Goal: Task Accomplishment & Management: Manage account settings

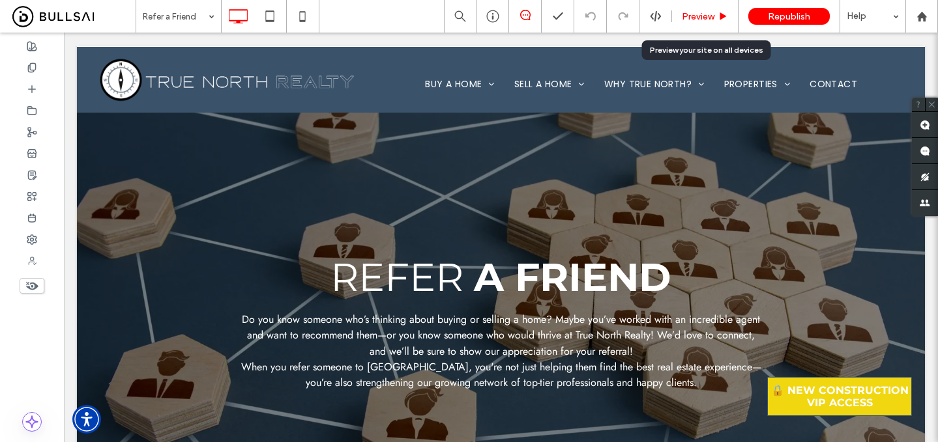
drag, startPoint x: 707, startPoint y: 20, endPoint x: 471, endPoint y: 184, distance: 287.4
click at [707, 20] on span "Preview" at bounding box center [698, 16] width 33 height 11
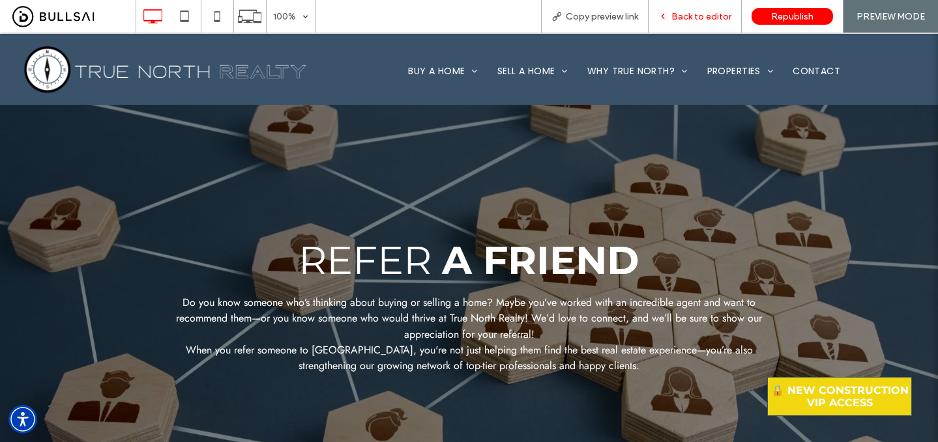
click at [699, 18] on span "Back to editor" at bounding box center [701, 16] width 60 height 11
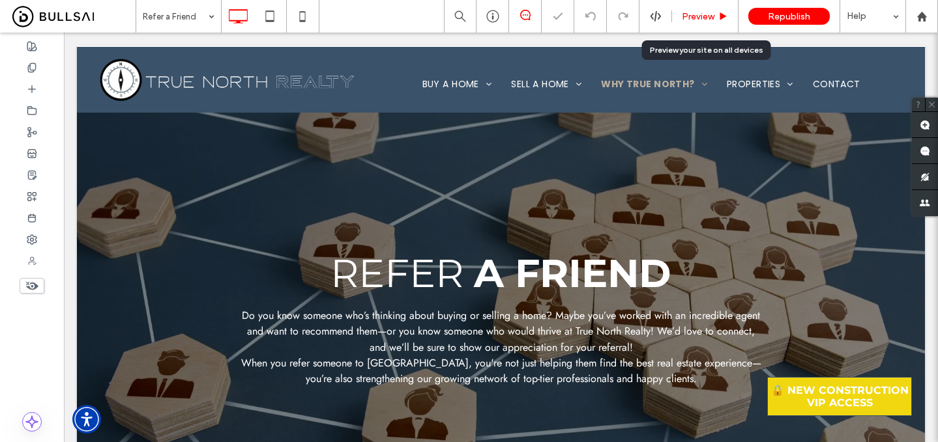
click at [710, 14] on span "Preview" at bounding box center [698, 16] width 33 height 11
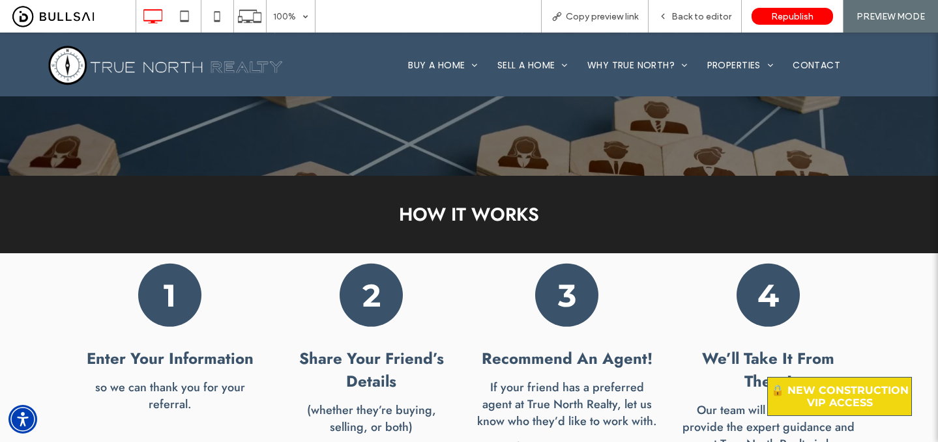
scroll to position [266, 0]
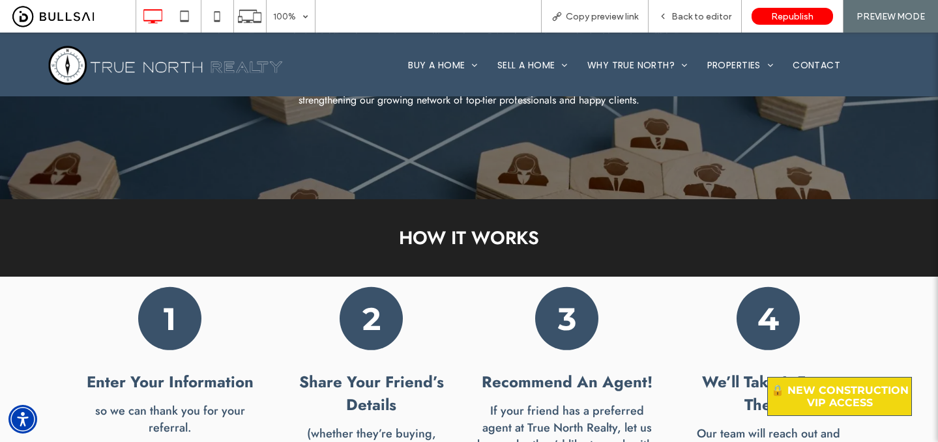
click at [478, 235] on font "HOW IT WORKS" at bounding box center [469, 238] width 140 height 27
click at [701, 20] on span "Back to editor" at bounding box center [701, 16] width 60 height 11
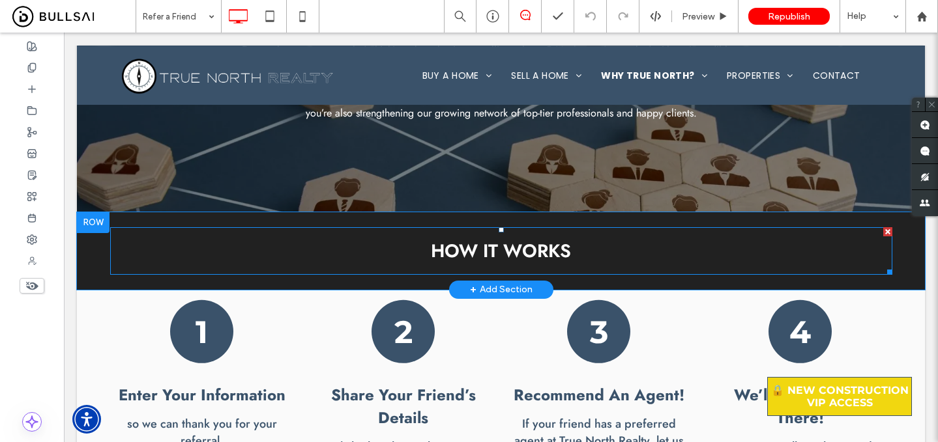
click at [504, 248] on font "HOW IT WORKS" at bounding box center [501, 251] width 140 height 27
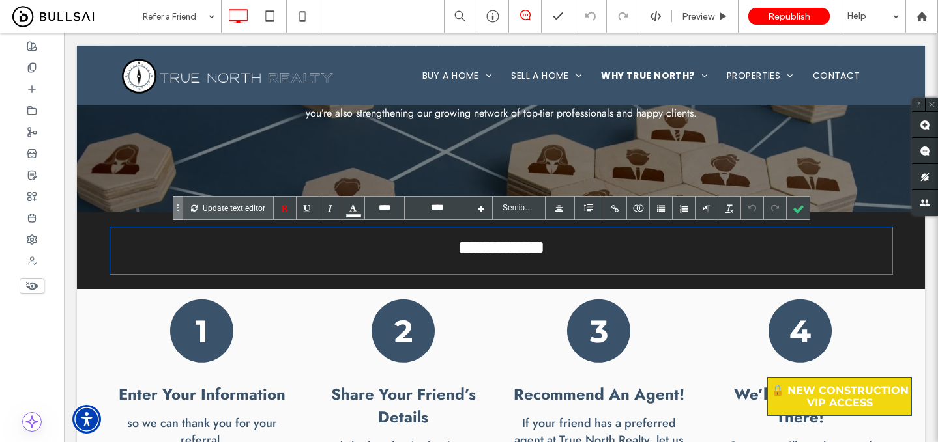
click at [500, 249] on font "**********" at bounding box center [501, 247] width 86 height 18
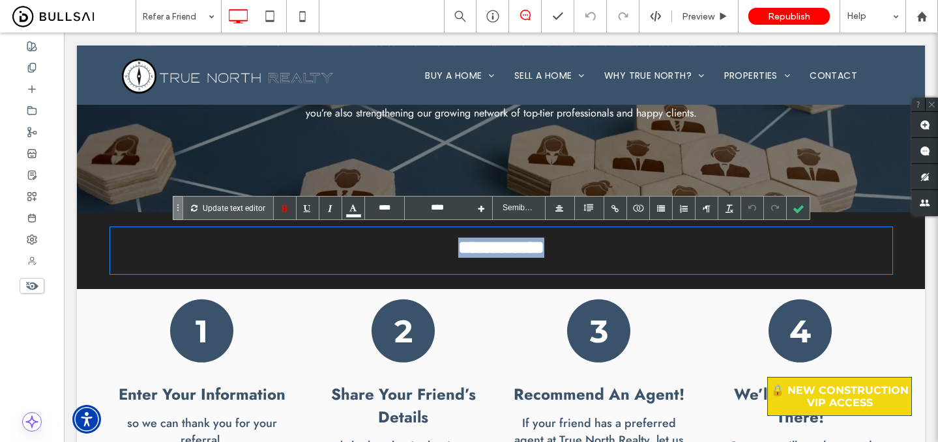
scroll to position [427, 0]
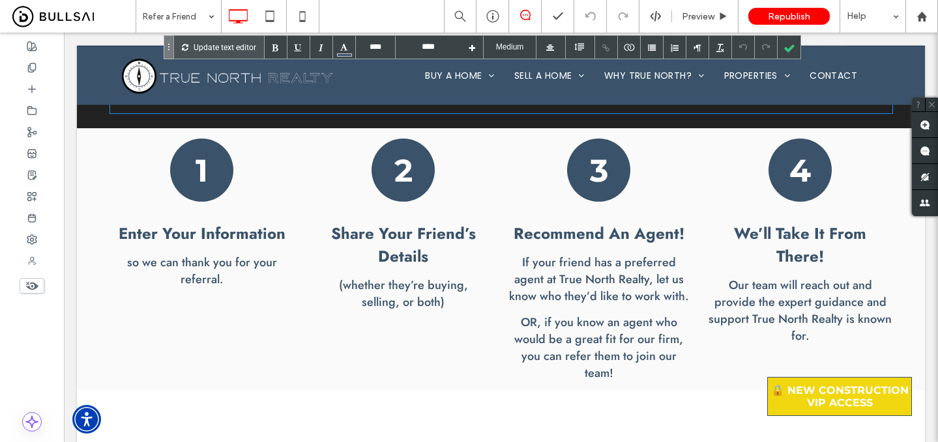
click at [214, 252] on div "1 Enter Your Information so we can thank you for your referral. Click To Paste" at bounding box center [207, 259] width 195 height 263
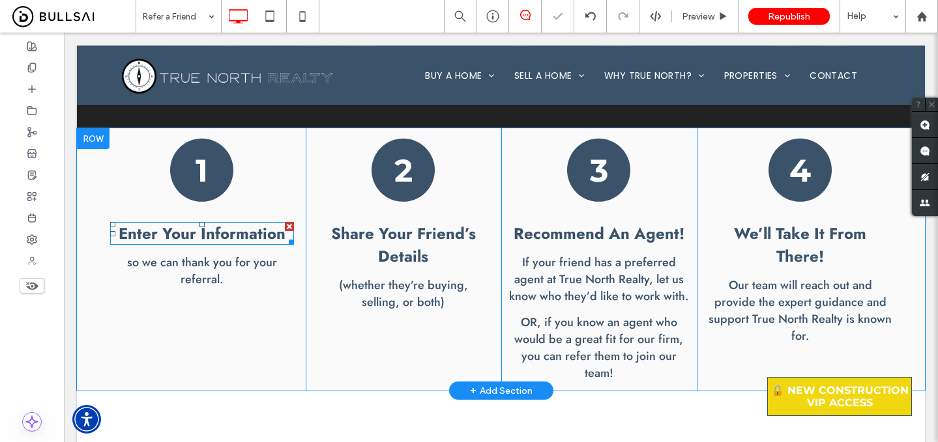
click at [225, 231] on b "Enter Your Information" at bounding box center [202, 233] width 167 height 23
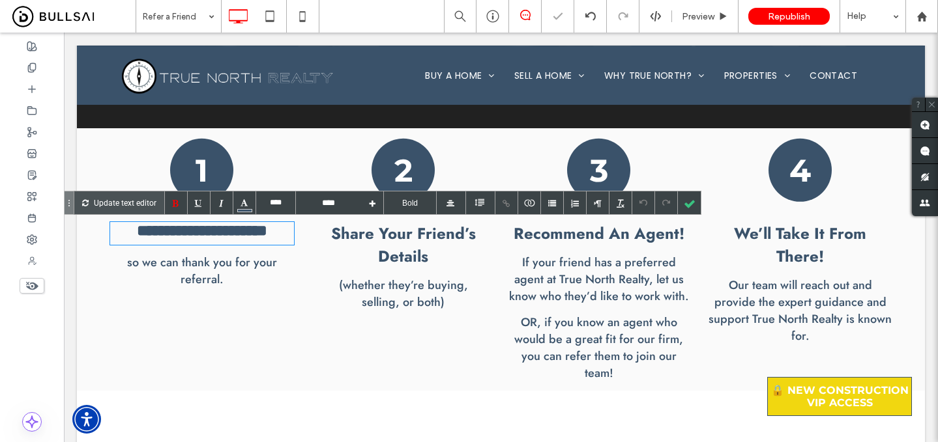
click at [225, 231] on b "**********" at bounding box center [202, 231] width 130 height 16
click at [240, 207] on div at bounding box center [244, 203] width 23 height 23
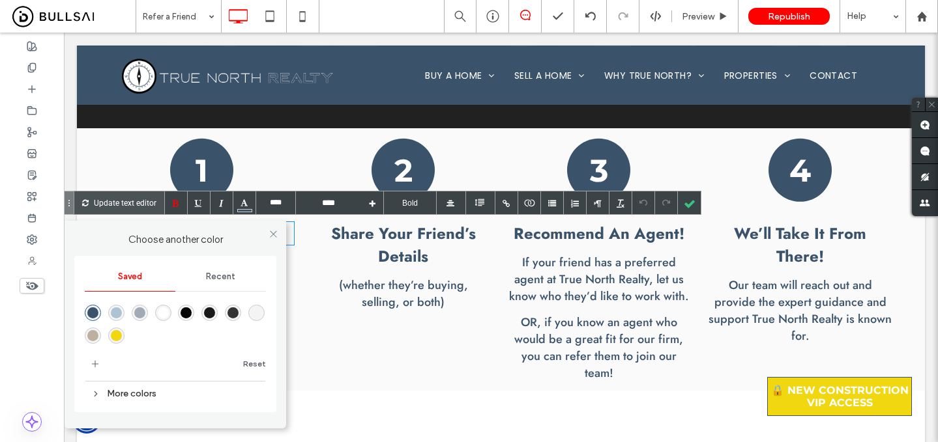
click at [137, 388] on div "More colors" at bounding box center [175, 394] width 181 height 18
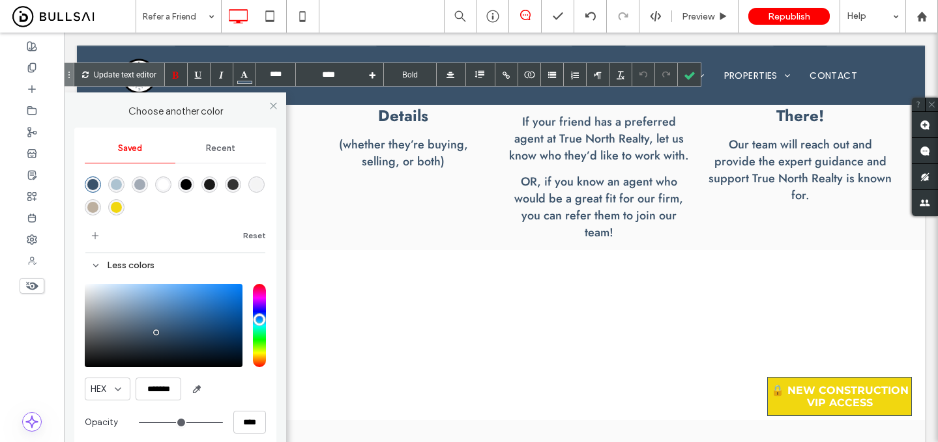
scroll to position [568, 0]
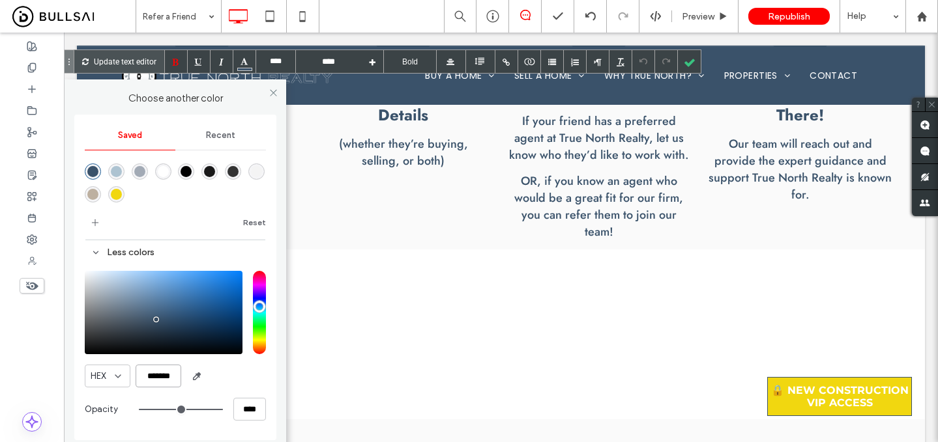
click at [160, 373] on input "*******" at bounding box center [159, 376] width 46 height 23
click at [693, 59] on div at bounding box center [689, 61] width 23 height 23
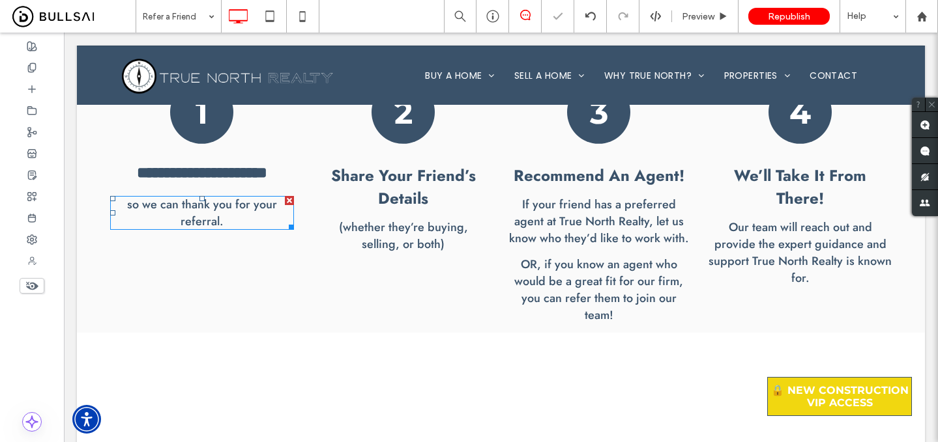
scroll to position [482, 0]
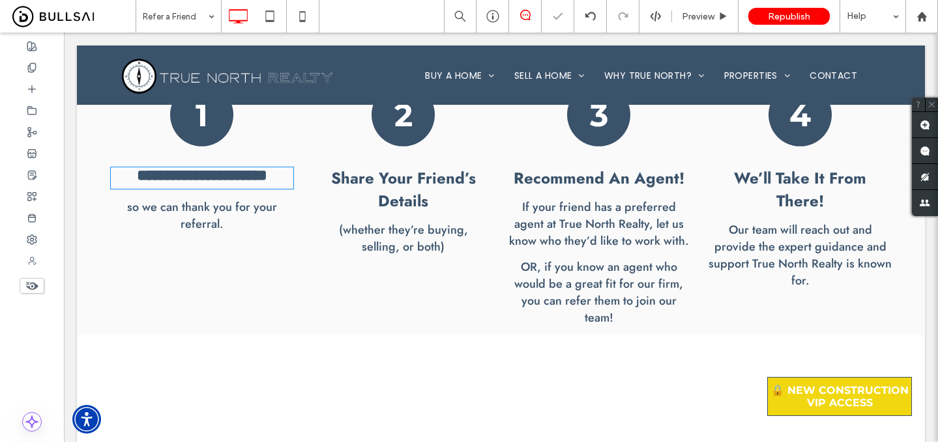
click at [222, 183] on b "**********" at bounding box center [202, 175] width 130 height 16
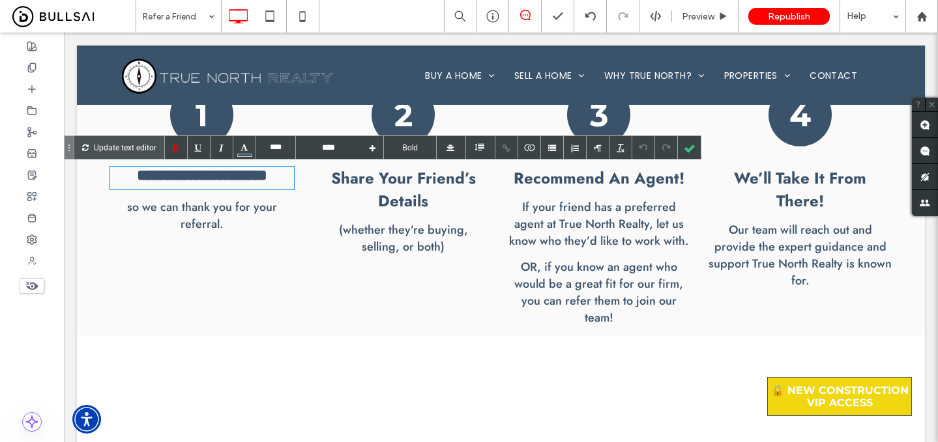
click at [190, 209] on font "so we can thank you for your referral." at bounding box center [202, 216] width 150 height 34
click at [0, 0] on div at bounding box center [0, 0] width 0 height 0
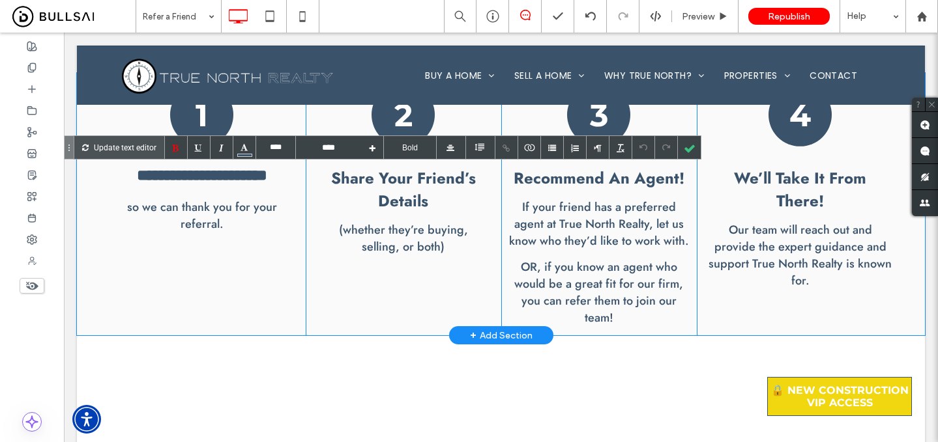
click at [0, 0] on div at bounding box center [0, 0] width 0 height 0
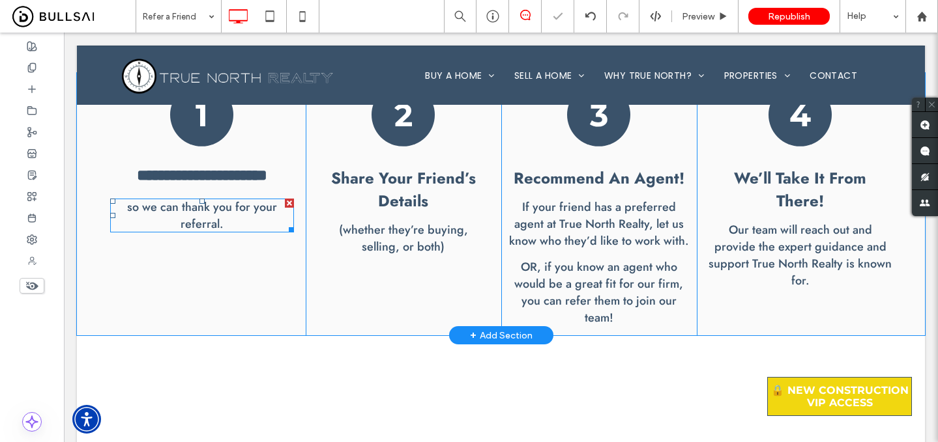
click at [209, 213] on font "so we can thank you for your referral." at bounding box center [202, 216] width 150 height 34
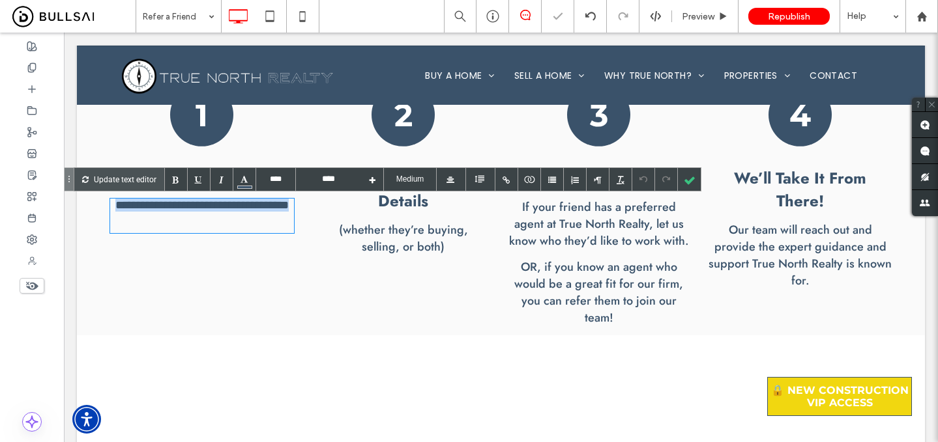
click at [209, 211] on font "**********" at bounding box center [201, 205] width 173 height 12
click at [242, 212] on p "**********" at bounding box center [202, 205] width 184 height 13
click at [241, 209] on font "**********" at bounding box center [201, 205] width 173 height 12
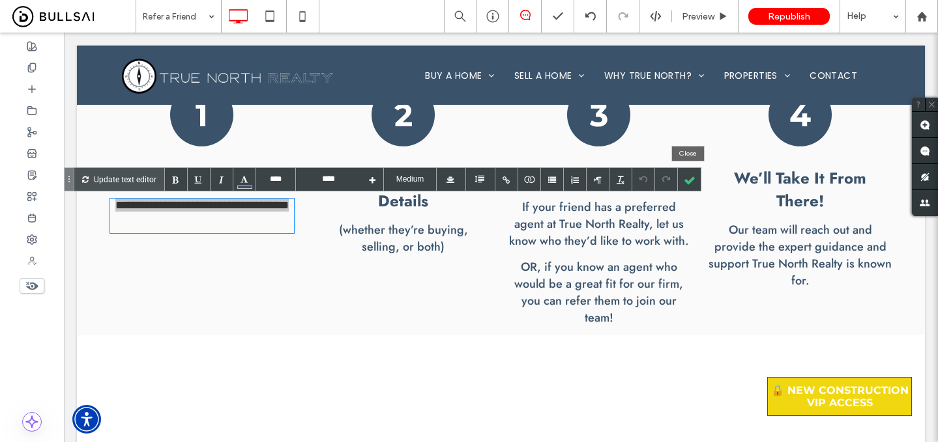
click at [691, 180] on div at bounding box center [689, 179] width 23 height 23
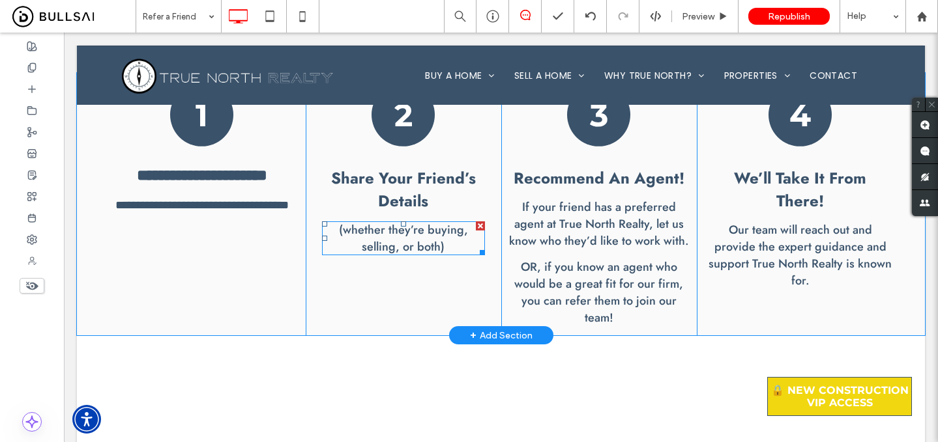
click at [378, 226] on font "(whether they’re buying, selling, or both)" at bounding box center [403, 239] width 129 height 34
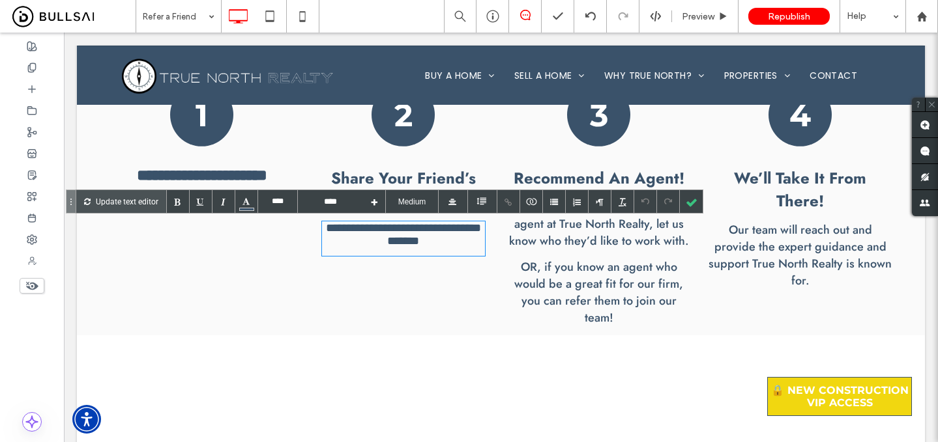
click at [378, 226] on font "**********" at bounding box center [403, 234] width 155 height 25
copy font "**********"
click at [691, 201] on div at bounding box center [691, 201] width 23 height 23
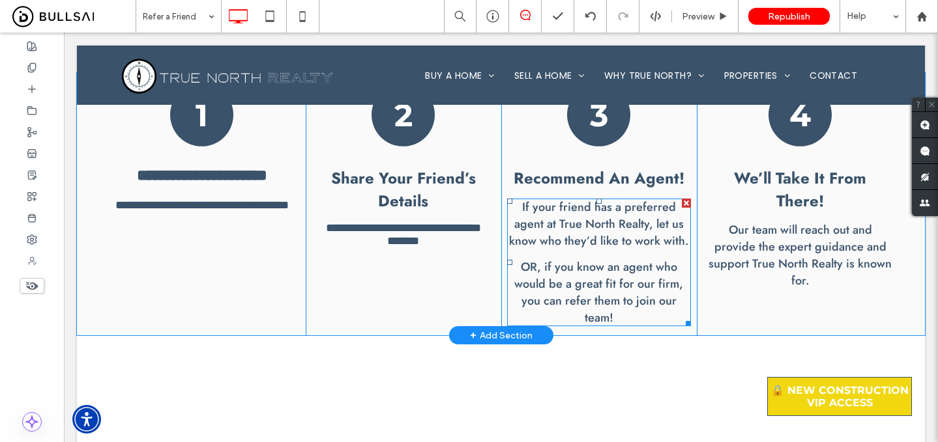
click at [545, 215] on font "If your friend has a preferred agent at True North Realty, let us know who they…" at bounding box center [599, 224] width 180 height 51
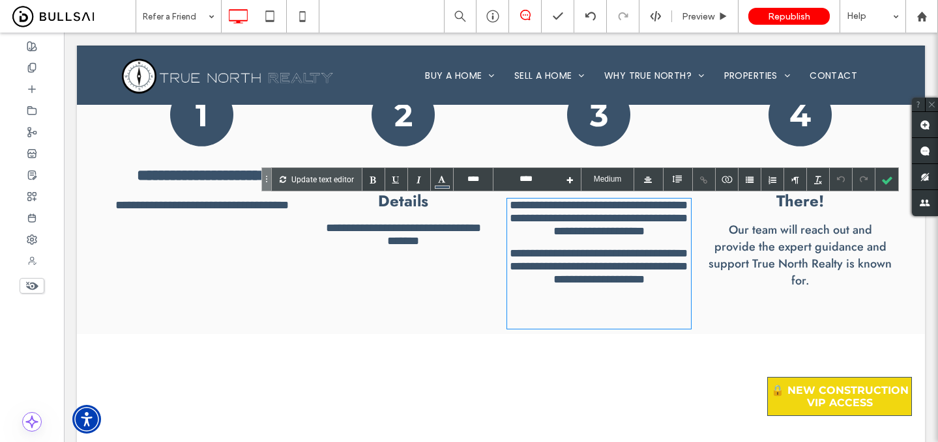
click at [545, 215] on font "**********" at bounding box center [599, 218] width 178 height 38
click at [535, 221] on font "**********" at bounding box center [599, 218] width 178 height 38
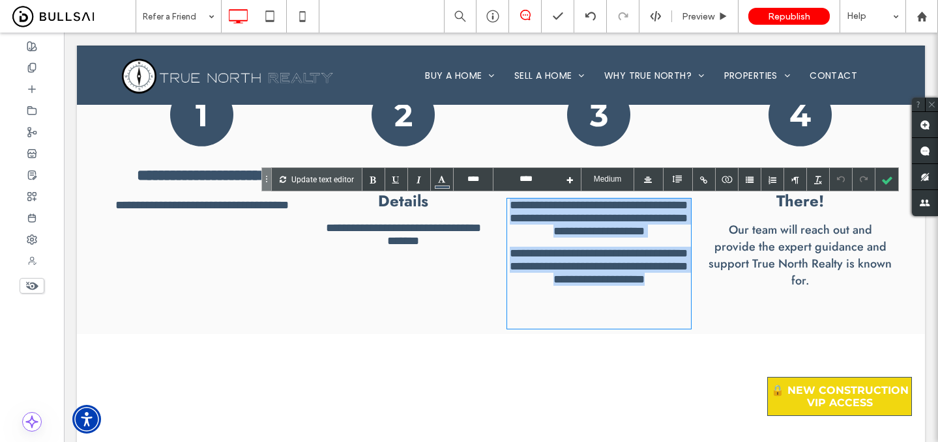
drag, startPoint x: 507, startPoint y: 207, endPoint x: 665, endPoint y: 328, distance: 199.0
click at [665, 328] on div "**********" at bounding box center [598, 203] width 195 height 261
copy div "**********"
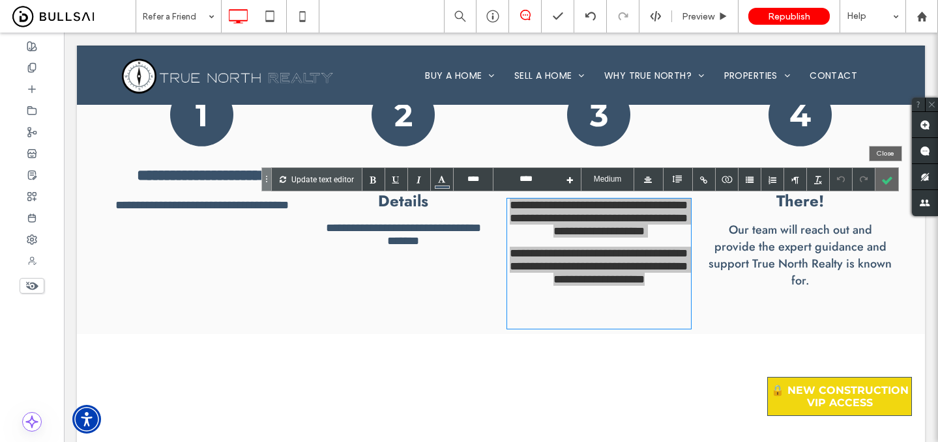
click at [883, 175] on div at bounding box center [886, 179] width 23 height 23
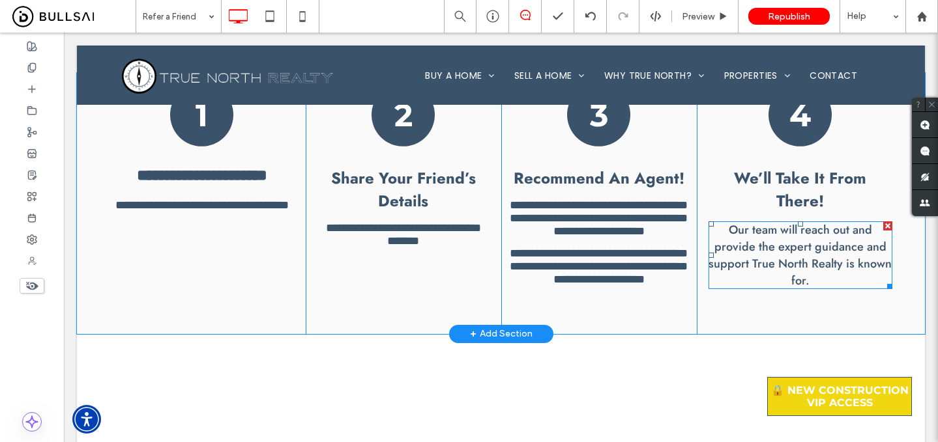
click at [802, 248] on font "Our team will reach out and provide the expert guidance and support True North …" at bounding box center [799, 256] width 183 height 68
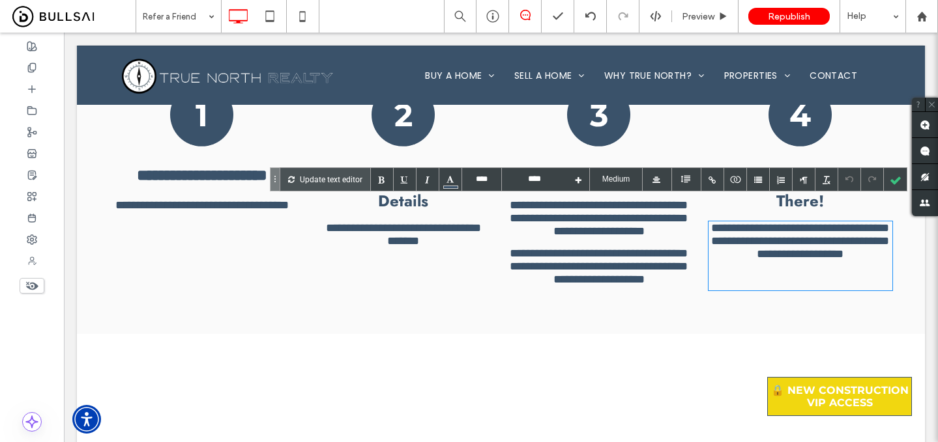
click at [760, 222] on font "**********" at bounding box center [800, 241] width 178 height 38
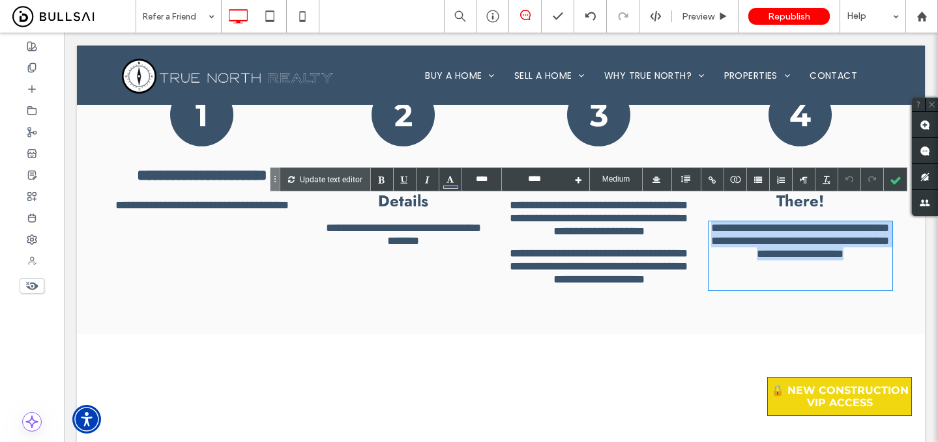
drag, startPoint x: 719, startPoint y: 210, endPoint x: 897, endPoint y: 275, distance: 189.4
click at [897, 275] on div "**********" at bounding box center [501, 203] width 848 height 261
copy font "**********"
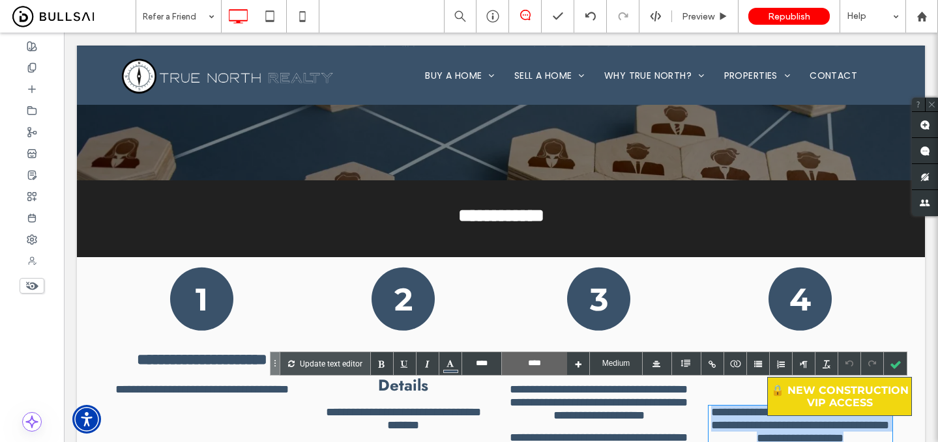
scroll to position [291, 0]
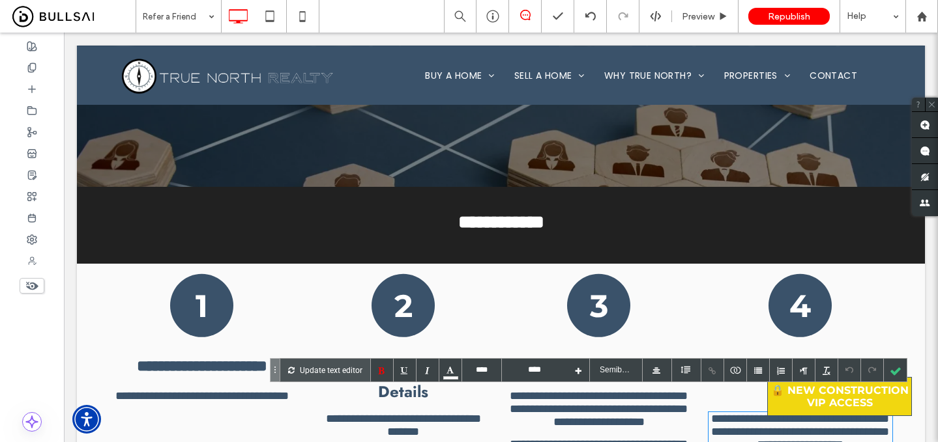
click at [540, 227] on font "**********" at bounding box center [501, 222] width 86 height 18
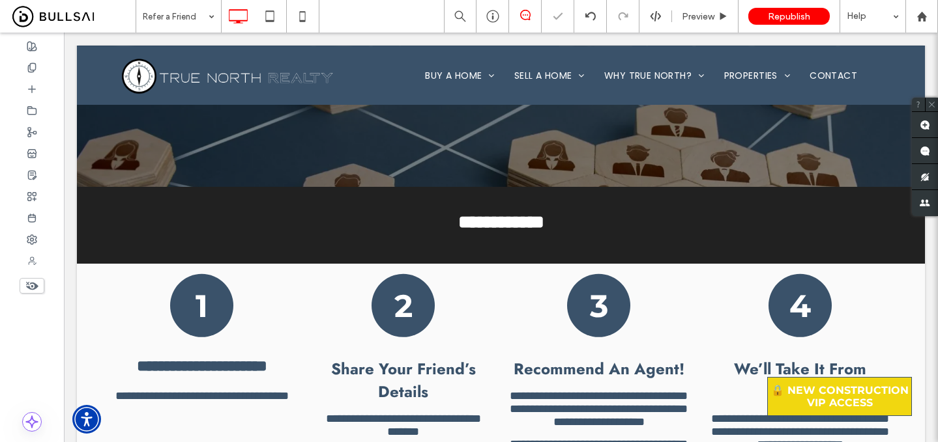
click at [528, 225] on div at bounding box center [469, 221] width 938 height 442
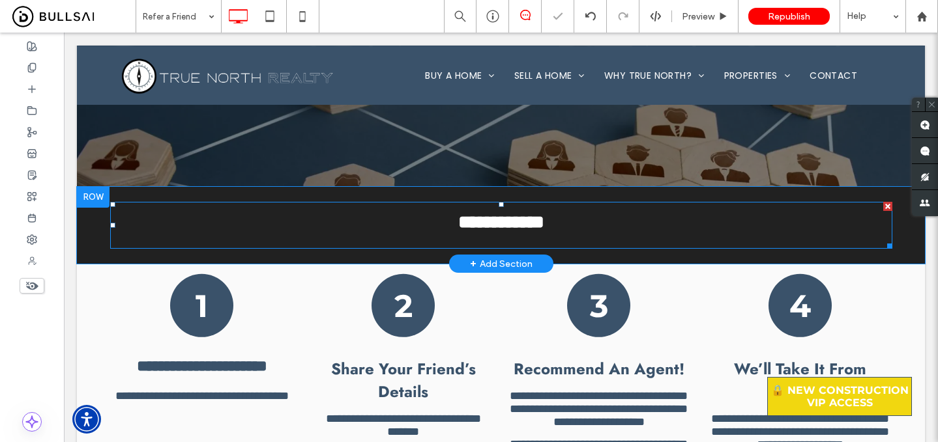
click at [540, 218] on font "**********" at bounding box center [501, 222] width 86 height 18
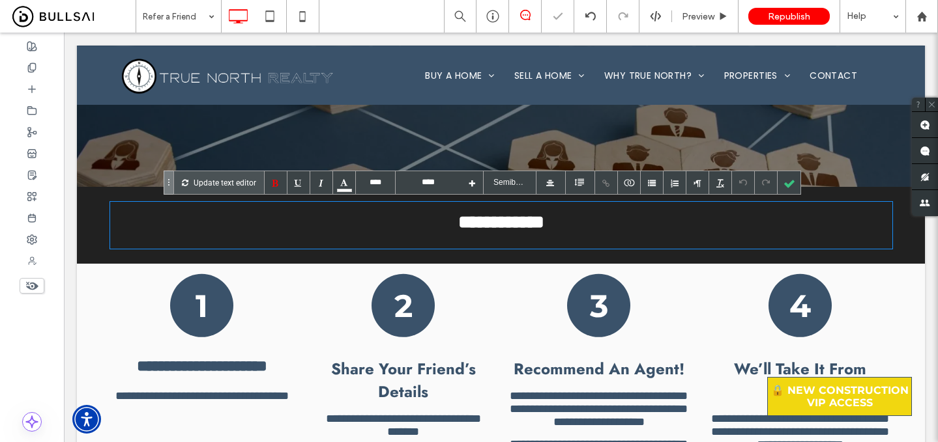
click at [540, 218] on font "**********" at bounding box center [501, 222] width 86 height 18
click at [223, 366] on b "**********" at bounding box center [202, 366] width 130 height 16
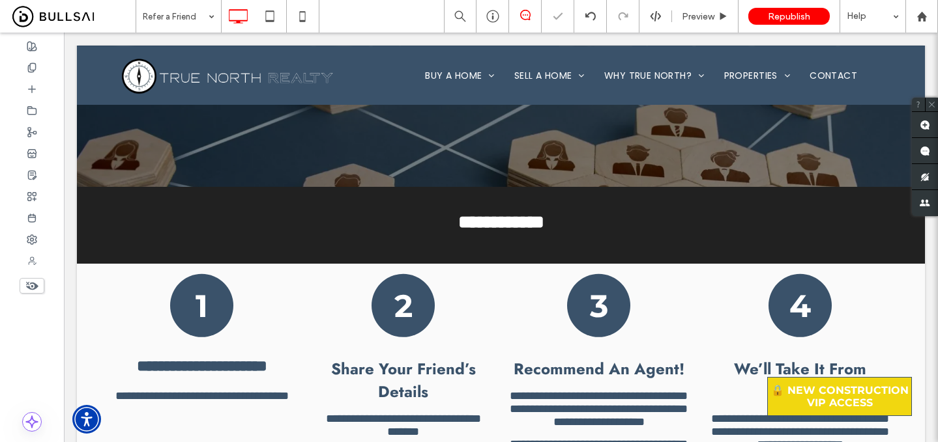
click at [223, 371] on div at bounding box center [469, 221] width 938 height 442
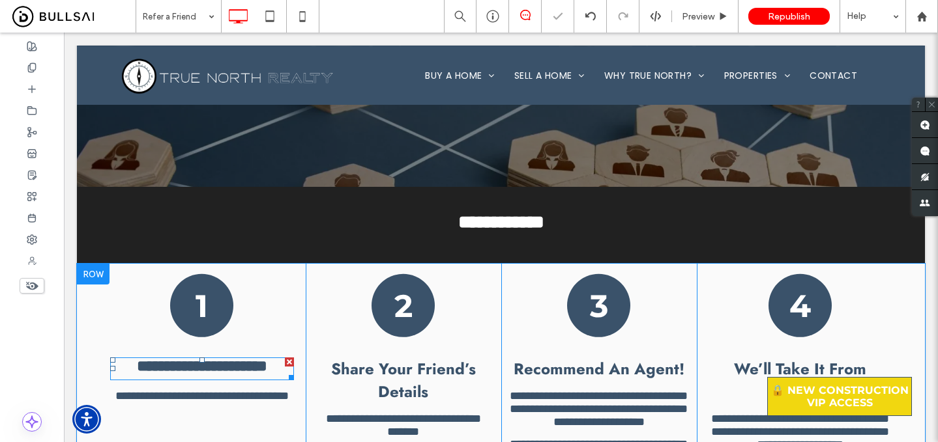
click at [228, 367] on b "**********" at bounding box center [202, 366] width 130 height 16
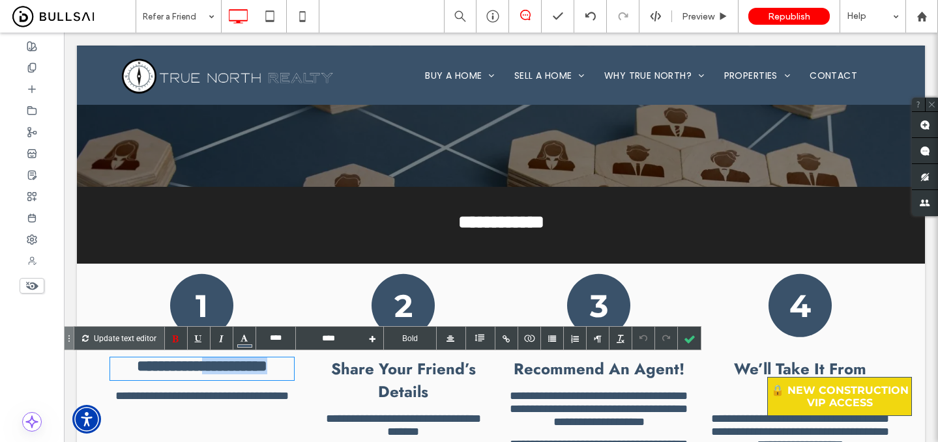
type input "****"
click at [489, 227] on font "**********" at bounding box center [501, 222] width 86 height 18
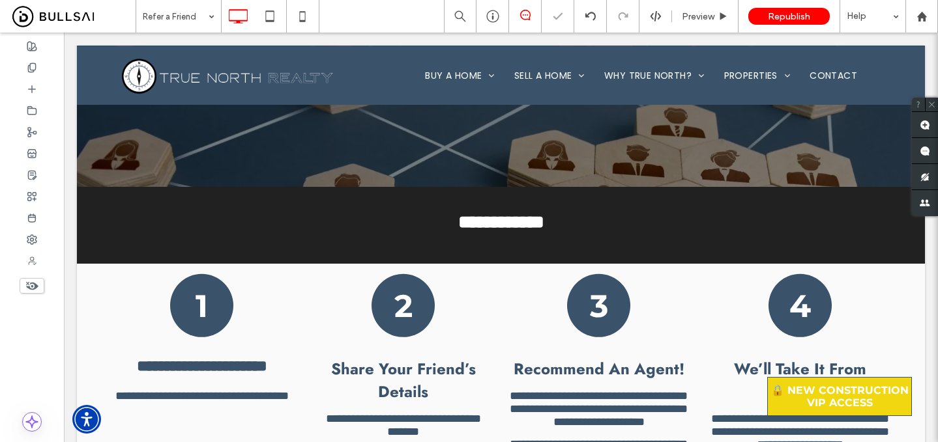
click at [499, 219] on div at bounding box center [469, 221] width 938 height 442
click at [499, 219] on font "**********" at bounding box center [501, 222] width 86 height 18
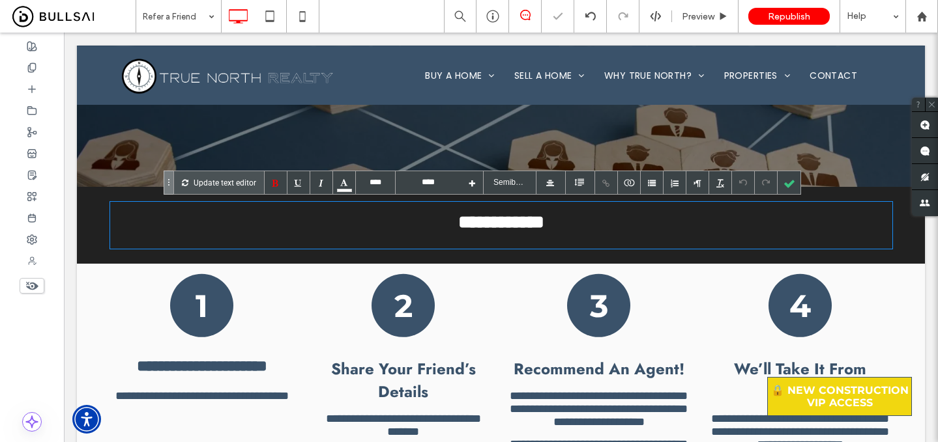
click at [499, 219] on font "**********" at bounding box center [501, 222] width 86 height 18
click at [782, 179] on div at bounding box center [788, 182] width 23 height 23
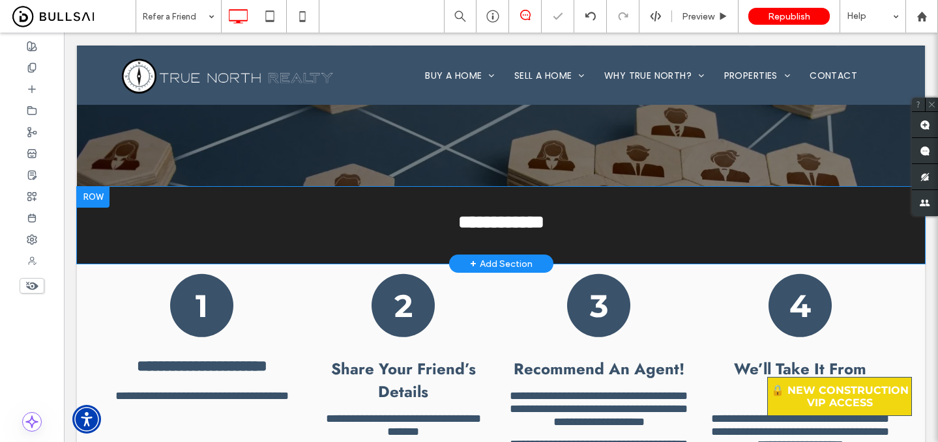
click at [803, 194] on div "**********" at bounding box center [501, 226] width 848 height 78
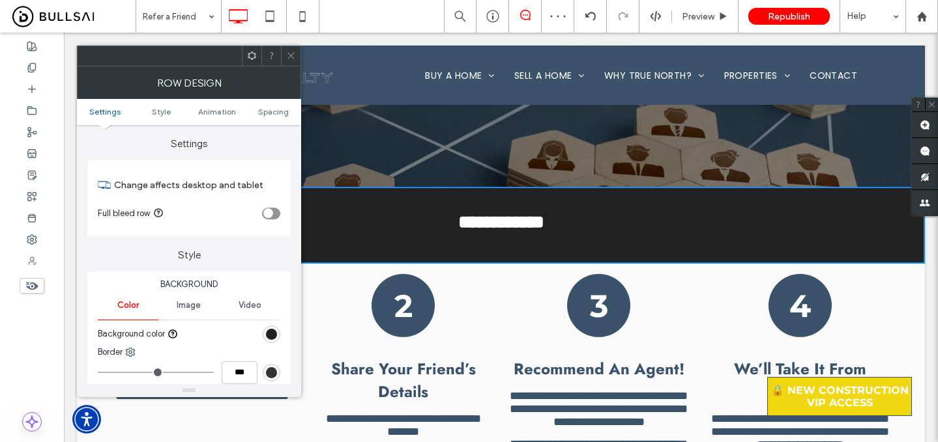
click at [270, 328] on div "rgb(33, 33, 33)" at bounding box center [272, 335] width 18 height 18
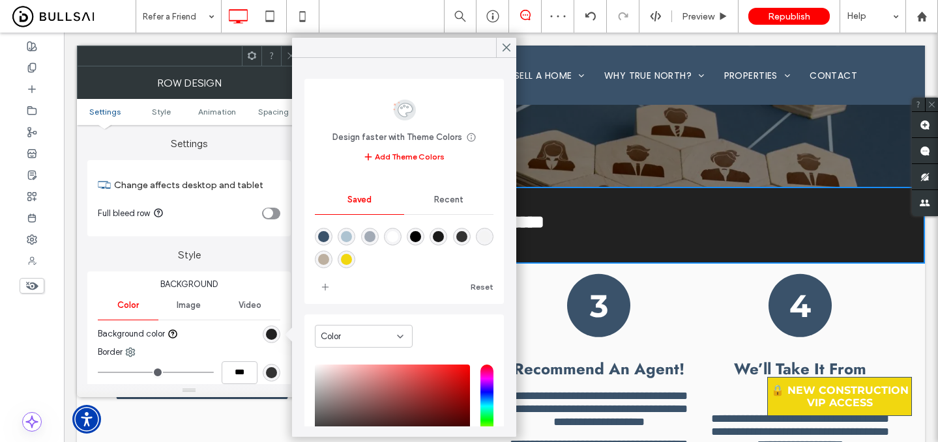
scroll to position [104, 0]
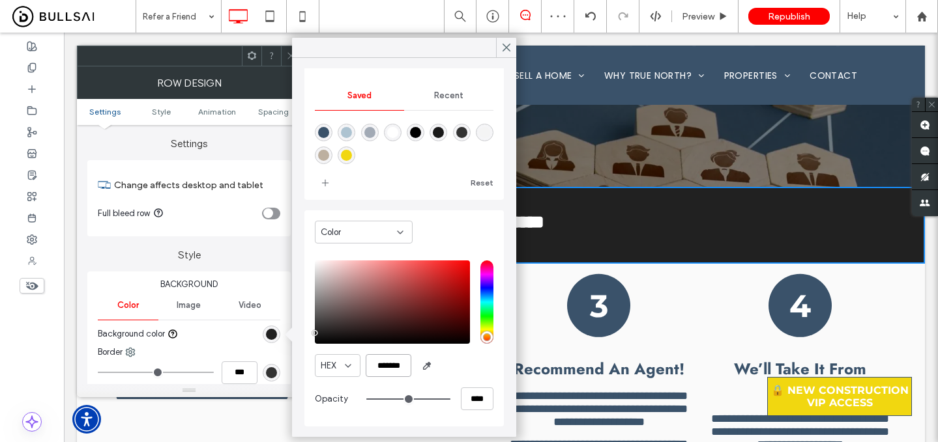
click at [401, 361] on input "*******" at bounding box center [389, 365] width 46 height 23
click at [516, 48] on div at bounding box center [501, 75] width 848 height 59
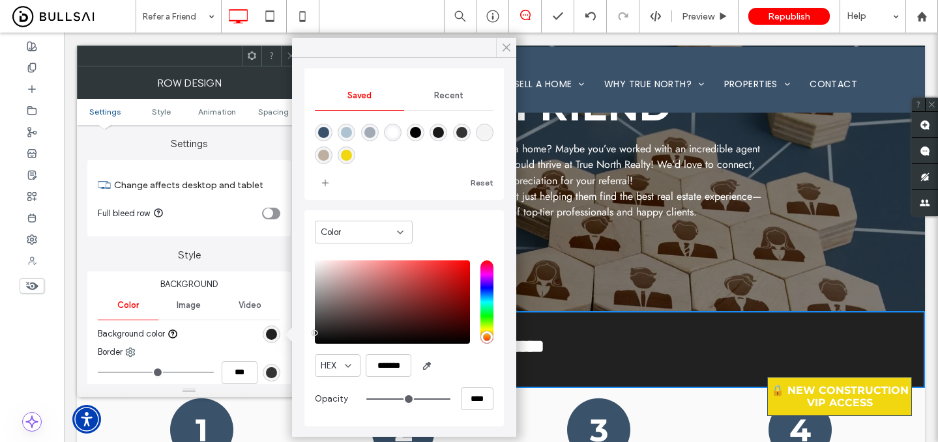
scroll to position [1, 0]
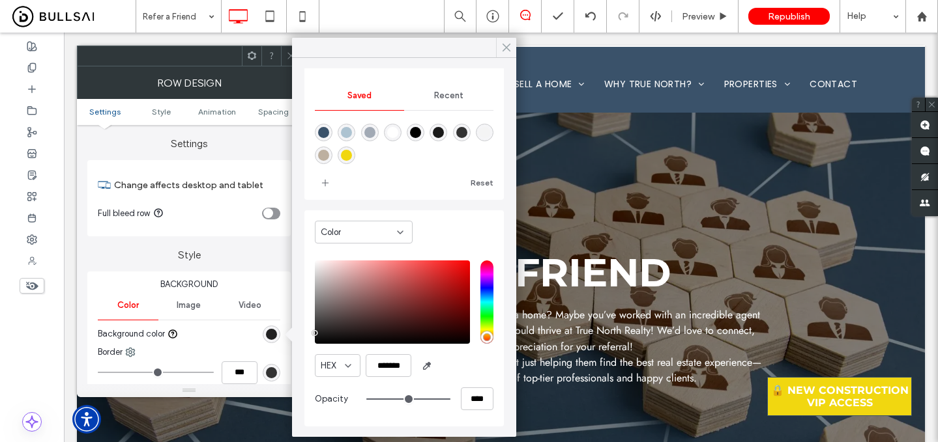
click at [502, 48] on icon at bounding box center [506, 48] width 12 height 12
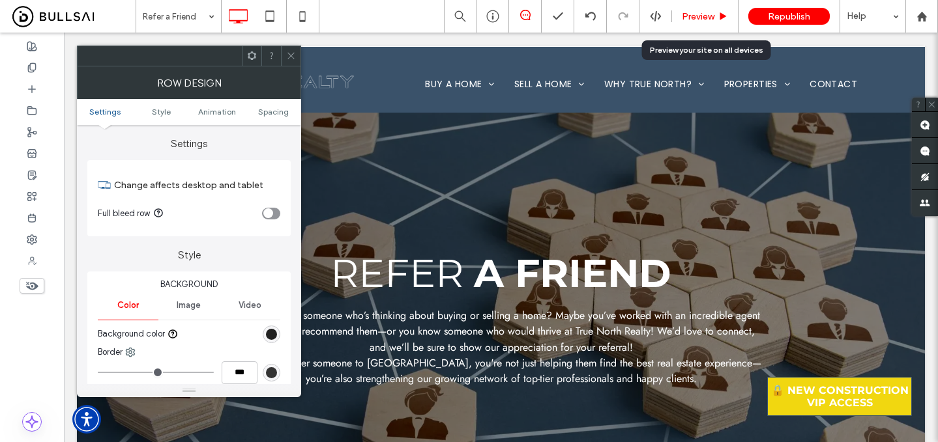
click at [701, 12] on span "Preview" at bounding box center [698, 16] width 33 height 11
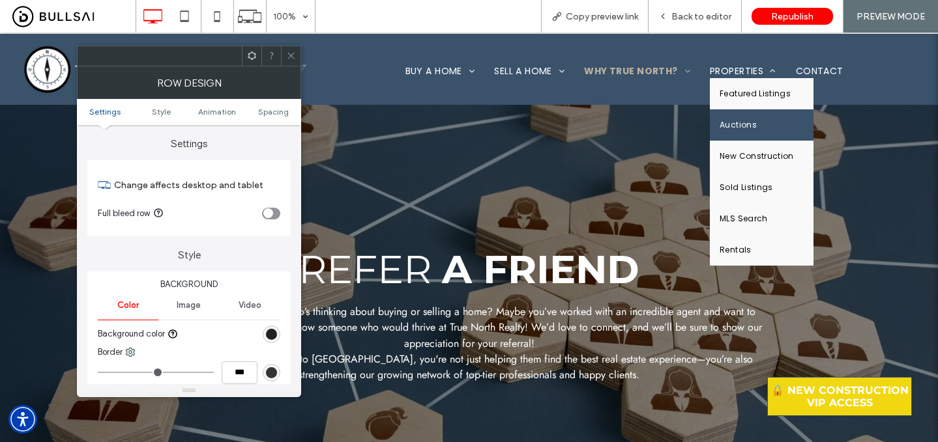
click at [739, 117] on link "Auctions" at bounding box center [762, 124] width 104 height 31
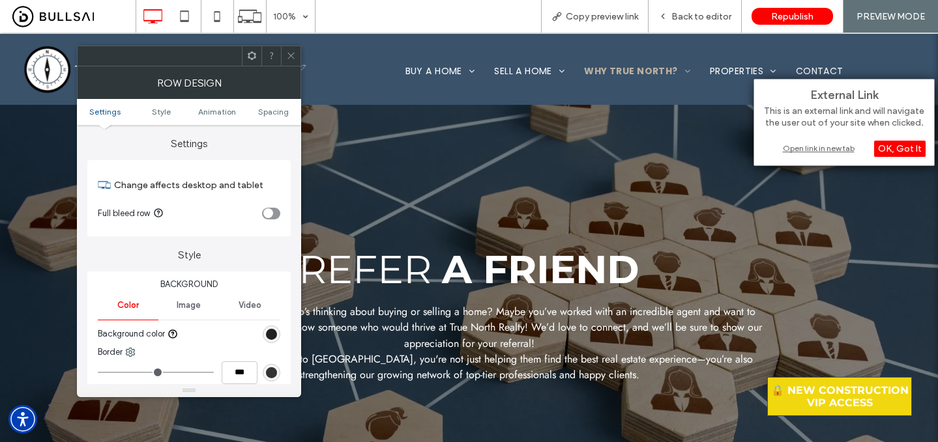
click at [785, 145] on div "Open link in new tab" at bounding box center [843, 148] width 163 height 14
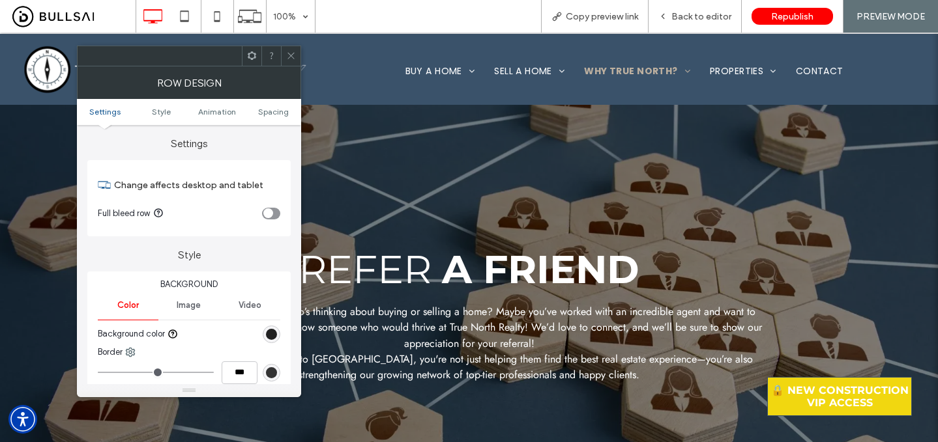
click at [289, 55] on icon at bounding box center [291, 56] width 10 height 10
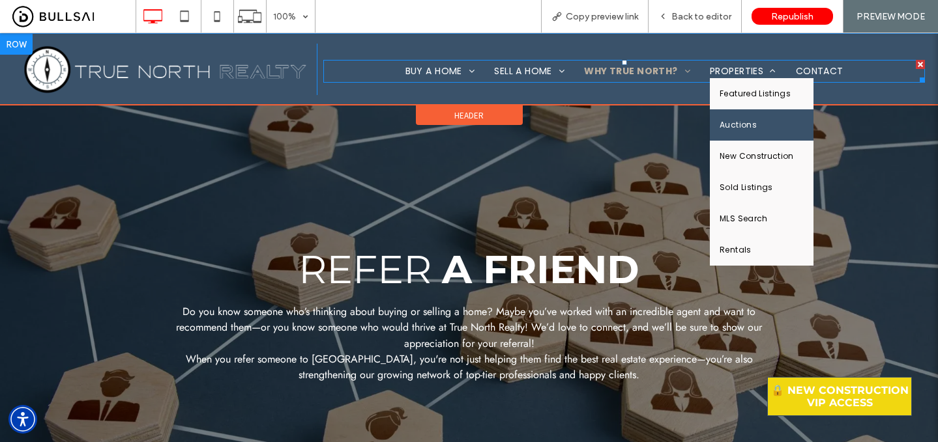
click at [734, 127] on span "Auctions" at bounding box center [737, 125] width 37 height 12
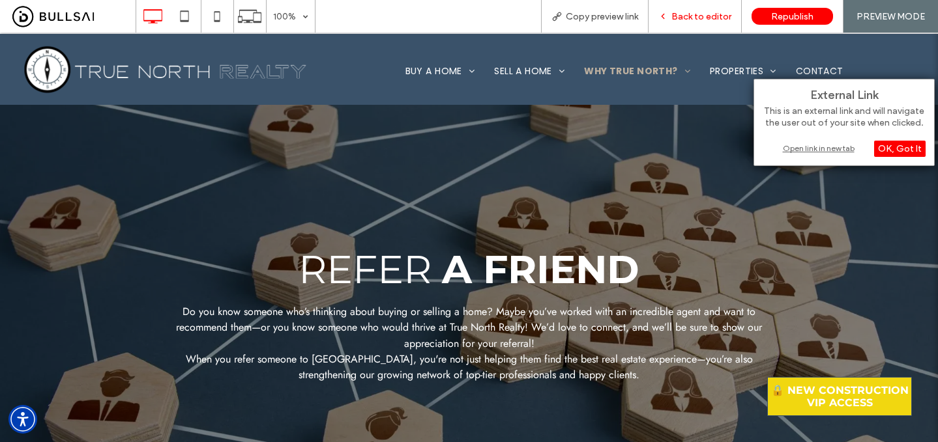
click at [701, 21] on span "Back to editor" at bounding box center [701, 16] width 60 height 11
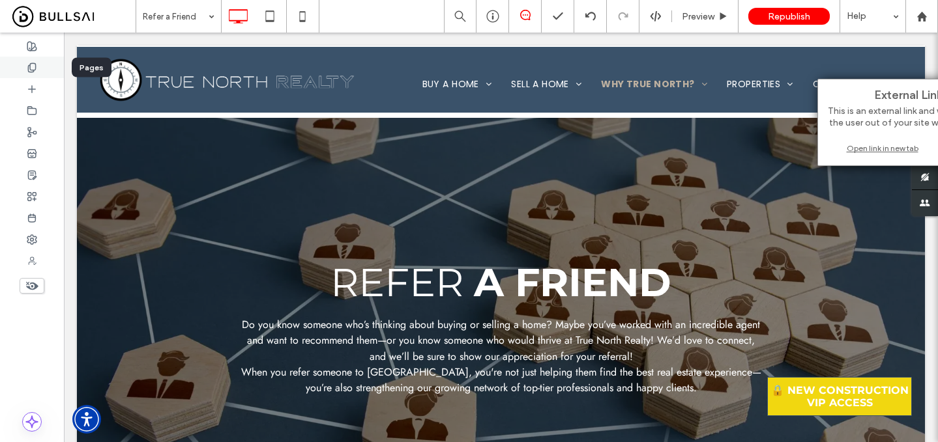
click at [35, 69] on use at bounding box center [31, 67] width 7 height 8
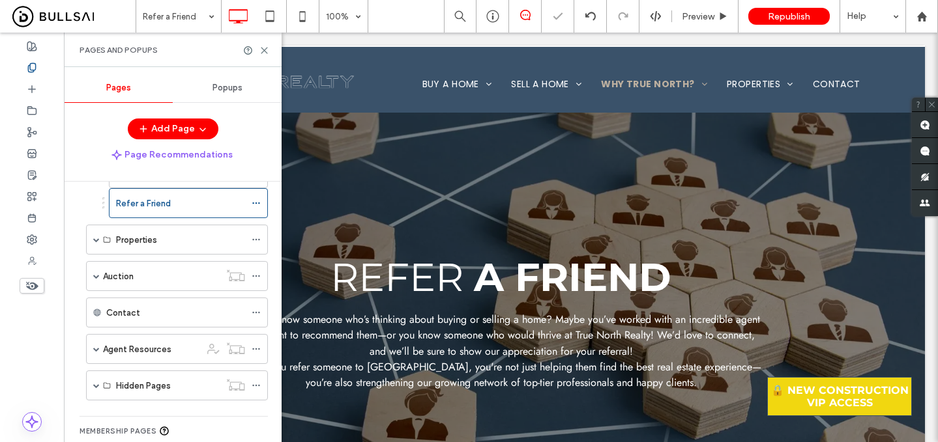
scroll to position [291, 0]
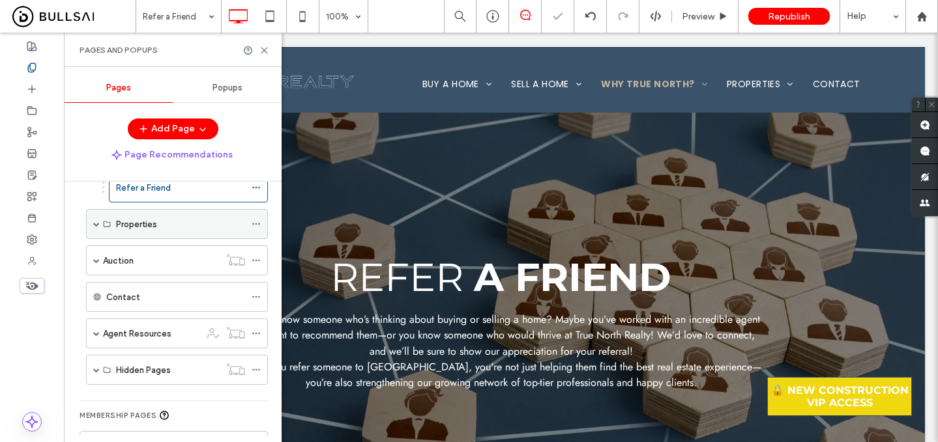
click at [93, 225] on div "Properties" at bounding box center [177, 224] width 182 height 30
click at [98, 266] on span at bounding box center [96, 260] width 7 height 29
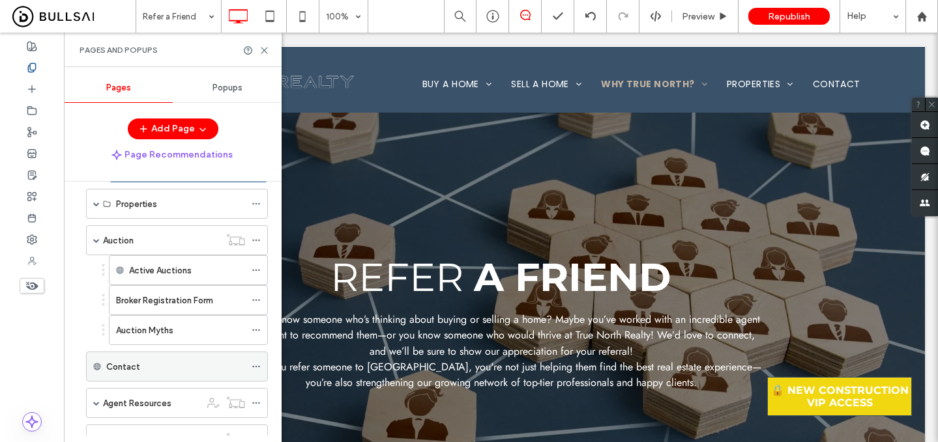
scroll to position [300, 0]
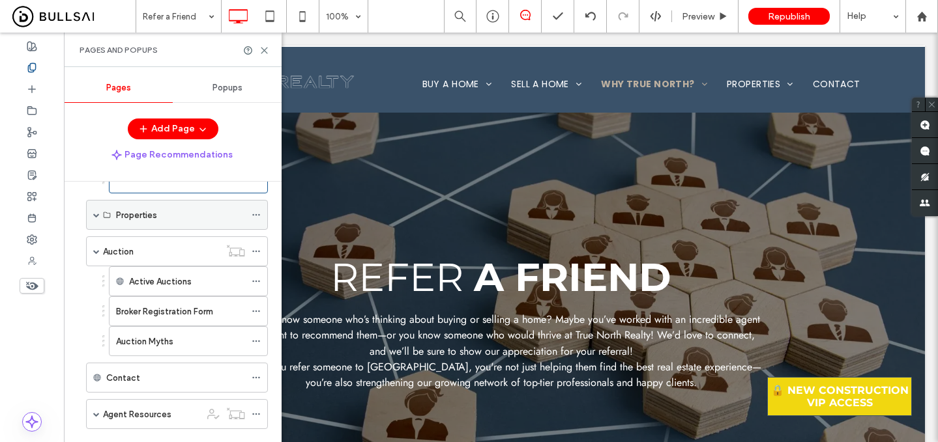
click at [96, 213] on span at bounding box center [96, 215] width 7 height 7
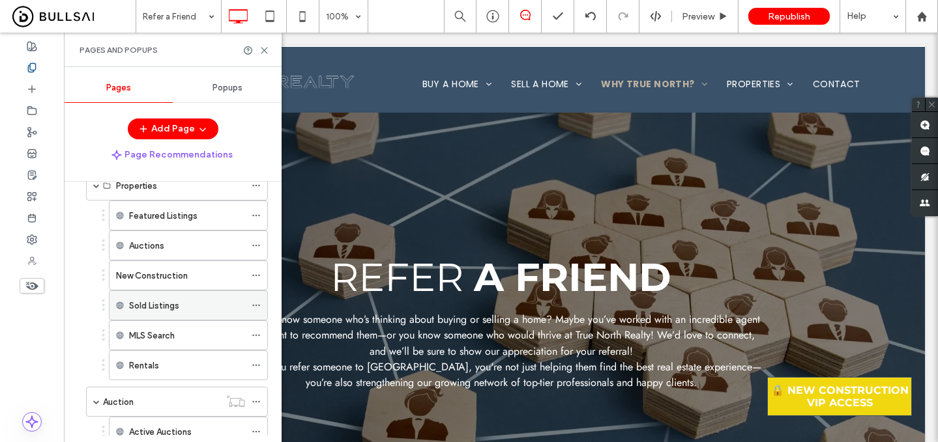
scroll to position [328, 0]
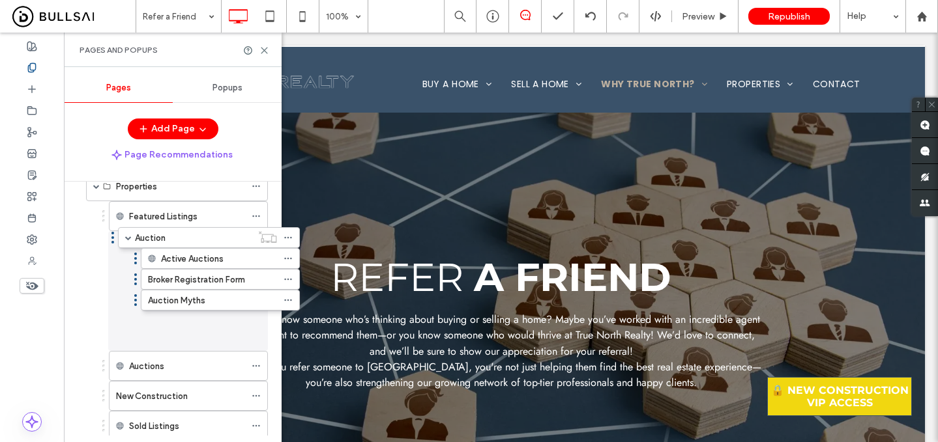
drag, startPoint x: 118, startPoint y: 410, endPoint x: 271, endPoint y: 377, distance: 156.7
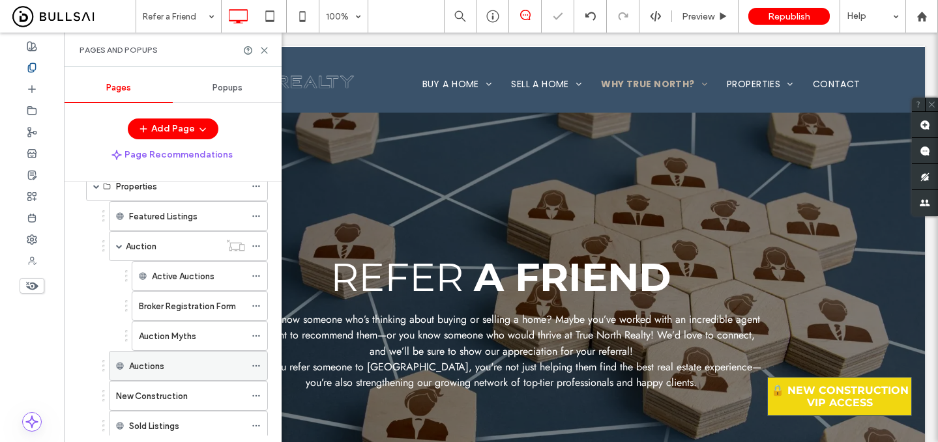
click at [257, 368] on icon at bounding box center [256, 366] width 9 height 9
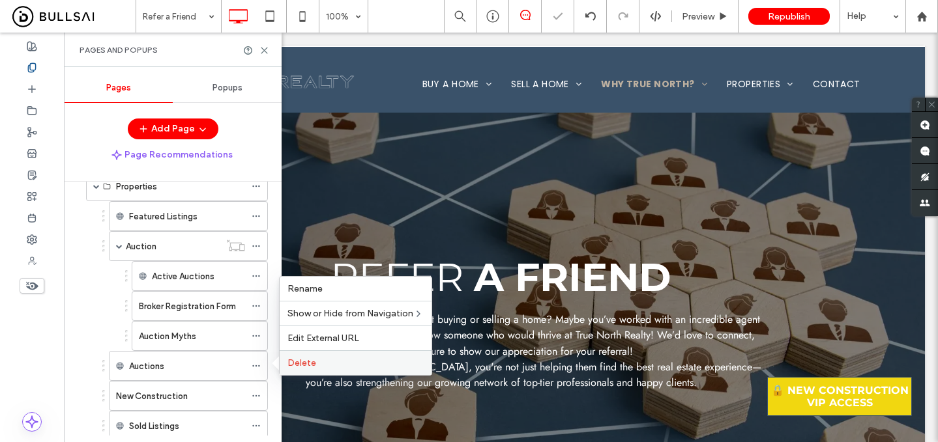
click at [343, 362] on label "Delete" at bounding box center [355, 363] width 136 height 11
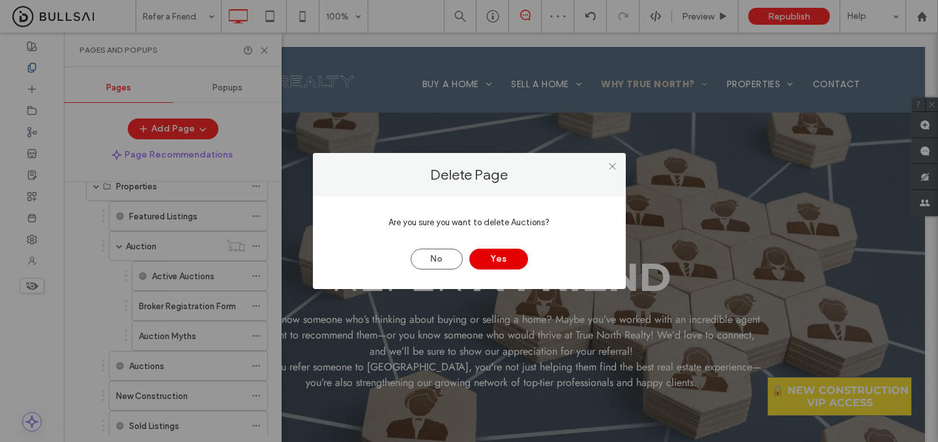
click at [500, 258] on button "Yes" at bounding box center [498, 259] width 59 height 21
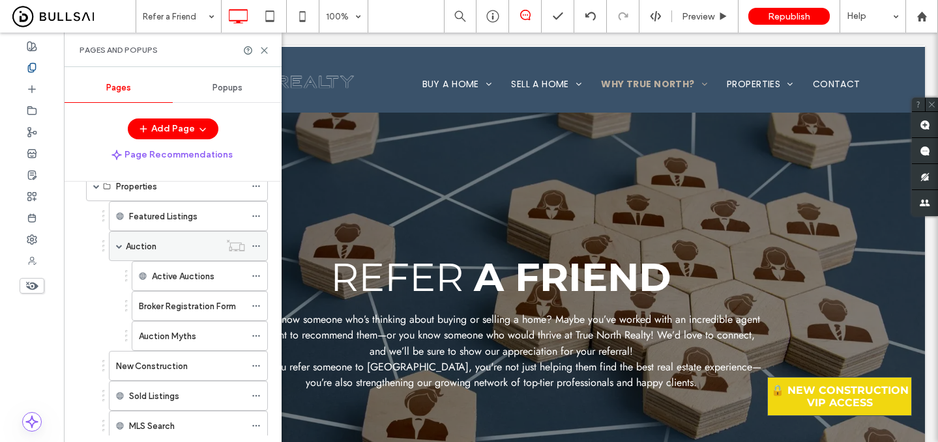
click at [252, 246] on use at bounding box center [255, 247] width 7 height 2
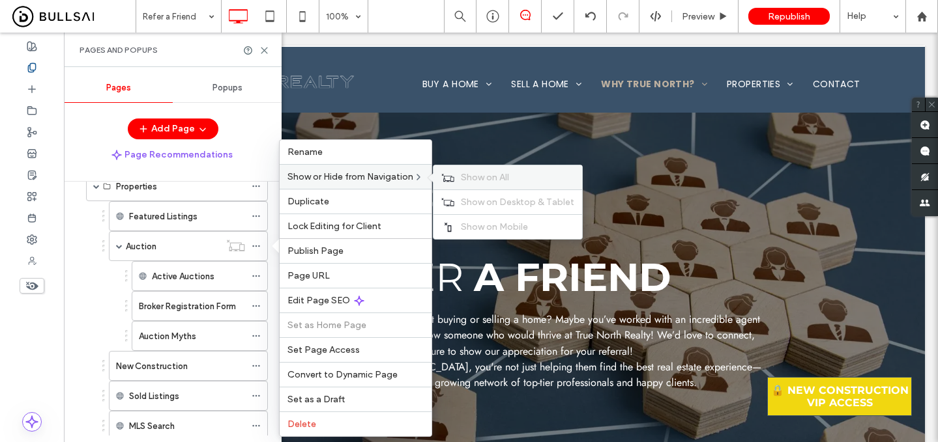
click at [457, 174] on div "Show on All" at bounding box center [507, 178] width 149 height 24
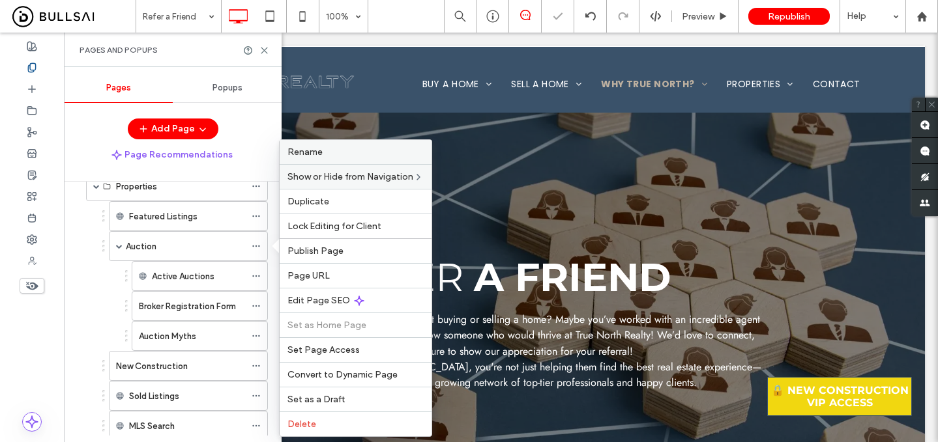
click at [338, 151] on label "Rename" at bounding box center [355, 152] width 136 height 11
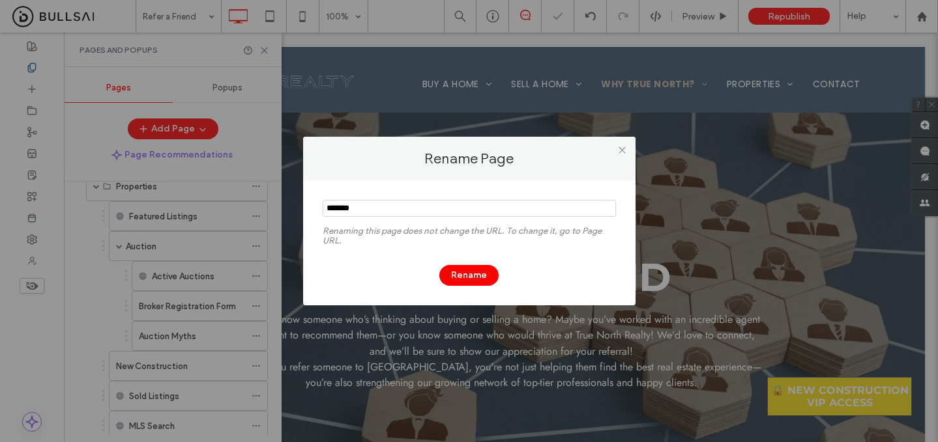
click at [470, 212] on input "notEmpty" at bounding box center [469, 208] width 293 height 17
type input "********"
click at [470, 281] on button "Rename" at bounding box center [468, 275] width 59 height 21
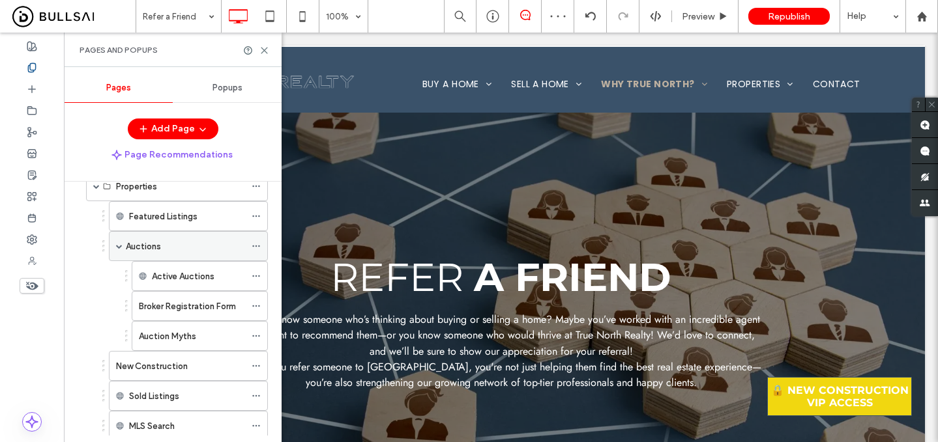
click at [186, 252] on div "Auctions" at bounding box center [185, 247] width 119 height 14
click at [201, 238] on div "Auctions" at bounding box center [185, 246] width 119 height 29
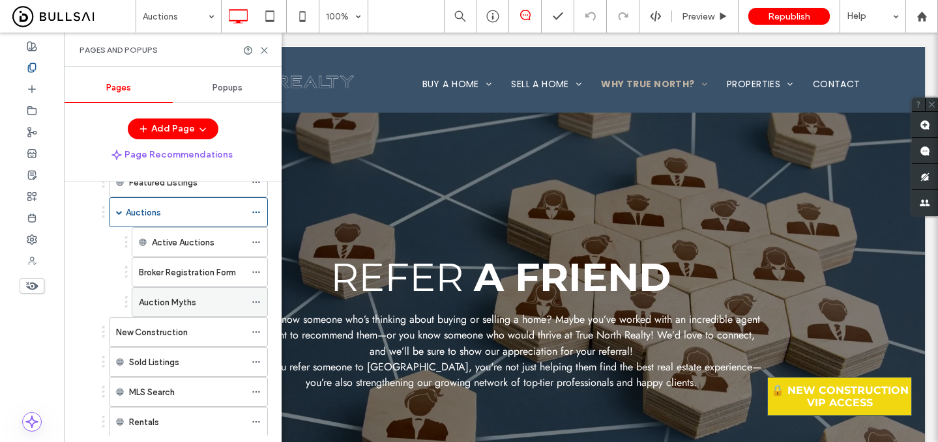
click at [174, 293] on div "Auction Myths" at bounding box center [192, 302] width 106 height 29
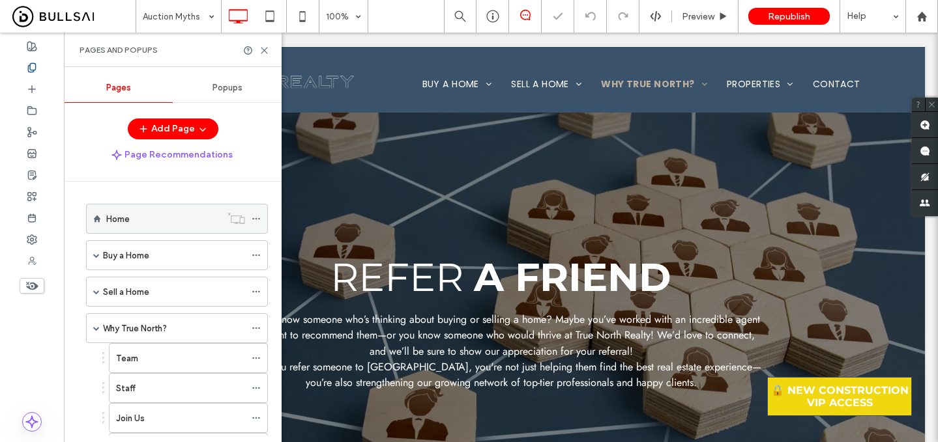
click at [178, 220] on div "Home" at bounding box center [163, 219] width 115 height 14
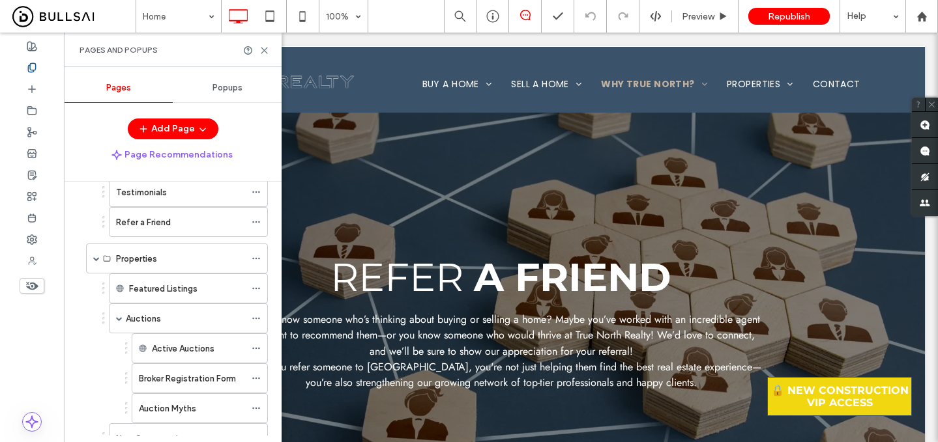
scroll to position [253, 0]
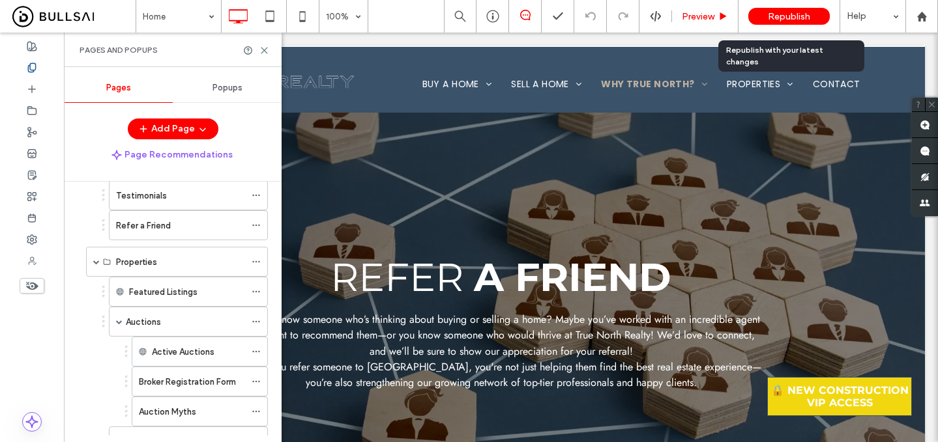
click at [704, 14] on span "Preview" at bounding box center [698, 16] width 33 height 11
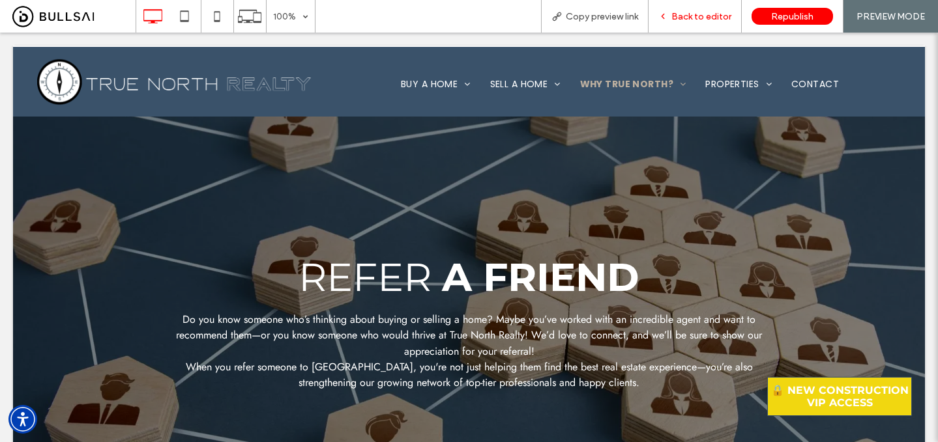
click at [700, 15] on span "Back to editor" at bounding box center [701, 16] width 60 height 11
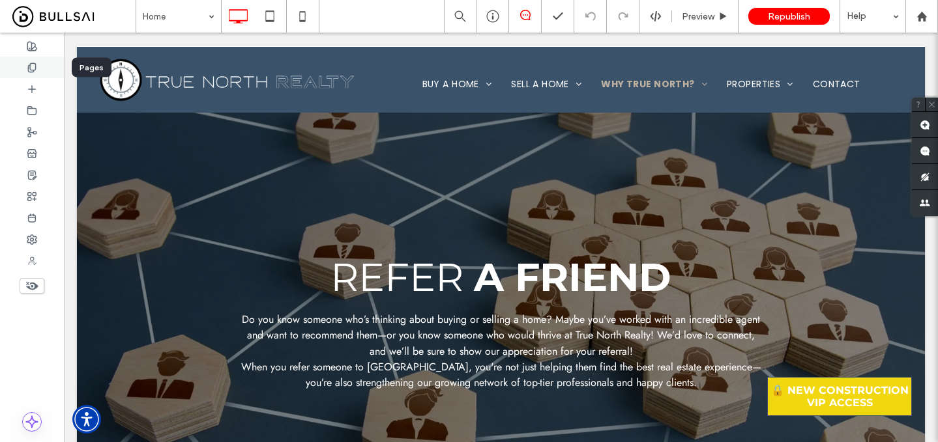
click at [42, 64] on div at bounding box center [32, 68] width 64 height 22
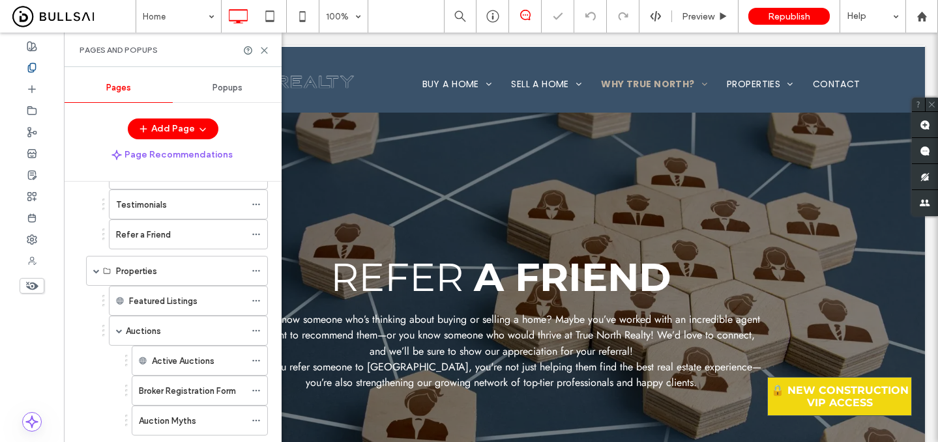
scroll to position [249, 0]
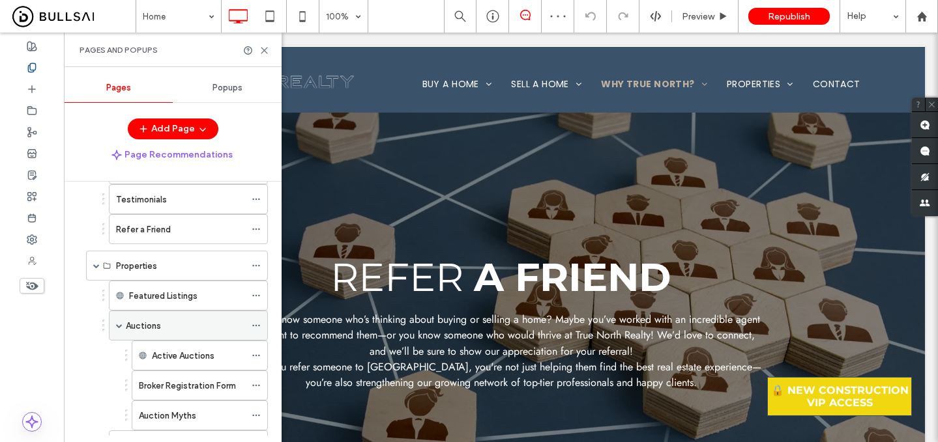
click at [256, 326] on use at bounding box center [255, 326] width 7 height 2
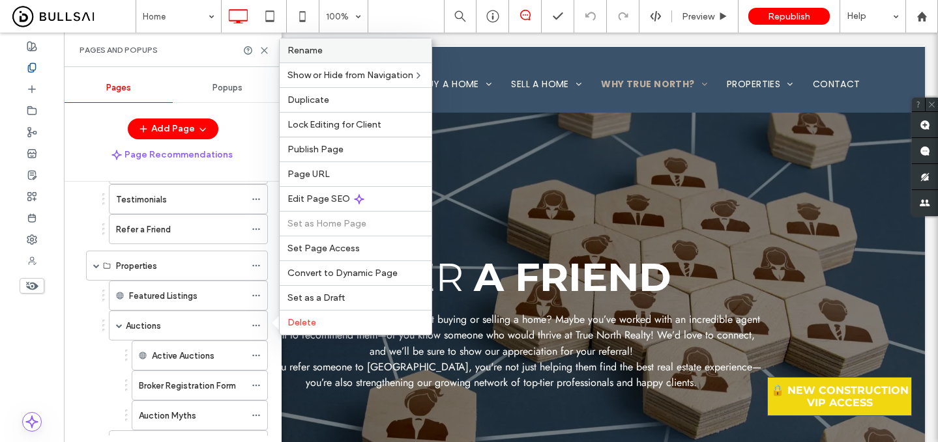
click at [351, 49] on label "Rename" at bounding box center [355, 50] width 136 height 11
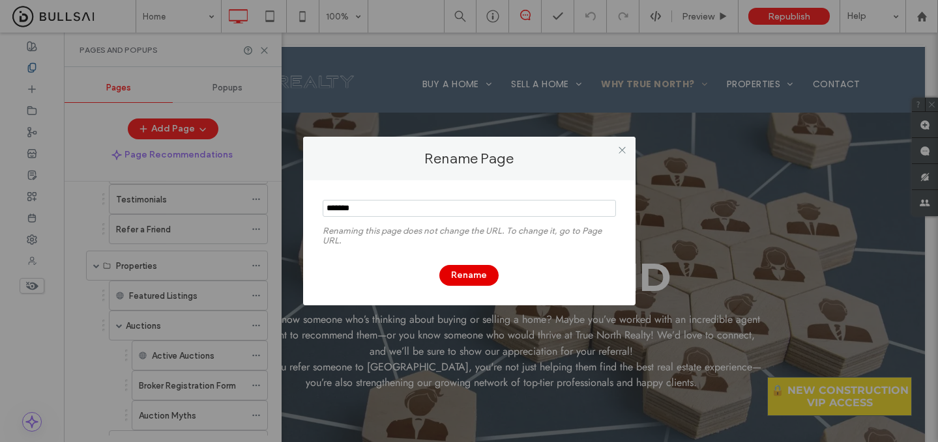
type input "*******"
click at [476, 268] on button "Rename" at bounding box center [468, 275] width 59 height 21
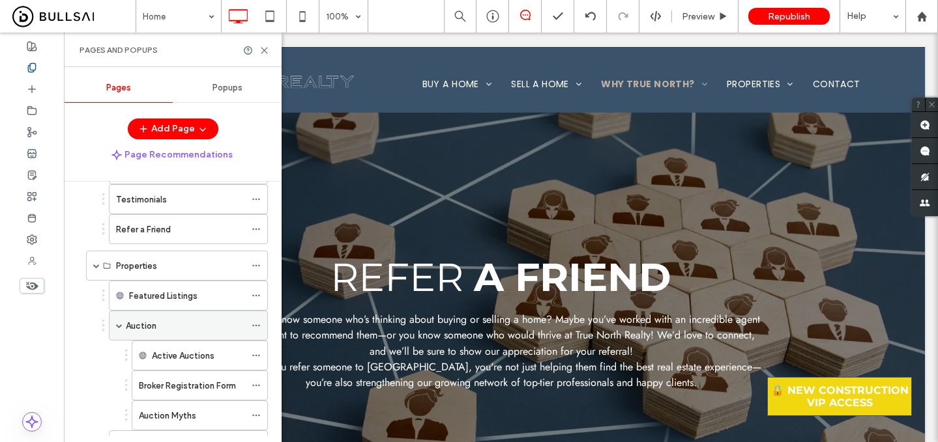
click at [257, 325] on icon at bounding box center [256, 325] width 9 height 9
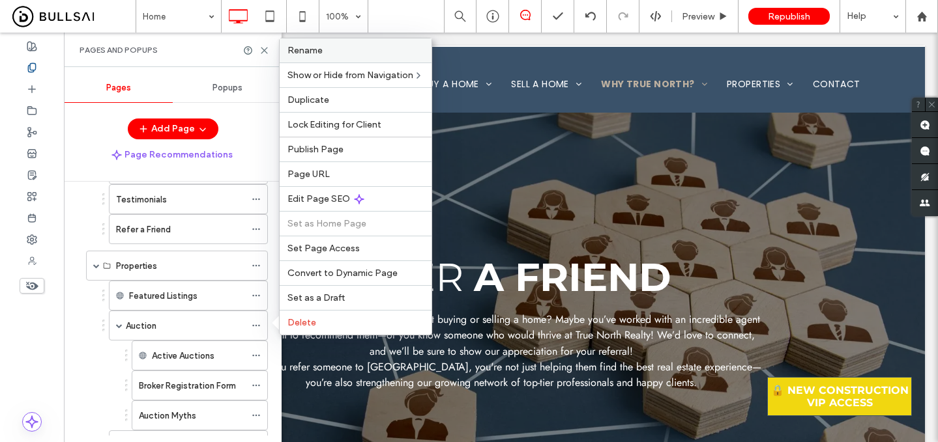
click at [361, 39] on div "Rename" at bounding box center [356, 50] width 152 height 24
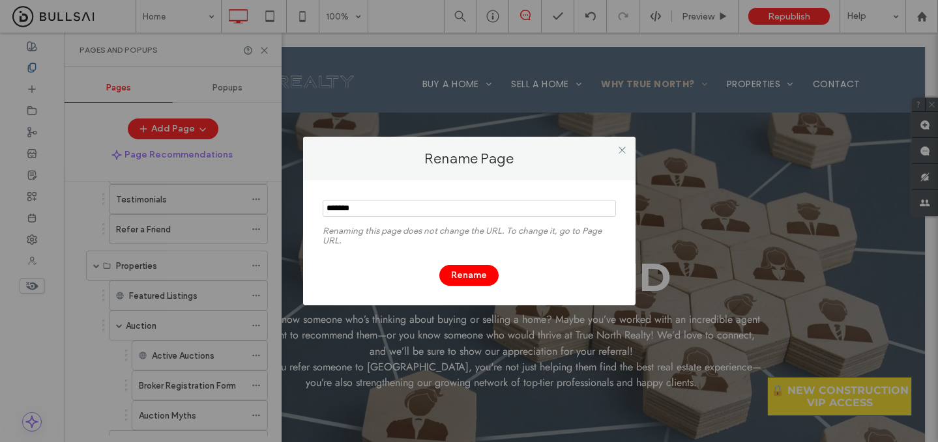
click at [361, 39] on div "Rename Page Renaming this page does not change the URL. To change it, go to Pag…" at bounding box center [469, 221] width 938 height 442
click at [386, 203] on input "notEmpty" at bounding box center [469, 208] width 293 height 17
type input "*"
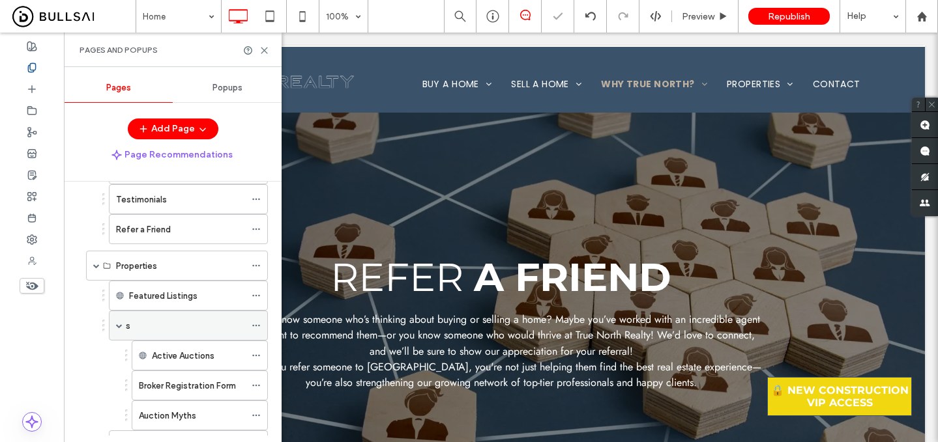
click at [256, 326] on use at bounding box center [255, 326] width 7 height 2
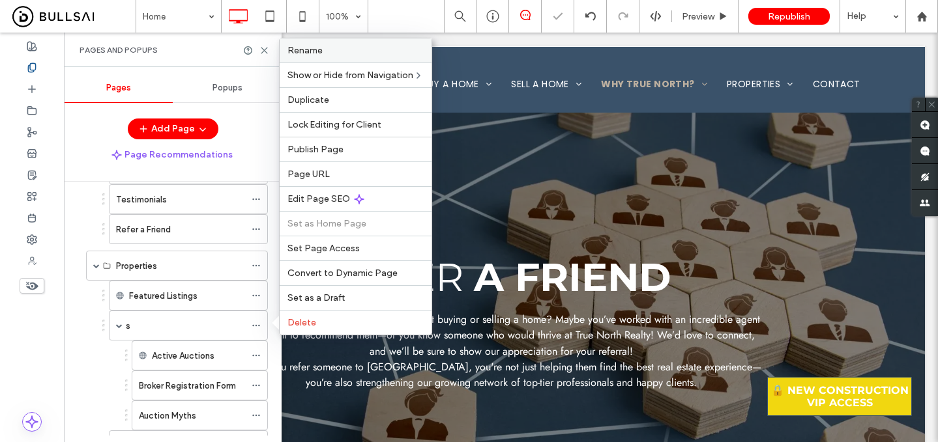
click at [362, 50] on label "Rename" at bounding box center [355, 50] width 136 height 11
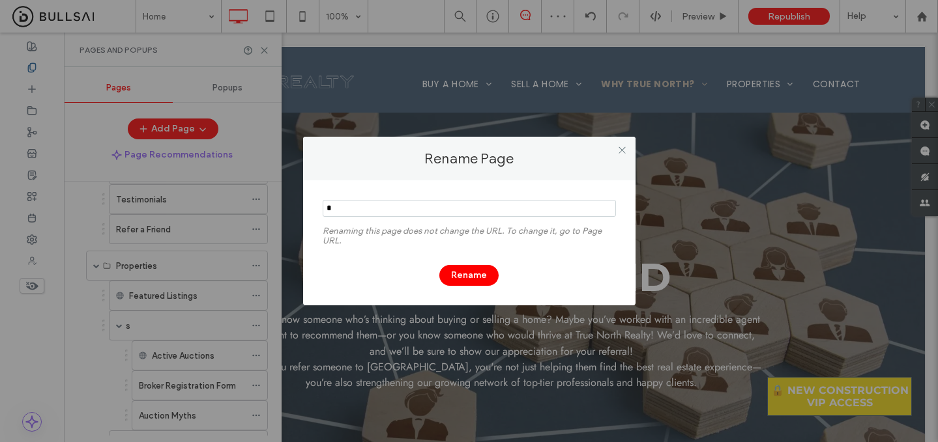
click at [429, 215] on input "notEmpty" at bounding box center [469, 208] width 293 height 17
type input "********"
click at [476, 278] on button "Rename" at bounding box center [468, 275] width 59 height 21
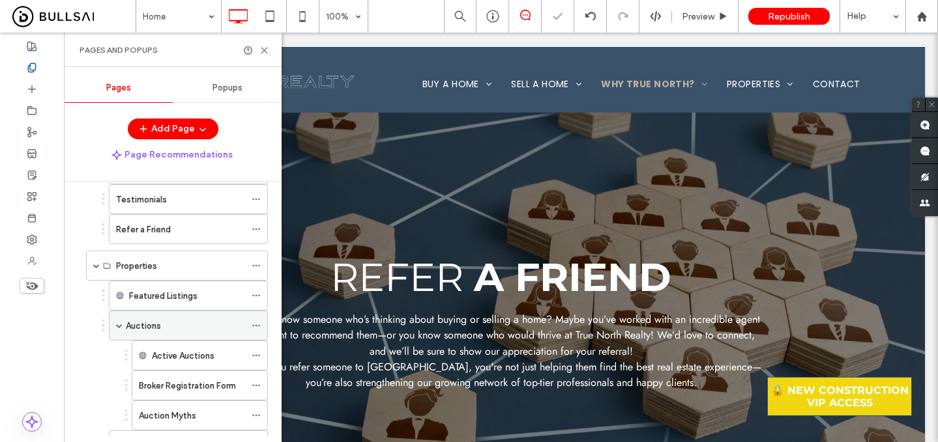
click at [259, 325] on icon at bounding box center [256, 325] width 9 height 9
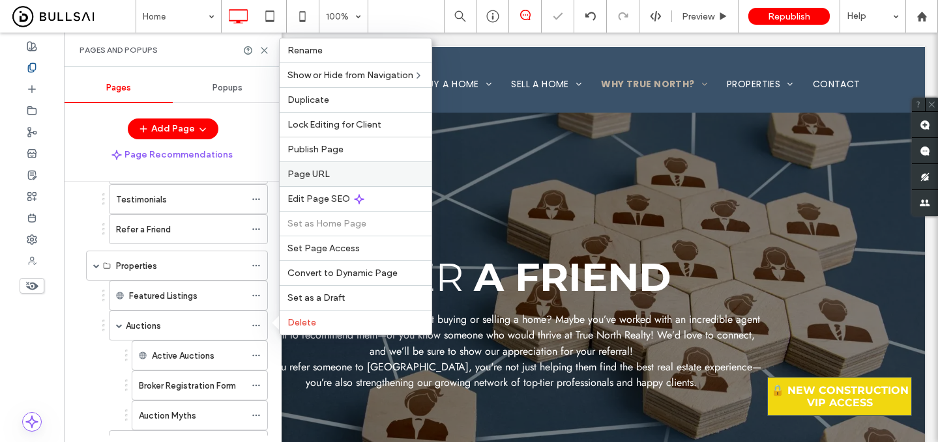
click at [334, 169] on label "Page URL" at bounding box center [355, 174] width 136 height 11
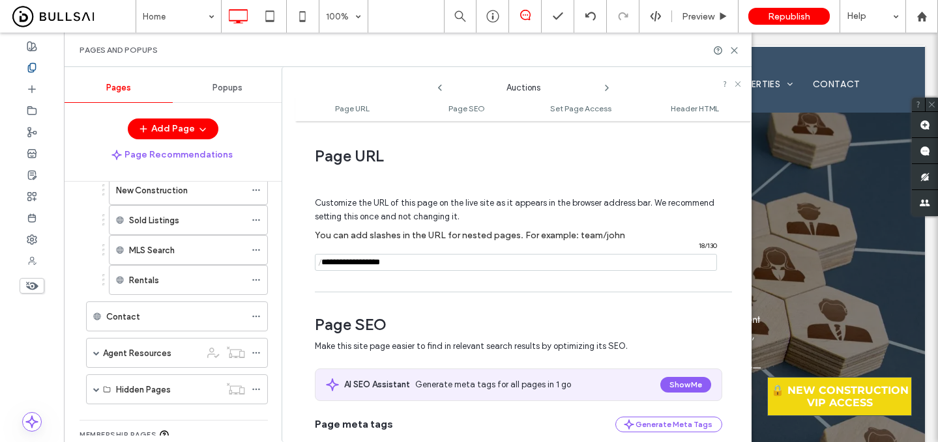
scroll to position [536, 0]
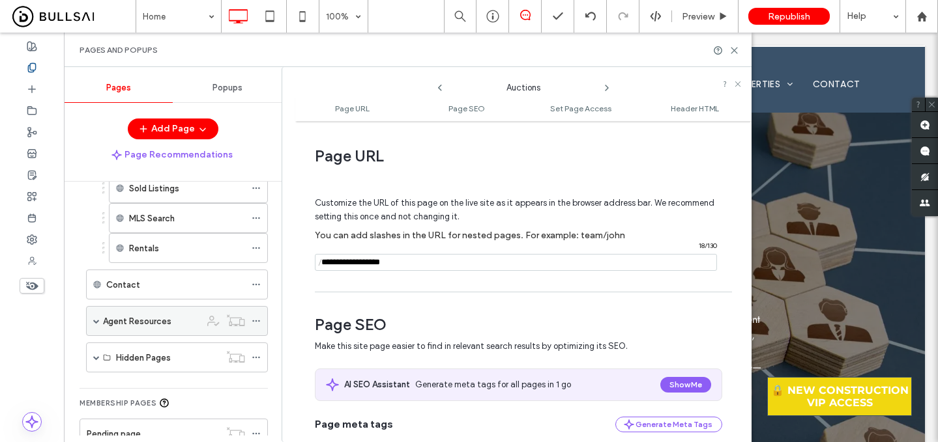
click at [98, 319] on span at bounding box center [96, 321] width 7 height 7
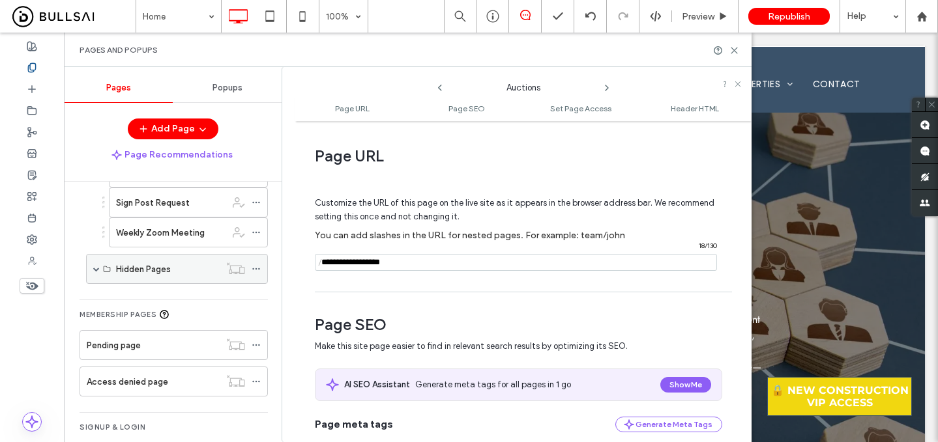
scroll to position [912, 0]
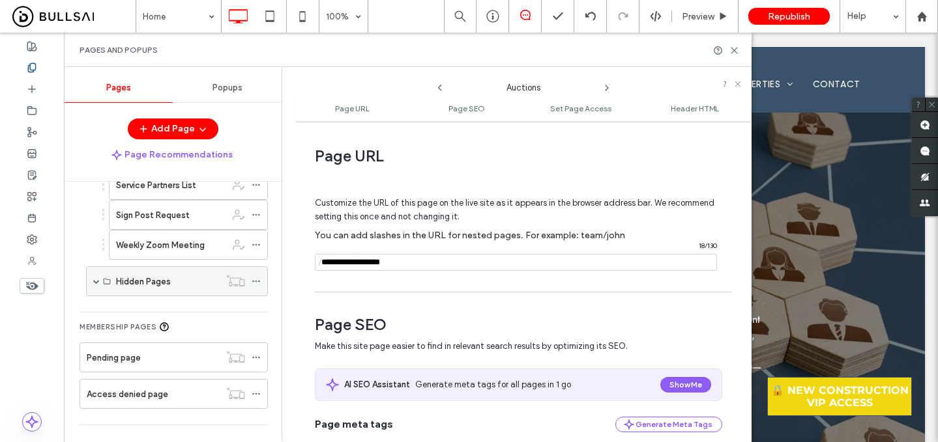
click at [95, 281] on span at bounding box center [96, 281] width 7 height 7
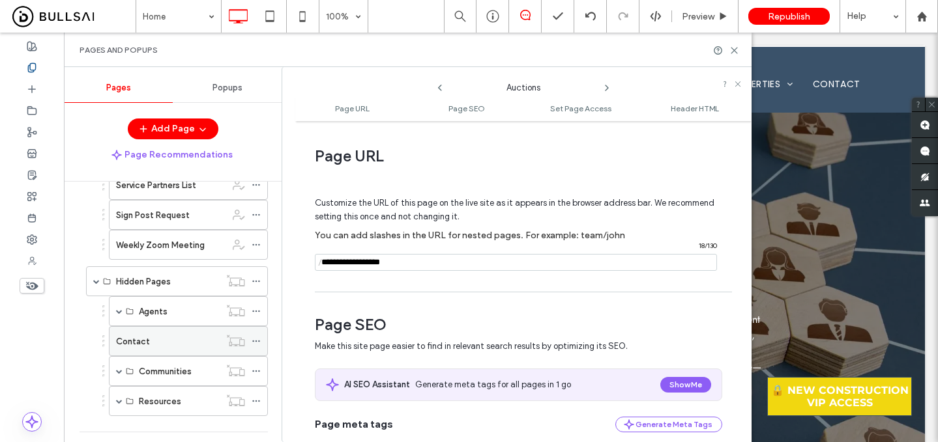
scroll to position [962, 0]
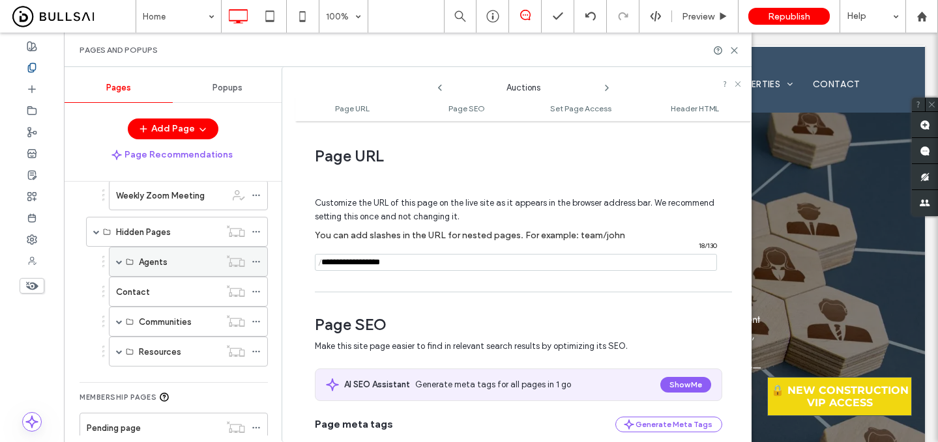
click at [119, 259] on span at bounding box center [119, 262] width 7 height 7
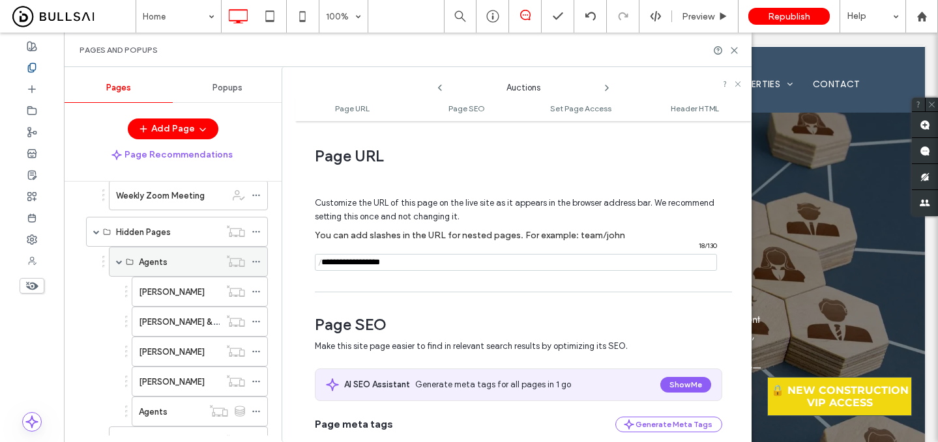
click at [119, 259] on span at bounding box center [119, 262] width 7 height 7
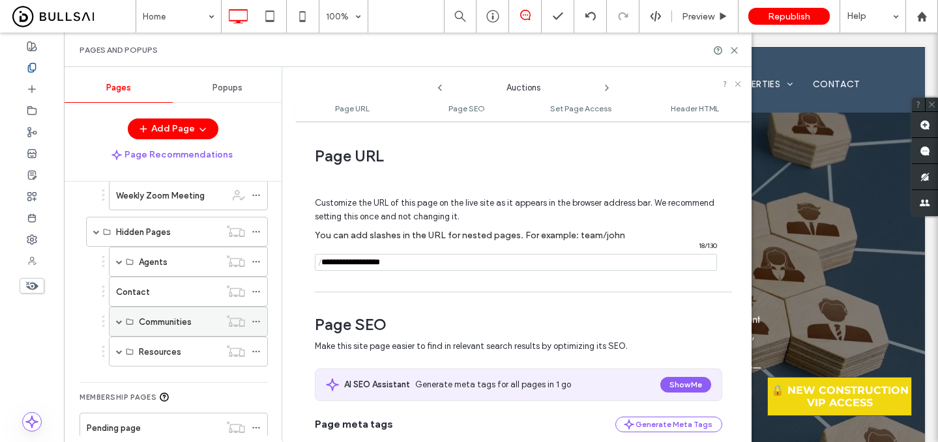
click at [119, 321] on span at bounding box center [119, 322] width 7 height 7
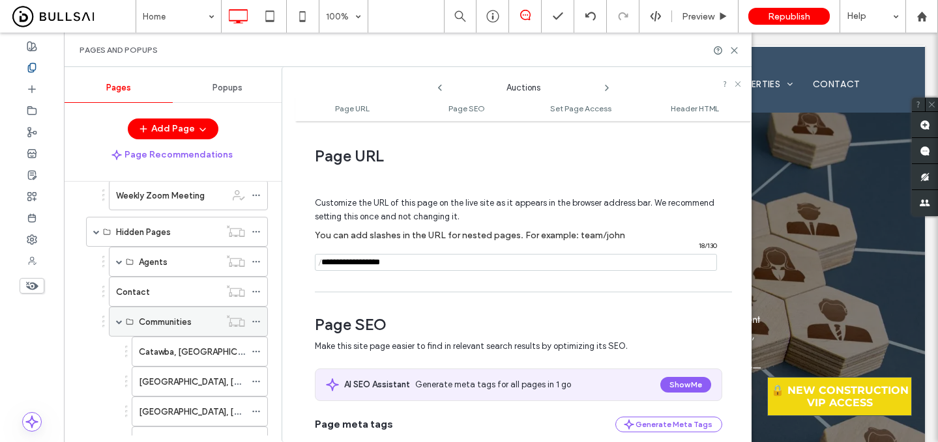
click at [119, 321] on span at bounding box center [119, 322] width 7 height 7
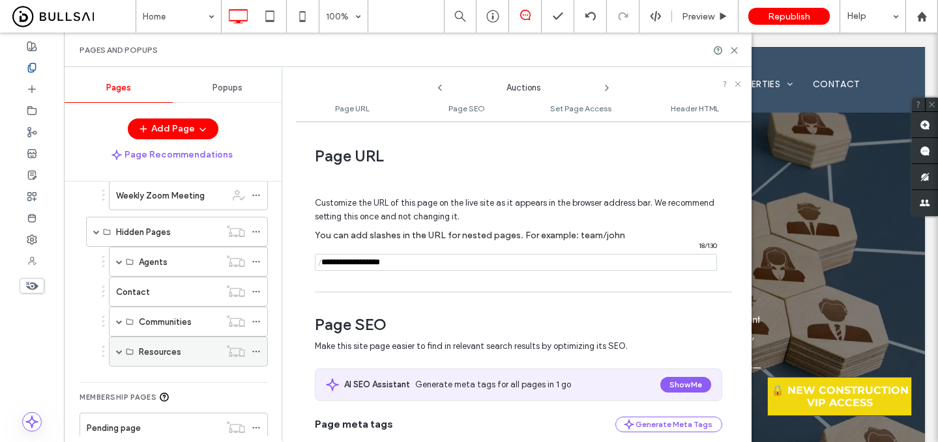
click at [120, 353] on span at bounding box center [119, 352] width 7 height 7
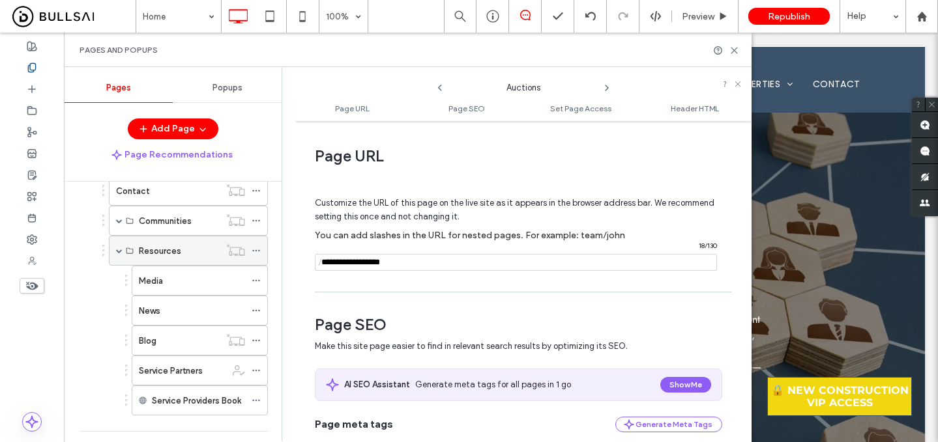
scroll to position [1079, 0]
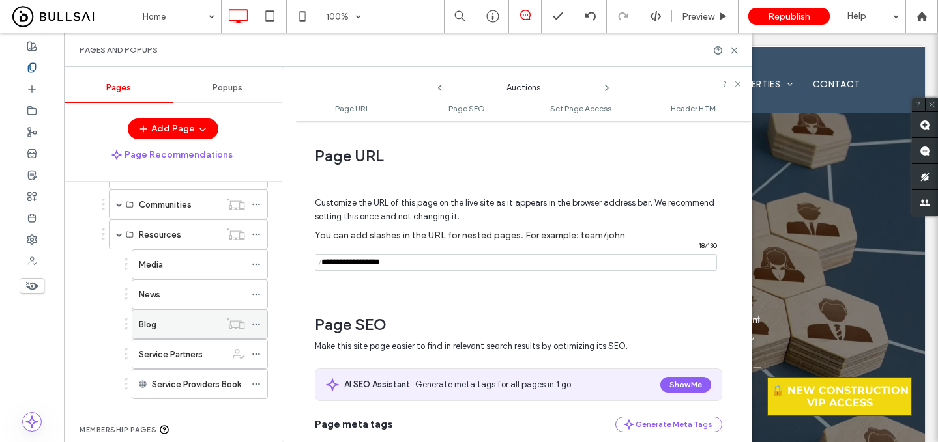
click at [179, 323] on div "Blog" at bounding box center [179, 325] width 81 height 14
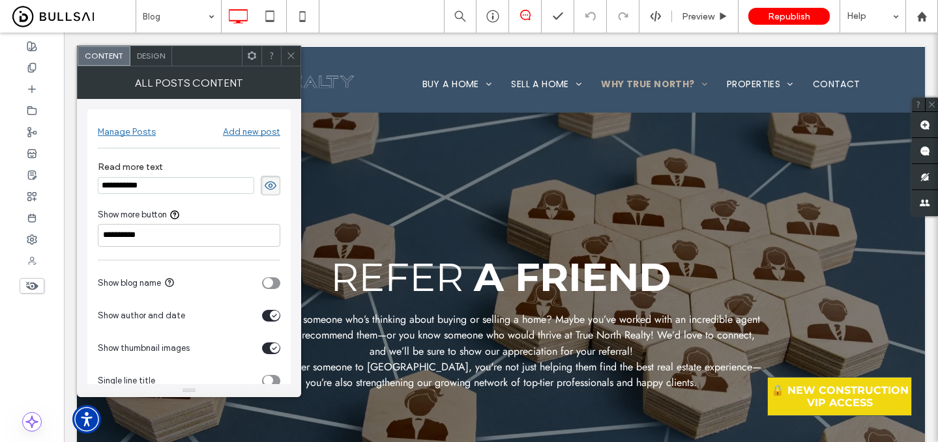
click at [298, 55] on div at bounding box center [291, 56] width 20 height 20
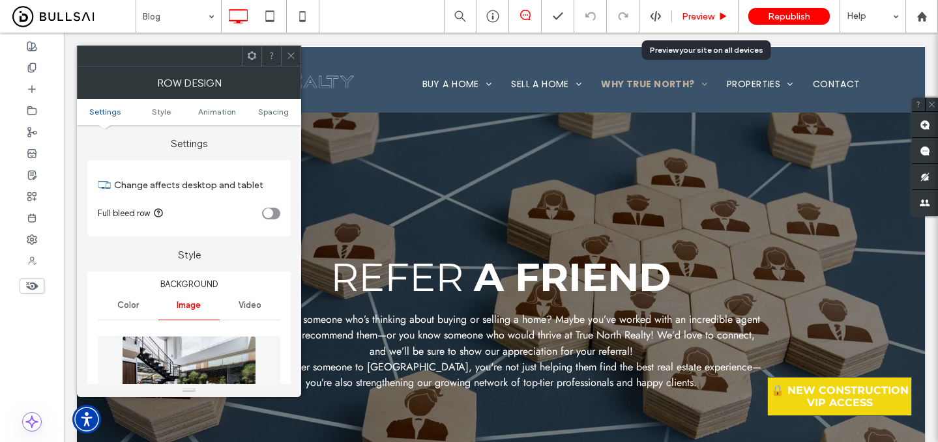
click at [702, 16] on span "Preview" at bounding box center [698, 16] width 33 height 11
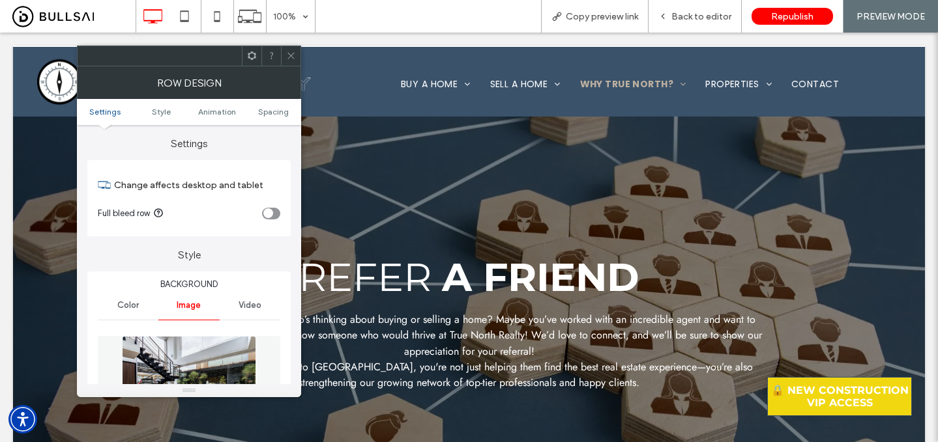
click at [291, 65] on span at bounding box center [291, 56] width 10 height 20
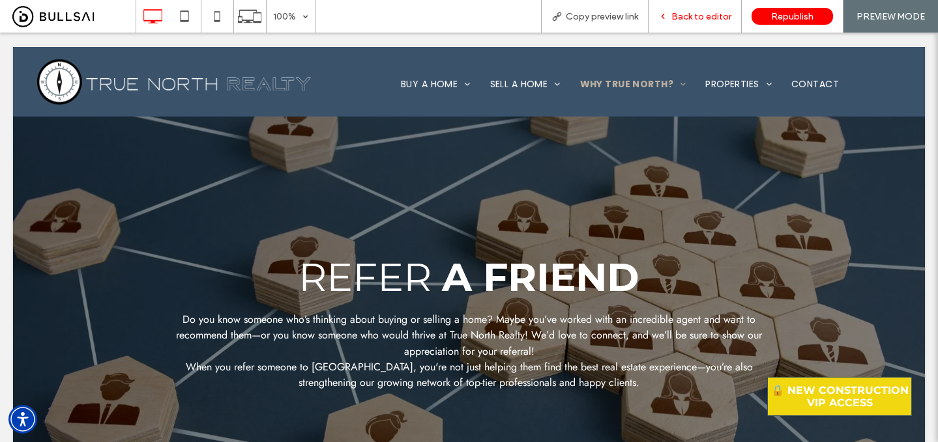
click at [690, 10] on div "Back to editor" at bounding box center [694, 16] width 93 height 33
click at [696, 20] on span "Back to editor" at bounding box center [701, 16] width 60 height 11
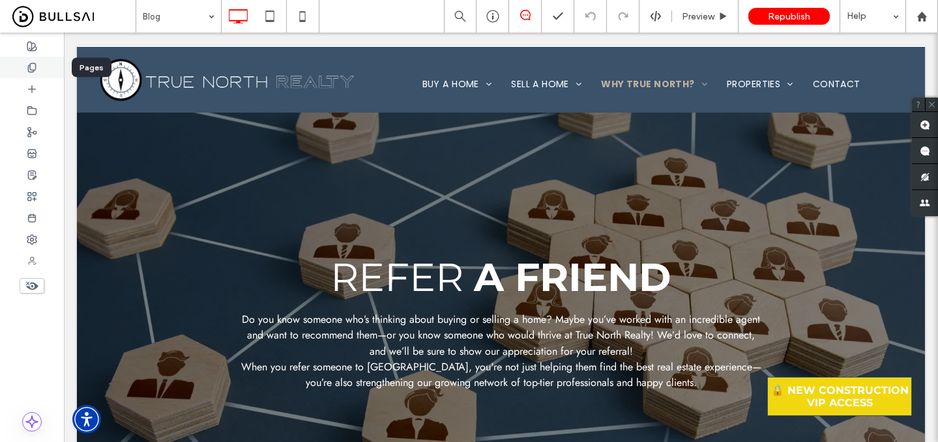
click at [36, 70] on icon at bounding box center [32, 68] width 10 height 10
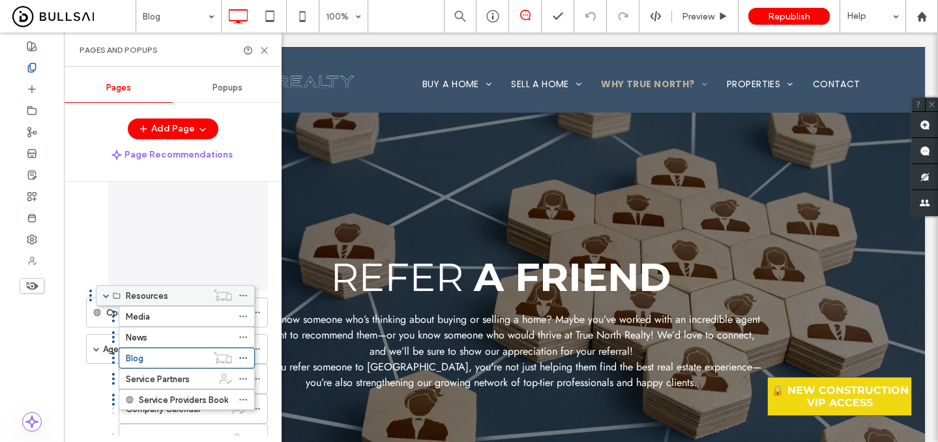
scroll to position [508, 0]
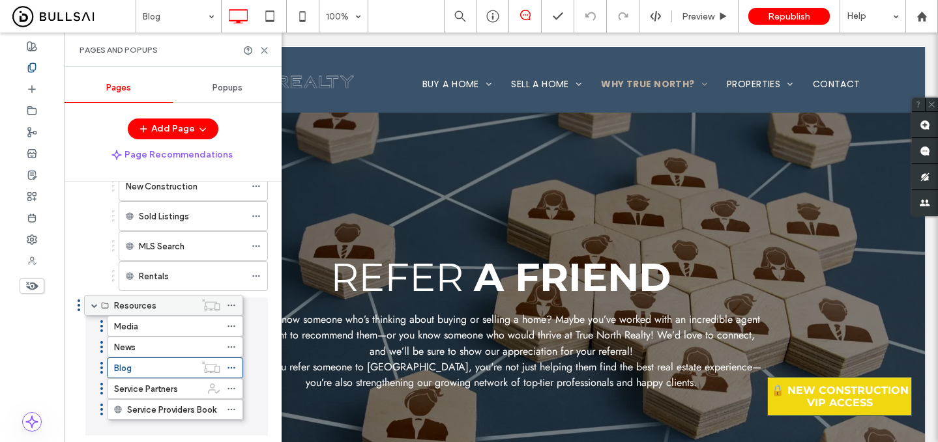
drag, startPoint x: 147, startPoint y: 364, endPoint x: 122, endPoint y: 303, distance: 66.1
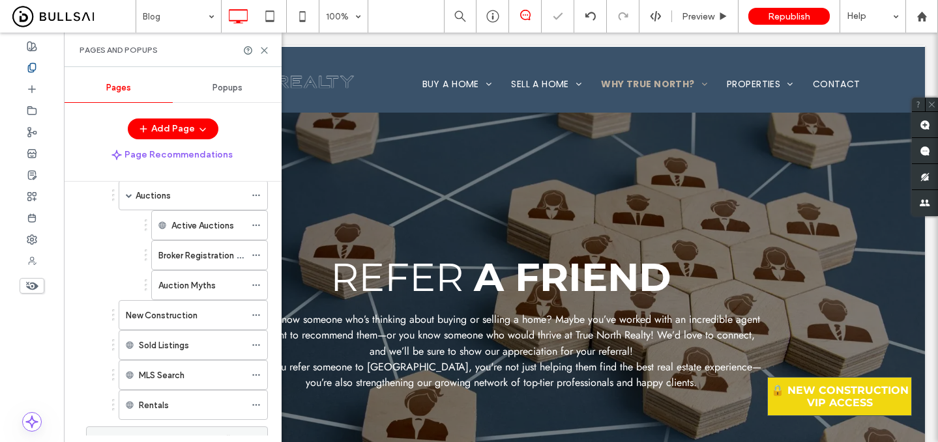
scroll to position [382, 0]
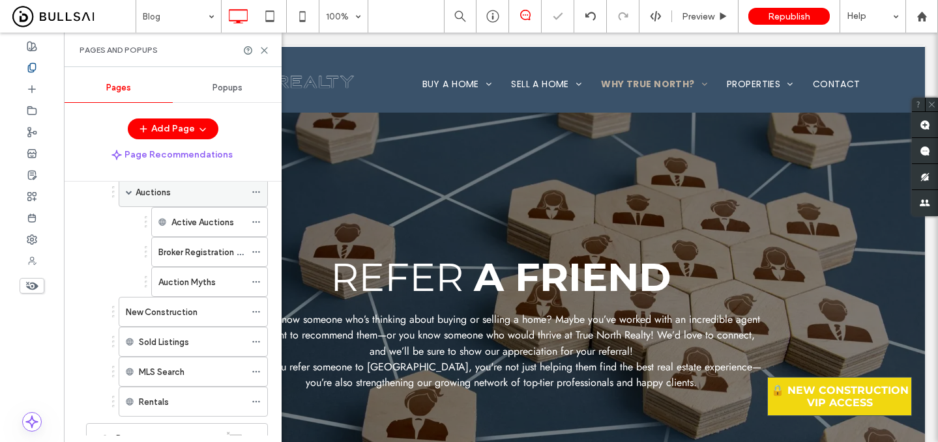
click at [130, 193] on span at bounding box center [129, 192] width 7 height 7
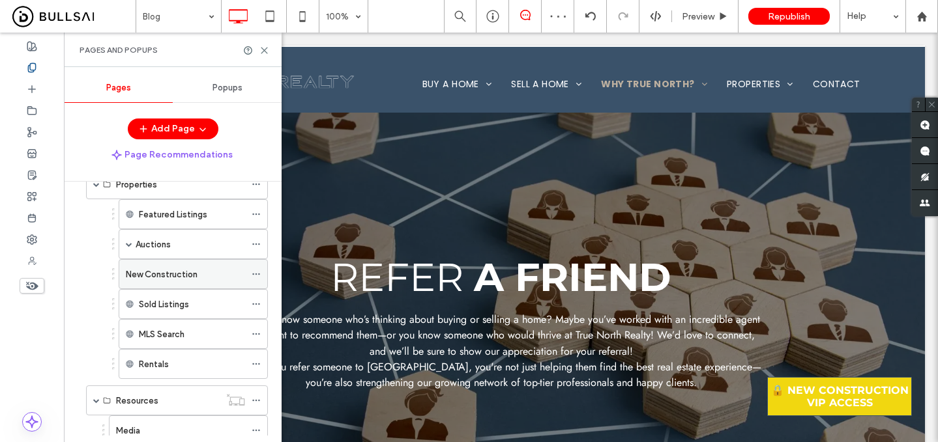
scroll to position [328, 0]
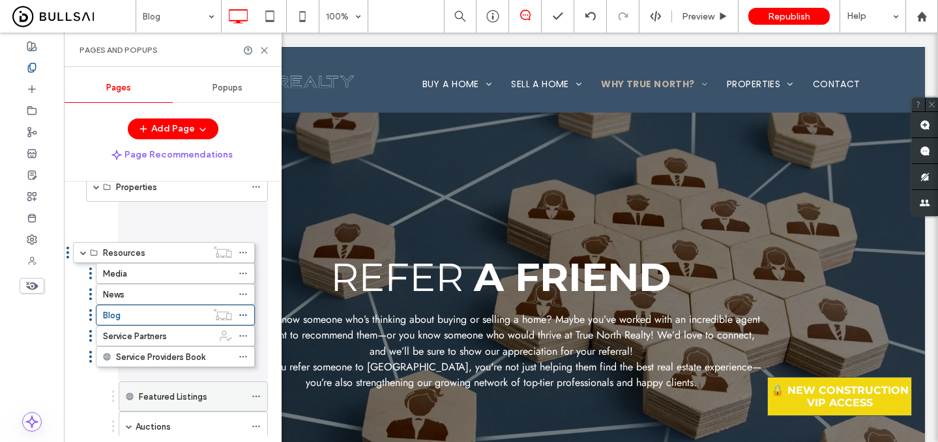
drag, startPoint x: 128, startPoint y: 406, endPoint x: 147, endPoint y: 220, distance: 187.4
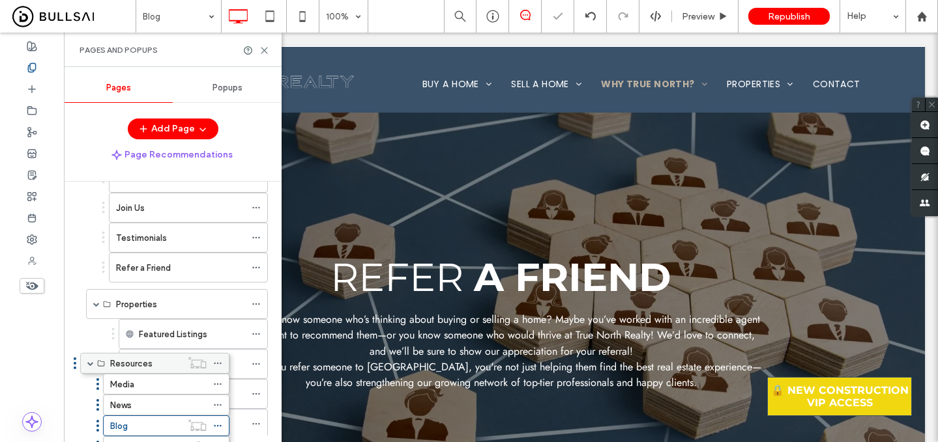
scroll to position [184, 0]
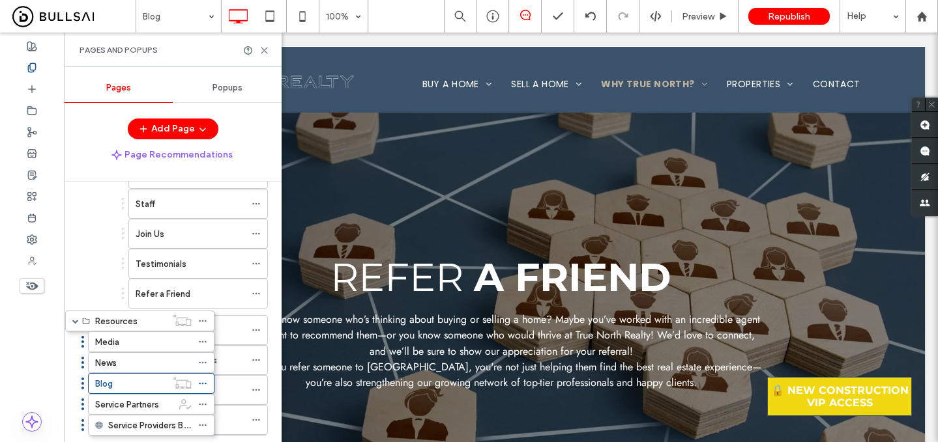
drag, startPoint x: 173, startPoint y: 211, endPoint x: 120, endPoint y: 313, distance: 115.4
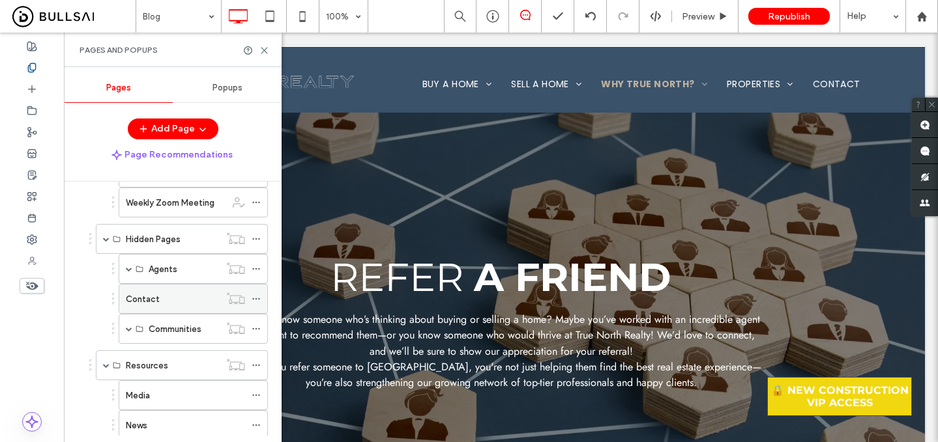
scroll to position [878, 0]
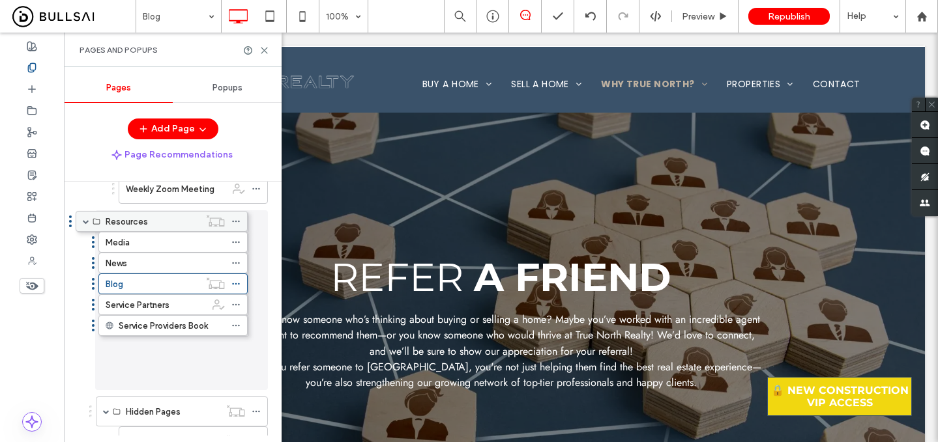
drag, startPoint x: 140, startPoint y: 356, endPoint x: 120, endPoint y: 231, distance: 127.4
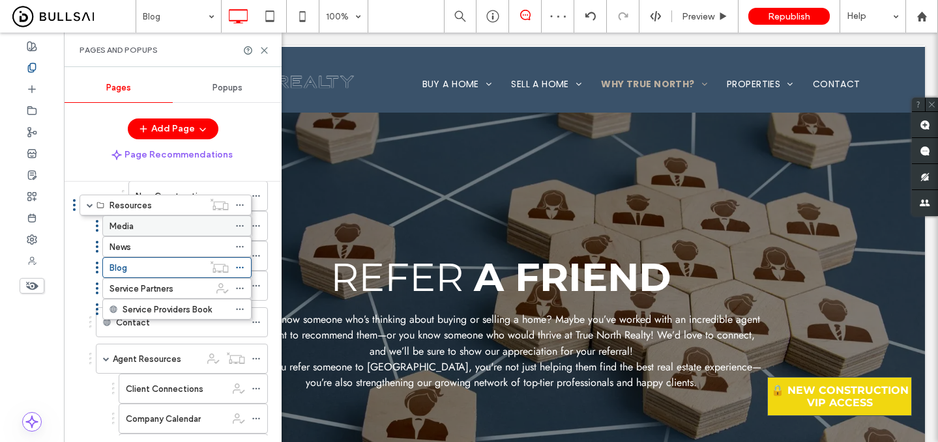
scroll to position [382, 0]
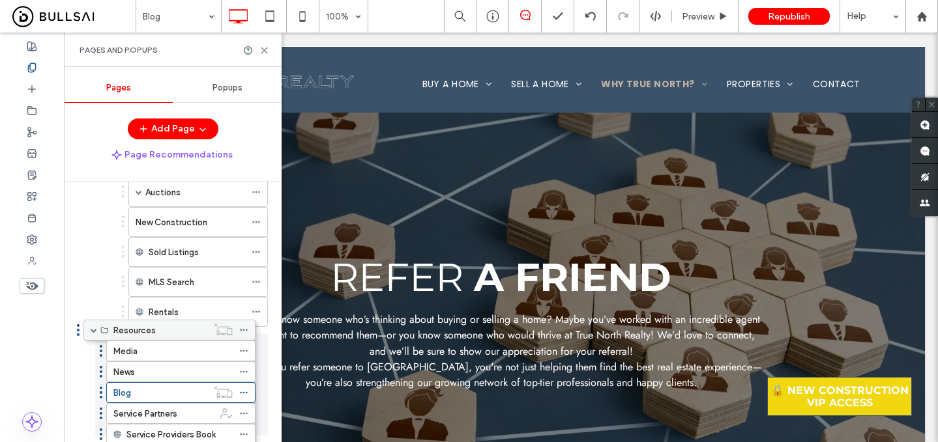
drag, startPoint x: 124, startPoint y: 405, endPoint x: 110, endPoint y: 334, distance: 73.0
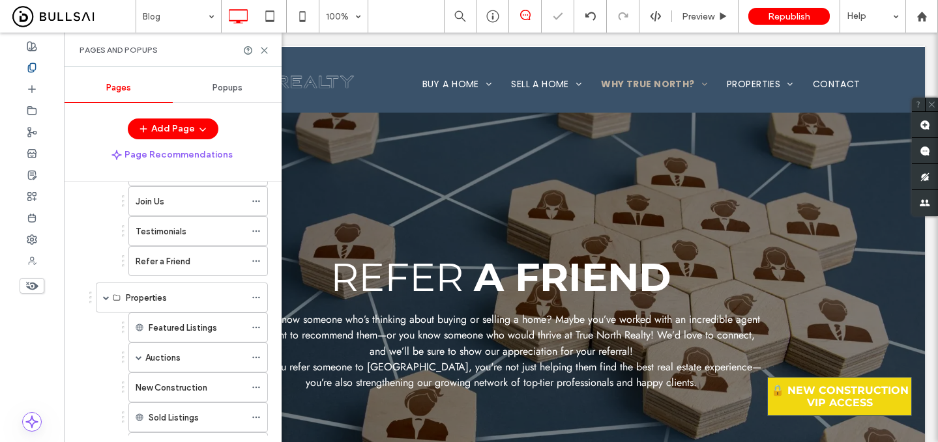
scroll to position [235, 0]
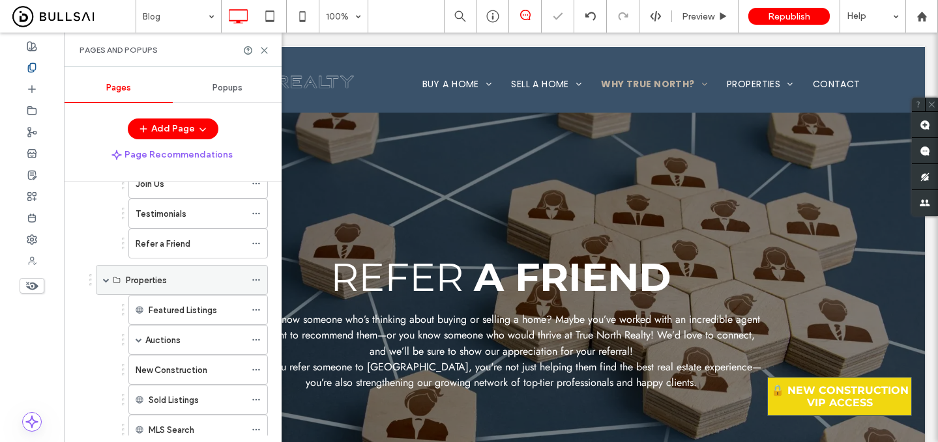
click at [108, 282] on span at bounding box center [106, 280] width 7 height 7
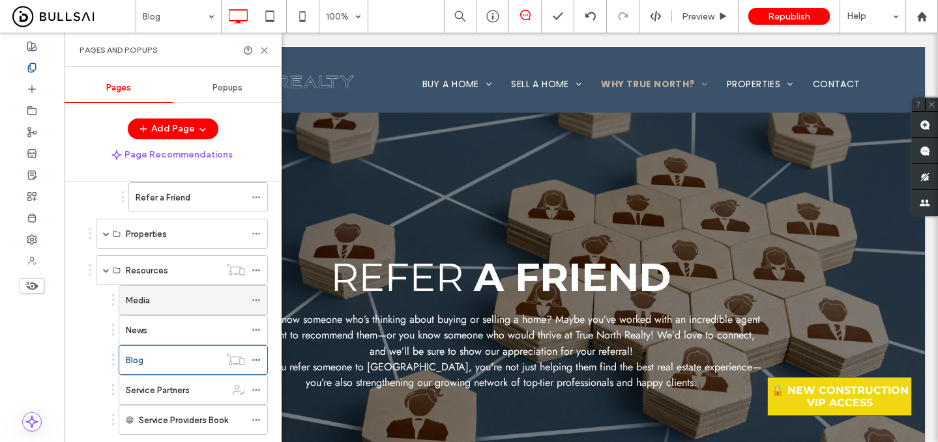
scroll to position [296, 0]
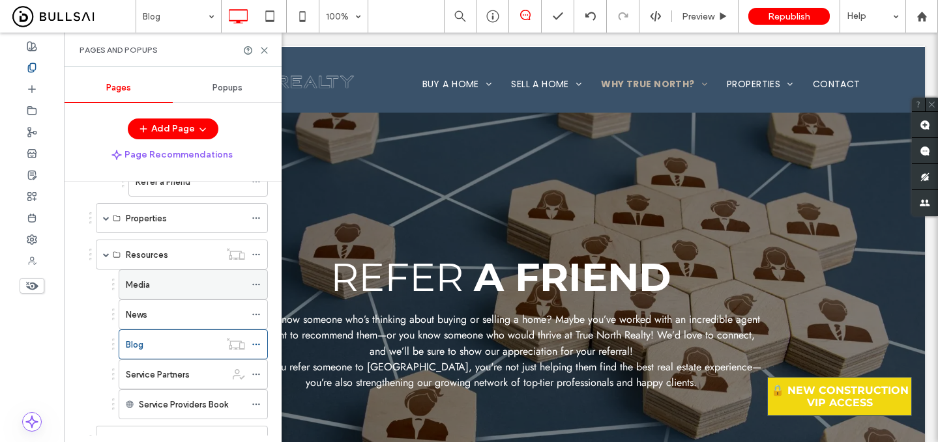
click at [208, 289] on div "Media" at bounding box center [185, 285] width 119 height 14
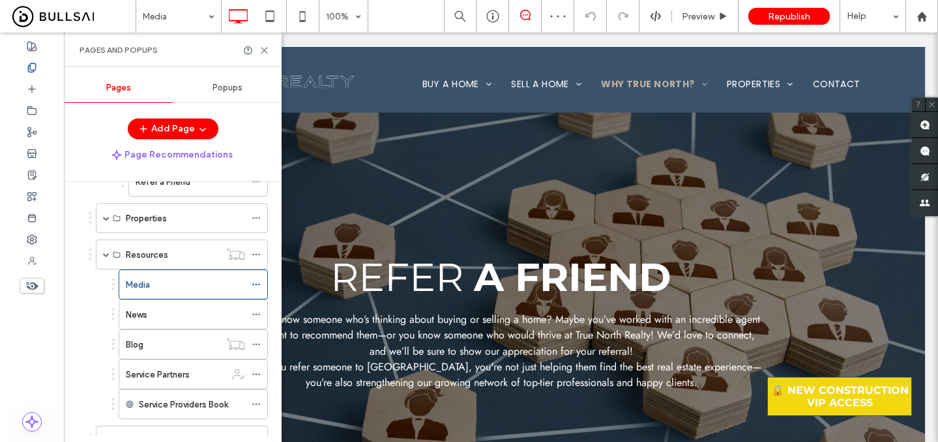
click at [216, 307] on div "News" at bounding box center [185, 314] width 119 height 29
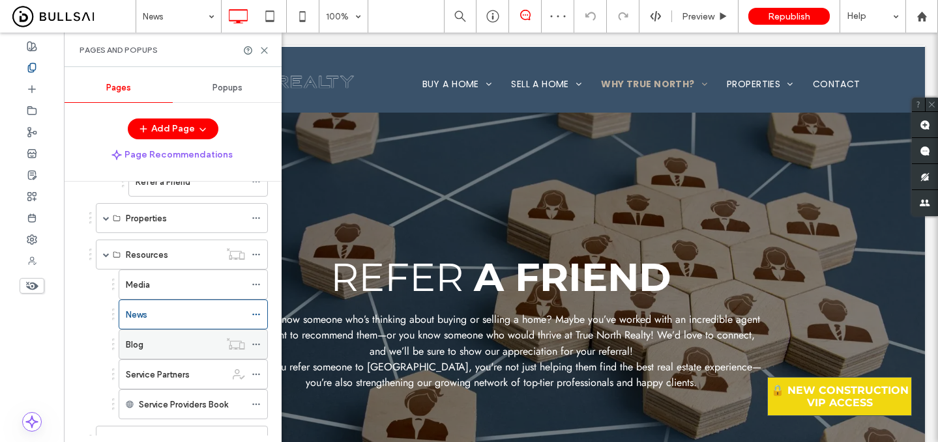
click at [181, 343] on div "Blog" at bounding box center [173, 345] width 94 height 14
click at [261, 341] on div at bounding box center [260, 345] width 16 height 20
click at [257, 342] on icon at bounding box center [256, 344] width 9 height 9
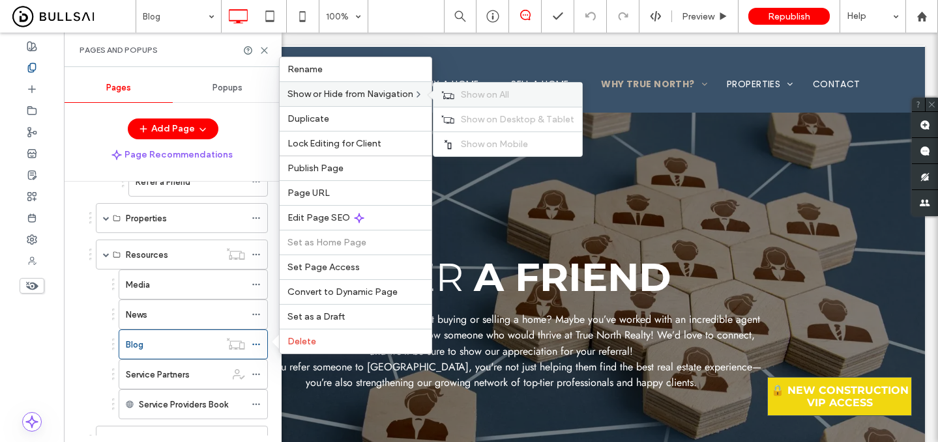
click at [456, 91] on div "Show on All" at bounding box center [507, 95] width 149 height 24
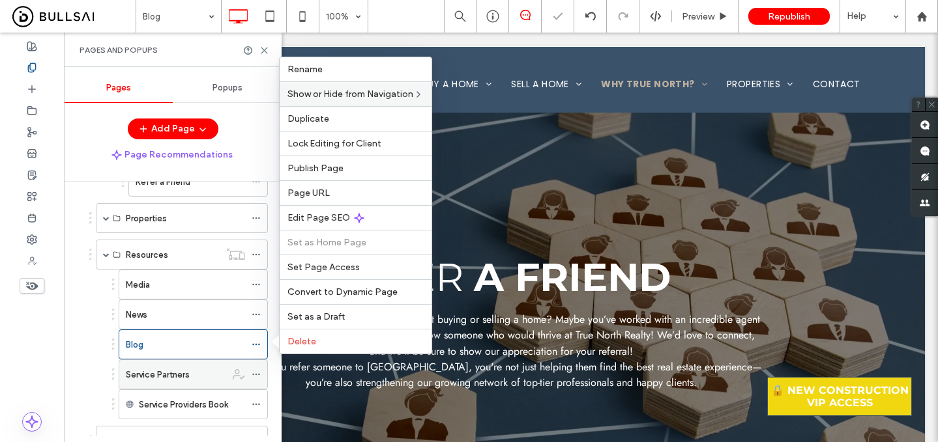
click at [201, 376] on div "Service Partners" at bounding box center [176, 375] width 100 height 14
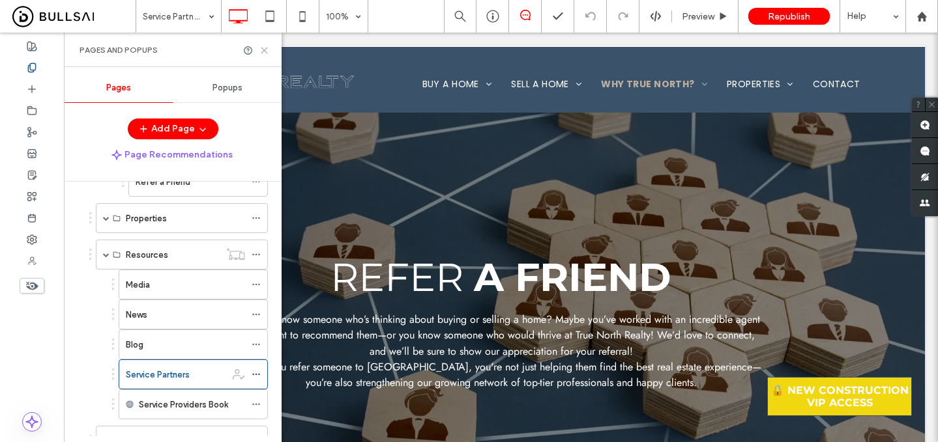
click at [266, 49] on icon at bounding box center [264, 51] width 10 height 10
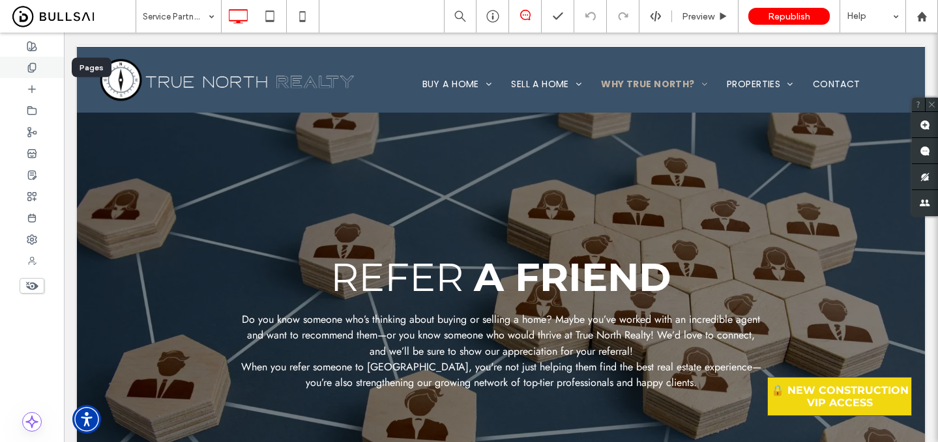
click at [27, 59] on div at bounding box center [32, 68] width 64 height 22
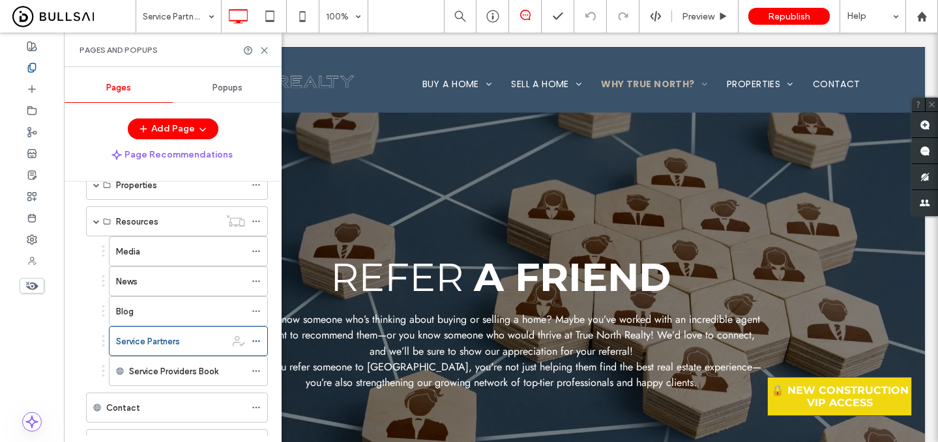
scroll to position [333, 0]
click at [259, 220] on icon at bounding box center [256, 218] width 9 height 9
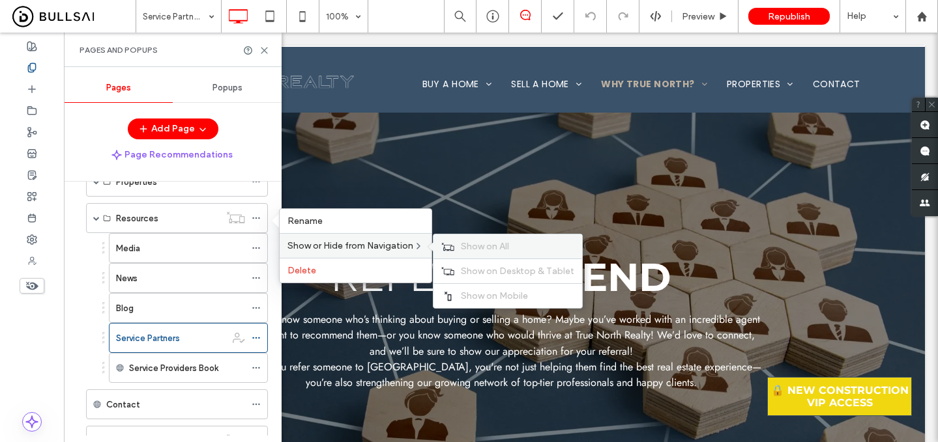
click at [460, 244] on div "Show on All" at bounding box center [507, 247] width 149 height 24
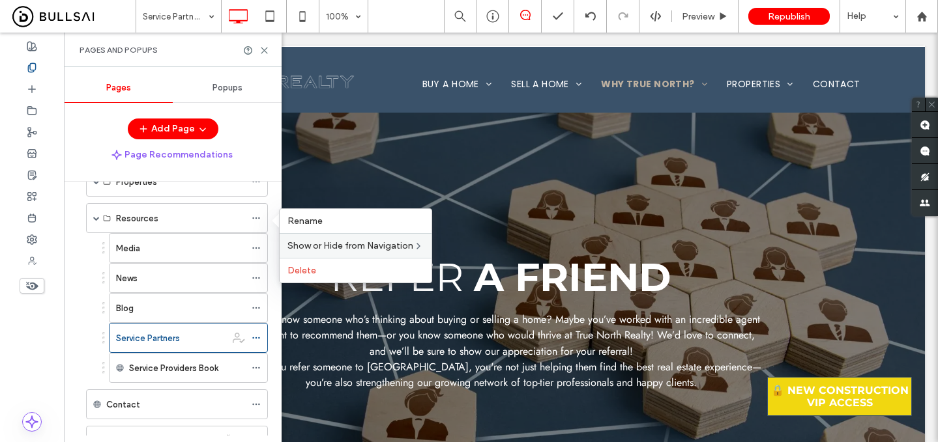
click at [216, 134] on div "Add Page" at bounding box center [173, 129] width 91 height 21
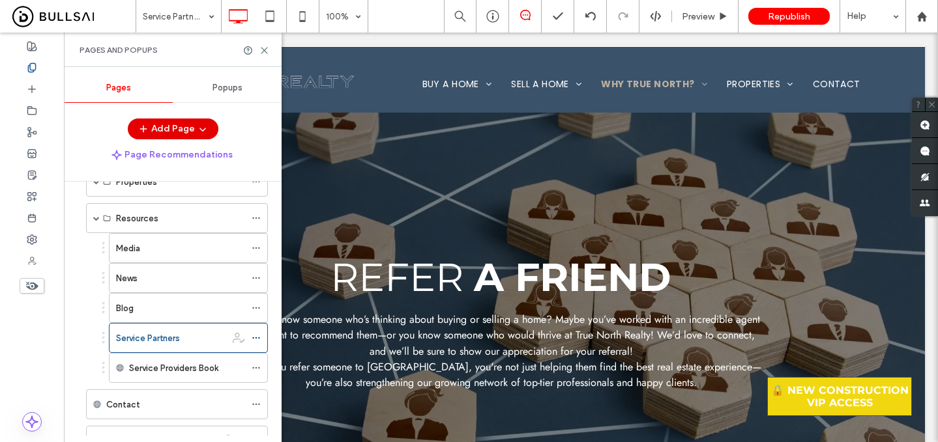
click at [195, 129] on span "button" at bounding box center [201, 129] width 13 height 20
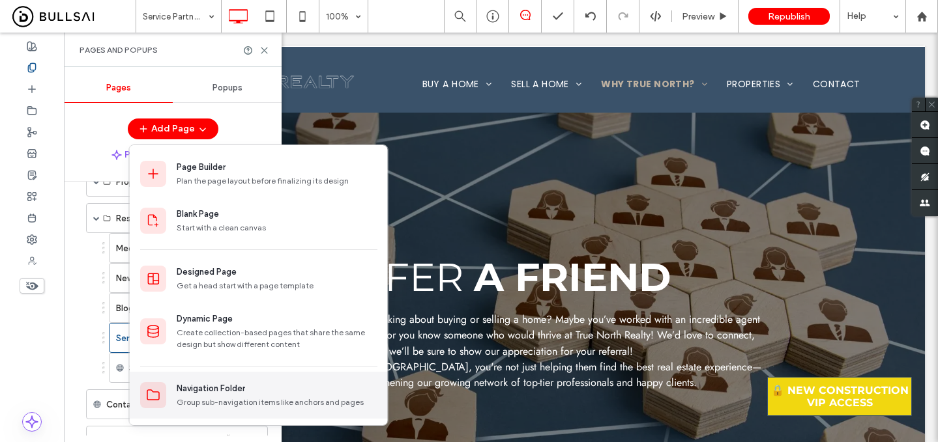
scroll to position [46, 0]
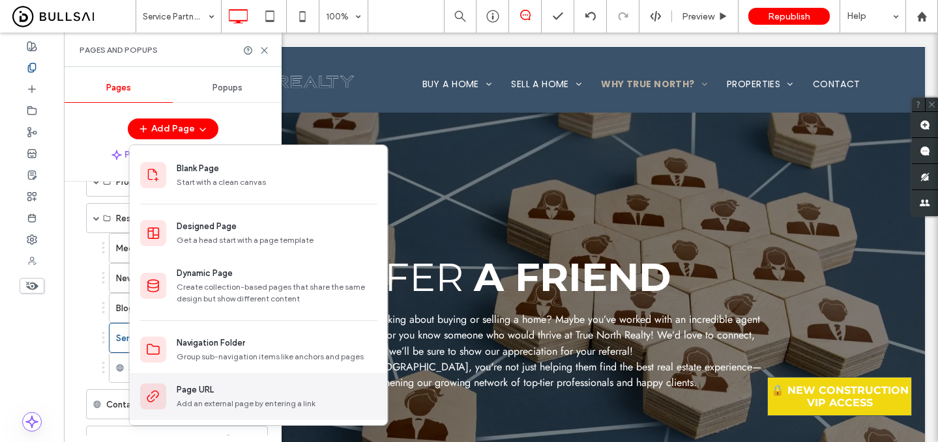
click at [283, 386] on div "Page URL" at bounding box center [277, 390] width 201 height 13
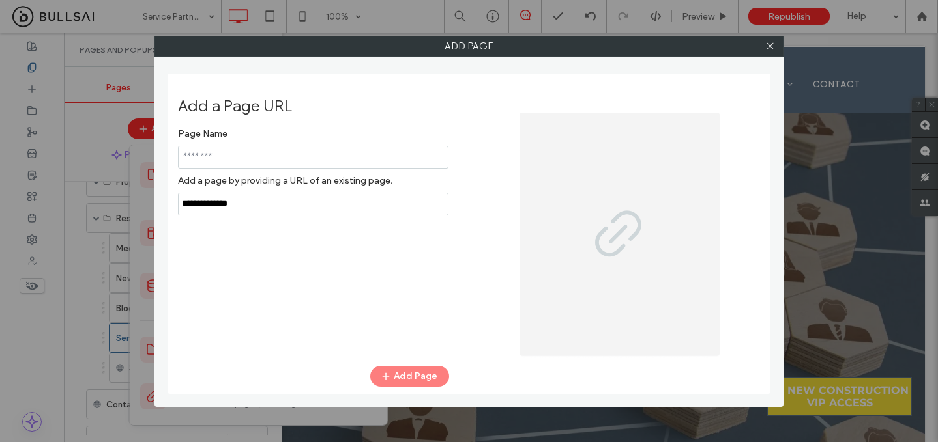
click at [382, 201] on div "Page Name Add a page by providing a URL of an existing page." at bounding box center [313, 169] width 271 height 94
click at [382, 193] on label "Add a page by providing a URL of an existing page." at bounding box center [313, 181] width 271 height 24
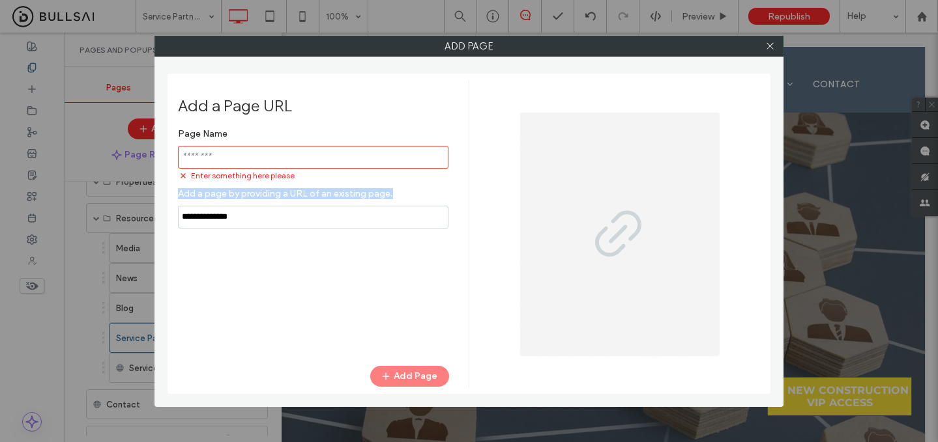
click at [309, 216] on input "notEmpty,url" at bounding box center [313, 217] width 270 height 23
paste input "**********"
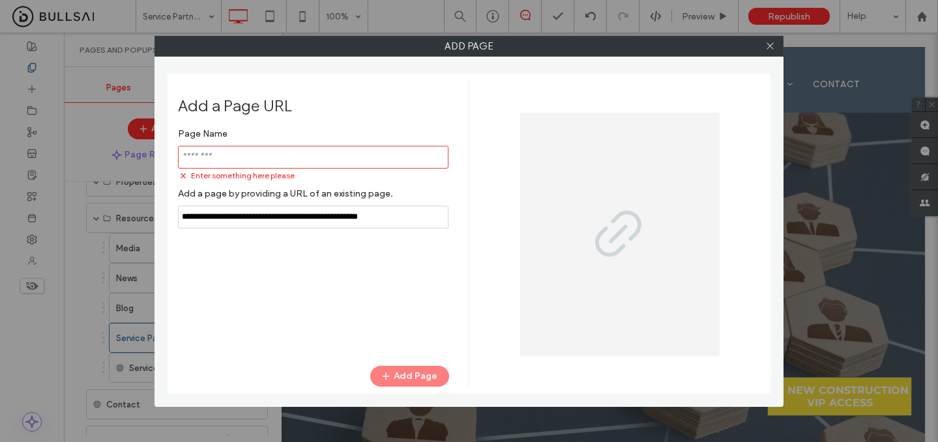
type input "**********"
click at [283, 160] on input "notEmpty" at bounding box center [313, 157] width 270 height 23
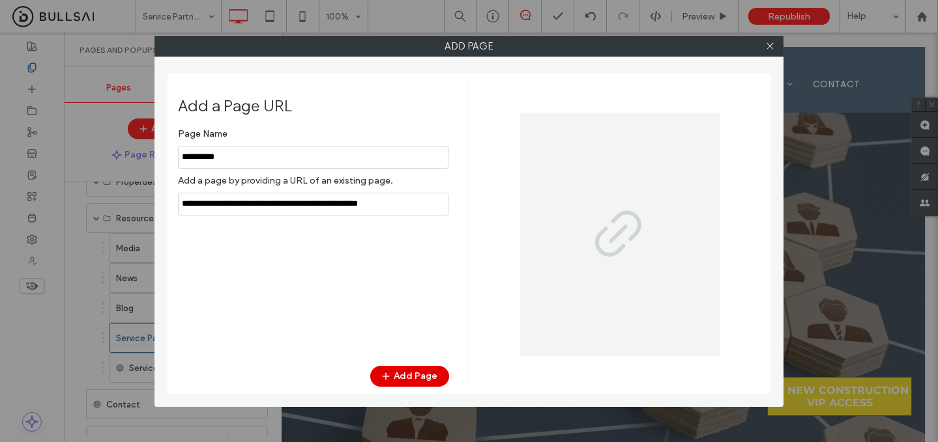
type input "**********"
click at [424, 378] on button "Add Page" at bounding box center [409, 376] width 79 height 21
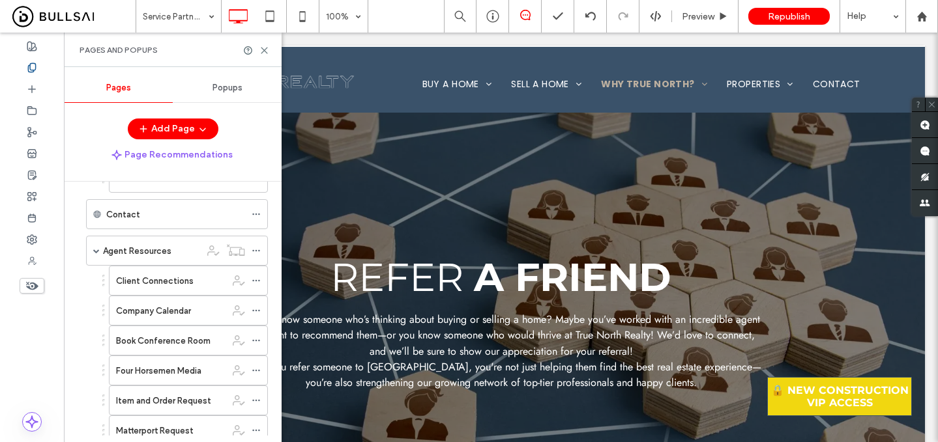
scroll to position [506, 0]
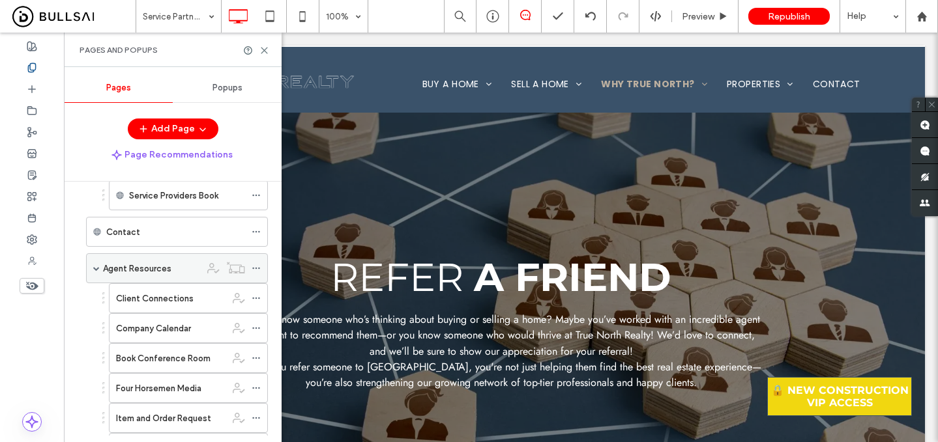
click at [95, 268] on span at bounding box center [96, 268] width 7 height 7
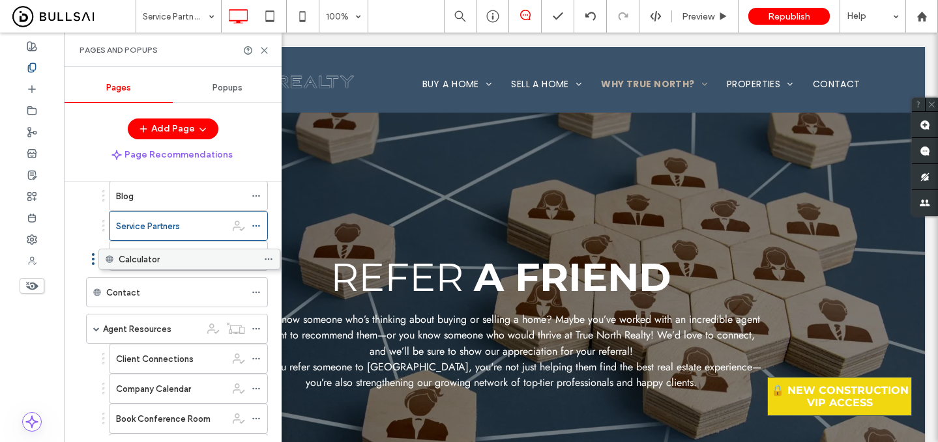
scroll to position [432, 0]
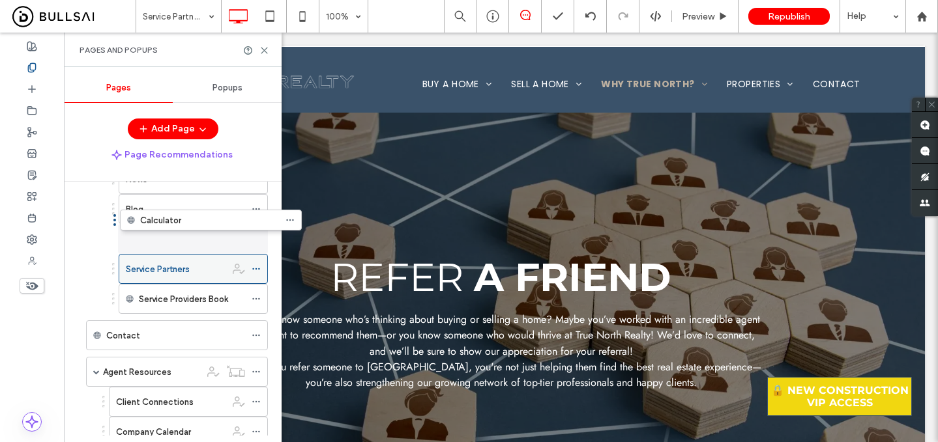
drag, startPoint x: 106, startPoint y: 354, endPoint x: 139, endPoint y: 237, distance: 121.1
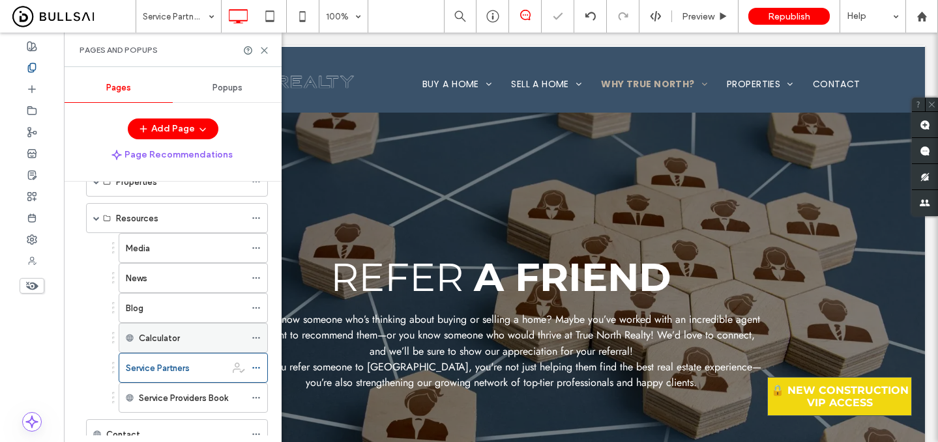
scroll to position [324, 0]
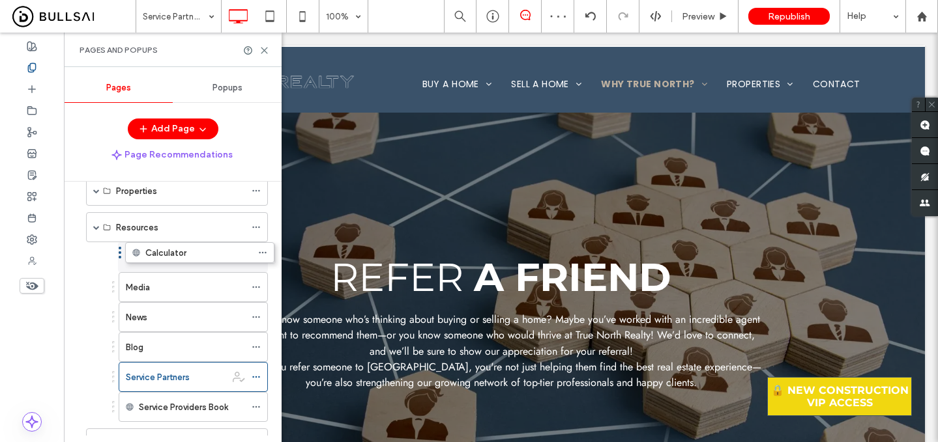
drag, startPoint x: 151, startPoint y: 342, endPoint x: 400, endPoint y: 1, distance: 422.4
drag, startPoint x: 151, startPoint y: 351, endPoint x: 179, endPoint y: 413, distance: 68.5
click at [178, 409] on label "Service Providers Book" at bounding box center [183, 407] width 89 height 23
click at [254, 405] on icon at bounding box center [256, 407] width 9 height 9
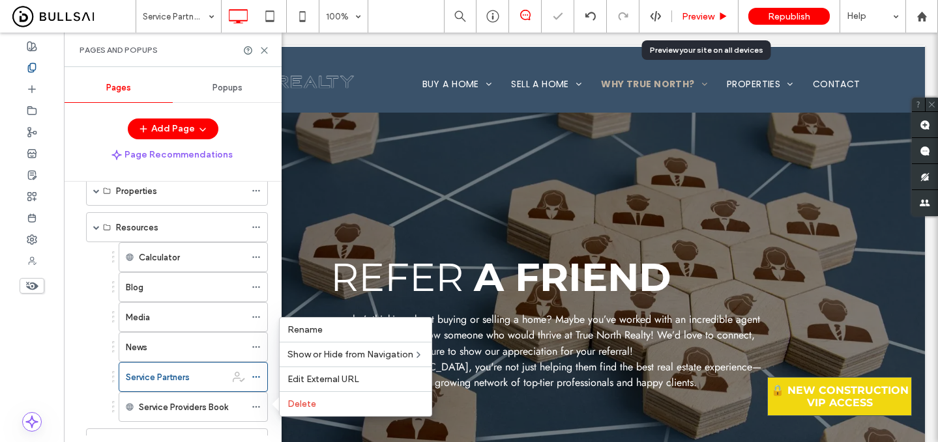
click at [710, 16] on span "Preview" at bounding box center [698, 16] width 33 height 11
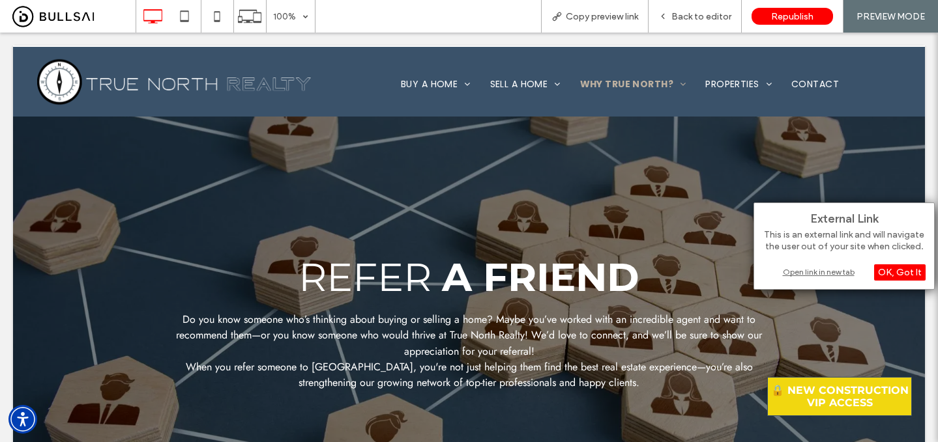
click at [804, 274] on div "Open link in new tab" at bounding box center [843, 272] width 163 height 14
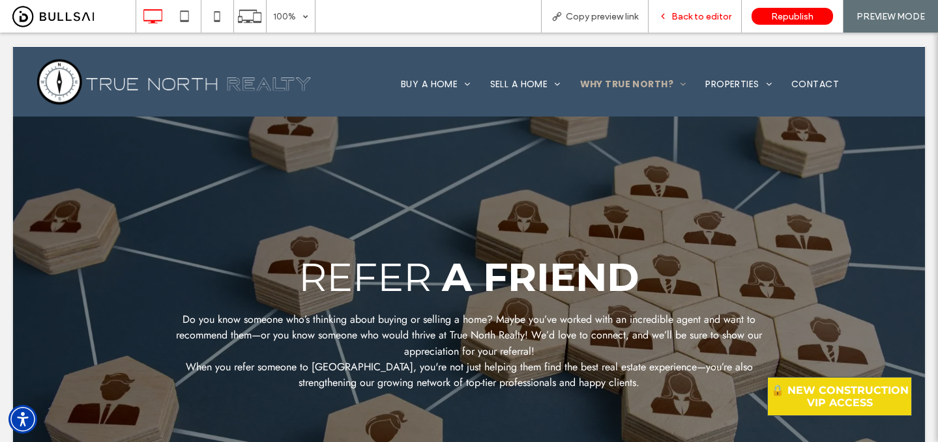
click at [697, 18] on span "Back to editor" at bounding box center [701, 16] width 60 height 11
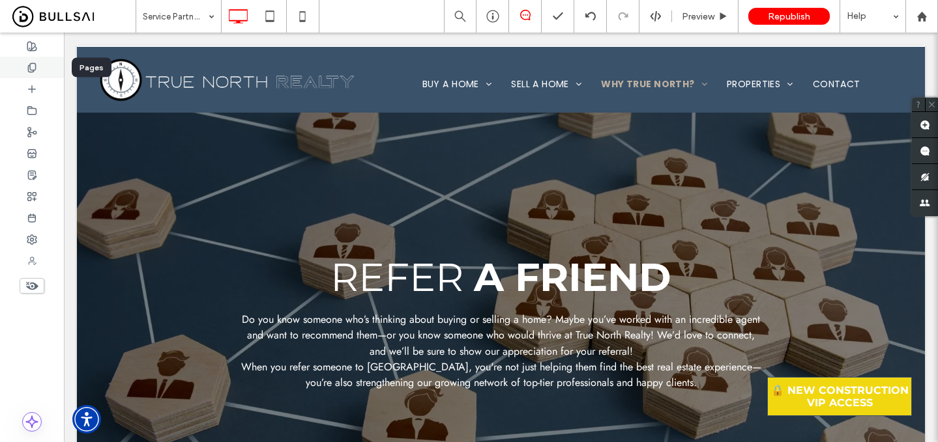
click at [30, 71] on icon at bounding box center [32, 68] width 10 height 10
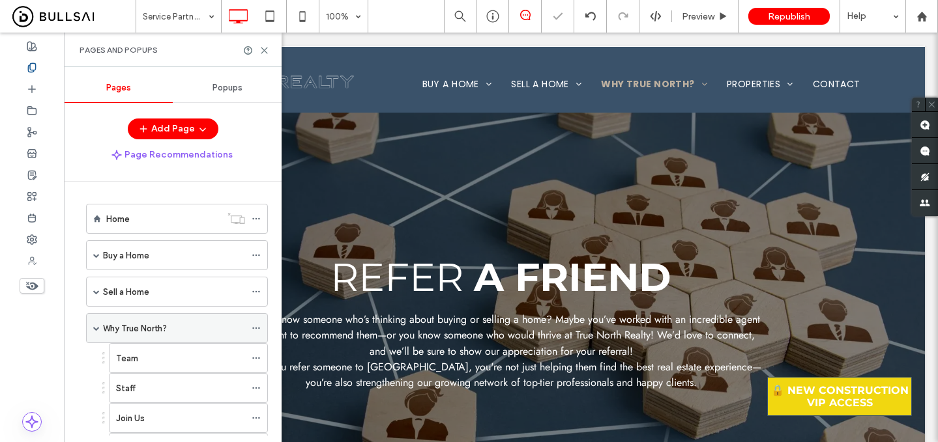
scroll to position [156, 0]
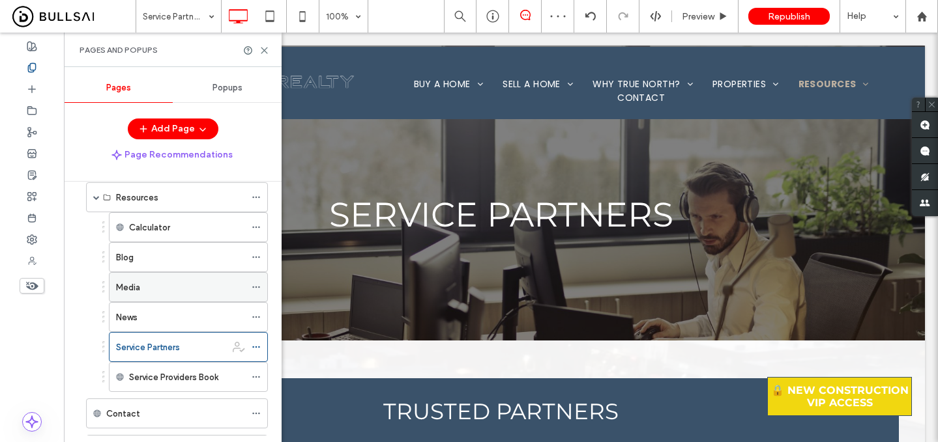
click at [255, 285] on icon at bounding box center [256, 287] width 9 height 9
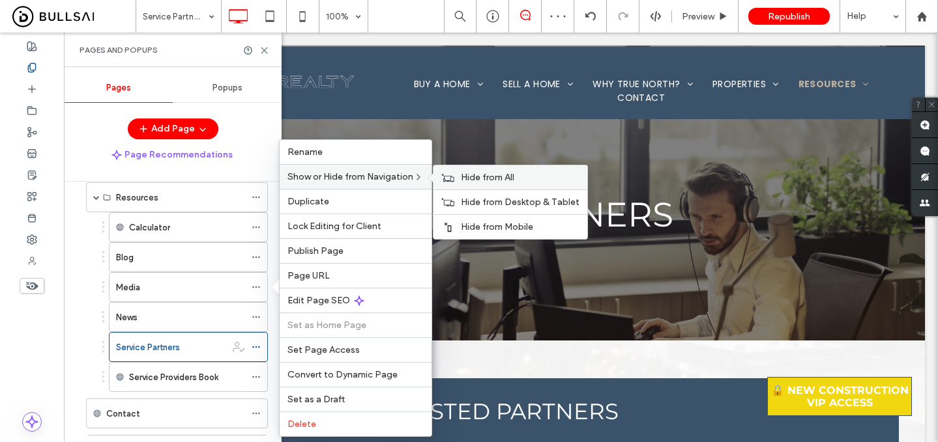
click at [454, 177] on use at bounding box center [448, 177] width 12 height 8
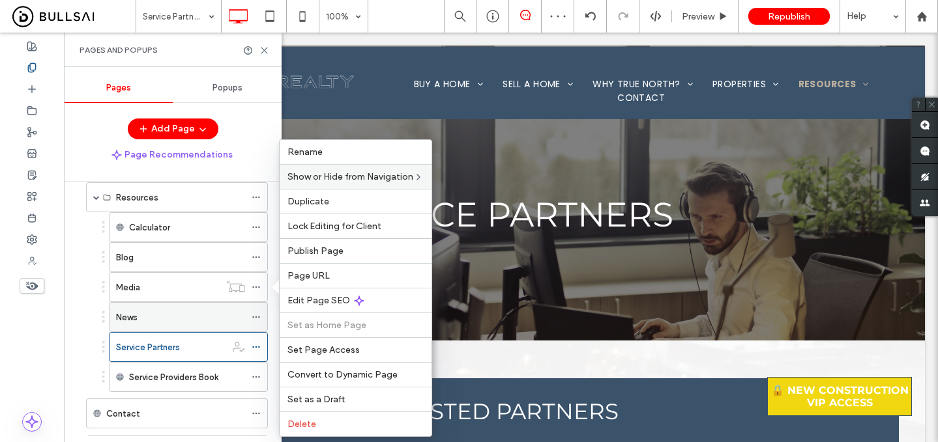
click at [257, 317] on icon at bounding box center [256, 317] width 9 height 9
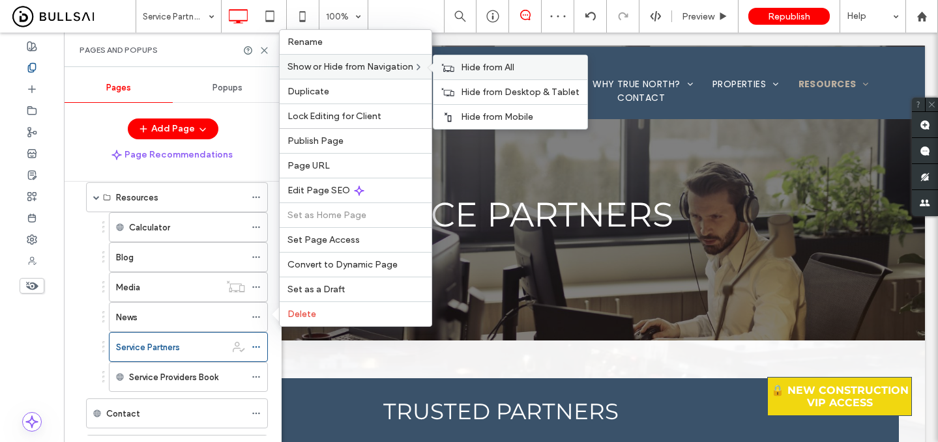
click at [452, 70] on icon at bounding box center [447, 67] width 13 height 9
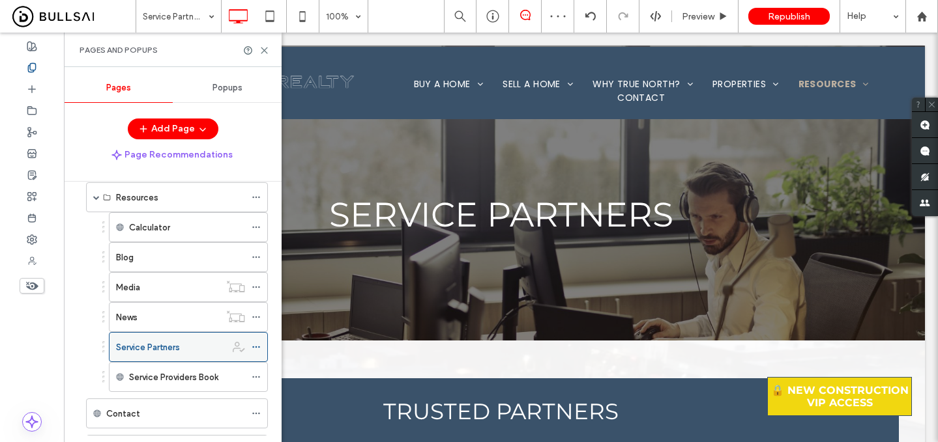
click at [255, 345] on icon at bounding box center [256, 347] width 9 height 9
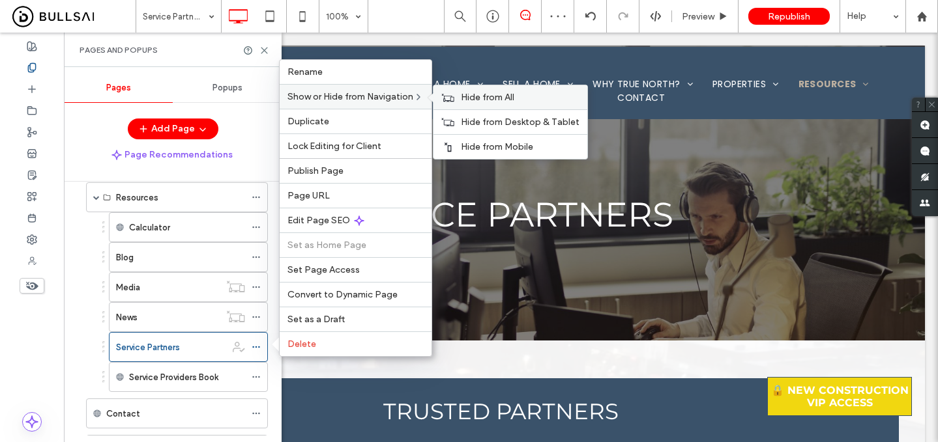
click at [461, 94] on div "Hide from All" at bounding box center [510, 97] width 154 height 24
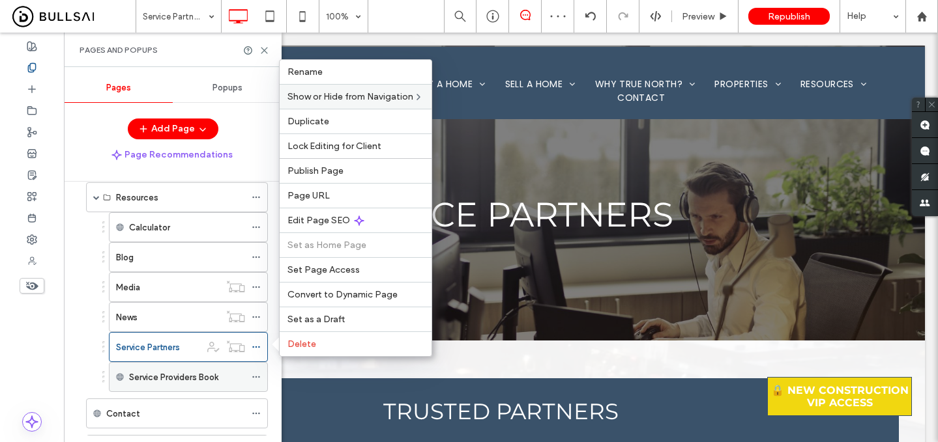
click at [253, 375] on icon at bounding box center [256, 377] width 9 height 9
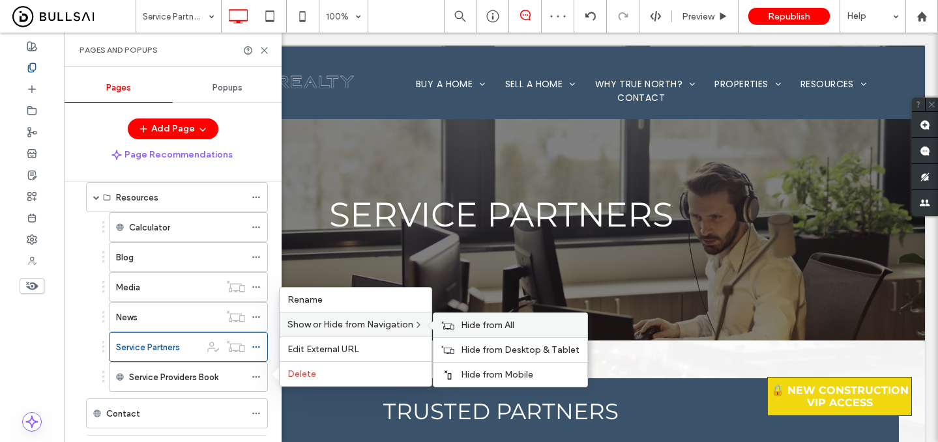
click at [462, 324] on div "Hide from All" at bounding box center [510, 325] width 154 height 24
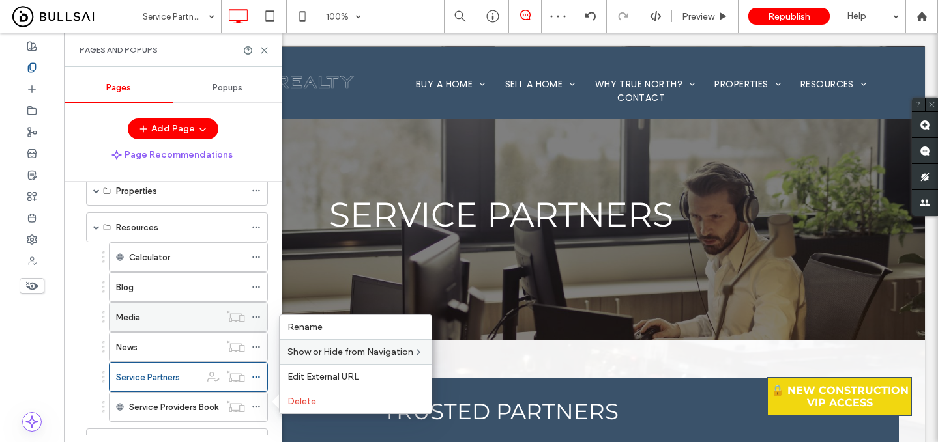
scroll to position [323, 0]
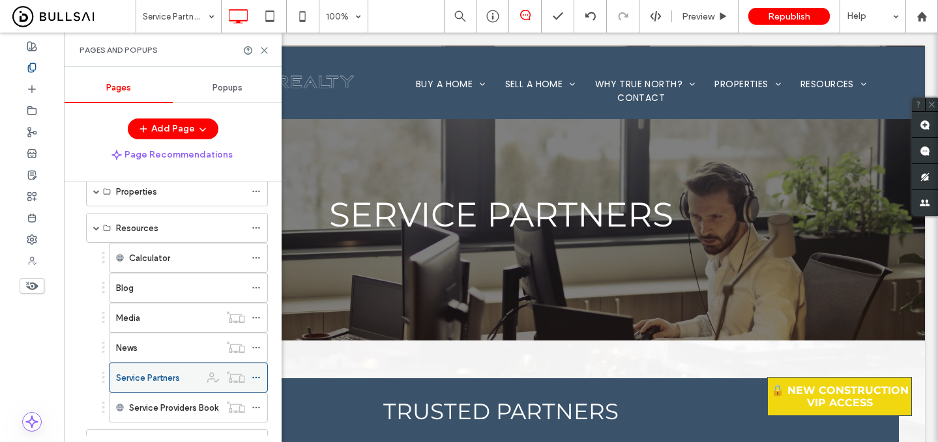
click at [154, 375] on label "Service Partners" at bounding box center [148, 378] width 64 height 23
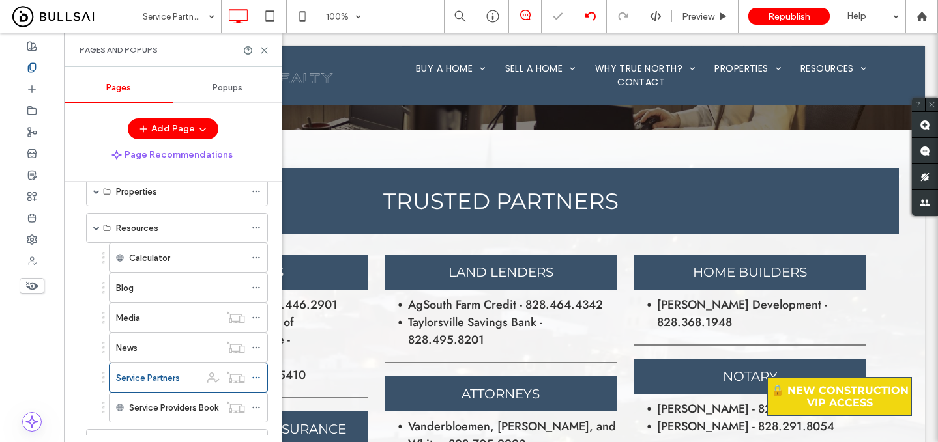
scroll to position [210, 0]
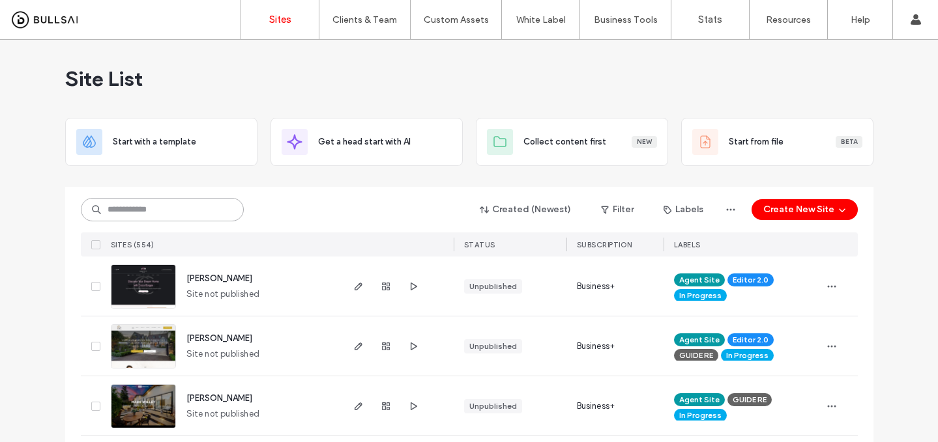
click at [217, 207] on input at bounding box center [162, 209] width 163 height 23
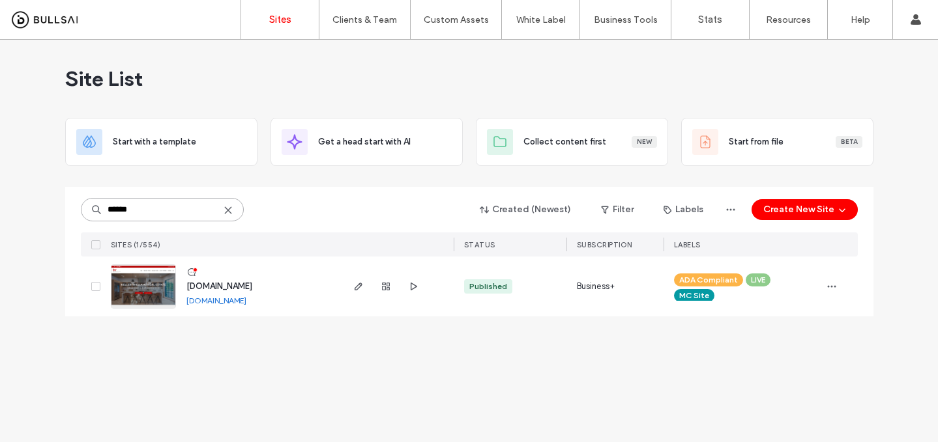
type input "******"
click at [228, 288] on span "www.kwbluebell.com" at bounding box center [219, 286] width 66 height 10
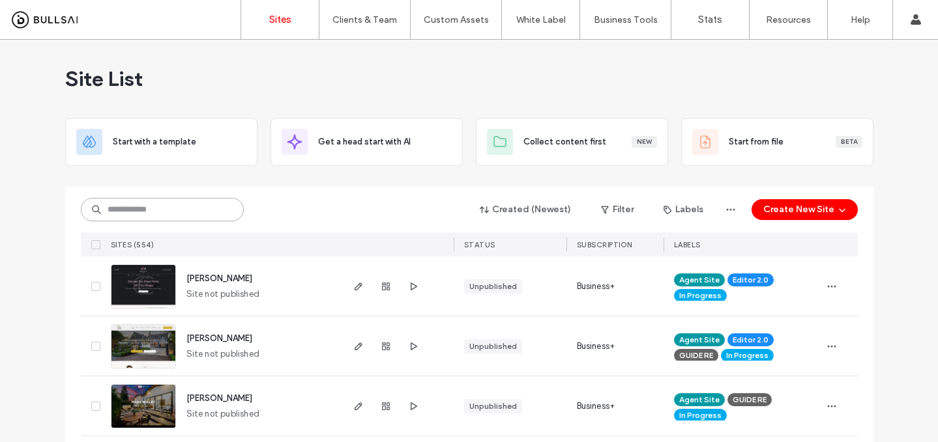
click at [184, 213] on input at bounding box center [162, 209] width 163 height 23
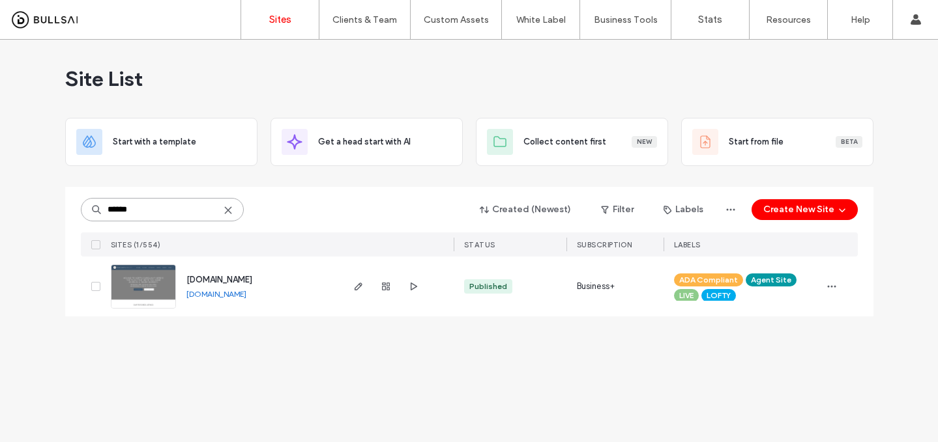
type input "******"
click at [250, 280] on span "www.nctruenorthrealty.com" at bounding box center [219, 280] width 66 height 10
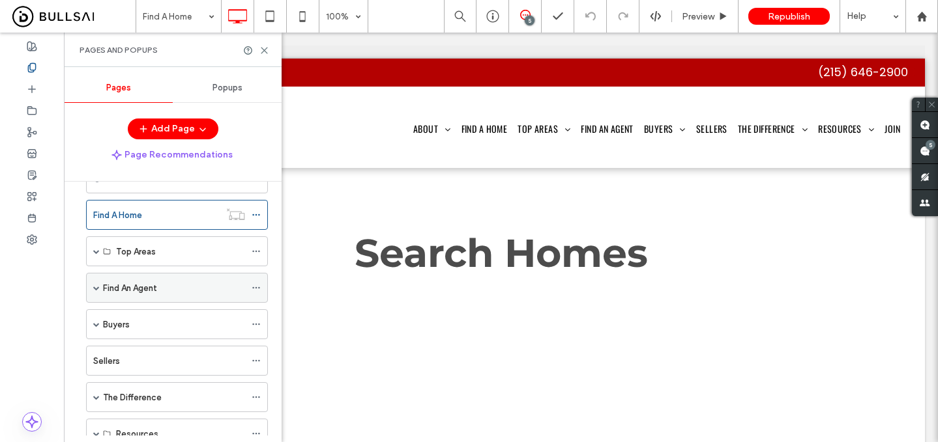
click at [120, 282] on label "Find An Agent" at bounding box center [130, 288] width 54 height 23
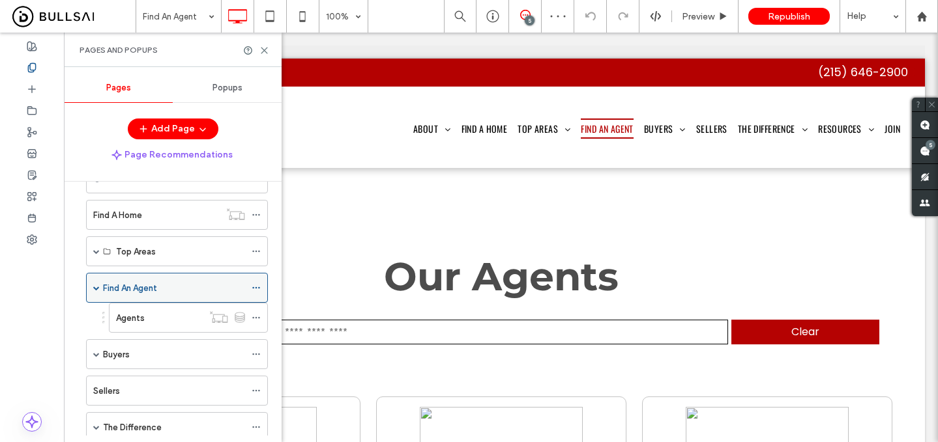
click at [255, 287] on icon at bounding box center [256, 287] width 9 height 9
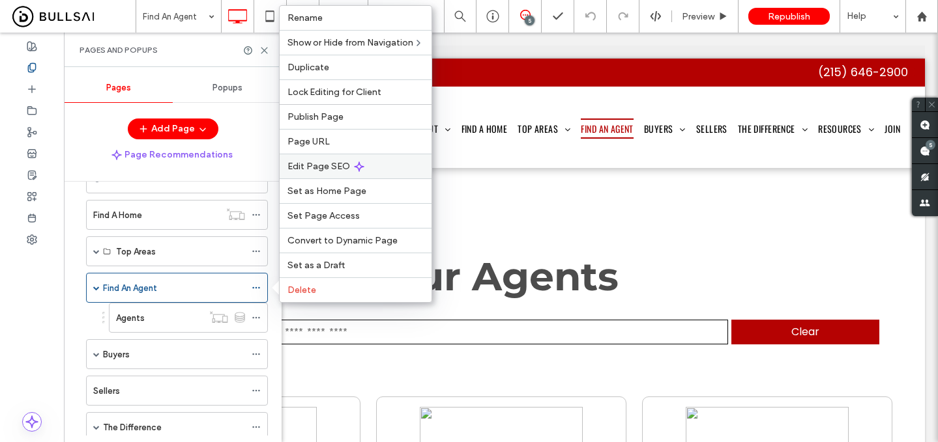
click at [336, 167] on span "Edit Page SEO" at bounding box center [318, 166] width 63 height 11
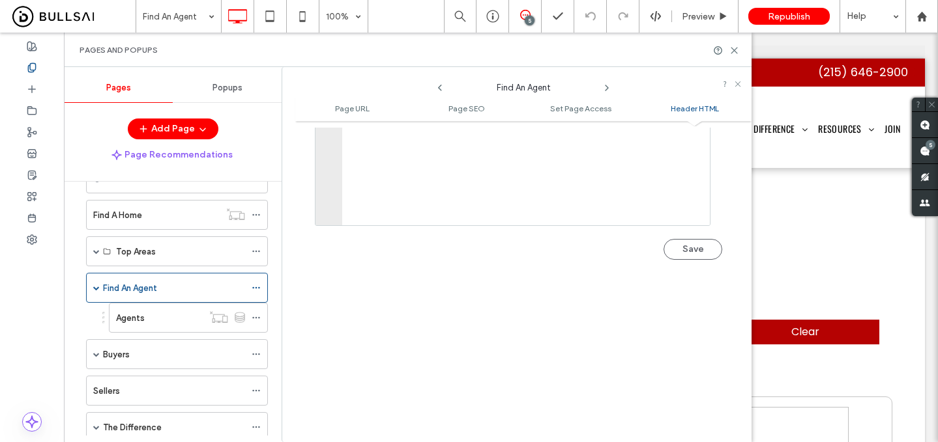
scroll to position [1081, 0]
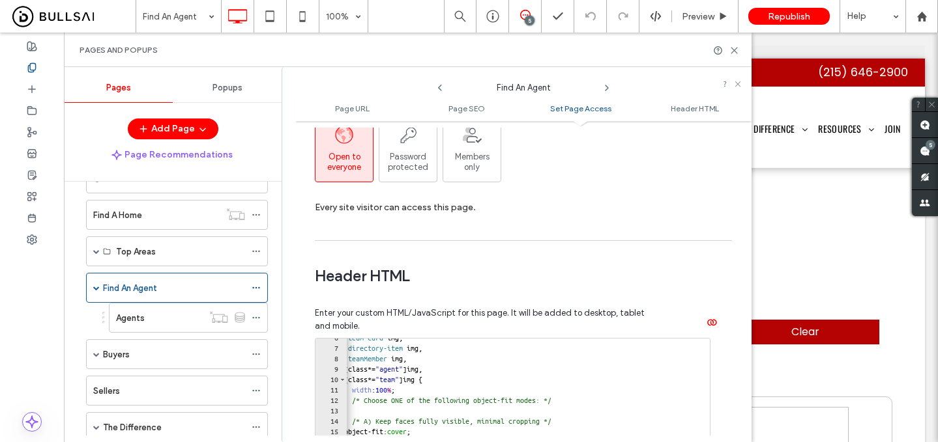
scroll to position [0, 8]
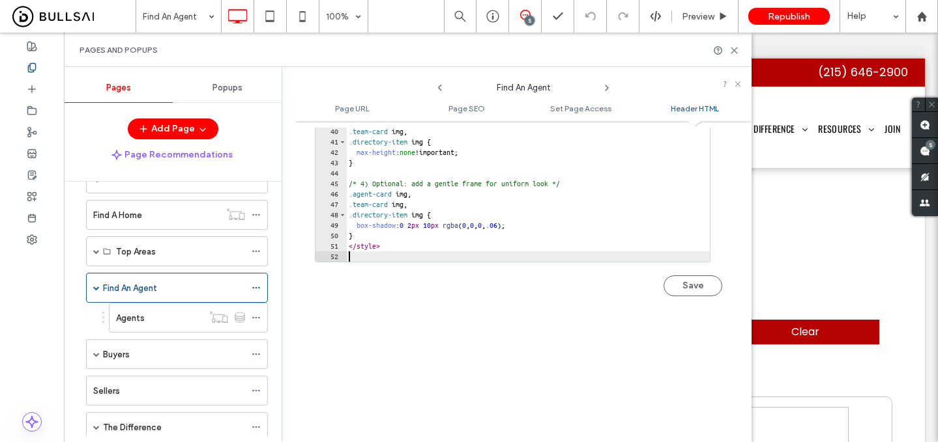
scroll to position [1455, 0]
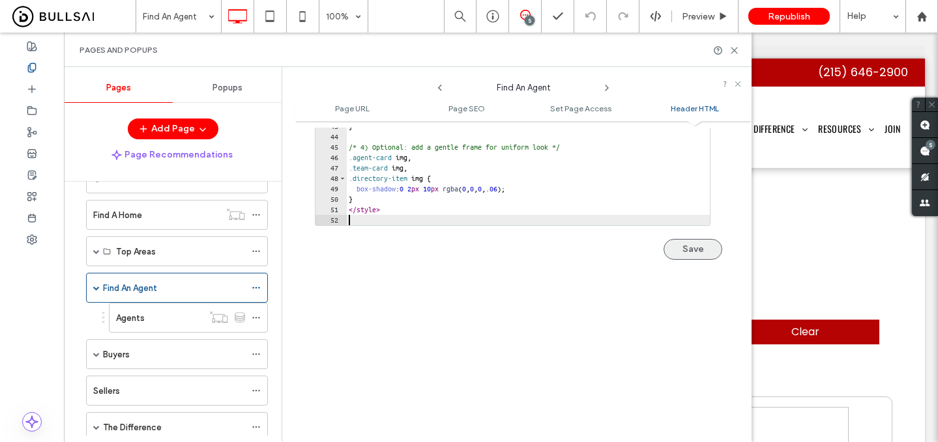
click at [700, 248] on button "Save" at bounding box center [692, 249] width 59 height 21
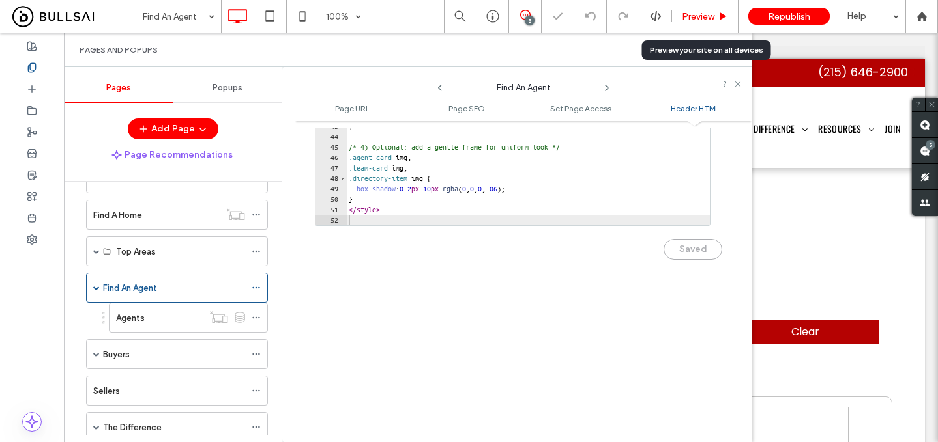
click at [711, 12] on span "Preview" at bounding box center [698, 16] width 33 height 11
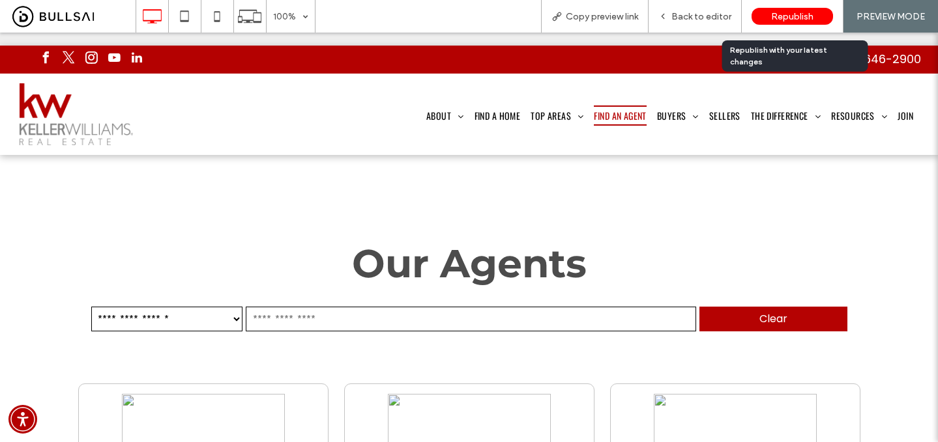
click at [775, 20] on span "Republish" at bounding box center [792, 16] width 42 height 11
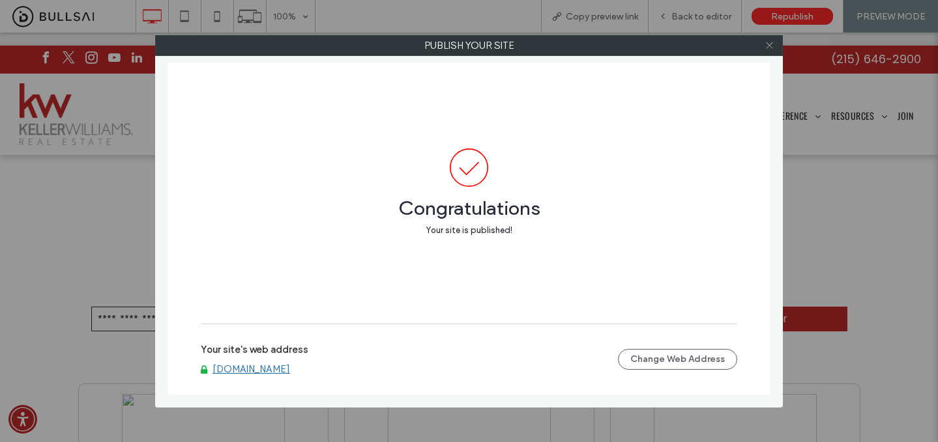
click at [772, 50] on icon at bounding box center [769, 45] width 10 height 10
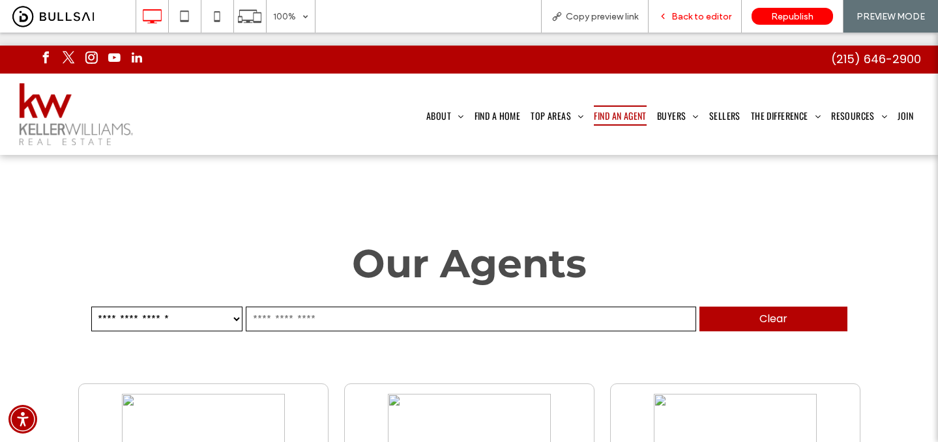
drag, startPoint x: 708, startPoint y: 14, endPoint x: 132, endPoint y: 76, distance: 579.3
click at [708, 14] on span "Back to editor" at bounding box center [701, 16] width 60 height 11
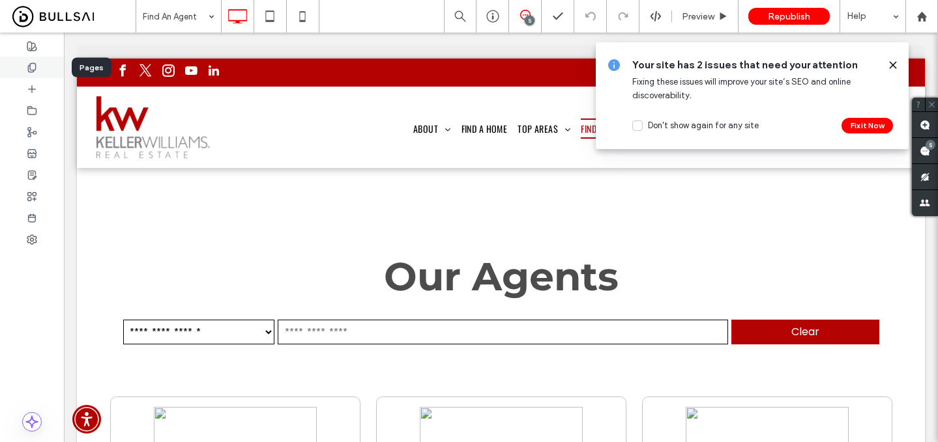
click at [35, 67] on icon at bounding box center [32, 68] width 10 height 10
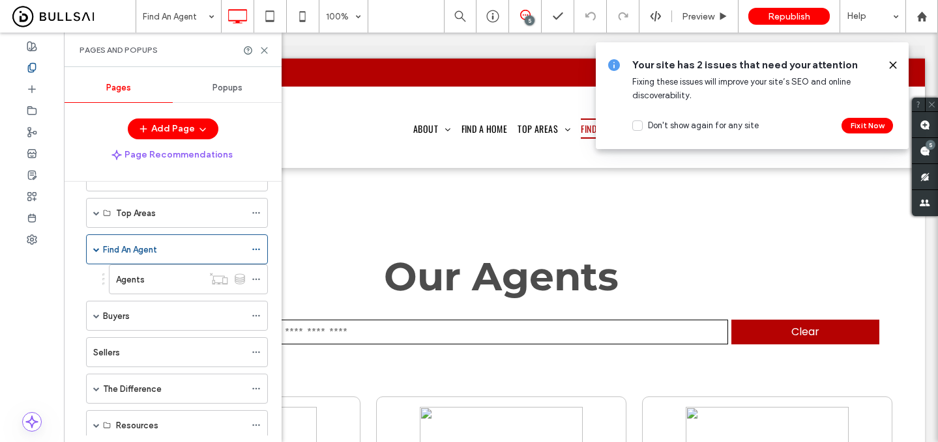
scroll to position [189, 0]
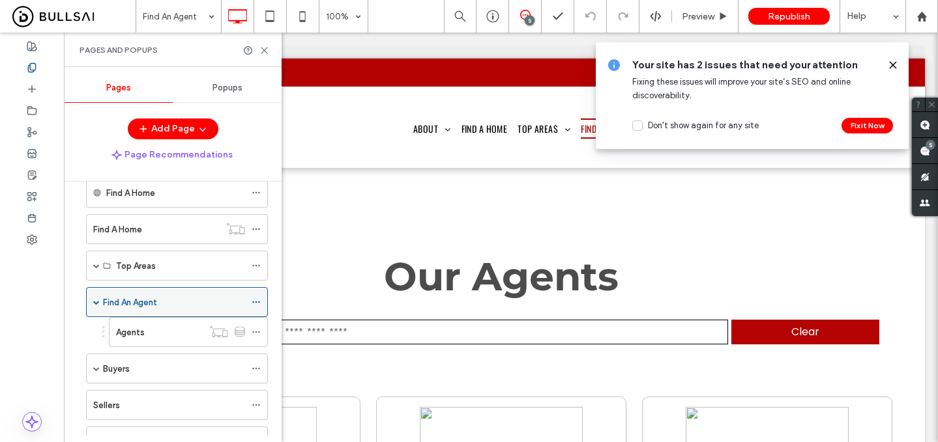
click at [257, 303] on icon at bounding box center [256, 302] width 9 height 9
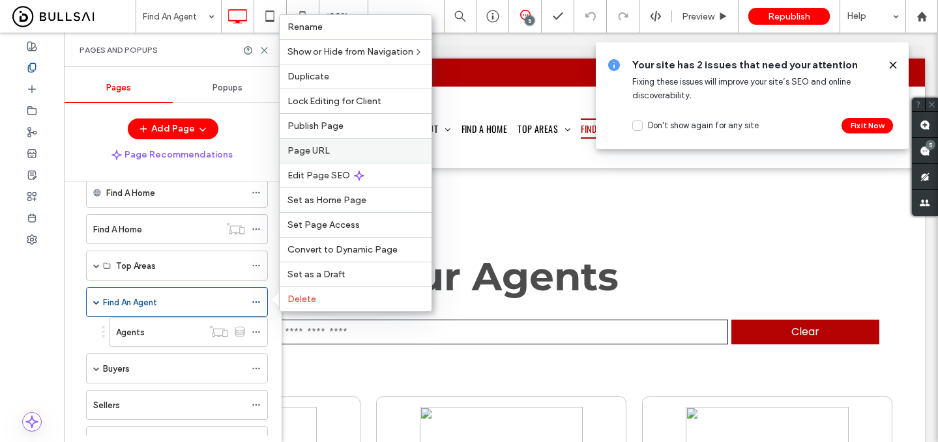
click at [334, 151] on label "Page URL" at bounding box center [355, 150] width 136 height 11
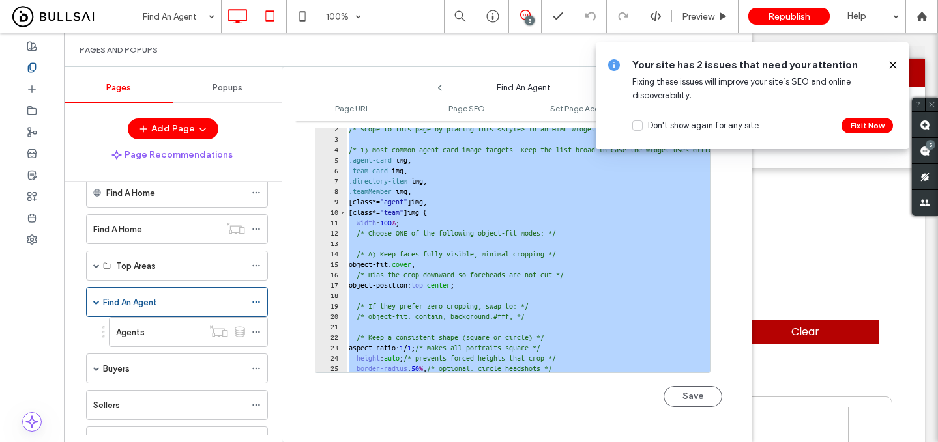
scroll to position [0, 0]
drag, startPoint x: 407, startPoint y: 366, endPoint x: 256, endPoint y: 1, distance: 395.3
click at [256, 1] on div "Find An Agent 100% 5 Preview Republish Help Site Comments Team & Clients Automa…" at bounding box center [469, 221] width 938 height 442
click at [403, 147] on div "< style > /* Scope to this page by placing this <style> in an HTML widget on th…" at bounding box center [602, 253] width 512 height 280
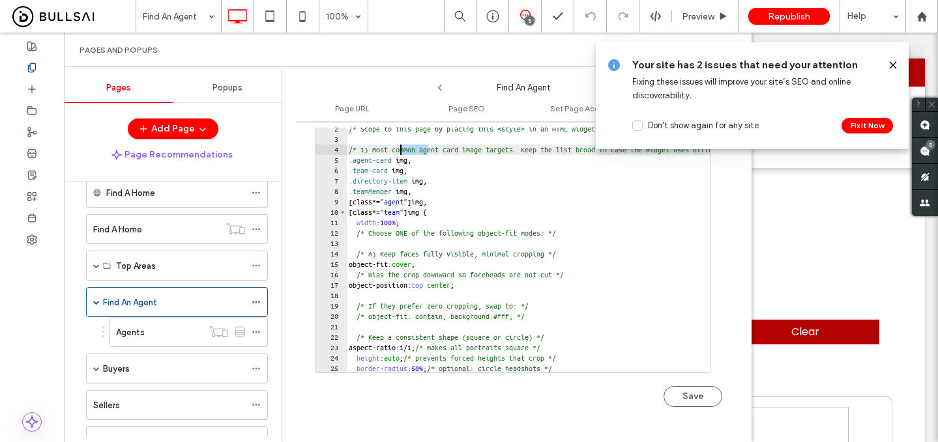
click at [403, 147] on div "< style > /* Scope to this page by placing this <style> in an HTML widget on th…" at bounding box center [602, 253] width 512 height 280
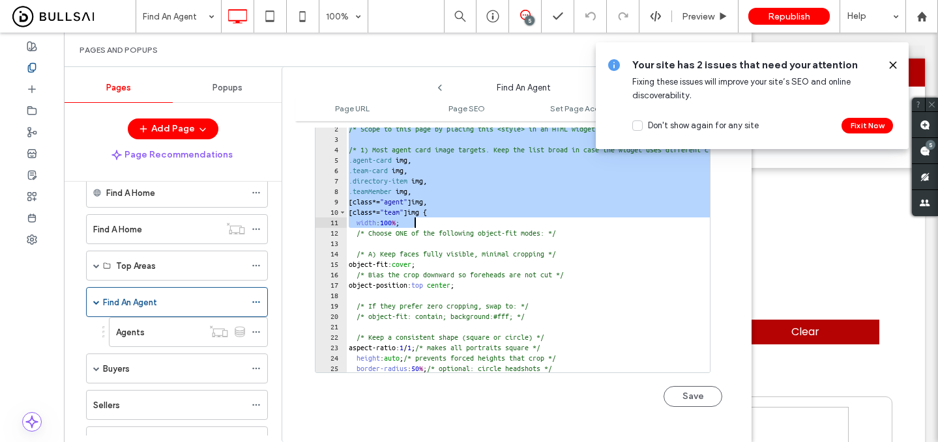
drag, startPoint x: 347, startPoint y: 131, endPoint x: 583, endPoint y: 467, distance: 410.2
click at [583, 442] on html ".wqwq-1{fill:#231f20;} .cls-1q, .cls-2q { fill-rule: evenodd; } .cls-2q { fill:…" at bounding box center [469, 221] width 938 height 442
type textarea "********"
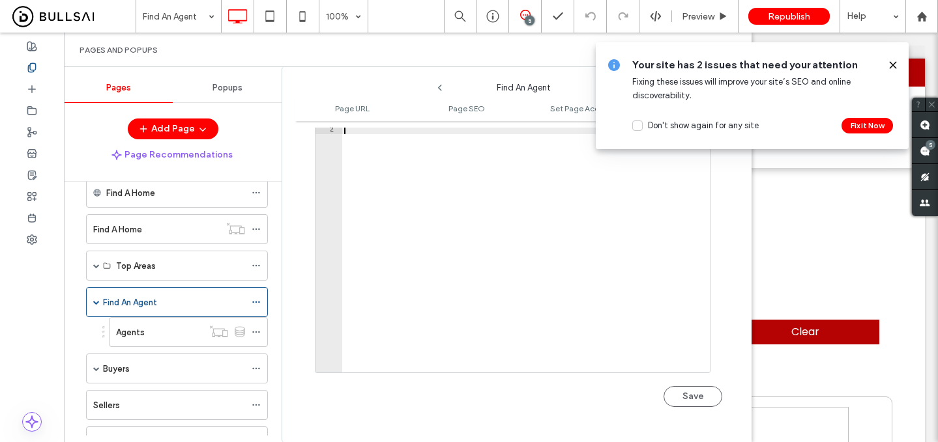
type textarea "*******"
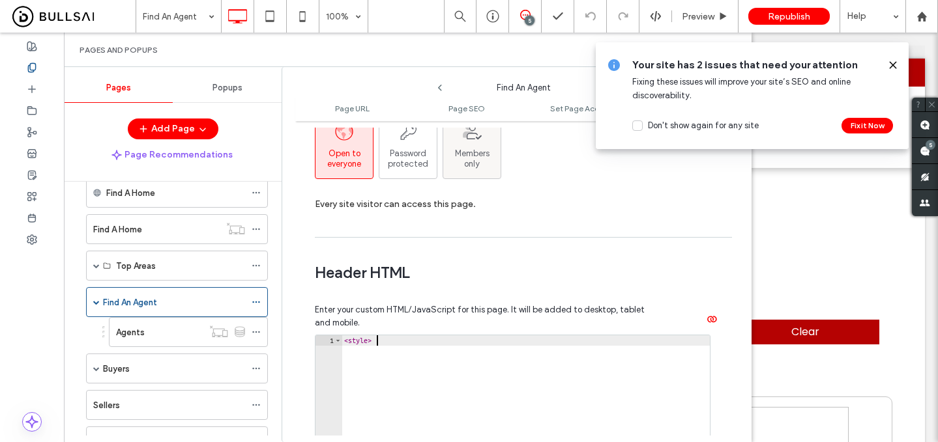
scroll to position [1026, 0]
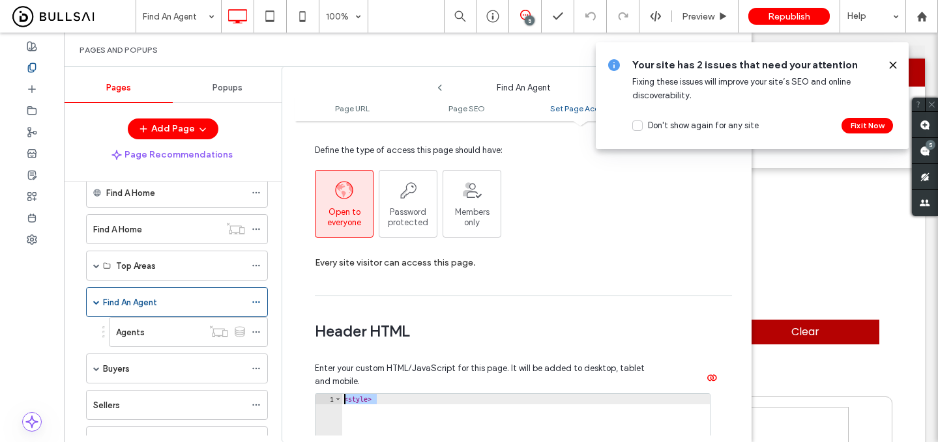
drag, startPoint x: 395, startPoint y: 404, endPoint x: 306, endPoint y: 396, distance: 89.0
click at [306, 396] on div "**********" at bounding box center [523, 282] width 456 height 308
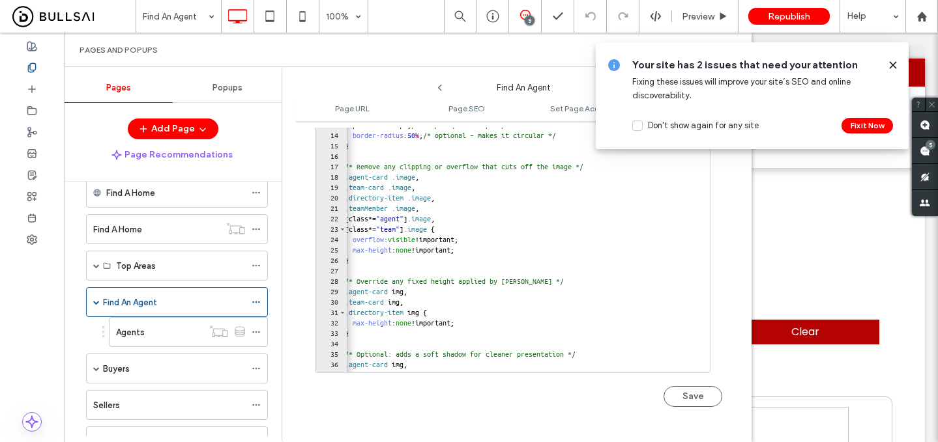
scroll to position [0, 3]
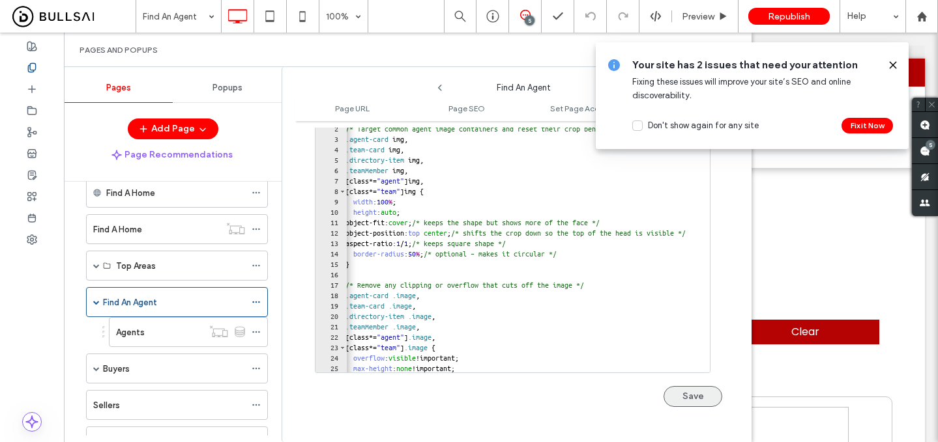
click at [687, 401] on button "Save" at bounding box center [692, 396] width 59 height 21
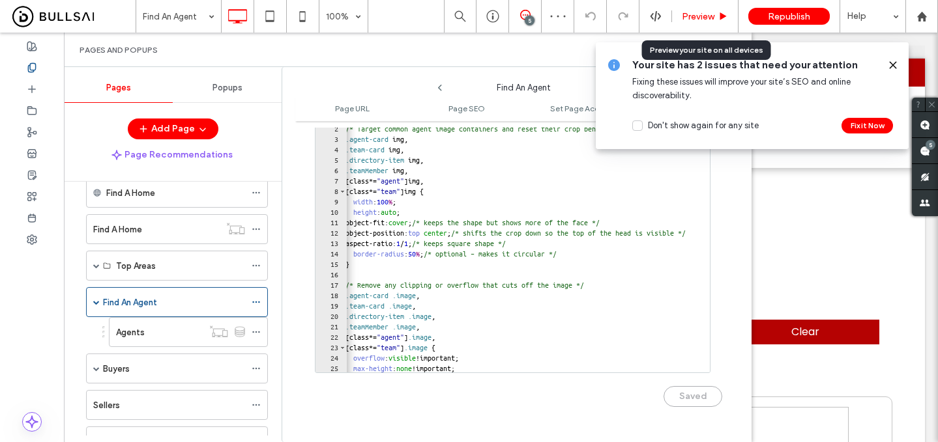
click at [710, 16] on span "Preview" at bounding box center [698, 16] width 33 height 11
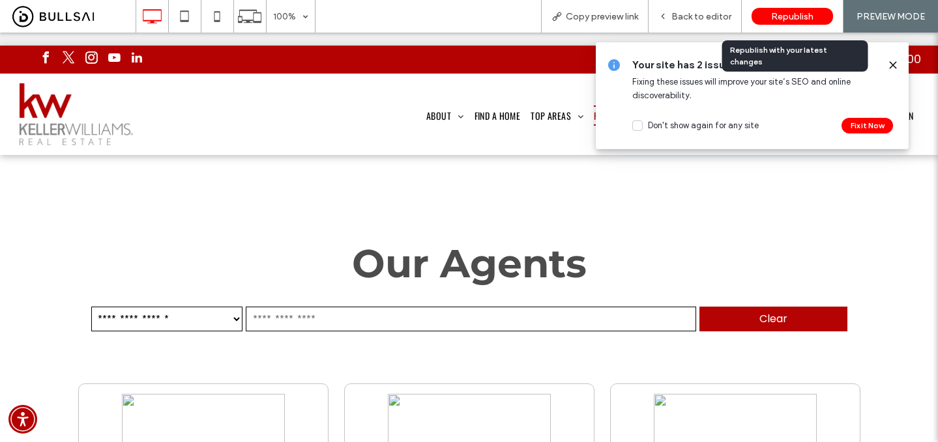
click at [785, 14] on span "Republish" at bounding box center [792, 16] width 42 height 11
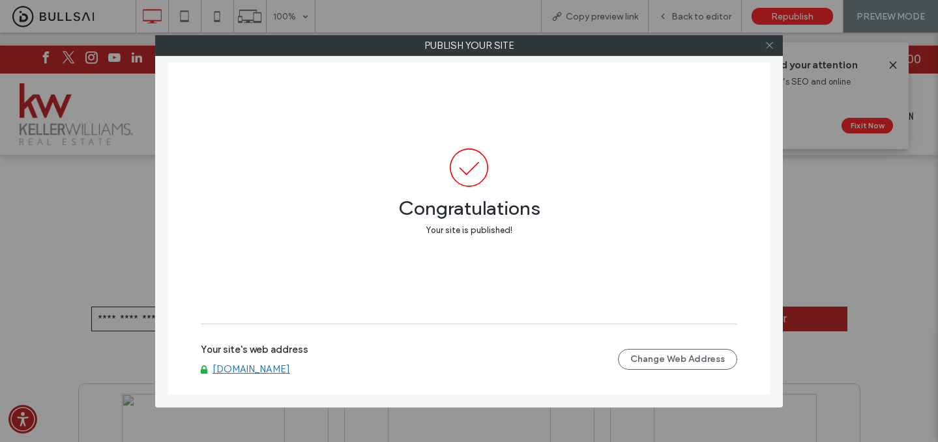
click at [772, 51] on span at bounding box center [769, 46] width 10 height 20
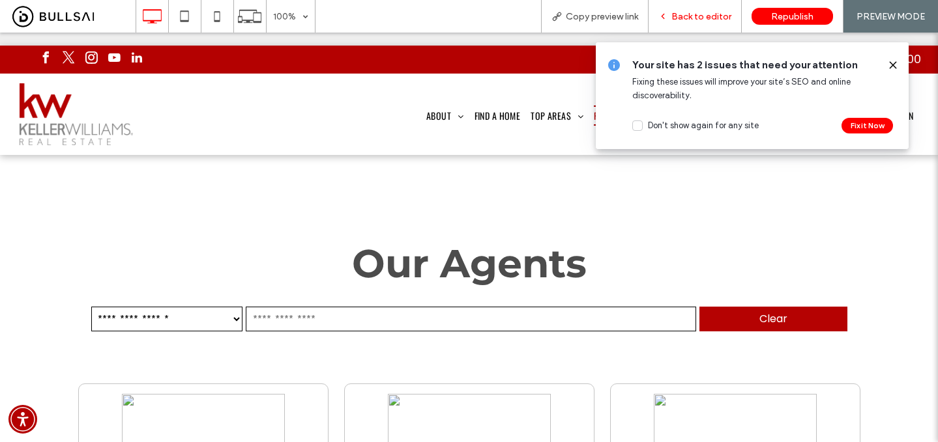
click at [663, 14] on icon at bounding box center [662, 16] width 9 height 9
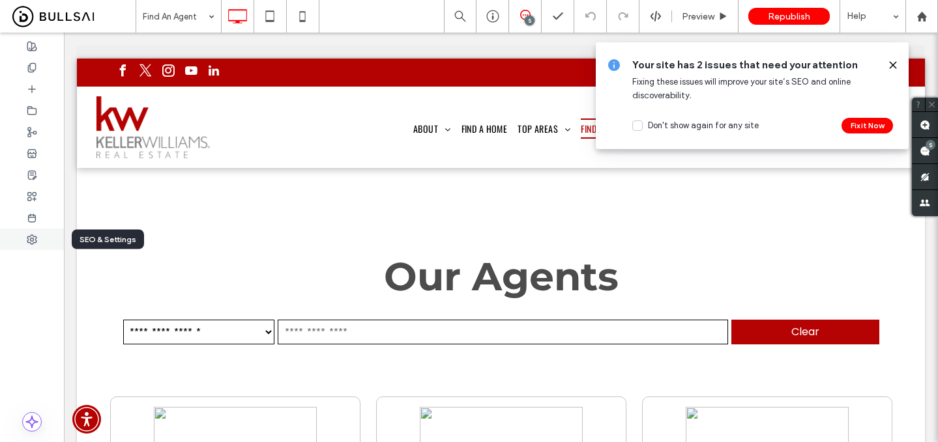
click at [32, 238] on use at bounding box center [31, 239] width 9 height 9
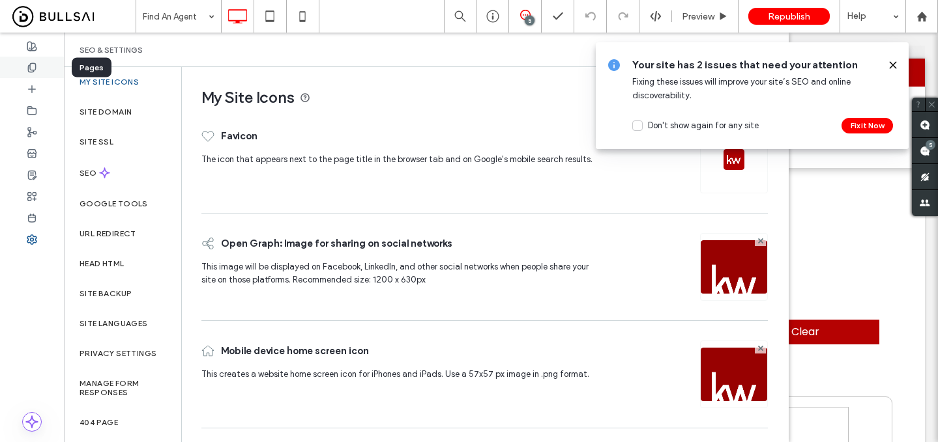
click at [39, 66] on div at bounding box center [32, 68] width 64 height 22
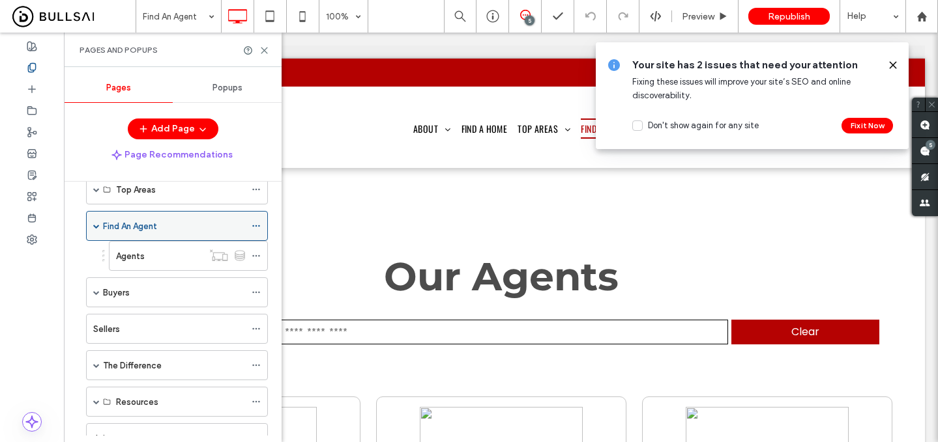
scroll to position [260, 0]
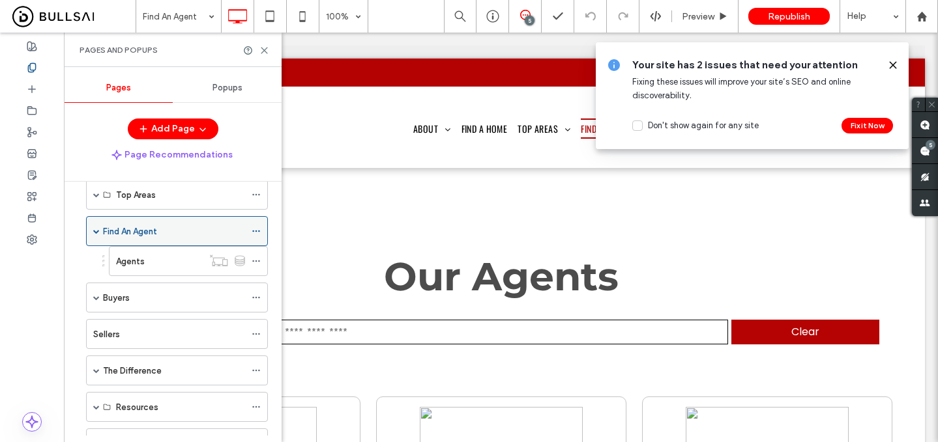
click at [257, 229] on icon at bounding box center [256, 231] width 9 height 9
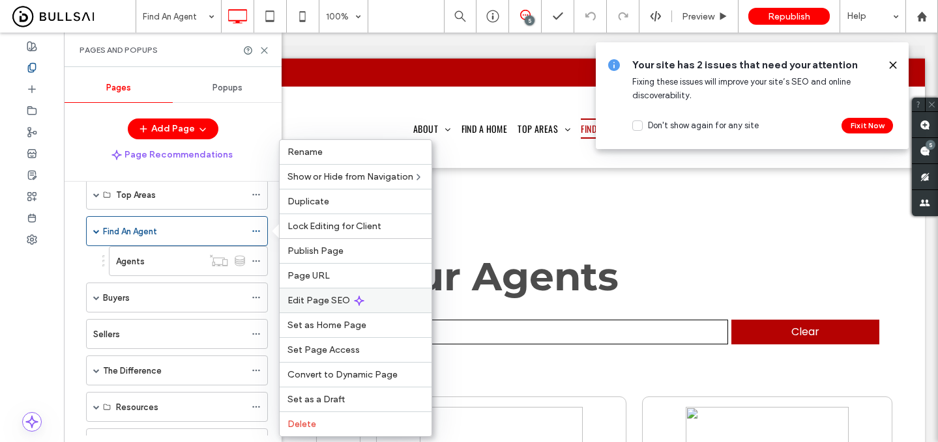
click at [325, 296] on span "Edit Page SEO" at bounding box center [318, 300] width 63 height 11
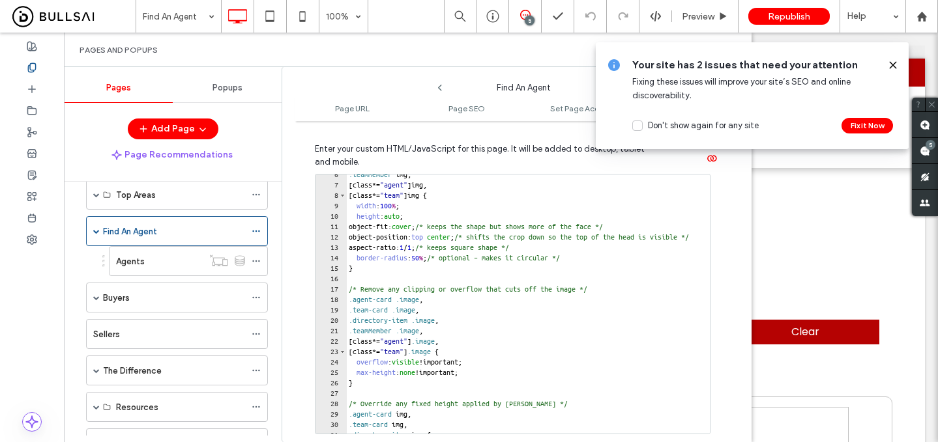
scroll to position [1247, 0]
drag, startPoint x: 485, startPoint y: 238, endPoint x: 358, endPoint y: 239, distance: 127.7
click at [358, 239] on div ".teamMember img , [ class *= " agent " ] img , [ class *= " team " ] img { widt…" at bounding box center [562, 307] width 432 height 280
paste textarea "Cursor at row 12"
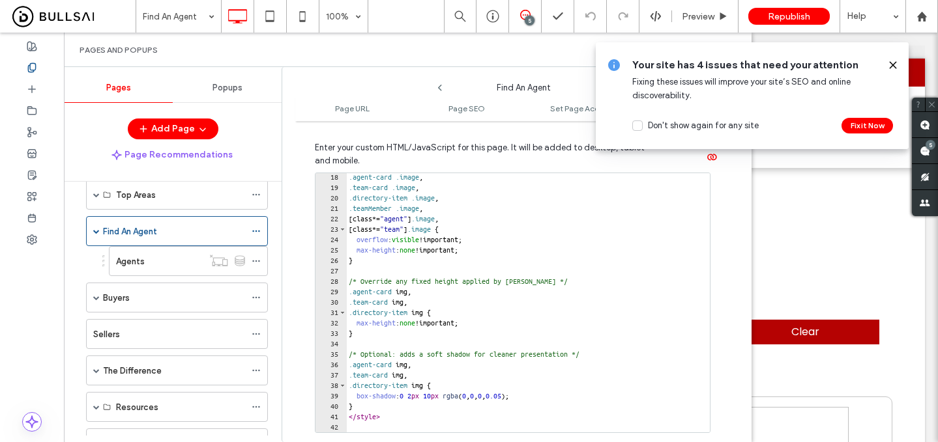
scroll to position [1308, 0]
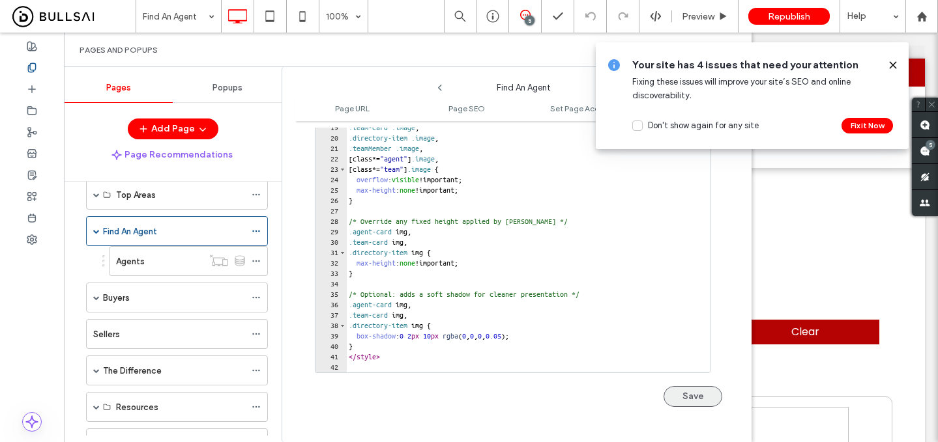
click at [691, 397] on button "Save" at bounding box center [692, 396] width 59 height 21
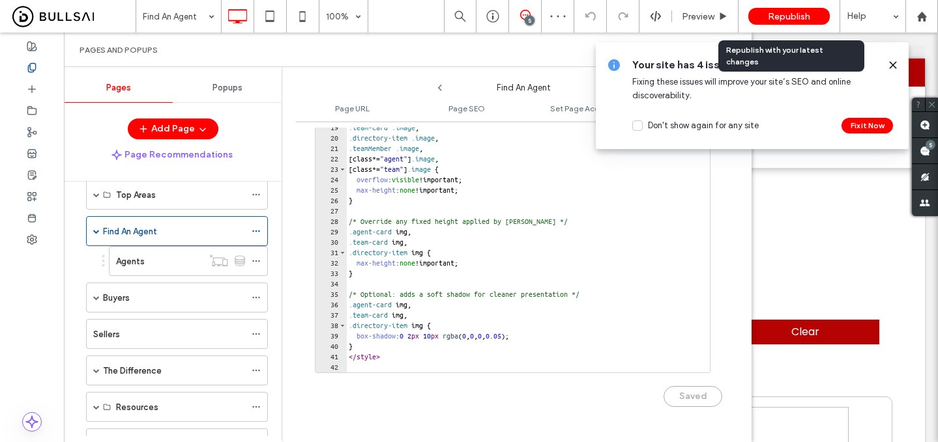
click at [788, 14] on span "Republish" at bounding box center [789, 16] width 42 height 11
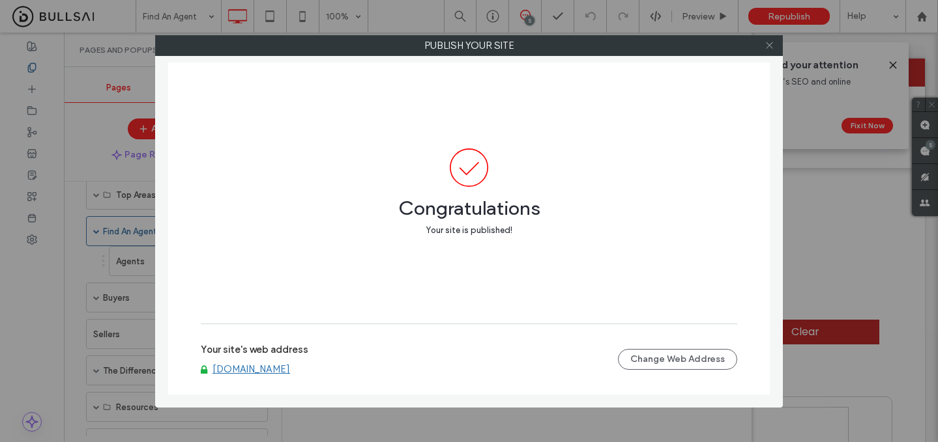
click at [767, 44] on icon at bounding box center [769, 45] width 10 height 10
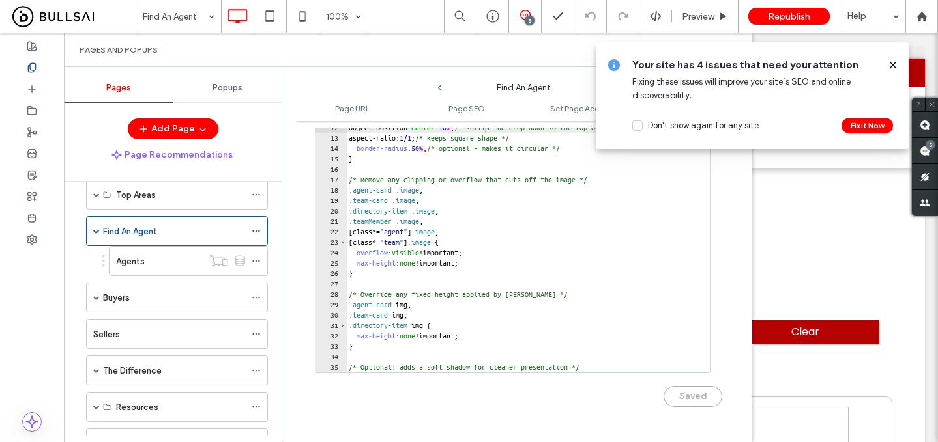
scroll to position [0, 0]
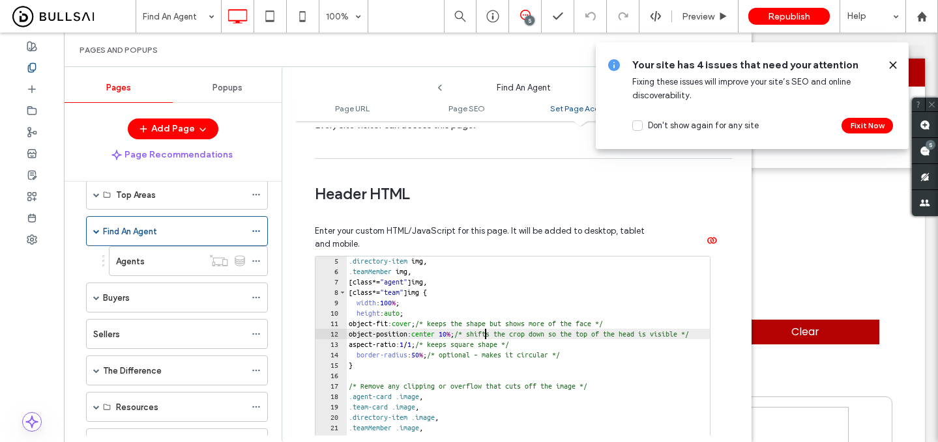
click at [483, 338] on div ".directory-item img , .teamMember img , [ class *= " agent " ] img , [ class *=…" at bounding box center [562, 396] width 432 height 280
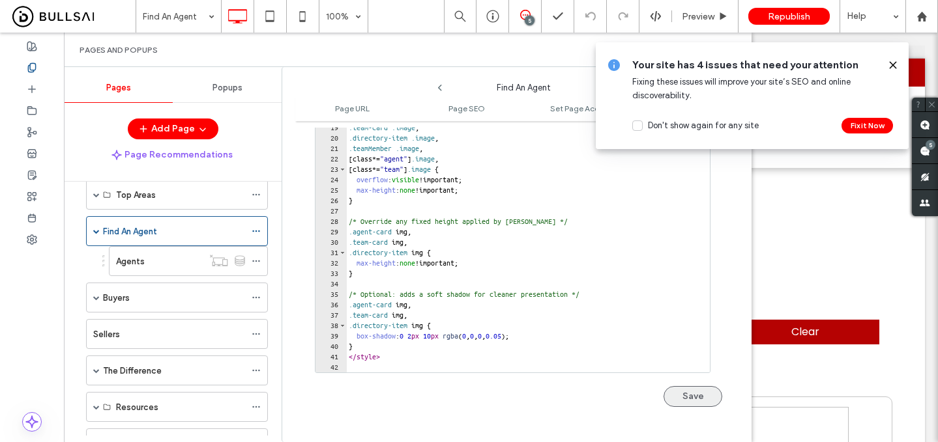
click at [673, 392] on button "Save" at bounding box center [692, 396] width 59 height 21
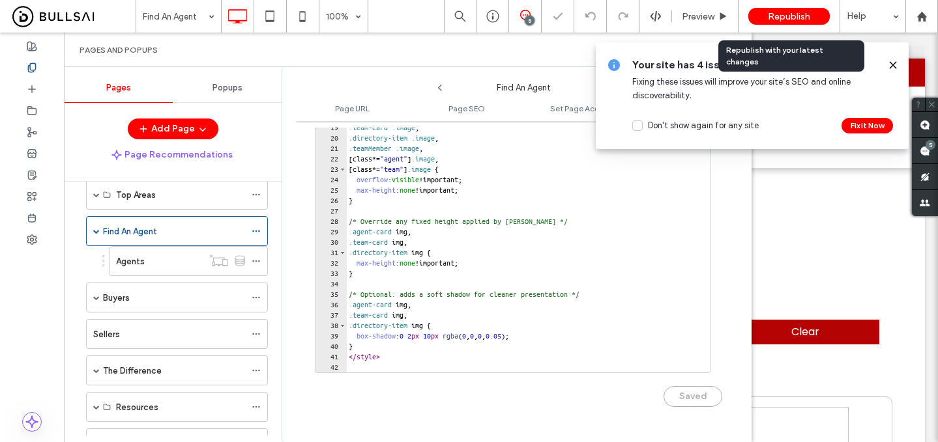
click at [781, 15] on span "Republish" at bounding box center [789, 16] width 42 height 11
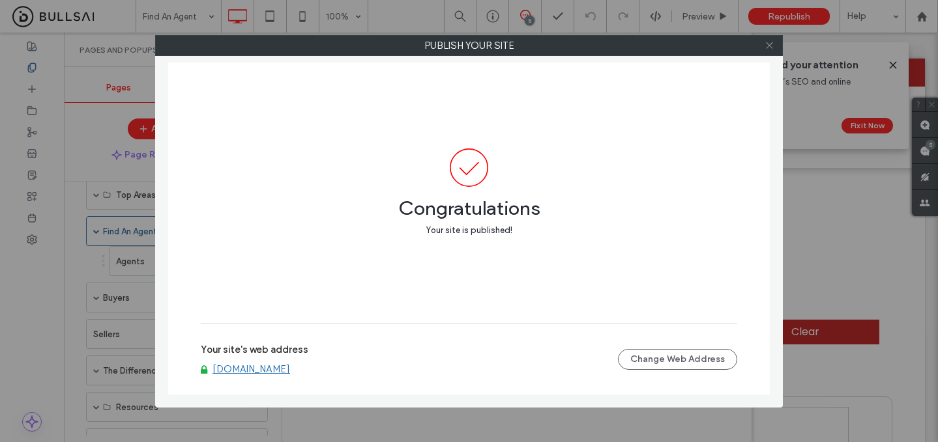
click at [764, 49] on icon at bounding box center [769, 45] width 10 height 10
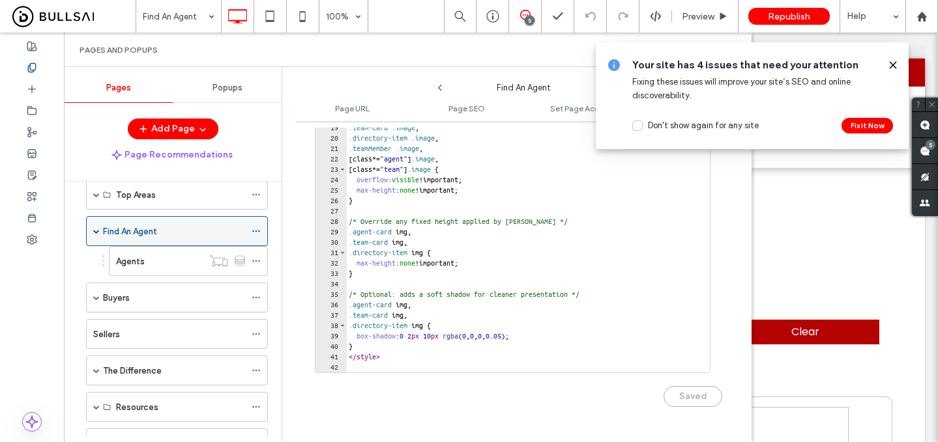
click at [258, 230] on icon at bounding box center [256, 231] width 9 height 9
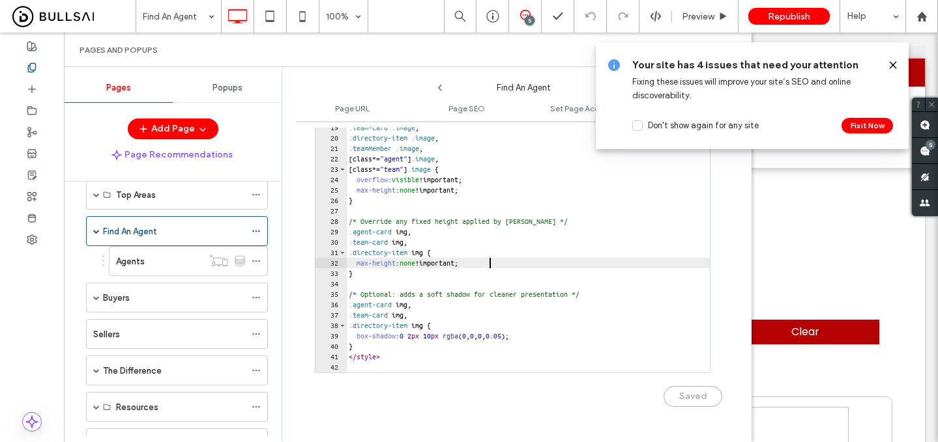
click at [519, 267] on div ".agent-card .image , .team-card .image , .directory-item .image , .teamMember .…" at bounding box center [559, 252] width 427 height 280
click at [427, 362] on div at bounding box center [559, 366] width 427 height 13
type textarea "********"
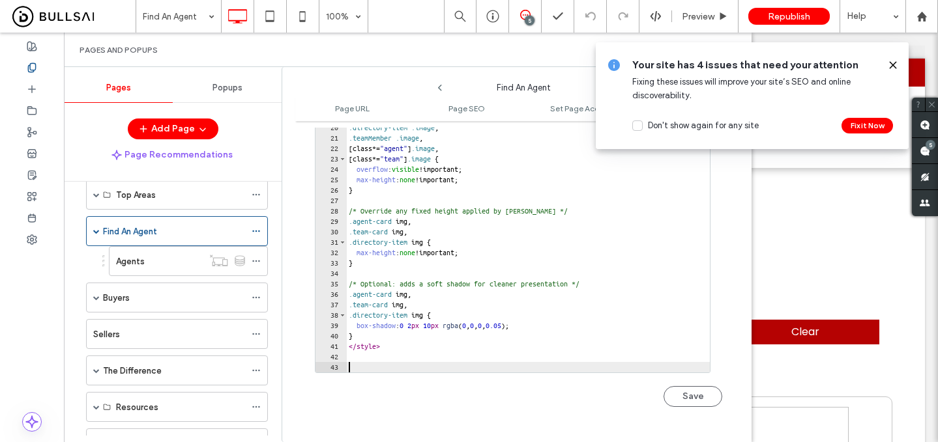
scroll to position [3, 0]
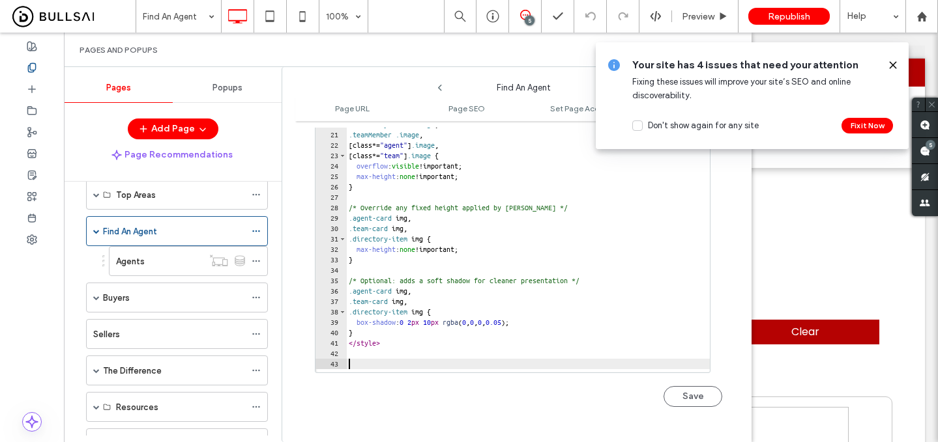
paste textarea "Cursor at row 46"
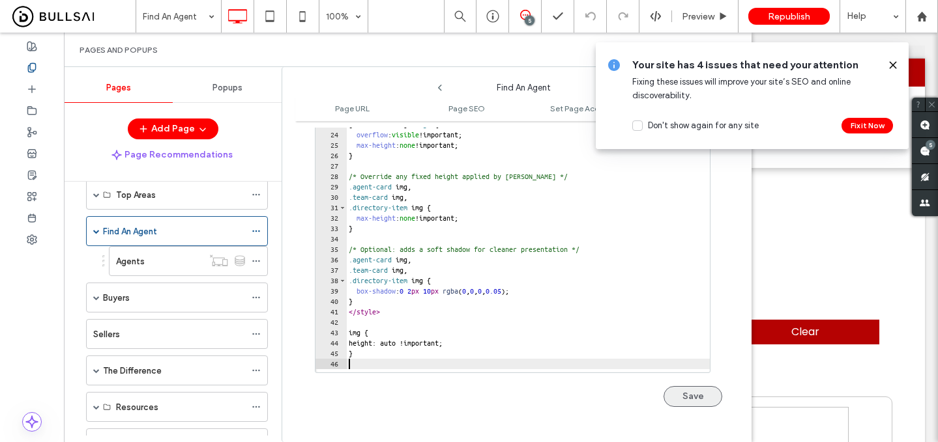
click at [676, 401] on button "Save" at bounding box center [692, 396] width 59 height 21
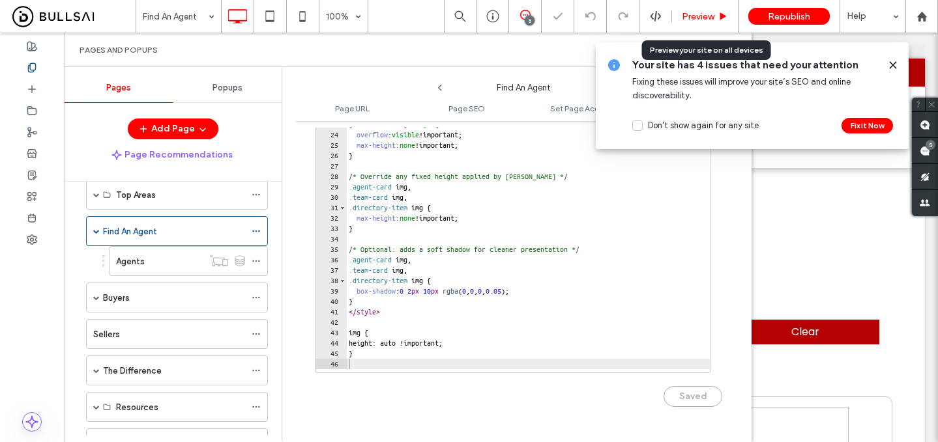
click at [708, 22] on div "Preview" at bounding box center [705, 16] width 66 height 33
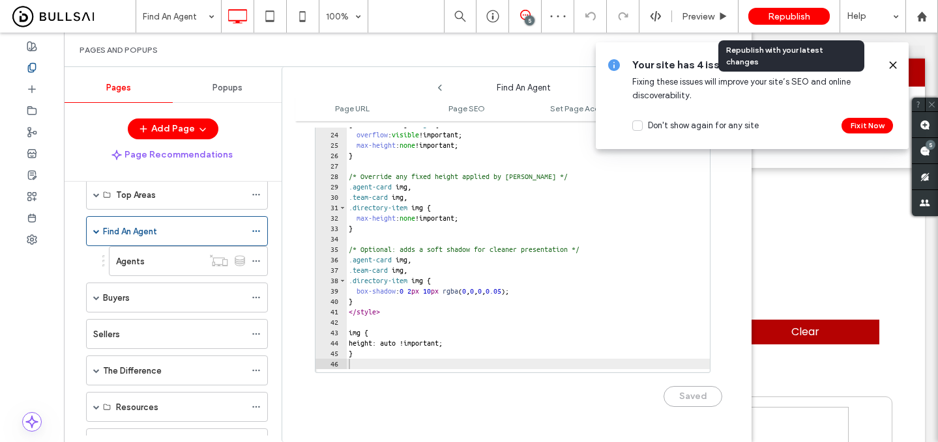
click at [775, 13] on span "Republish" at bounding box center [789, 16] width 42 height 11
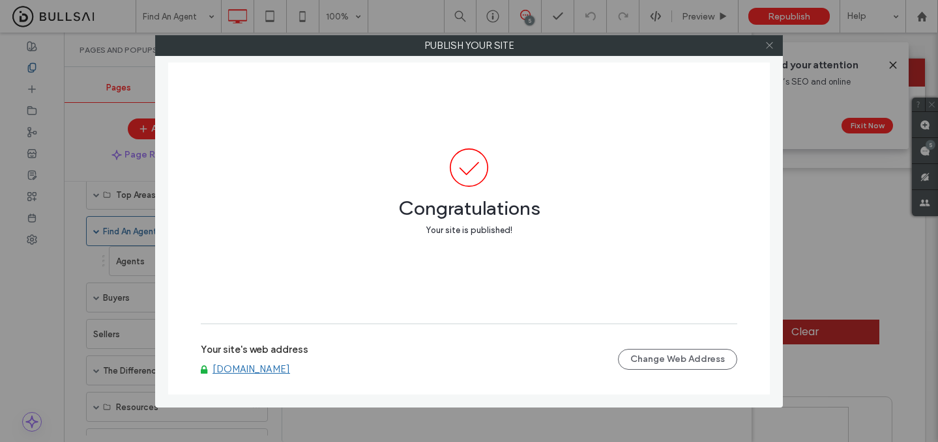
click at [771, 44] on icon at bounding box center [769, 45] width 10 height 10
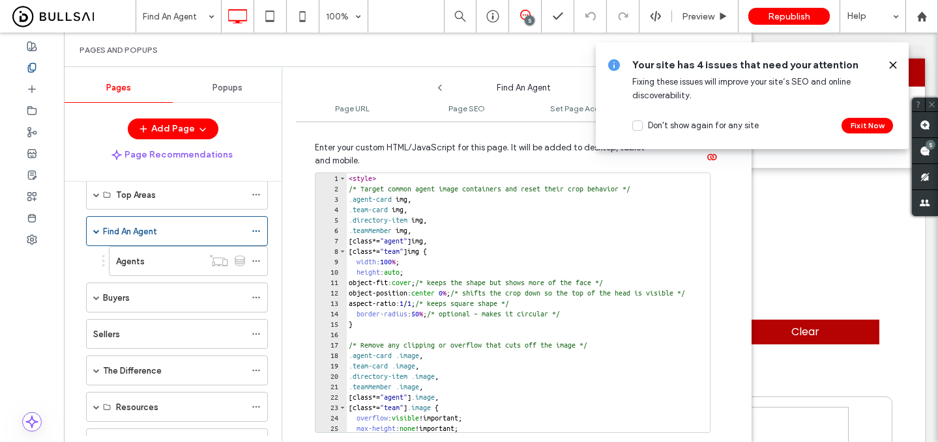
scroll to position [1211, 0]
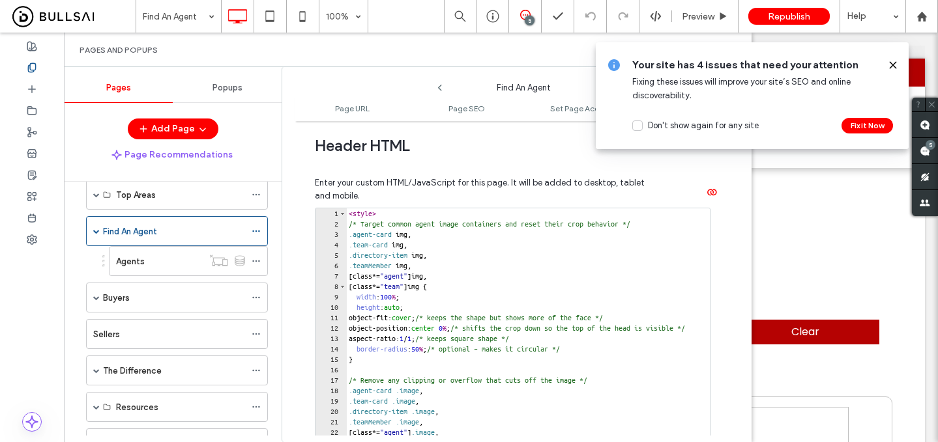
type textarea "*******"
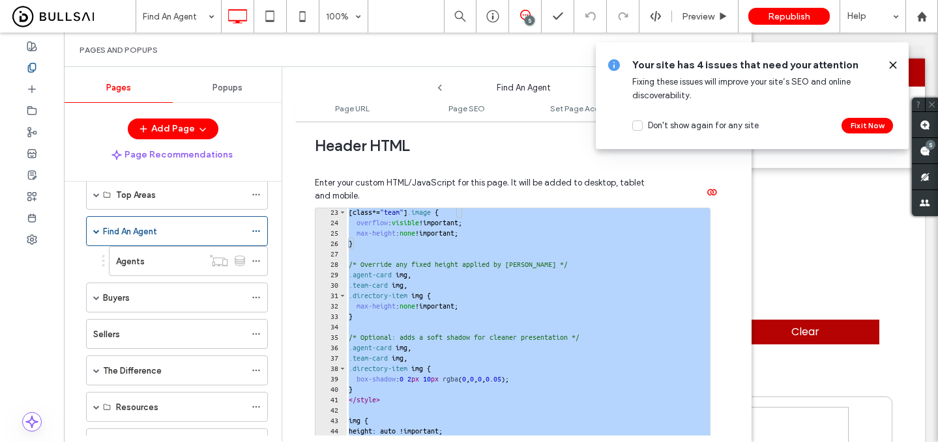
scroll to position [231, 0]
drag, startPoint x: 349, startPoint y: 216, endPoint x: 528, endPoint y: 491, distance: 327.7
click at [528, 442] on html ".wqwq-1{fill:#231f20;} .cls-1q, .cls-2q { fill-rule: evenodd; } .cls-2q { fill:…" at bounding box center [469, 221] width 938 height 442
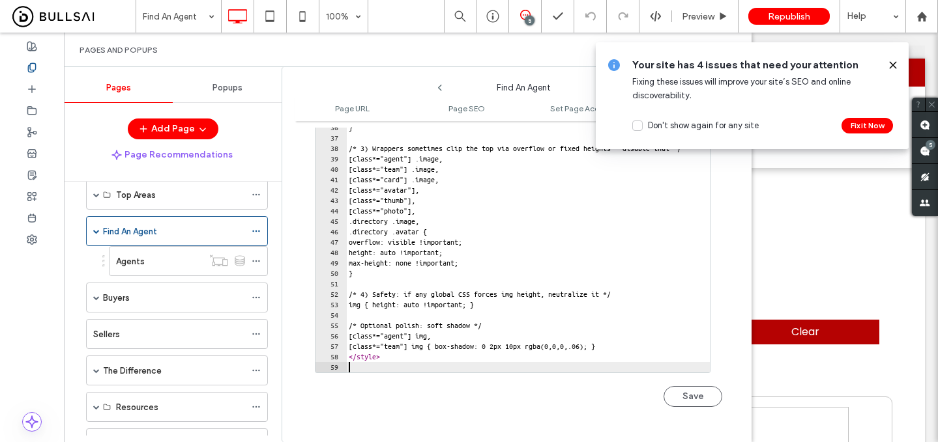
scroll to position [356, 0]
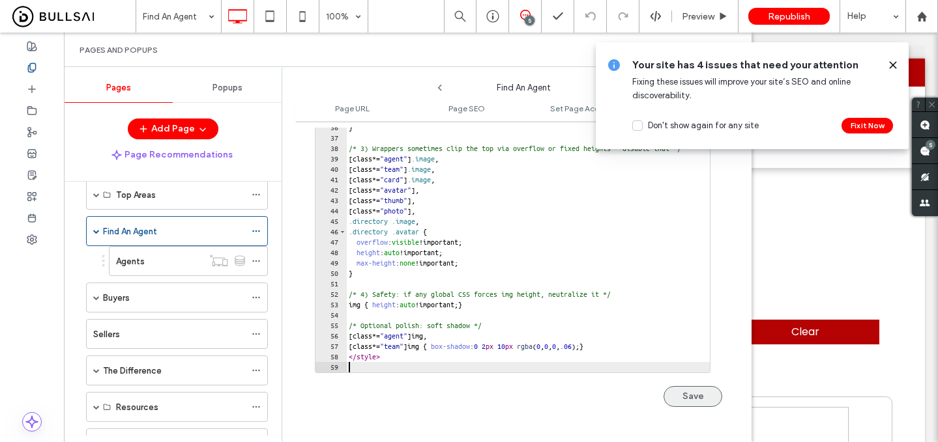
click at [684, 398] on button "Save" at bounding box center [692, 396] width 59 height 21
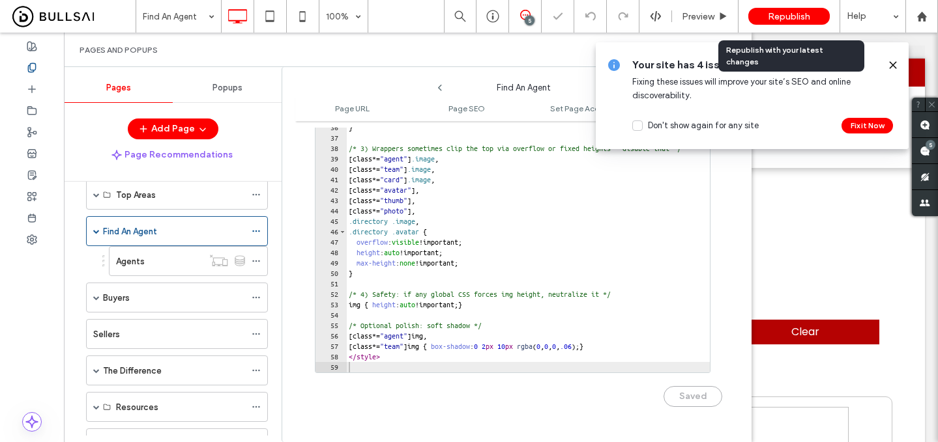
click at [773, 18] on span "Republish" at bounding box center [789, 16] width 42 height 11
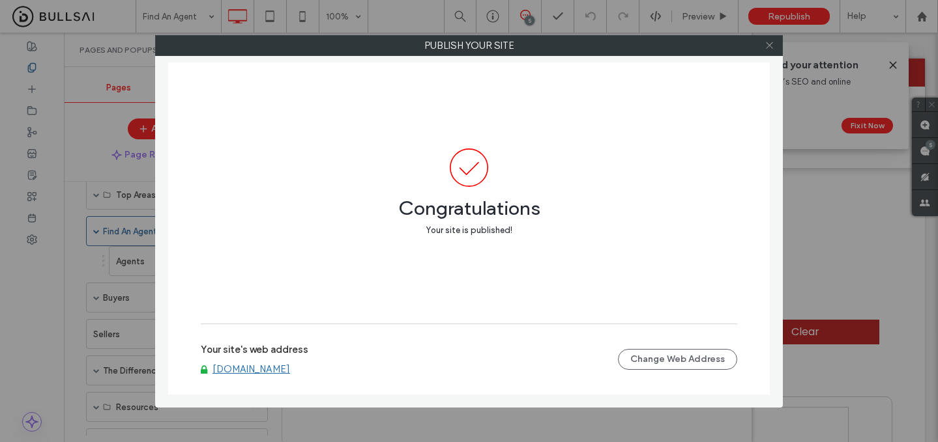
click at [767, 41] on icon at bounding box center [769, 45] width 10 height 10
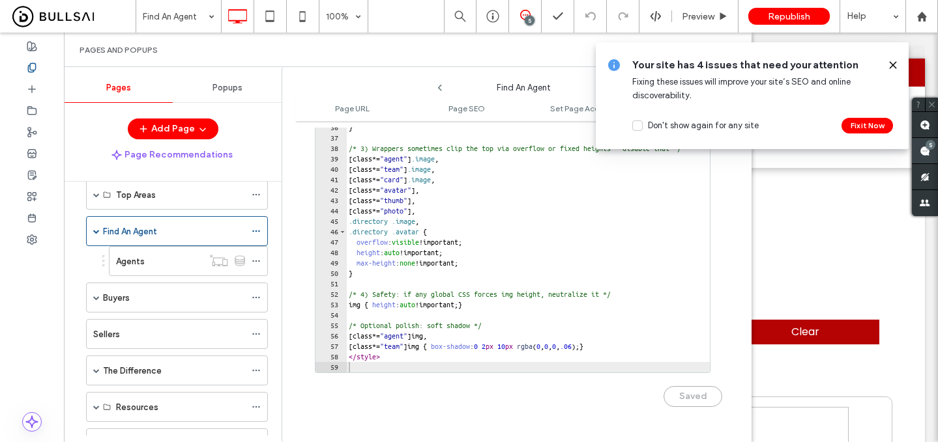
click at [922, 138] on span at bounding box center [925, 150] width 26 height 25
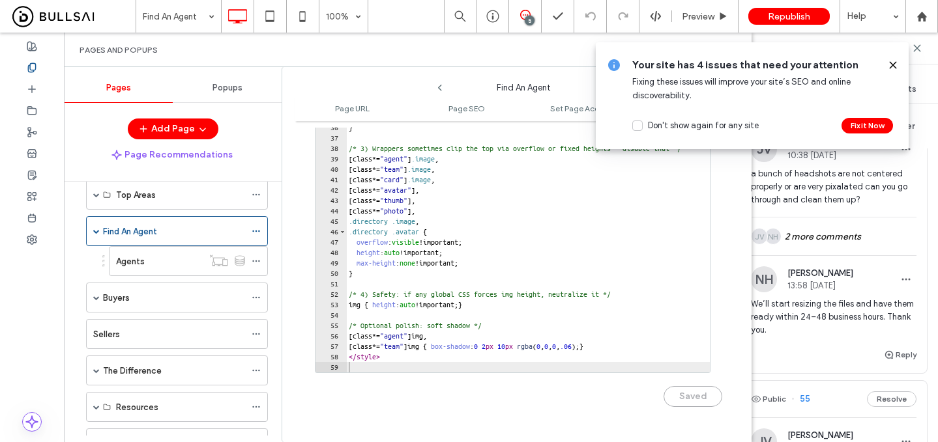
scroll to position [429, 0]
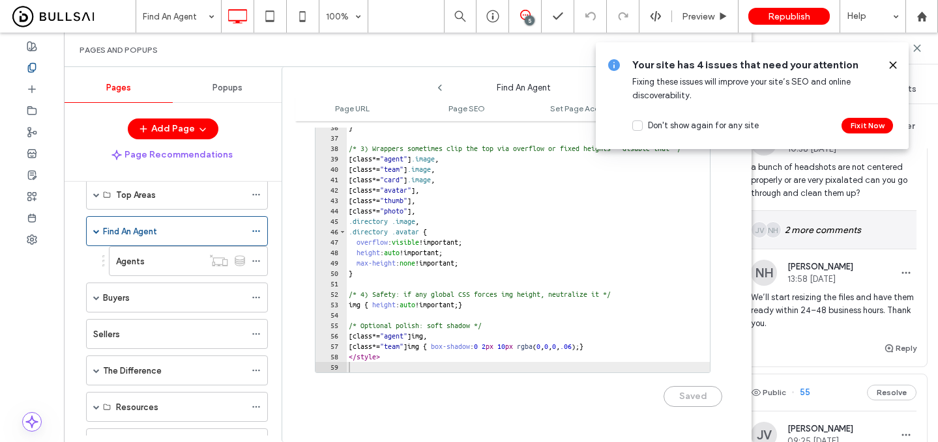
click at [830, 238] on div "NH JV 2 more comments" at bounding box center [834, 230] width 166 height 38
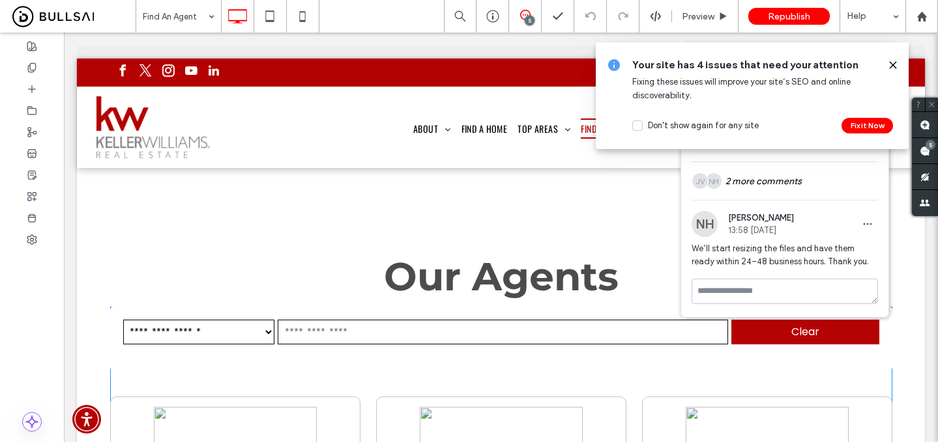
scroll to position [0, 0]
click at [757, 179] on div "NH JV 2 more comments" at bounding box center [784, 181] width 186 height 38
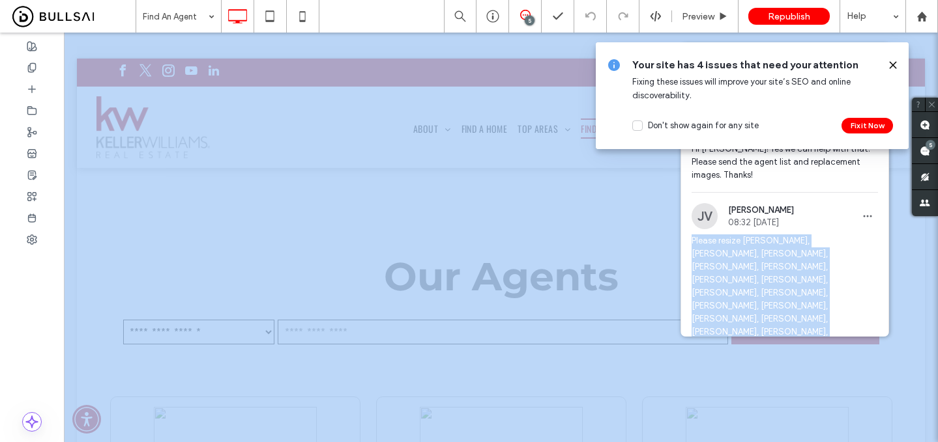
scroll to position [113, 0]
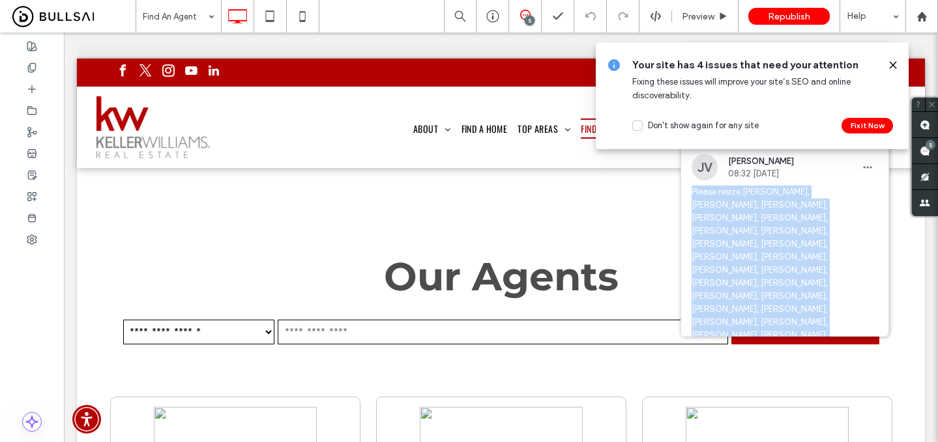
drag, startPoint x: 691, startPoint y: 295, endPoint x: 874, endPoint y: 311, distance: 183.8
click at [874, 311] on span "Please resize Barb Camusi, Brian Carrig, Carrol Cosmo, Chafia Bounini, Chris Ba…" at bounding box center [784, 303] width 186 height 235
copy span "Please resize Barb Camusi, Brian Carrig, Carrol Cosmo, Chafia Bounini, Chris Ba…"
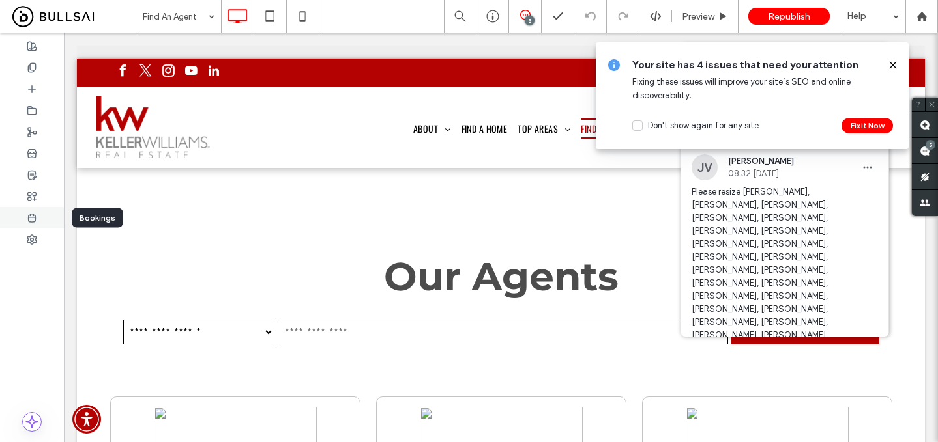
click at [27, 235] on icon at bounding box center [32, 240] width 10 height 10
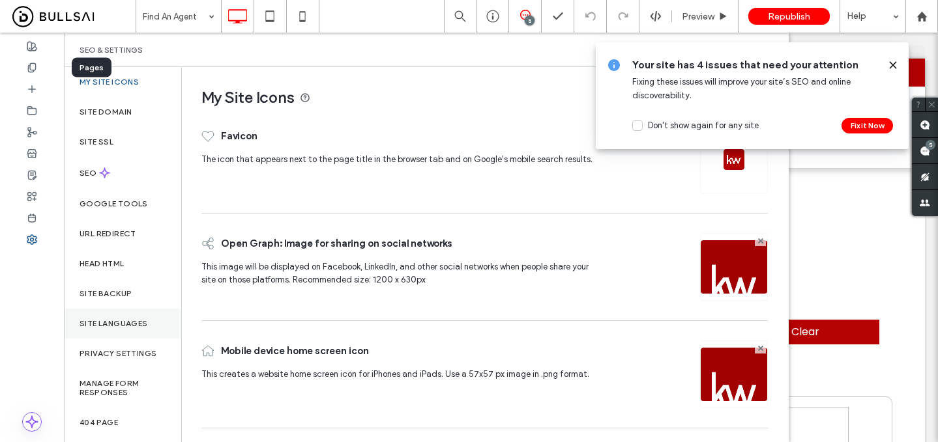
click at [36, 65] on icon at bounding box center [32, 68] width 10 height 10
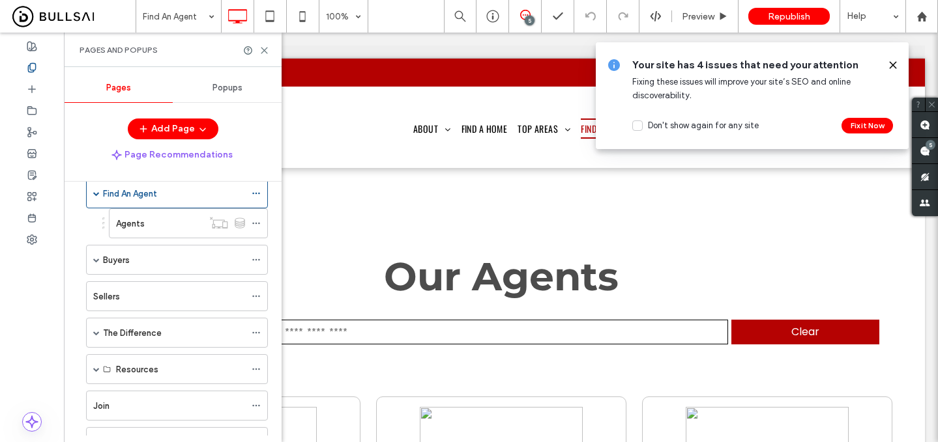
scroll to position [271, 0]
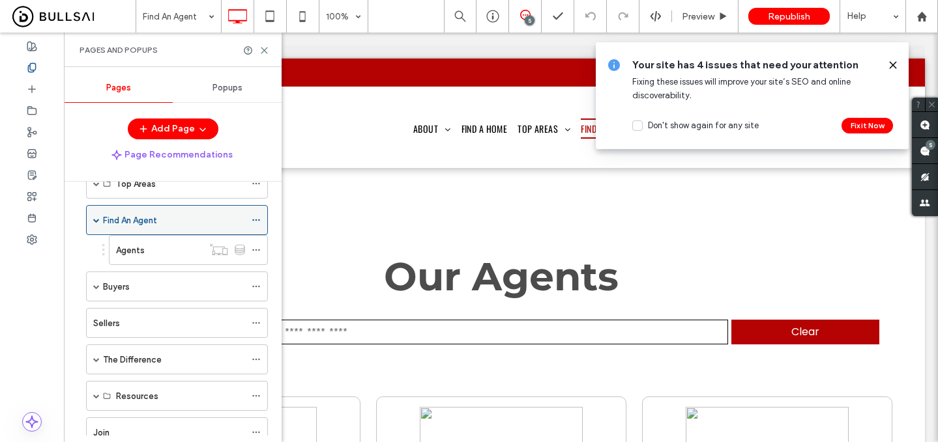
click at [255, 221] on icon at bounding box center [256, 220] width 9 height 9
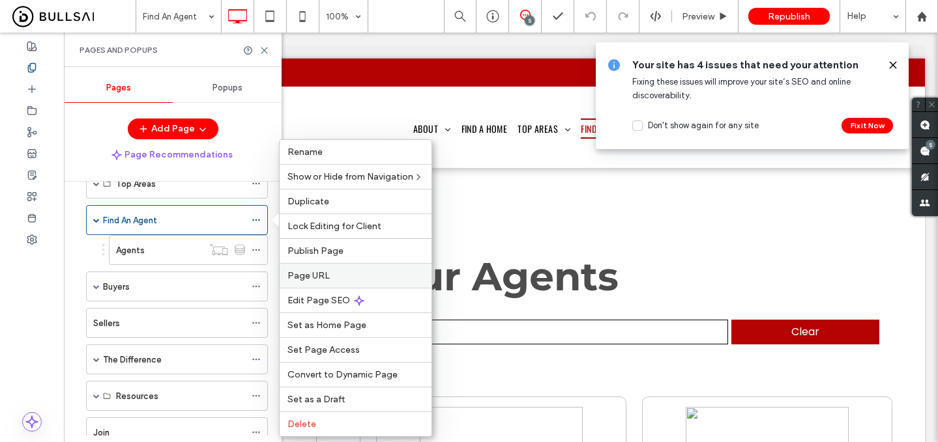
click at [339, 280] on label "Page URL" at bounding box center [355, 275] width 136 height 11
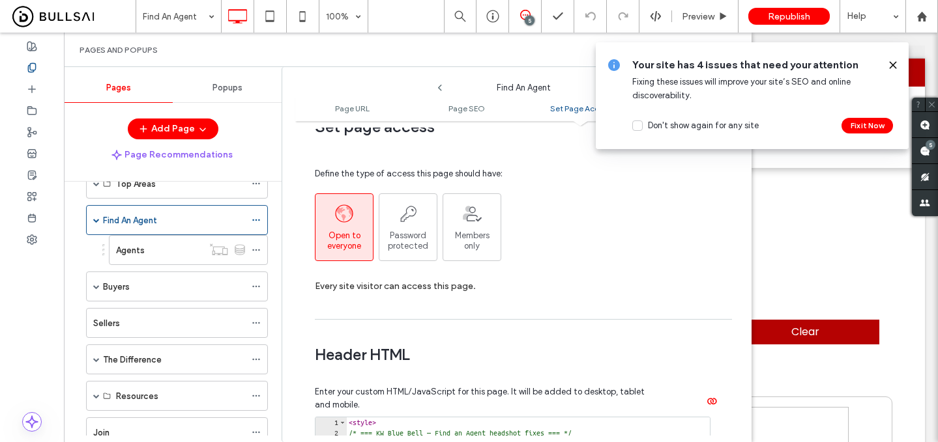
scroll to position [1104, 0]
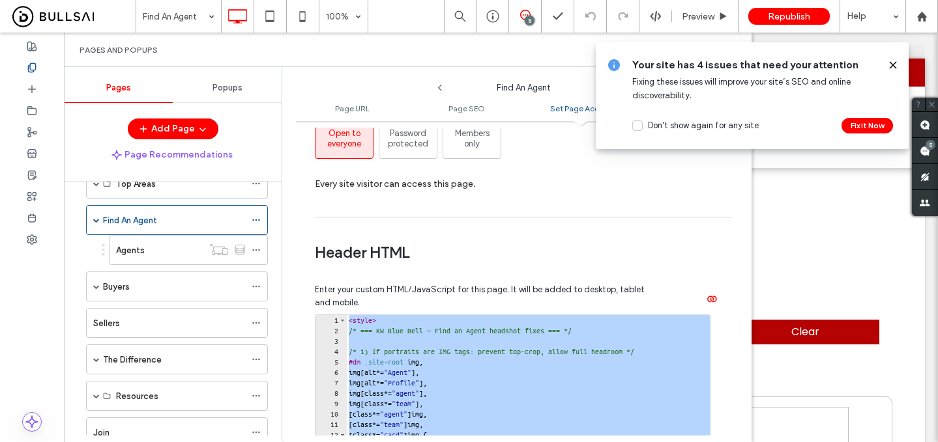
drag, startPoint x: 347, startPoint y: 326, endPoint x: 549, endPoint y: 491, distance: 260.3
click at [549, 442] on html ".wqwq-1{fill:#231f20;} .cls-1q, .cls-2q { fill-rule: evenodd; } .cls-2q { fill:…" at bounding box center [469, 221] width 938 height 442
type textarea "**********"
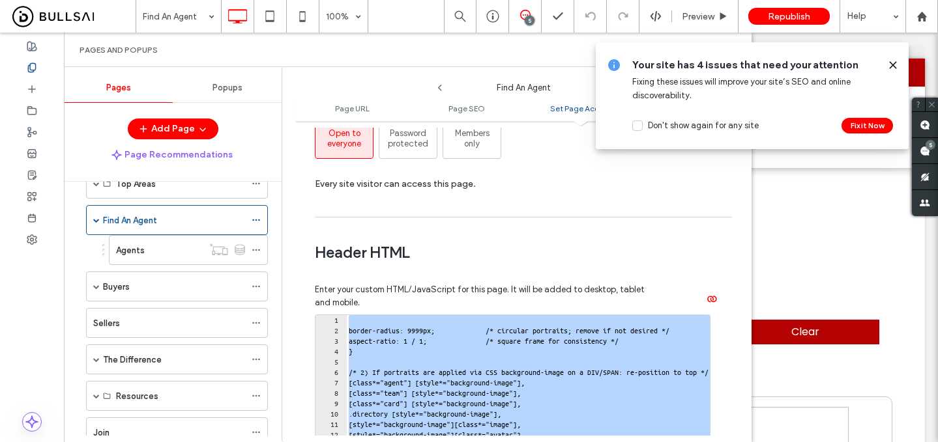
drag, startPoint x: 354, startPoint y: 323, endPoint x: 598, endPoint y: 491, distance: 296.1
click at [598, 442] on html ".wqwq-1{fill:#231f20;} .cls-1q, .cls-2q { fill-rule: evenodd; } .cls-2q { fill:…" at bounding box center [469, 221] width 938 height 442
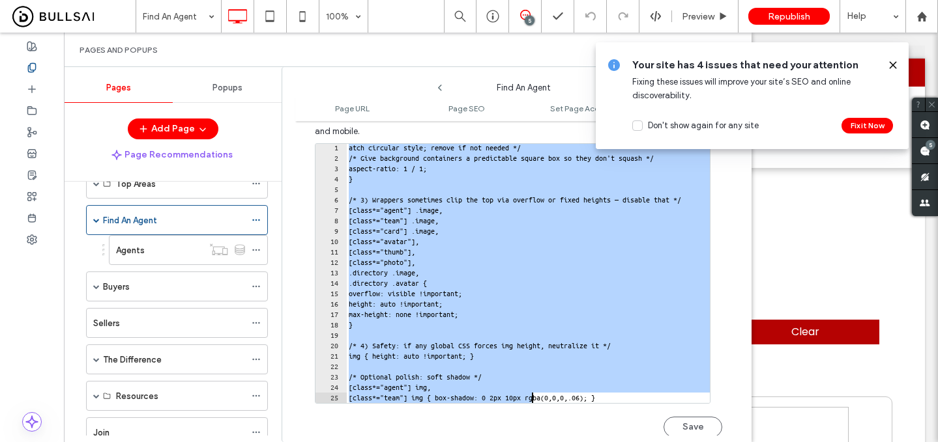
scroll to position [22, 0]
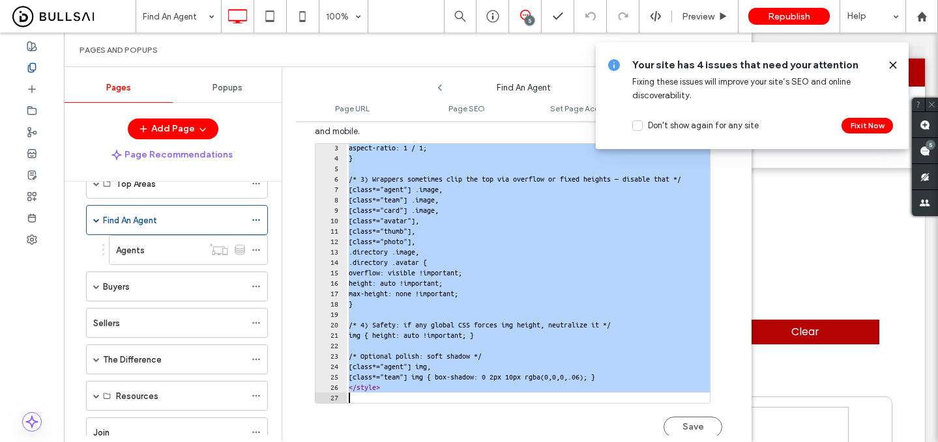
drag, startPoint x: 348, startPoint y: 152, endPoint x: 554, endPoint y: 424, distance: 340.4
click at [554, 424] on div "**********" at bounding box center [518, 297] width 407 height 308
type textarea "********"
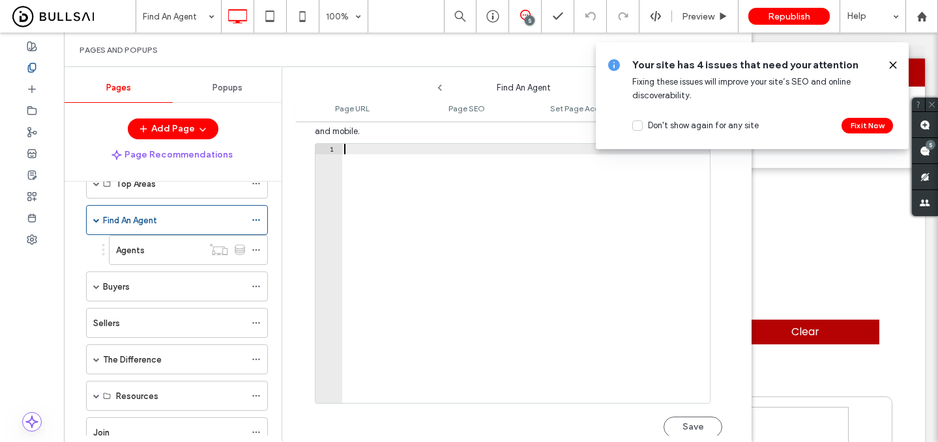
scroll to position [710, 0]
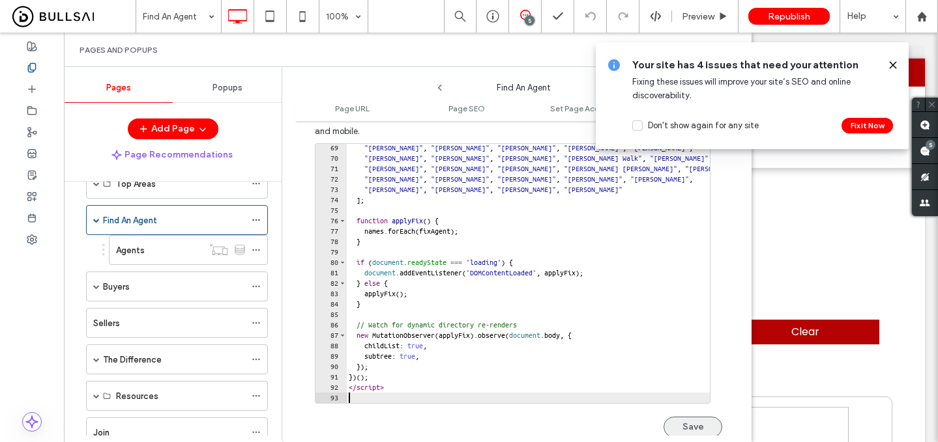
click at [672, 422] on button "Save" at bounding box center [692, 427] width 59 height 21
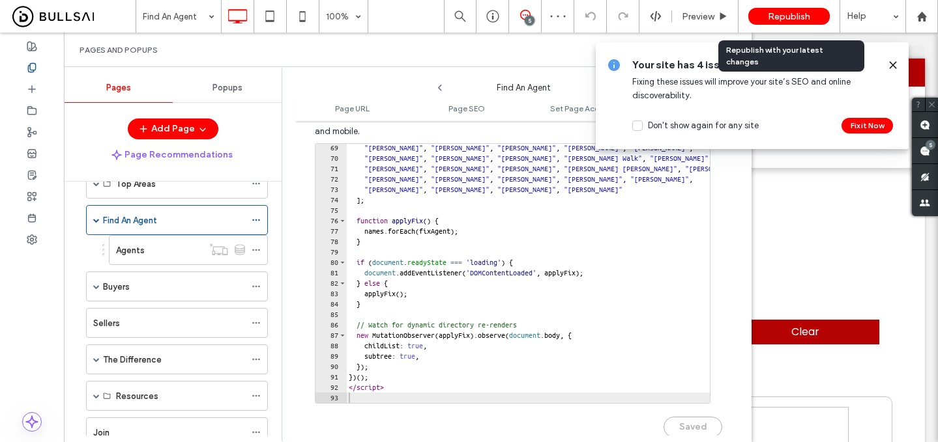
click at [777, 19] on span "Republish" at bounding box center [789, 16] width 42 height 11
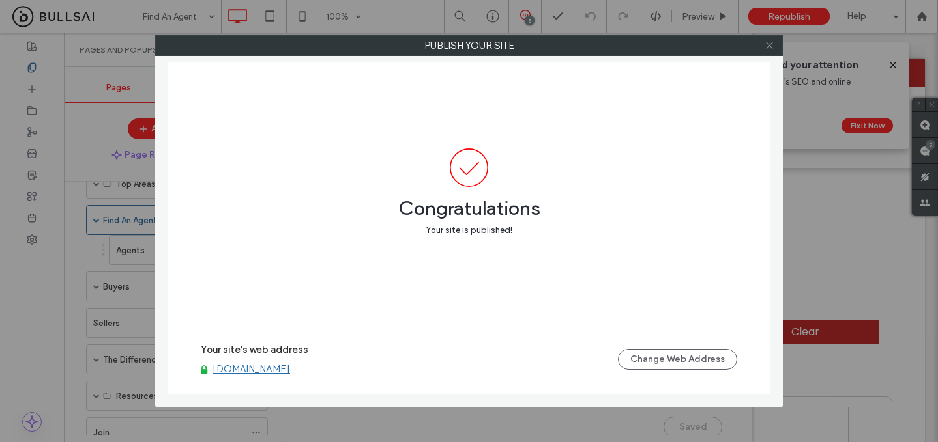
click at [769, 48] on icon at bounding box center [769, 45] width 10 height 10
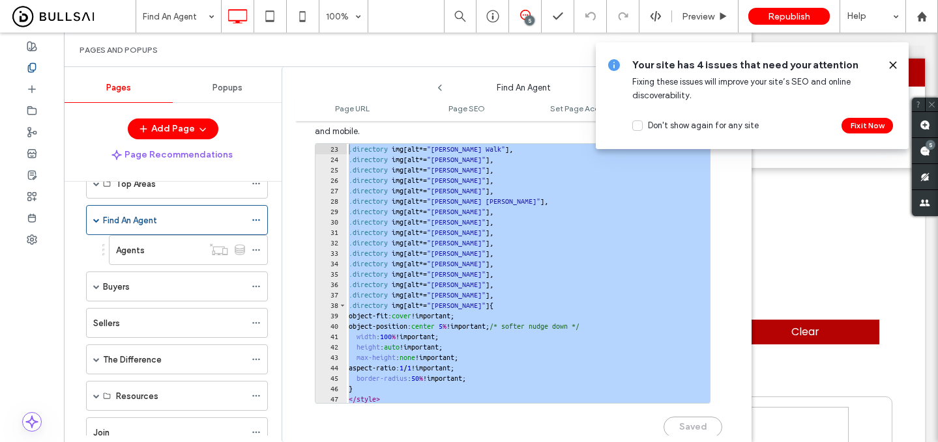
drag, startPoint x: 391, startPoint y: 397, endPoint x: 298, endPoint y: 85, distance: 325.1
click at [298, 85] on div "**********" at bounding box center [523, 258] width 456 height 369
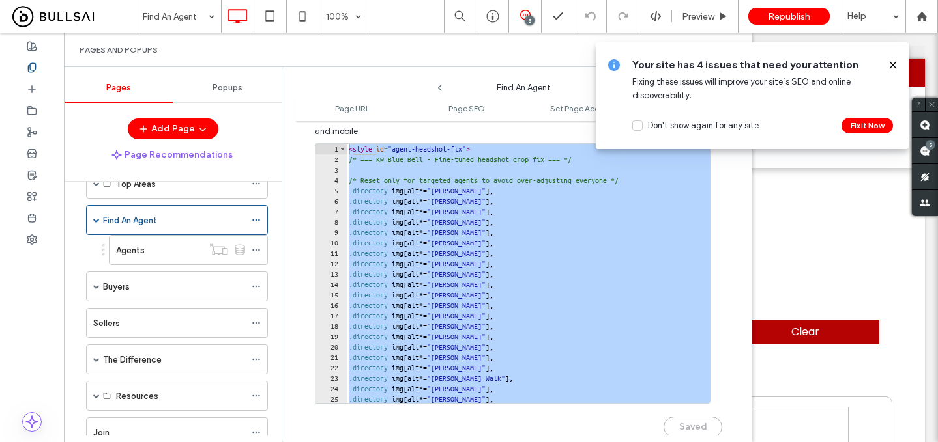
scroll to position [0, 0]
click at [353, 164] on div "< style id = "agent-headshot-fix" > /* === KW Blue Bell - Fine-tuned headshot c…" at bounding box center [564, 284] width 437 height 280
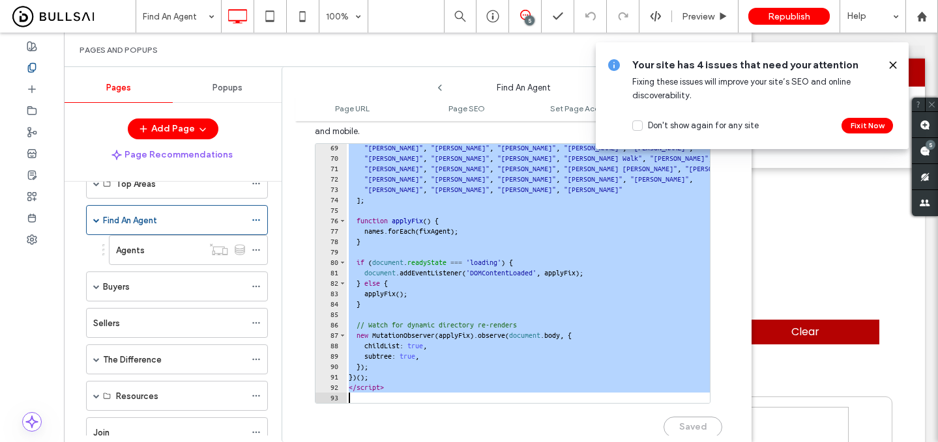
scroll to position [710, 0]
drag, startPoint x: 348, startPoint y: 151, endPoint x: 514, endPoint y: 491, distance: 378.0
click at [514, 442] on html ".wqwq-1{fill:#231f20;} .cls-1q, .cls-2q { fill-rule: evenodd; } .cls-2q { fill:…" at bounding box center [469, 221] width 938 height 442
type textarea "*********"
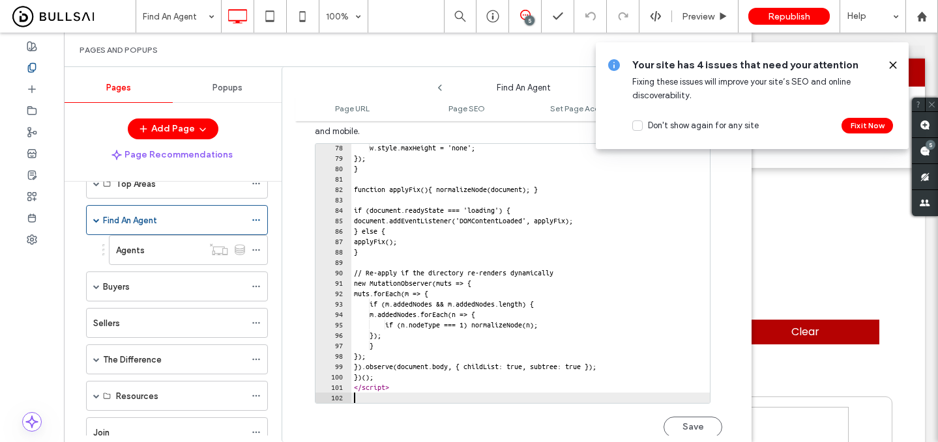
scroll to position [804, 0]
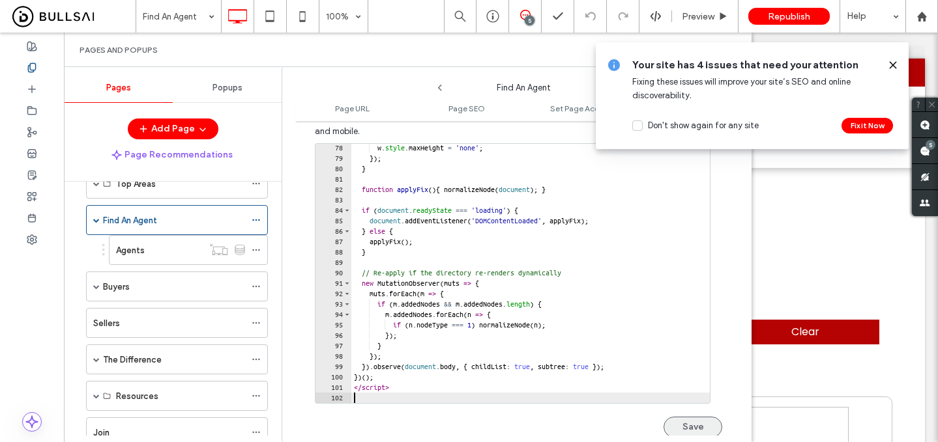
click at [703, 429] on button "Save" at bounding box center [692, 427] width 59 height 21
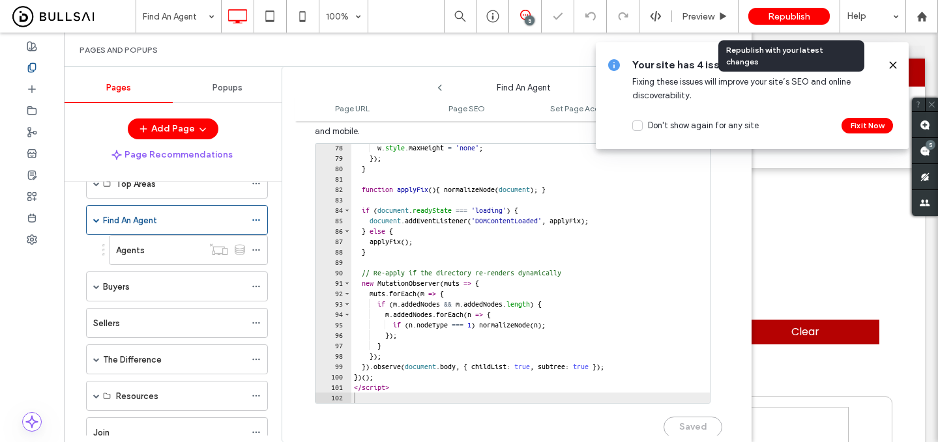
click at [786, 24] on div "Republish" at bounding box center [788, 16] width 81 height 17
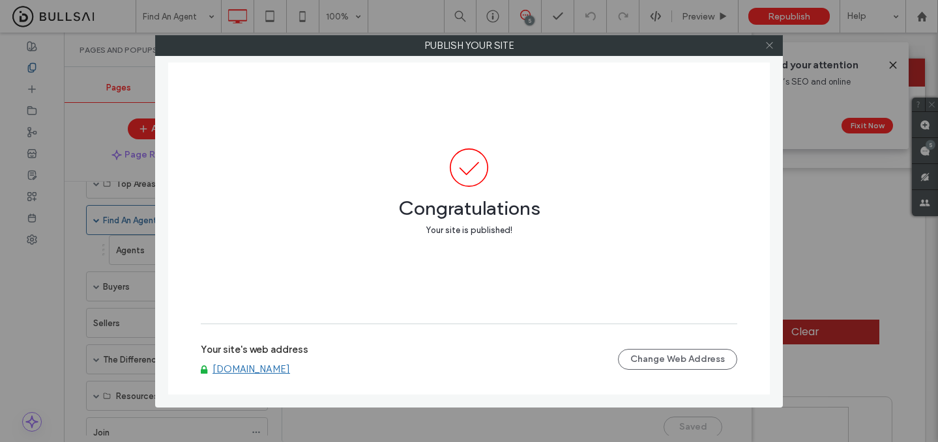
click at [772, 46] on icon at bounding box center [769, 45] width 10 height 10
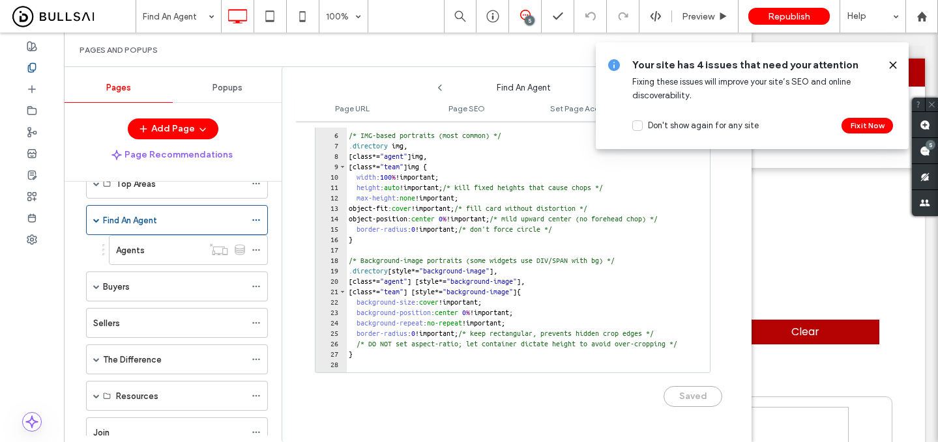
scroll to position [33, 0]
click at [477, 222] on div "*/ /* IMG-based portraits (most common) */ .directory img , [ class *= " agent …" at bounding box center [670, 251] width 648 height 280
click at [691, 403] on button "Save" at bounding box center [692, 396] width 59 height 21
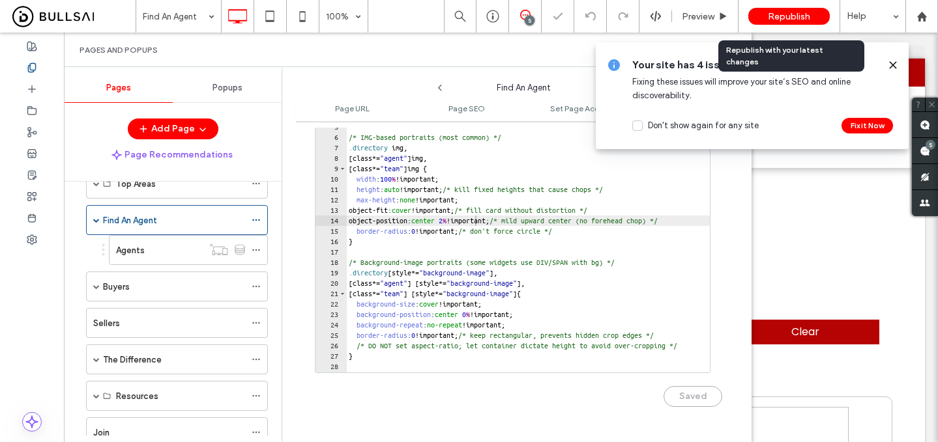
click at [777, 19] on span "Republish" at bounding box center [789, 16] width 42 height 11
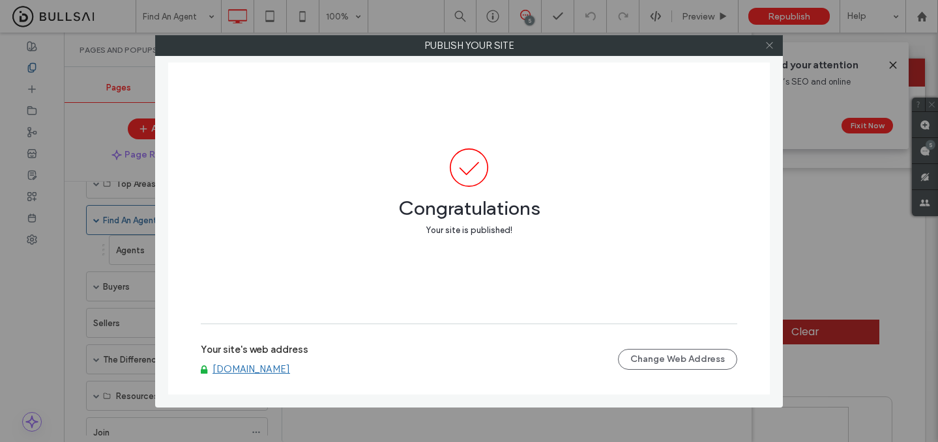
click at [772, 42] on icon at bounding box center [769, 45] width 10 height 10
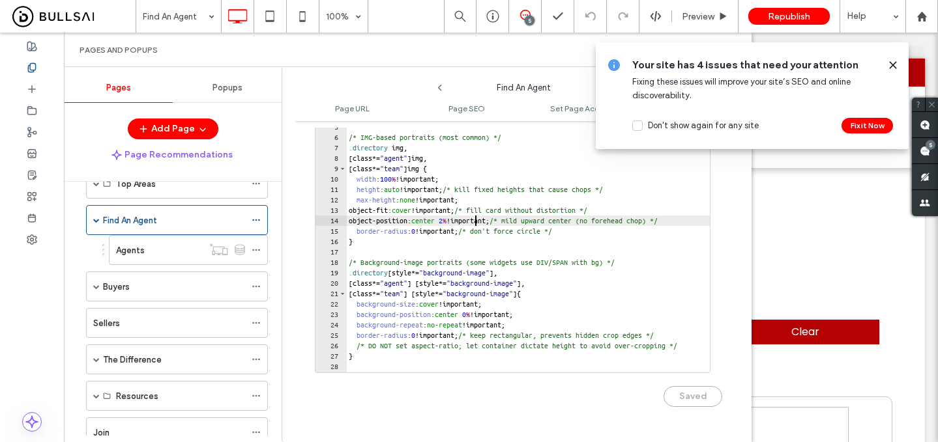
click at [476, 220] on div "*/ /* IMG-based portraits (most common) */ .directory img , [ class *= " agent …" at bounding box center [670, 251] width 648 height 280
click at [680, 399] on button "Save" at bounding box center [692, 396] width 59 height 21
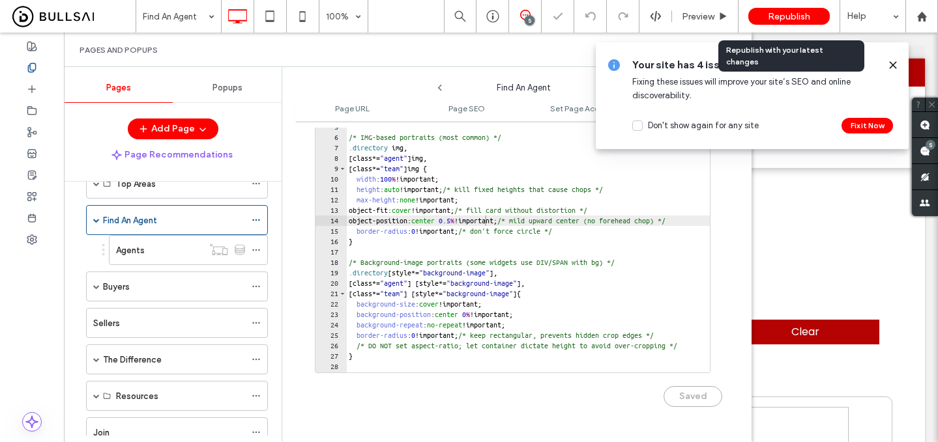
click at [781, 18] on span "Republish" at bounding box center [789, 16] width 42 height 11
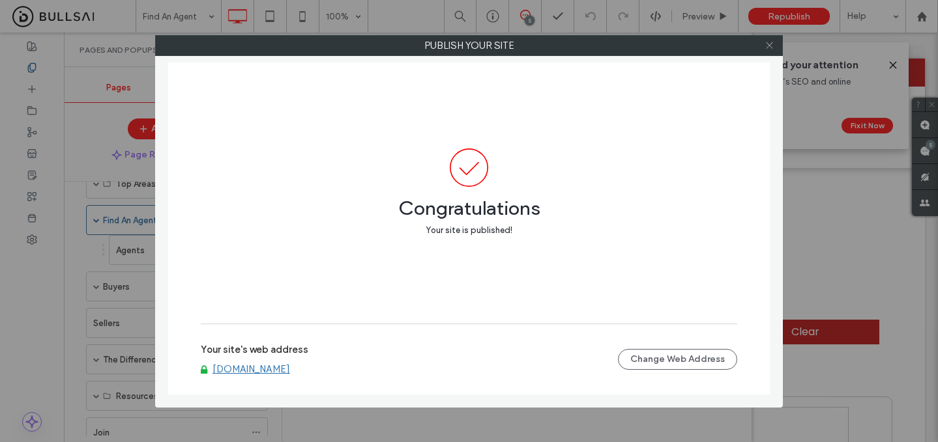
click at [769, 46] on icon at bounding box center [769, 45] width 10 height 10
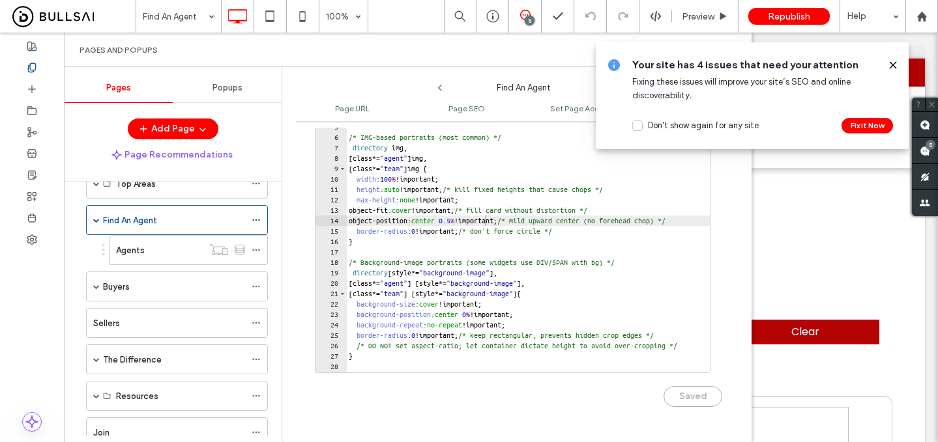
click at [485, 221] on div "*/ /* IMG-based portraits (most common) */ .directory img , [ class *= " agent …" at bounding box center [670, 251] width 648 height 280
click at [691, 399] on button "Save" at bounding box center [692, 396] width 59 height 21
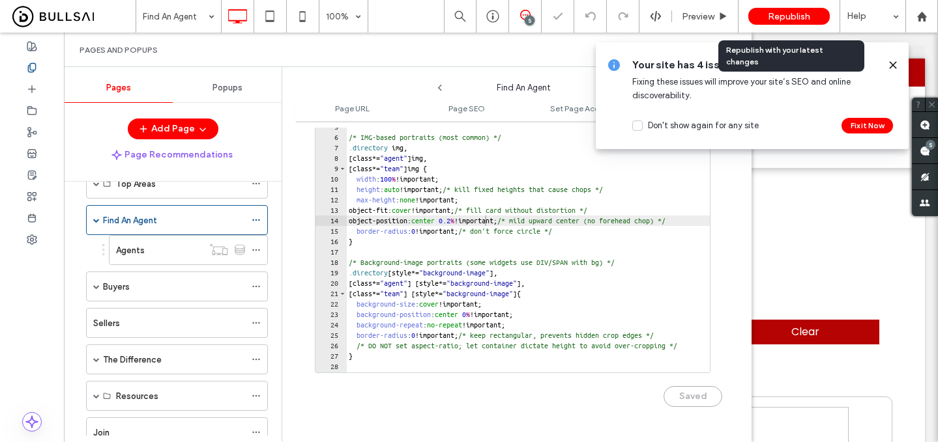
click at [803, 19] on span "Republish" at bounding box center [789, 16] width 42 height 11
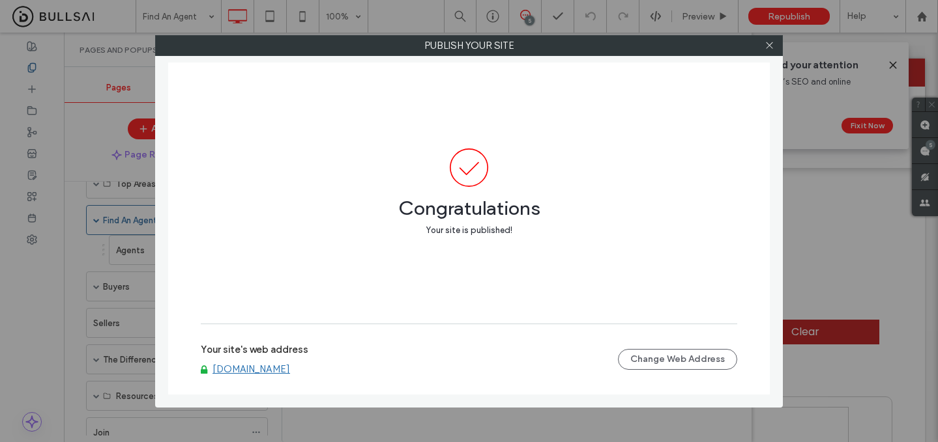
click at [762, 44] on div at bounding box center [769, 46] width 20 height 20
click at [773, 48] on icon at bounding box center [769, 45] width 10 height 10
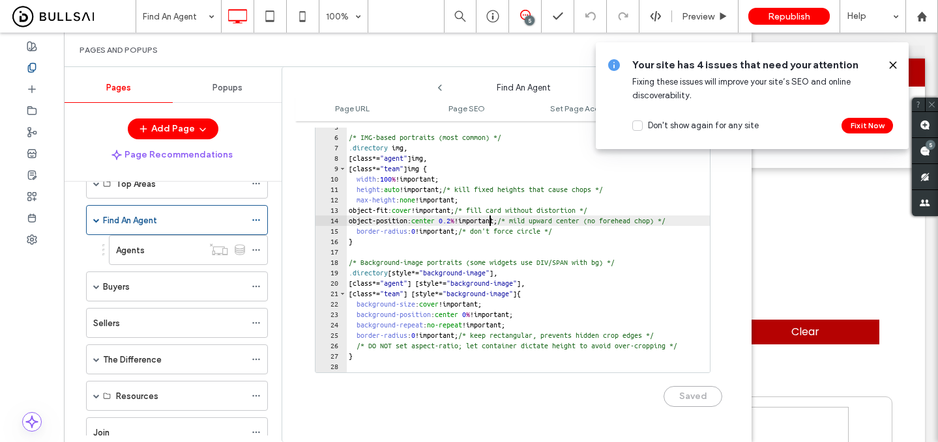
click at [487, 219] on div "*/ /* IMG-based portraits (most common) */ .directory img , [ class *= " agent …" at bounding box center [670, 251] width 648 height 280
click at [486, 219] on div "*/ /* IMG-based portraits (most common) */ .directory img , [ class *= " agent …" at bounding box center [670, 251] width 648 height 280
click at [680, 400] on button "Save" at bounding box center [692, 396] width 59 height 21
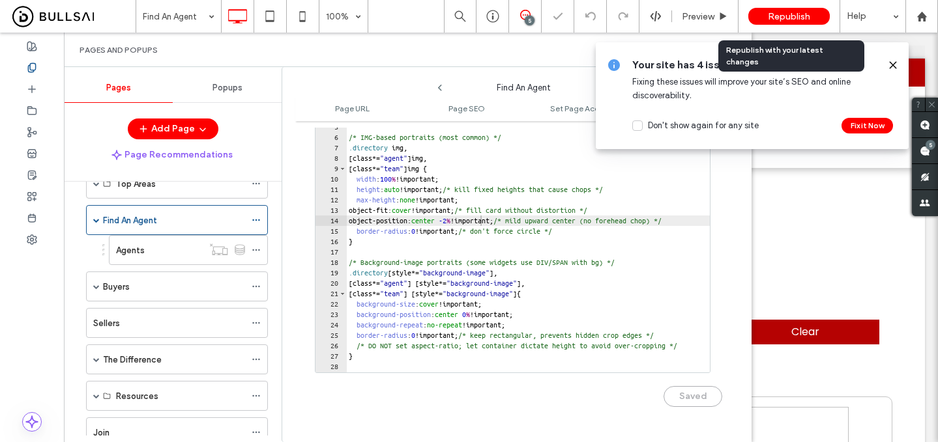
click at [792, 17] on span "Republish" at bounding box center [789, 16] width 42 height 11
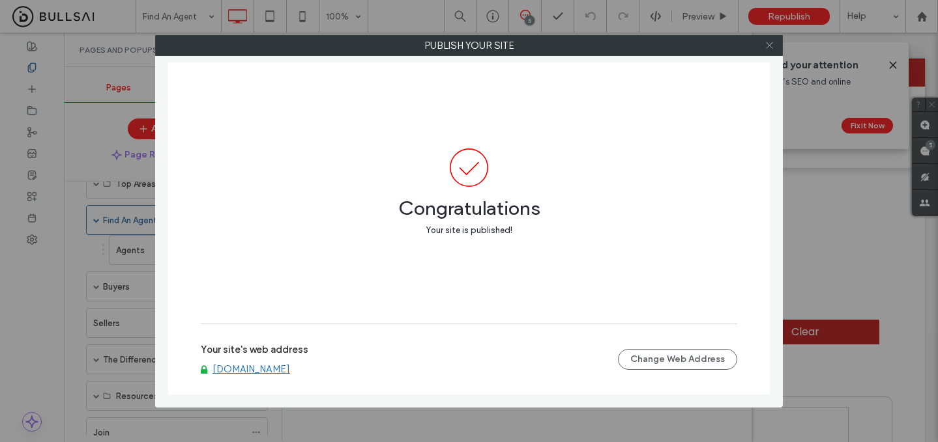
click at [767, 43] on icon at bounding box center [769, 45] width 10 height 10
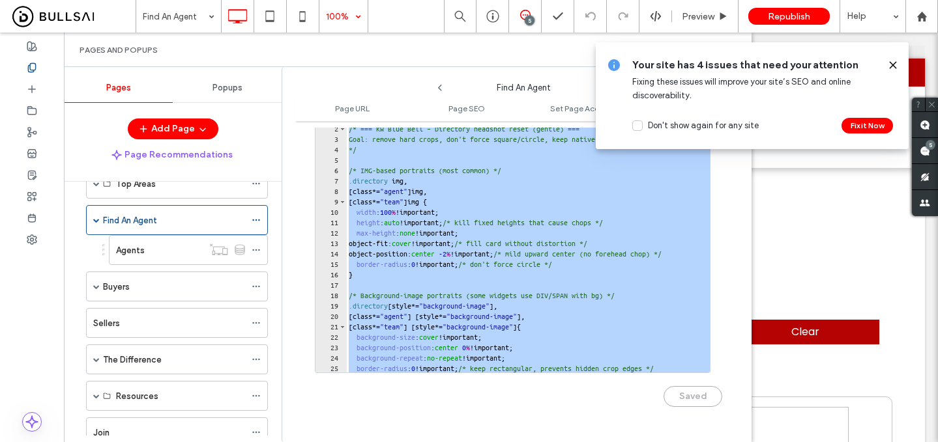
scroll to position [0, 0]
drag, startPoint x: 363, startPoint y: 366, endPoint x: 321, endPoint y: -18, distance: 386.1
click at [321, 0] on html ".wqwq-1{fill:#231f20;} .cls-1q, .cls-2q { fill-rule: evenodd; } .cls-2q { fill:…" at bounding box center [469, 221] width 938 height 442
click at [358, 151] on div "< style id = "agent-headshot-reset" > /* === KW Blue Bell – Directory headshot …" at bounding box center [670, 253] width 648 height 280
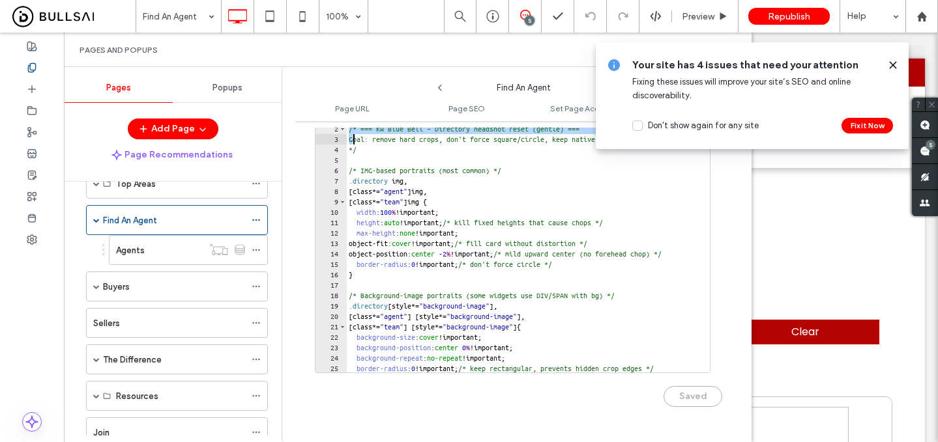
drag, startPoint x: 349, startPoint y: 130, endPoint x: 558, endPoint y: 406, distance: 345.6
click at [558, 406] on div "** 1 2 3 4 5 6 7 8 9 10 11 12 13 14 15 16 17 18 19 20 21 22 23 24 25 26 < style…" at bounding box center [518, 267] width 407 height 308
type textarea "**********"
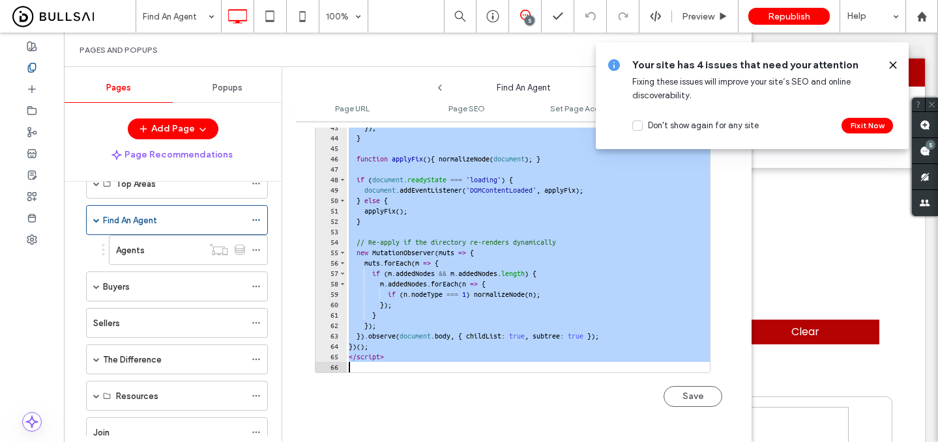
scroll to position [429, 0]
drag, startPoint x: 348, startPoint y: 133, endPoint x: 592, endPoint y: 487, distance: 430.2
click at [592, 442] on html ".wqwq-1{fill:#231f20;} .cls-1q, .cls-2q { fill-rule: evenodd; } .cls-2q { fill:…" at bounding box center [469, 221] width 938 height 442
type textarea "*********"
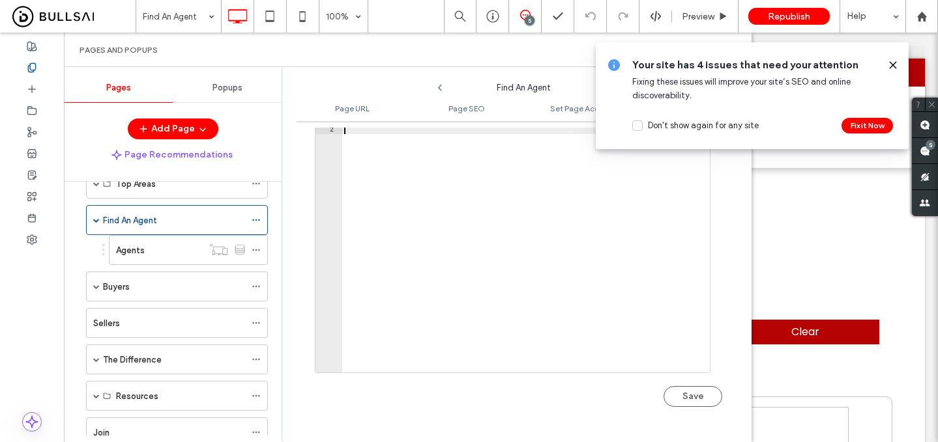
scroll to position [971, 0]
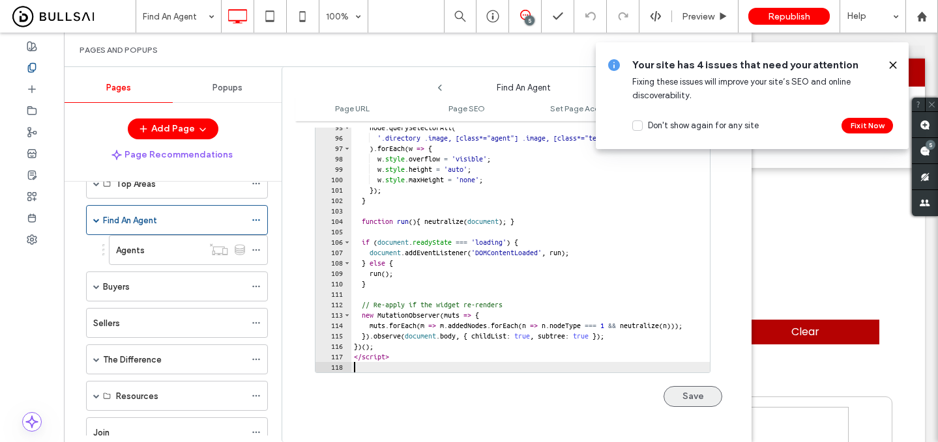
click at [700, 392] on button "Save" at bounding box center [692, 396] width 59 height 21
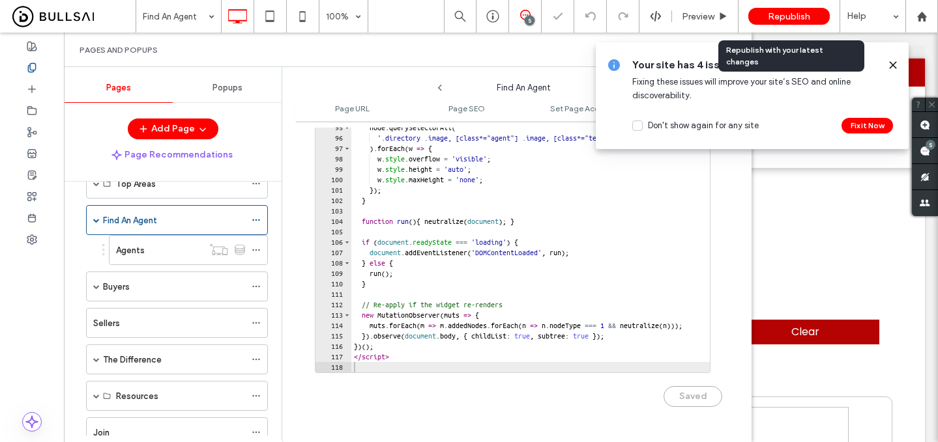
click at [783, 20] on span "Republish" at bounding box center [789, 16] width 42 height 11
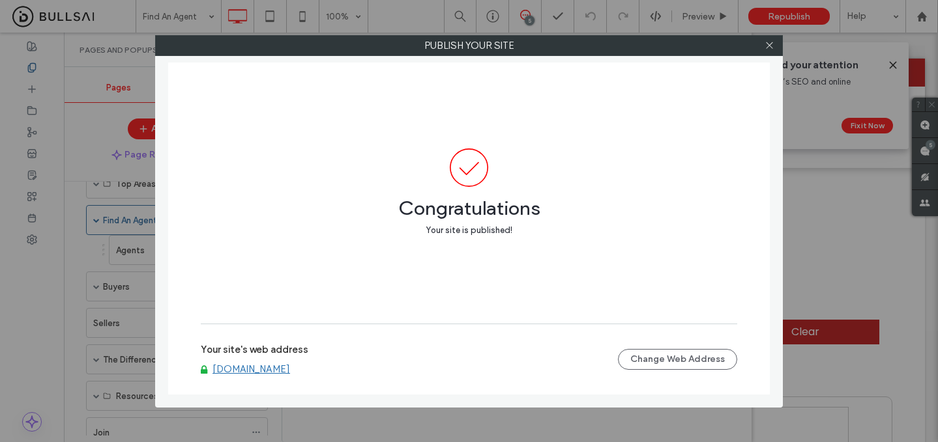
click at [774, 42] on div at bounding box center [769, 46] width 20 height 20
click at [772, 44] on icon at bounding box center [769, 45] width 10 height 10
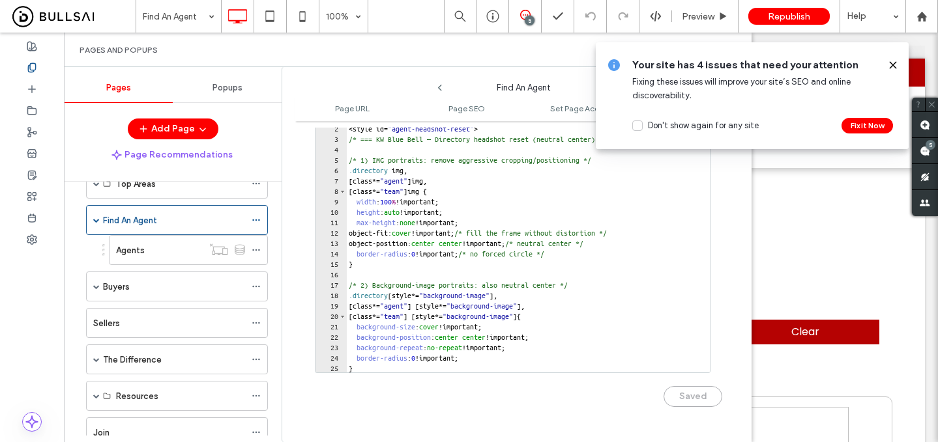
scroll to position [1198, 0]
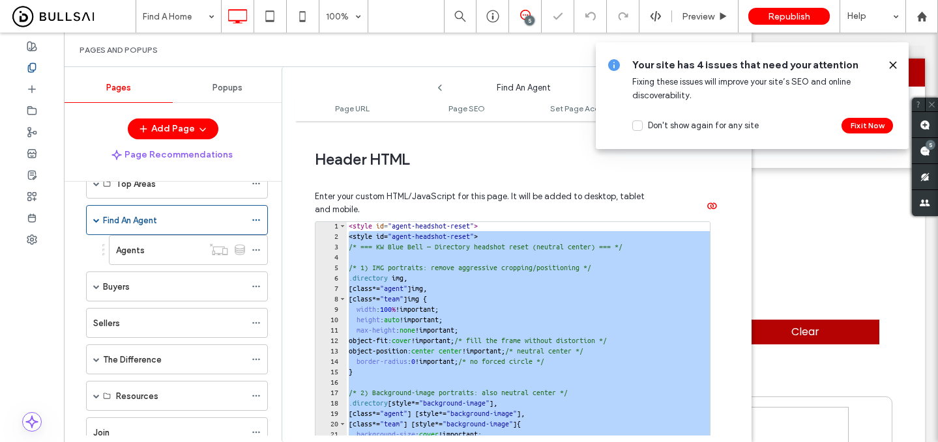
drag, startPoint x: 349, startPoint y: 234, endPoint x: 545, endPoint y: 474, distance: 310.2
click at [545, 442] on html ".wqwq-1{fill:#231f20;} .cls-1q, .cls-2q { fill-rule: evenodd; } .cls-2q { fill:…" at bounding box center [469, 221] width 938 height 442
type textarea "**********"
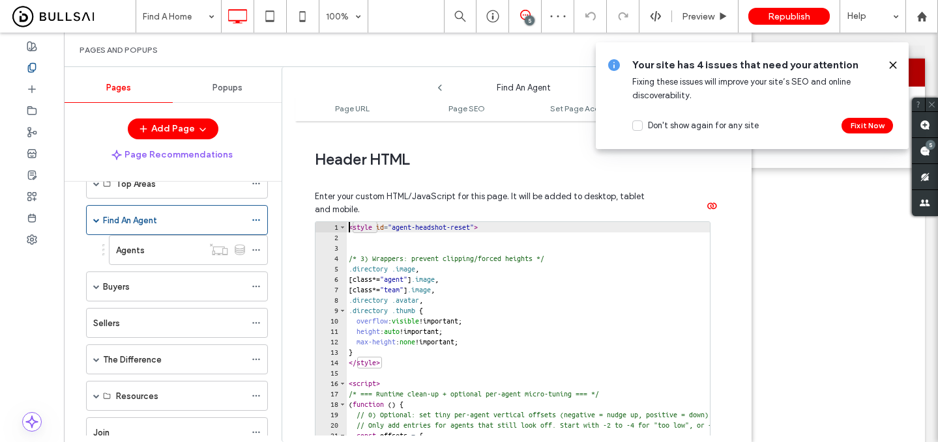
scroll to position [0, 0]
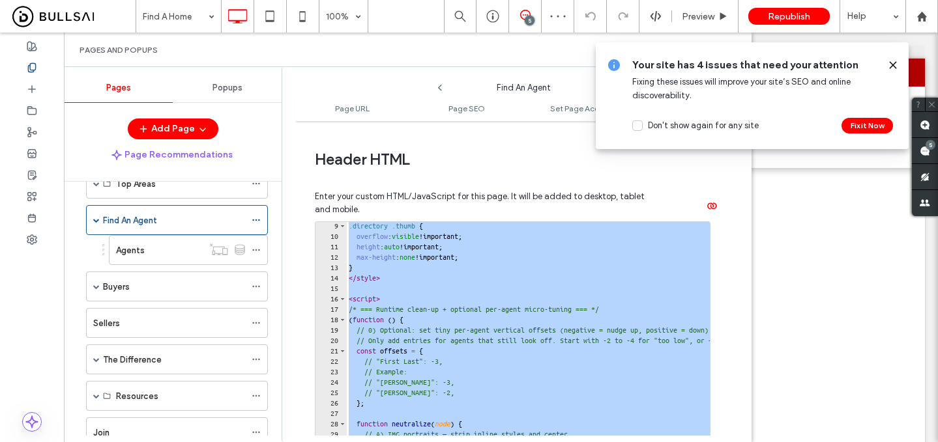
drag, startPoint x: 350, startPoint y: 228, endPoint x: 644, endPoint y: 491, distance: 394.1
click at [644, 442] on html ".wqwq-1{fill:#231f20;} .cls-1q, .cls-2q { fill-rule: evenodd; } .cls-2q { fill:…" at bounding box center [469, 221] width 938 height 442
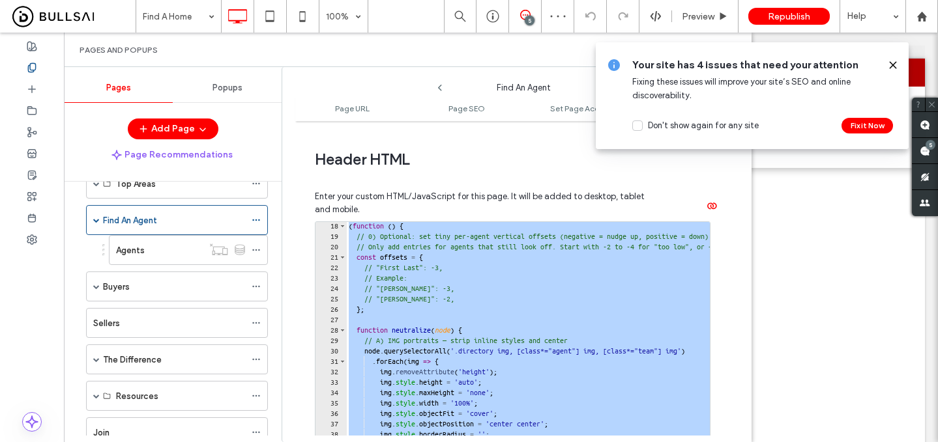
type textarea "**********"
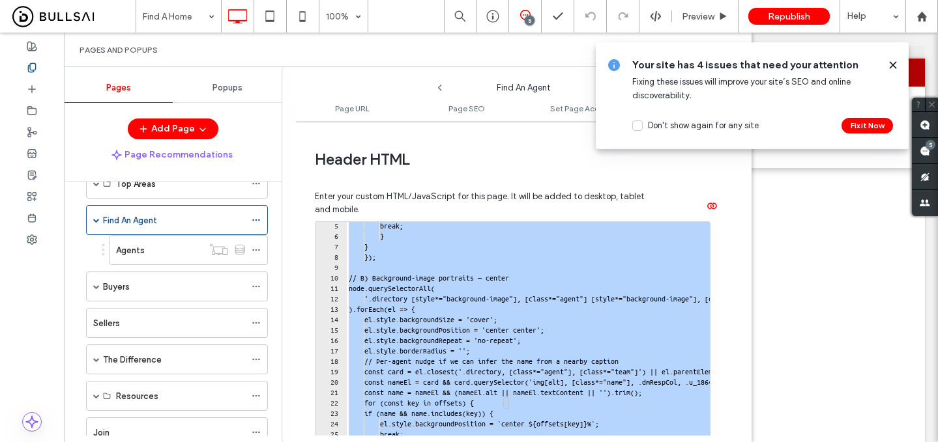
drag, startPoint x: 349, startPoint y: 231, endPoint x: 667, endPoint y: 491, distance: 410.3
click at [667, 442] on html ".wqwq-1{fill:#231f20;} .cls-1q, .cls-2q { fill-rule: evenodd; } .cls-2q { fill:…" at bounding box center [469, 221] width 938 height 442
type textarea "**********"
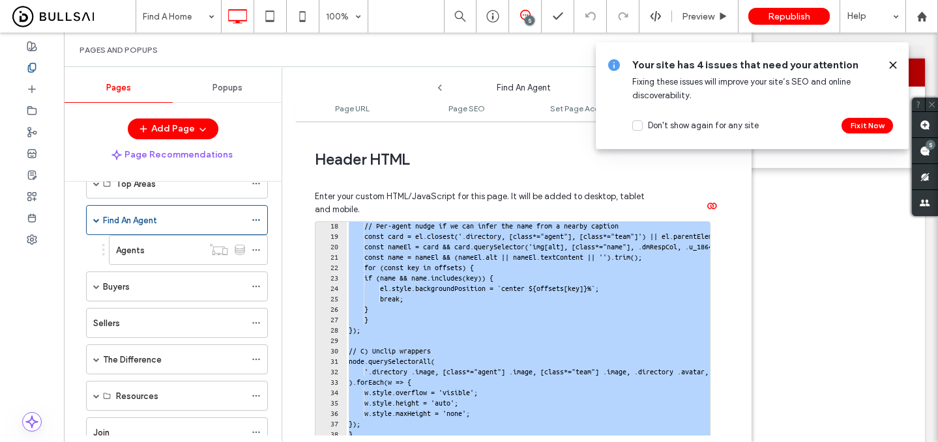
scroll to position [179, 0]
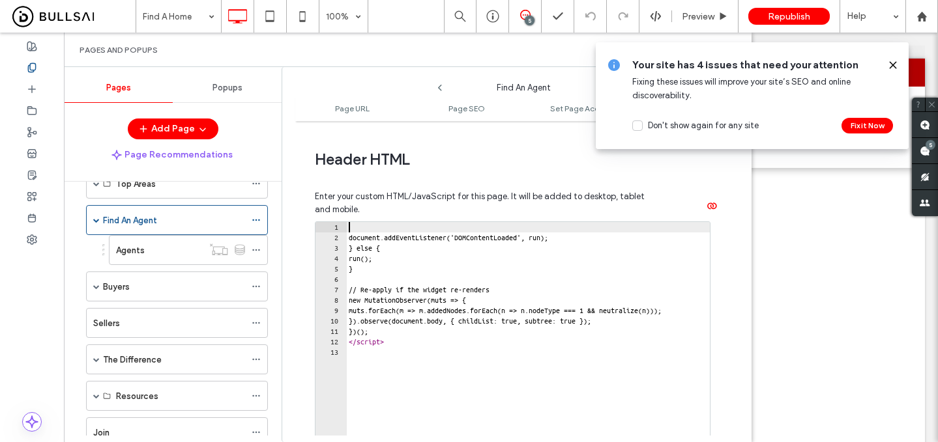
drag, startPoint x: 351, startPoint y: 228, endPoint x: 474, endPoint y: 491, distance: 290.0
click at [474, 442] on html ".wqwq-1{fill:#231f20;} .cls-1q, .cls-2q { fill-rule: evenodd; } .cls-2q { fill:…" at bounding box center [469, 221] width 938 height 442
type textarea "*********"
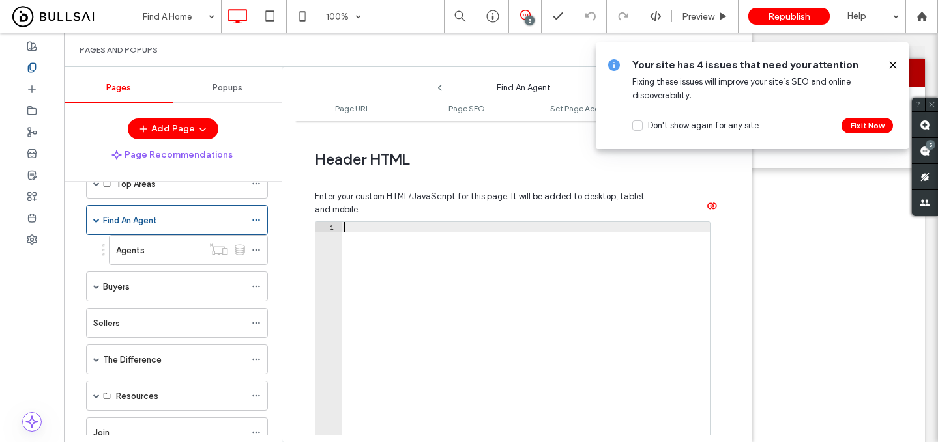
click at [369, 244] on div at bounding box center [525, 362] width 368 height 280
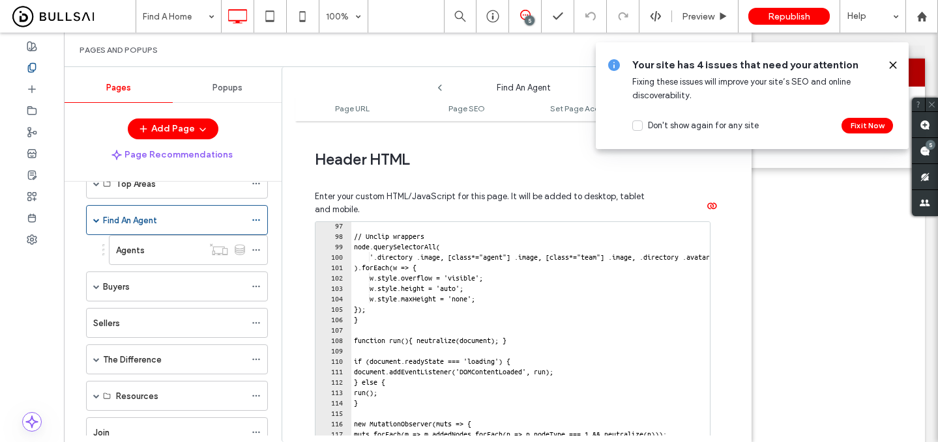
scroll to position [1308, 0]
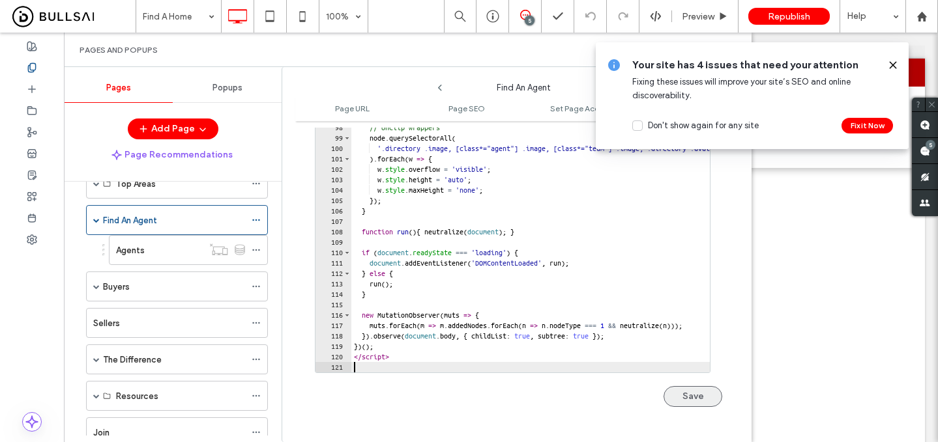
click at [690, 396] on button "Save" at bounding box center [692, 396] width 59 height 21
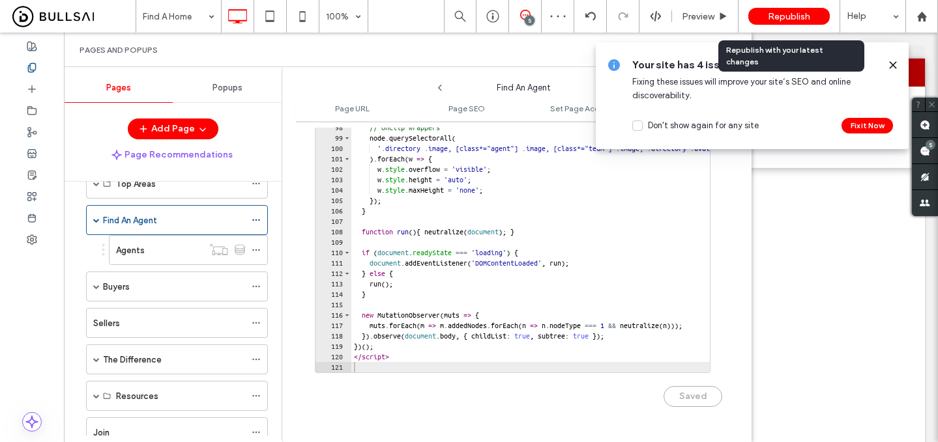
click at [773, 20] on span "Republish" at bounding box center [789, 16] width 42 height 11
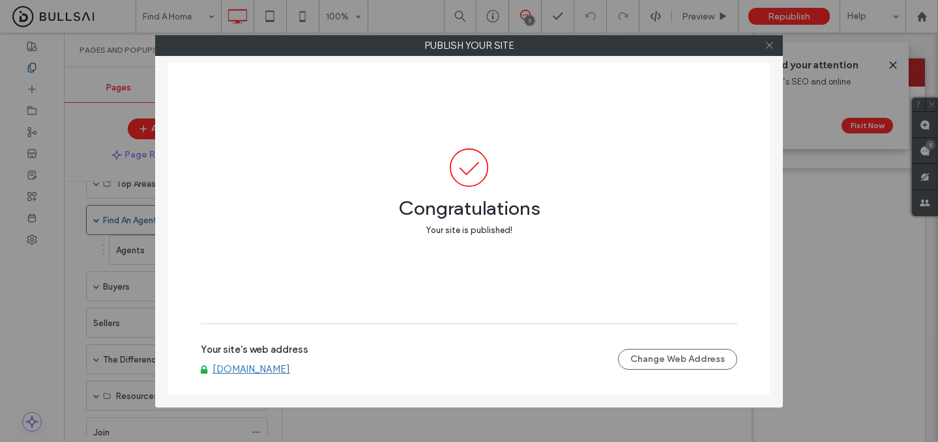
click at [767, 42] on icon at bounding box center [769, 45] width 10 height 10
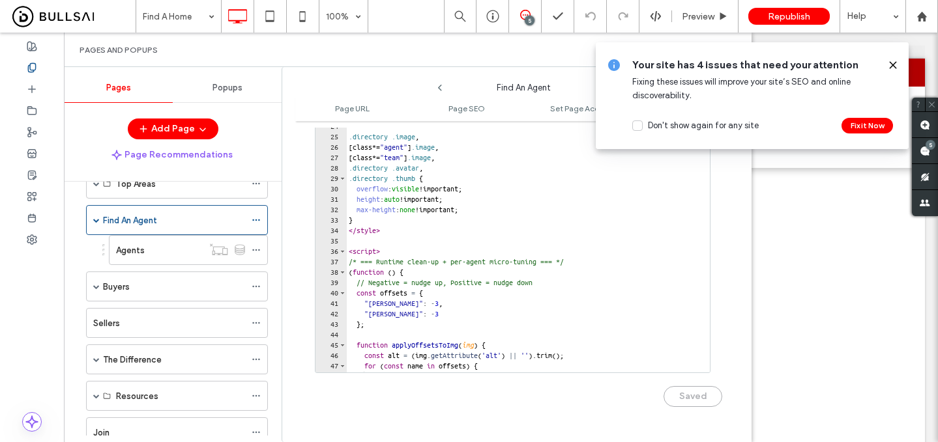
scroll to position [232, 0]
click at [471, 302] on div "} .directory .image , [ class *= " agent " ] .image , [ class *= " team " ] .im…" at bounding box center [670, 251] width 648 height 280
click at [465, 315] on div "} .directory .image , [ class *= " agent " ] .image , [ class *= " team " ] .im…" at bounding box center [670, 251] width 648 height 280
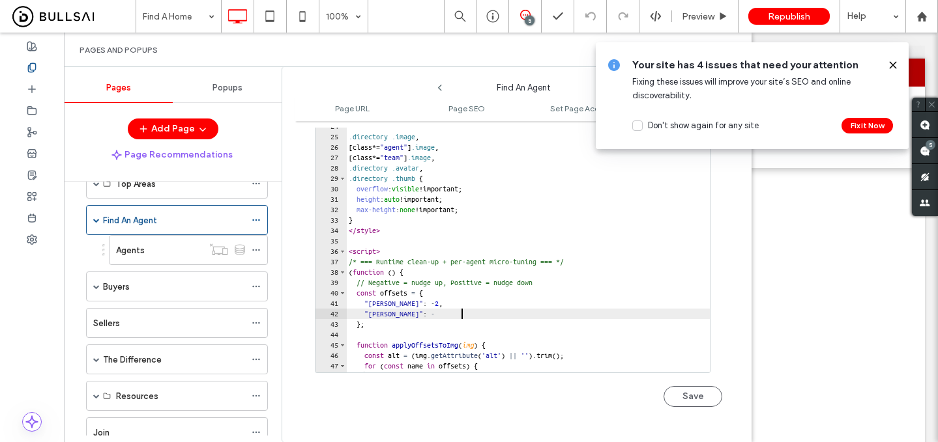
scroll to position [0, 9]
click at [665, 394] on button "Save" at bounding box center [692, 396] width 59 height 21
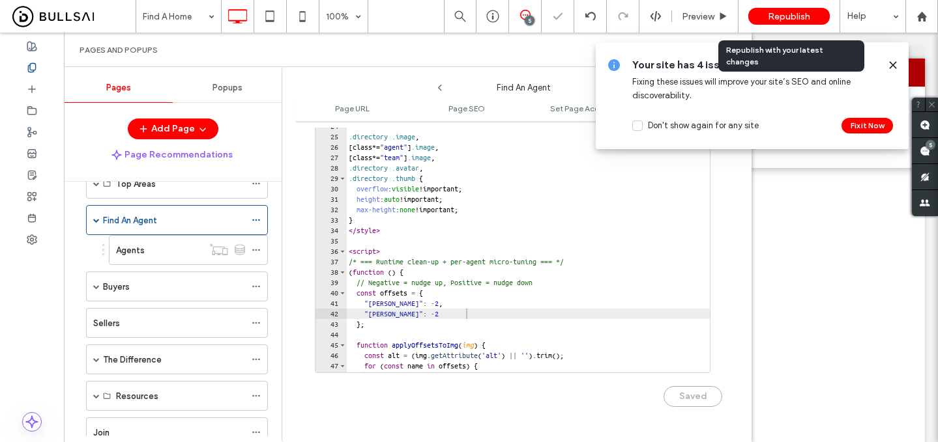
click at [803, 9] on div "Republish" at bounding box center [788, 16] width 81 height 17
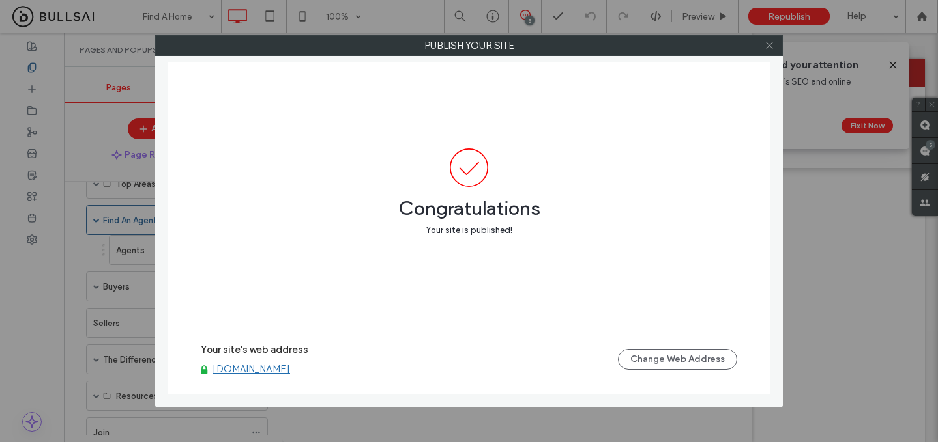
click at [771, 44] on icon at bounding box center [769, 45] width 10 height 10
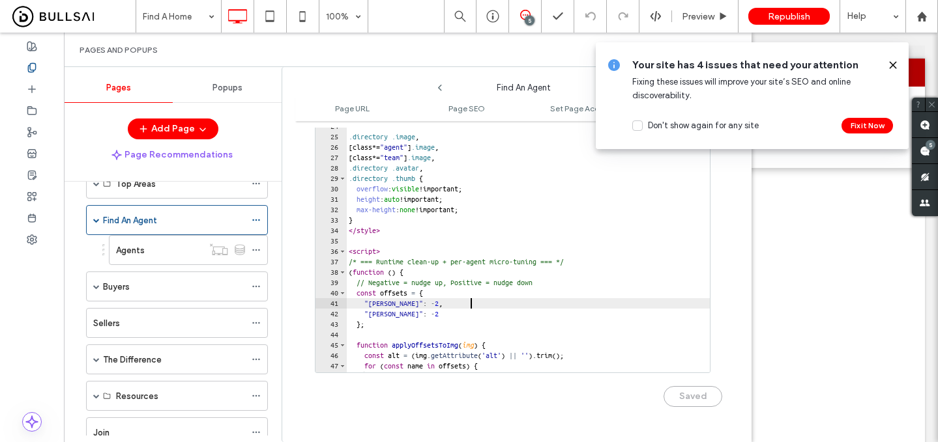
click at [471, 306] on div "} .directory .image , [ class *= " agent " ] .image , [ class *= " team " ] .im…" at bounding box center [670, 251] width 648 height 280
click at [466, 314] on div "} .directory .image , [ class *= " agent " ] .image , [ class *= " team " ] .im…" at bounding box center [670, 251] width 648 height 280
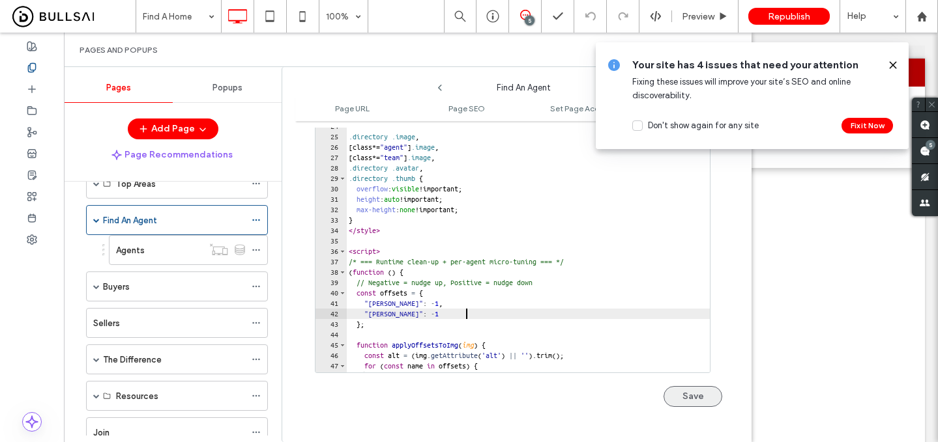
click at [676, 399] on button "Save" at bounding box center [692, 396] width 59 height 21
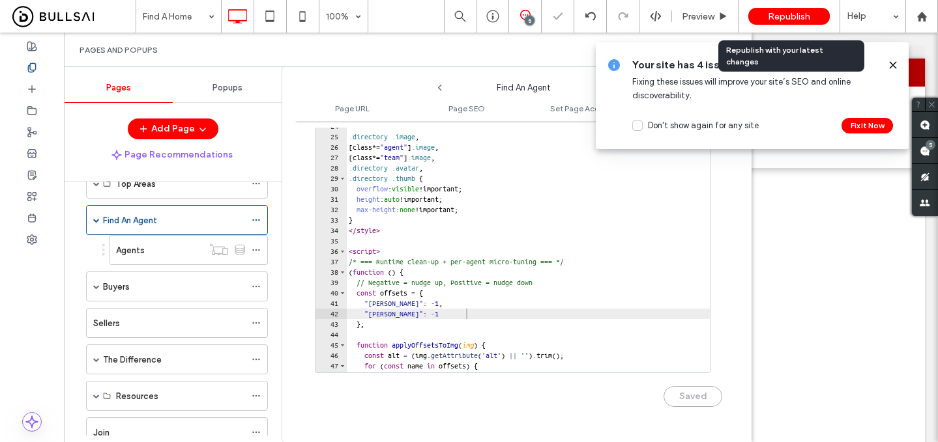
click at [796, 25] on div "Republish" at bounding box center [788, 16] width 81 height 33
click at [762, 16] on div "Republish" at bounding box center [788, 16] width 81 height 17
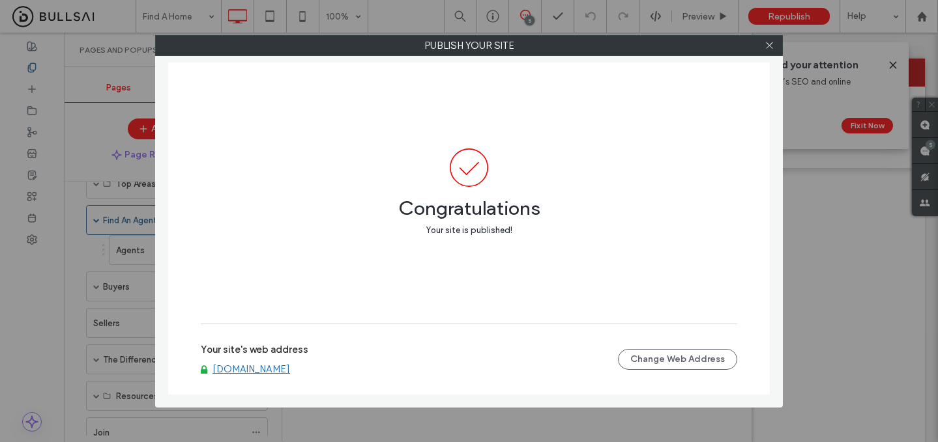
click at [778, 46] on div at bounding box center [769, 46] width 20 height 20
click at [771, 46] on icon at bounding box center [769, 45] width 10 height 10
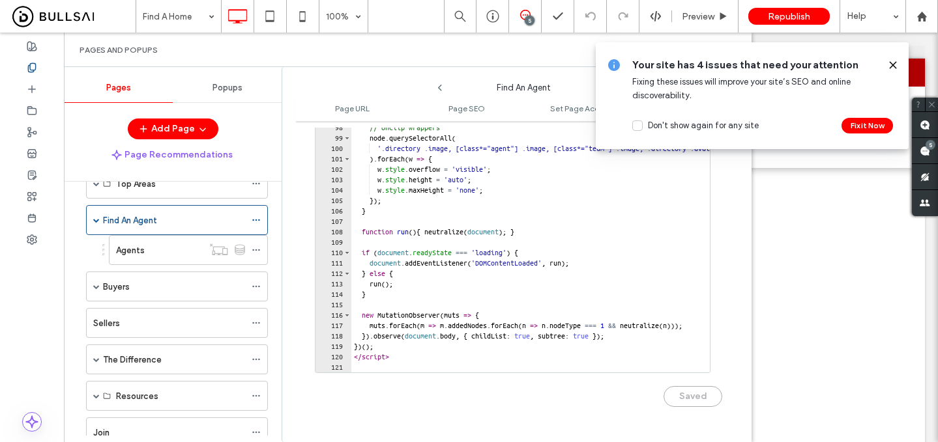
scroll to position [1002, 0]
click at [431, 362] on div at bounding box center [675, 366] width 648 height 13
click at [454, 369] on div at bounding box center [675, 366] width 648 height 13
type textarea "*********"
click at [440, 355] on div "// Unclip wrappers node . querySelectorAll ( '.directory .image, [class*="agent…" at bounding box center [675, 252] width 648 height 280
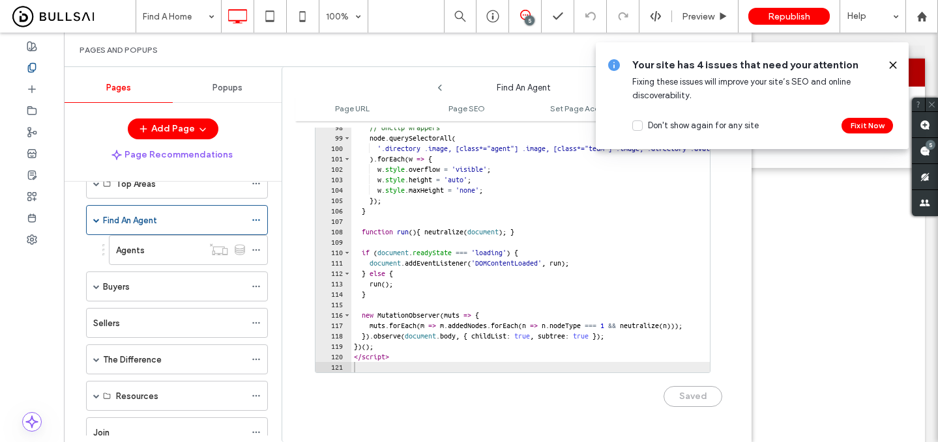
scroll to position [0, 3]
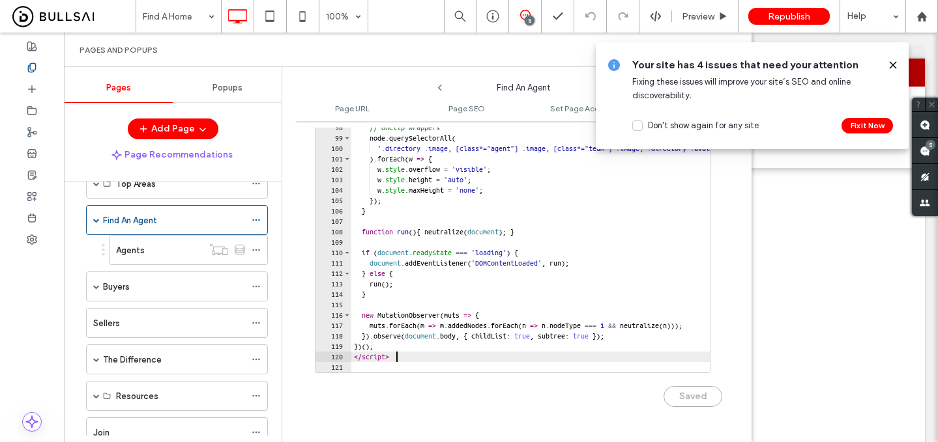
click at [429, 371] on div at bounding box center [675, 366] width 648 height 13
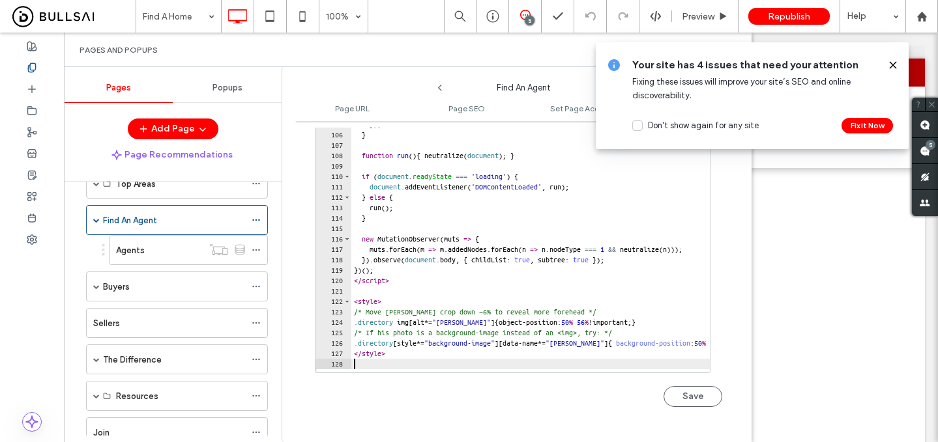
scroll to position [1075, 0]
click at [693, 391] on button "Save" at bounding box center [692, 396] width 59 height 21
click at [779, 16] on span "Republish" at bounding box center [789, 16] width 42 height 11
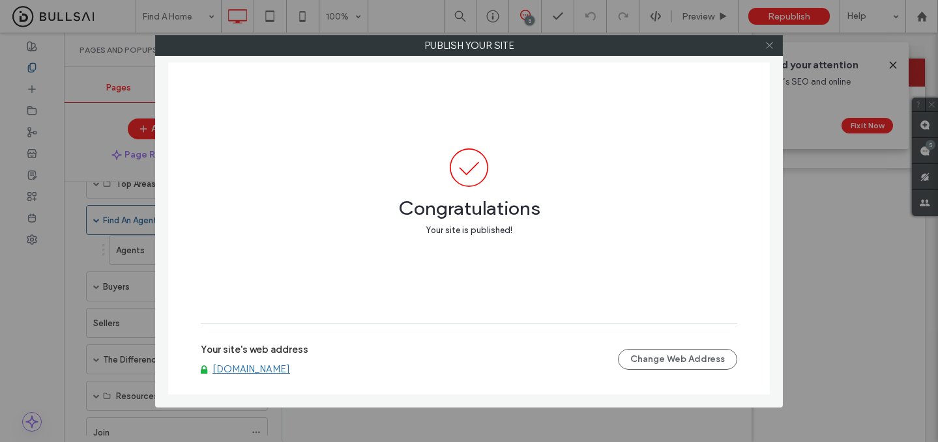
click at [768, 53] on span at bounding box center [769, 46] width 10 height 20
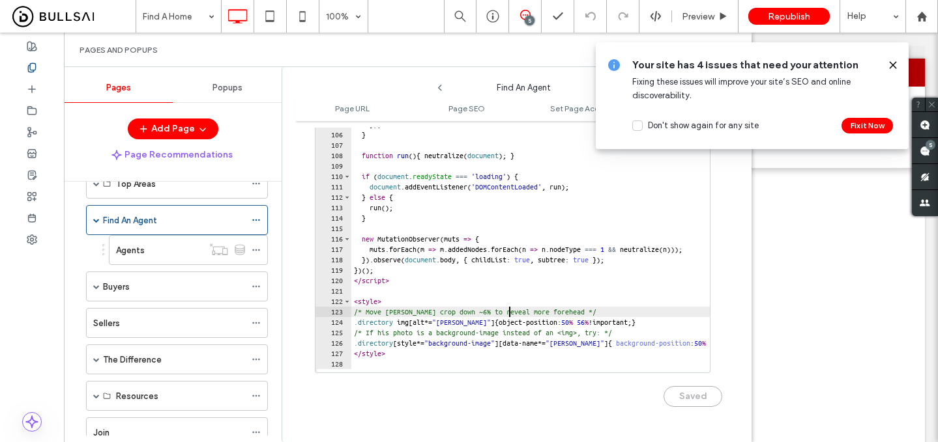
click at [506, 315] on div "w . style . maxHeight = 'none' ; }) ; } function run ( ) { neutralize ( documen…" at bounding box center [675, 249] width 648 height 280
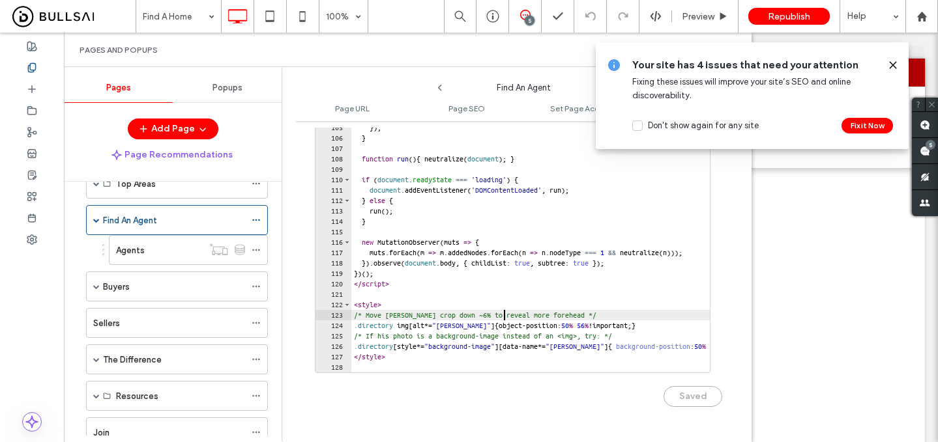
click at [504, 315] on div "w . style . maxHeight = 'none' ; }) ; } function run ( ) { neutralize ( documen…" at bounding box center [675, 252] width 648 height 280
click at [683, 399] on button "Save" at bounding box center [692, 396] width 59 height 21
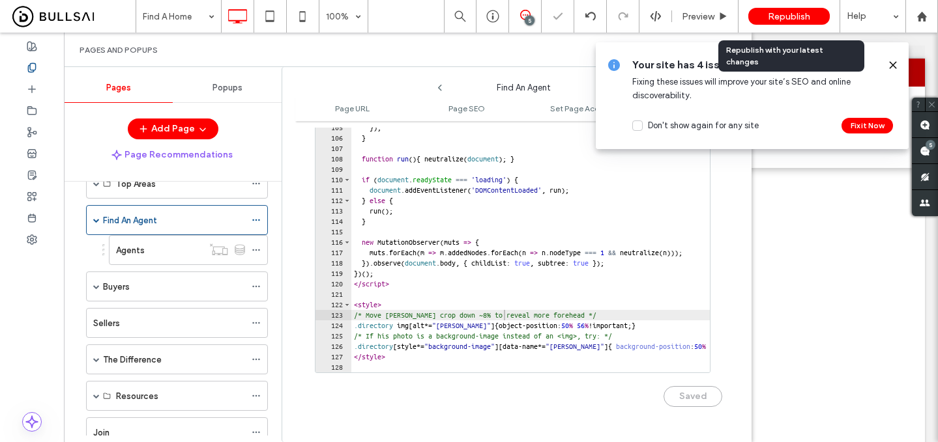
click at [775, 25] on div "Republish" at bounding box center [788, 16] width 81 height 33
click at [773, 13] on span "Republish" at bounding box center [789, 16] width 42 height 11
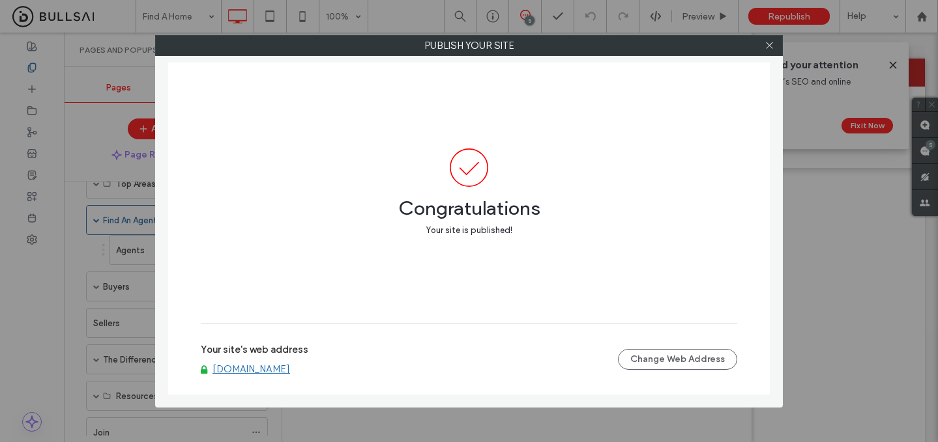
click at [776, 46] on div at bounding box center [769, 46] width 20 height 20
click at [771, 46] on icon at bounding box center [769, 45] width 10 height 10
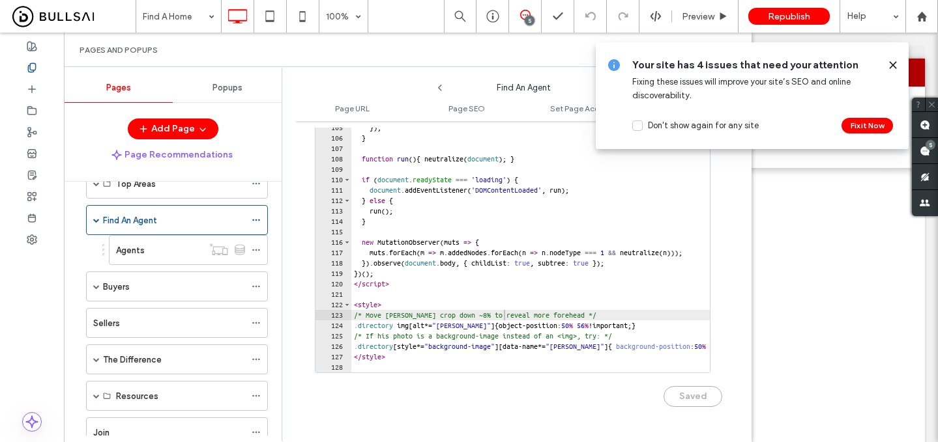
scroll to position [0, 3]
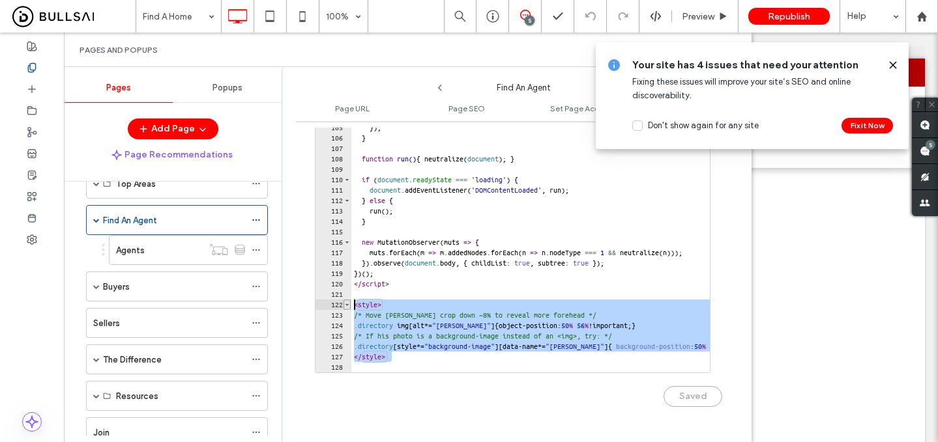
drag, startPoint x: 394, startPoint y: 359, endPoint x: 346, endPoint y: 300, distance: 76.4
click at [346, 300] on div "******** 104 105 106 107 108 109 110 111 112 113 114 115 116 117 118 119 120 12…" at bounding box center [513, 243] width 396 height 261
type textarea "**********"
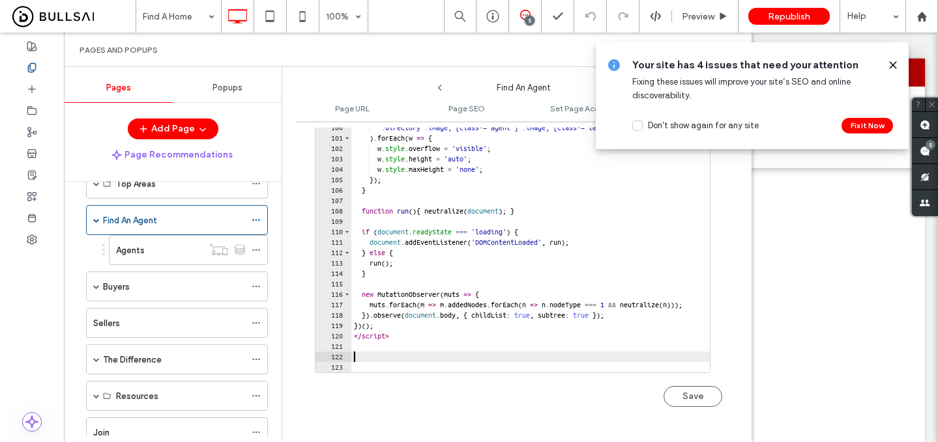
scroll to position [0, 0]
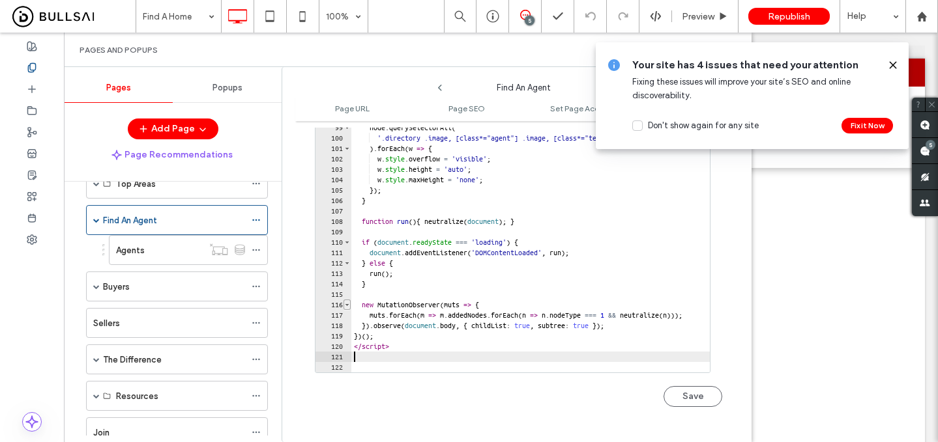
type textarea "*********"
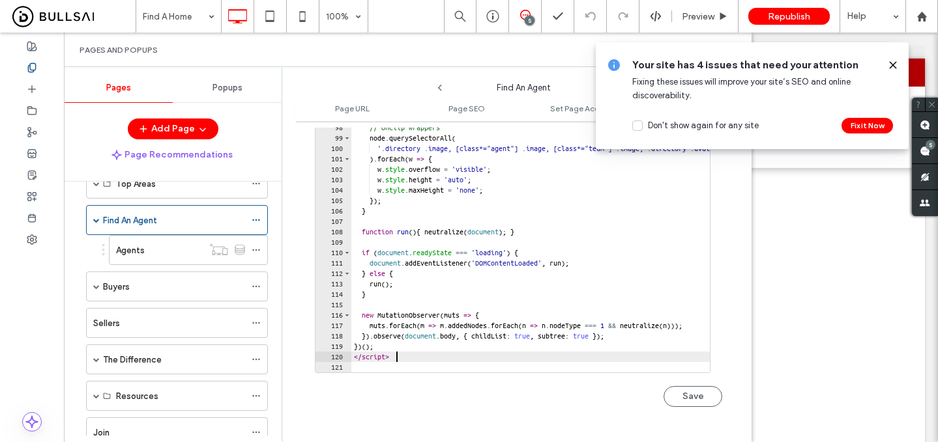
scroll to position [1002, 0]
click at [406, 367] on div at bounding box center [675, 366] width 648 height 13
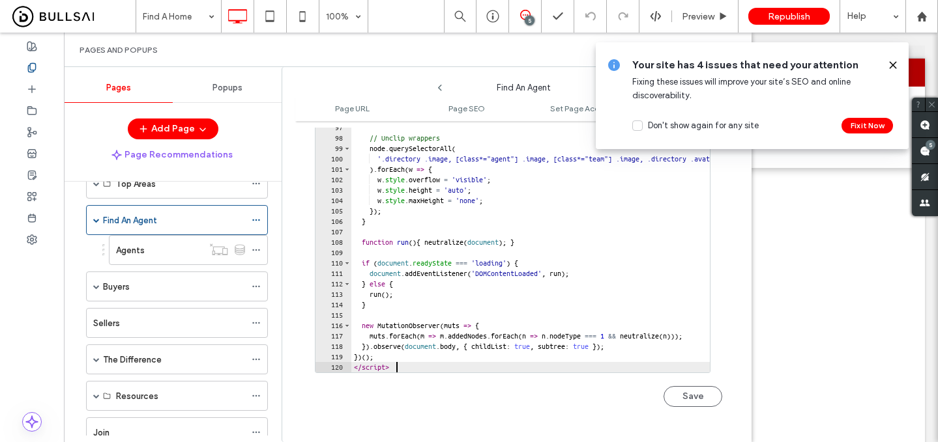
scroll to position [992, 0]
click at [693, 399] on button "Save" at bounding box center [692, 396] width 59 height 21
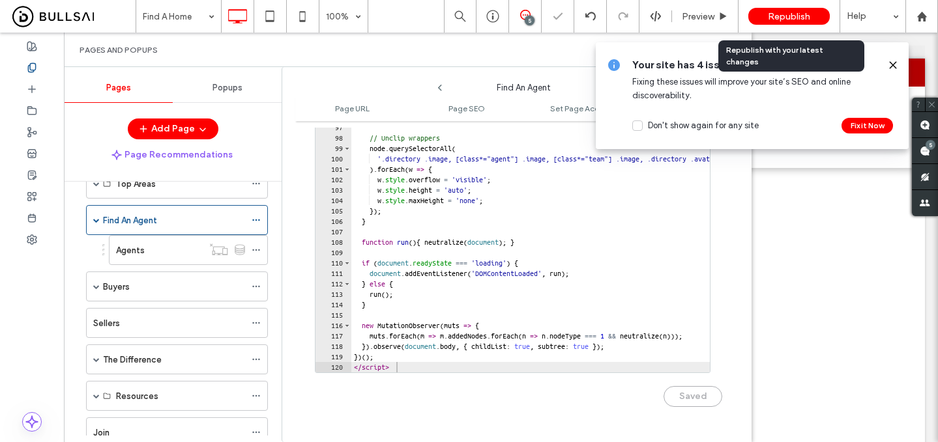
click at [773, 14] on span "Republish" at bounding box center [789, 16] width 42 height 11
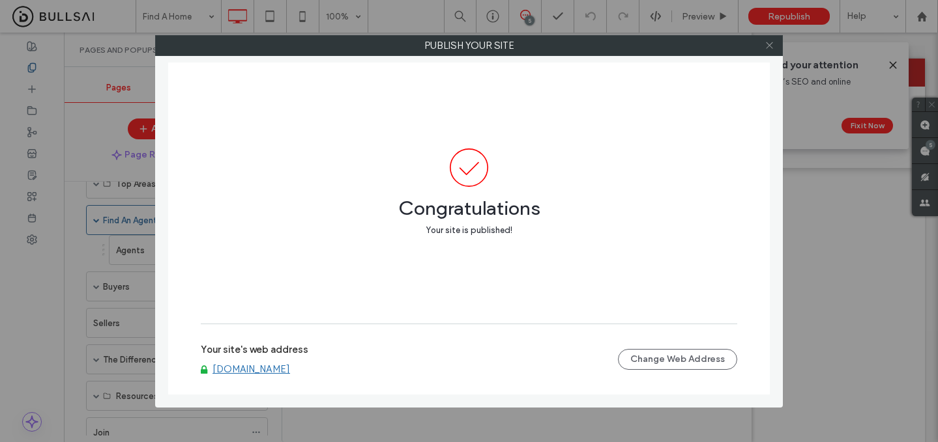
click at [773, 49] on icon at bounding box center [769, 45] width 10 height 10
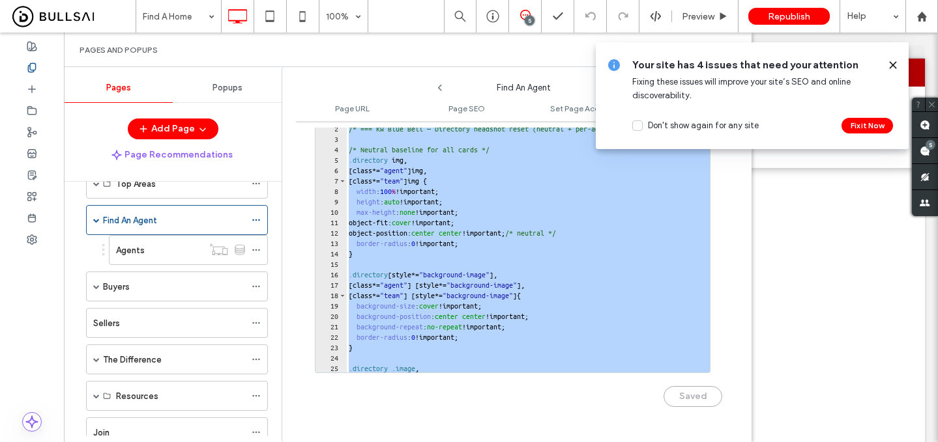
scroll to position [0, 0]
drag, startPoint x: 402, startPoint y: 371, endPoint x: 319, endPoint y: 37, distance: 343.7
click at [319, 37] on div "Pages and Popups Pages Popups Add Page Page Recommendations Home About Our Lead…" at bounding box center [407, 238] width 687 height 410
type textarea "**********"
click at [364, 141] on div "< style id = "agent-headshot-reset" > /* === KW Blue Bell — Directory headshot …" at bounding box center [670, 253] width 648 height 280
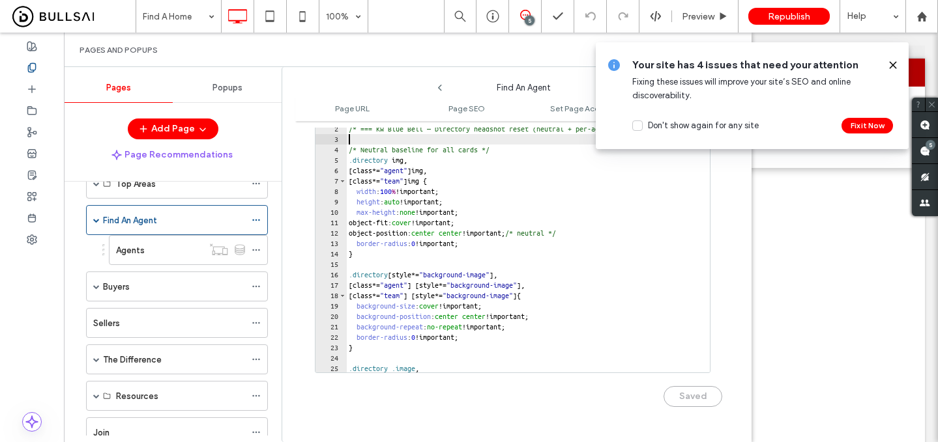
click at [364, 141] on div "< style id = "agent-headshot-reset" > /* === KW Blue Bell — Directory headshot …" at bounding box center [670, 253] width 648 height 280
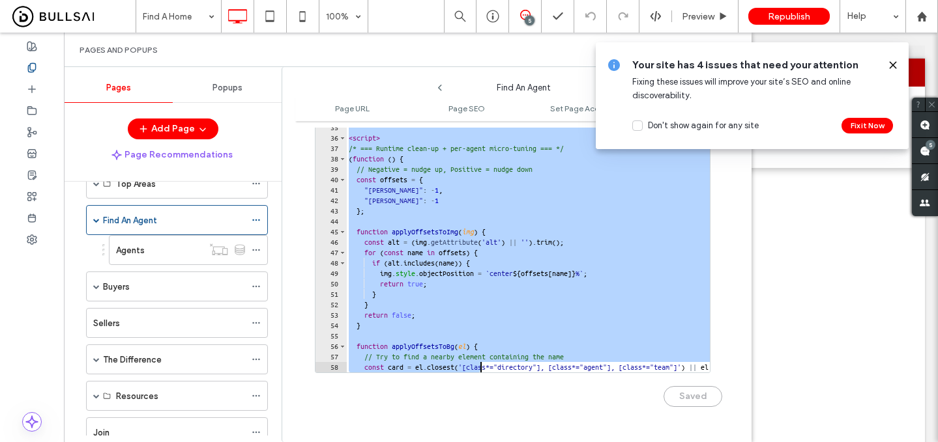
drag, startPoint x: 348, startPoint y: 132, endPoint x: 482, endPoint y: 411, distance: 309.5
click at [482, 411] on div "34 35 36 37 38 39 40 41 42 43 44 45 46 47 48 49 50 51 52 53 54 55 56 57 58 59 6…" at bounding box center [518, 267] width 407 height 308
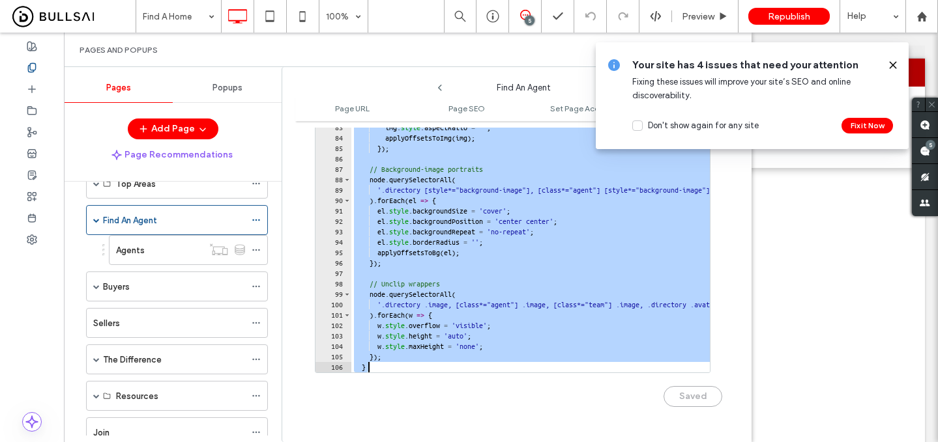
type textarea "*** ***"
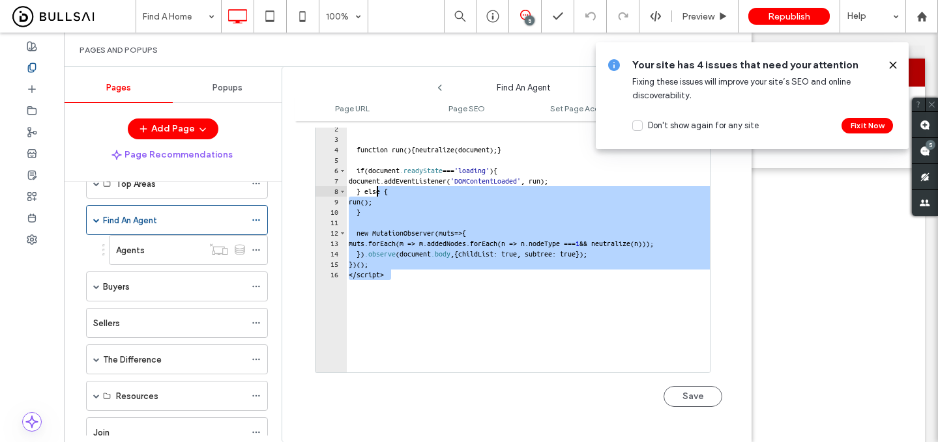
drag, startPoint x: 405, startPoint y: 282, endPoint x: 350, endPoint y: 134, distance: 157.7
click at [350, 134] on div "< style id = "agent-headshot-reset" > function run () { neutralize(document); }…" at bounding box center [545, 253] width 399 height 280
type textarea "**********"
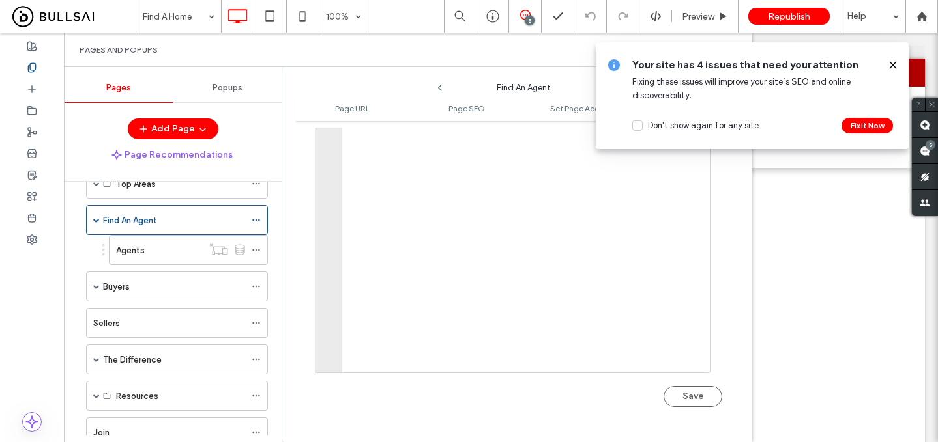
type textarea "**********"
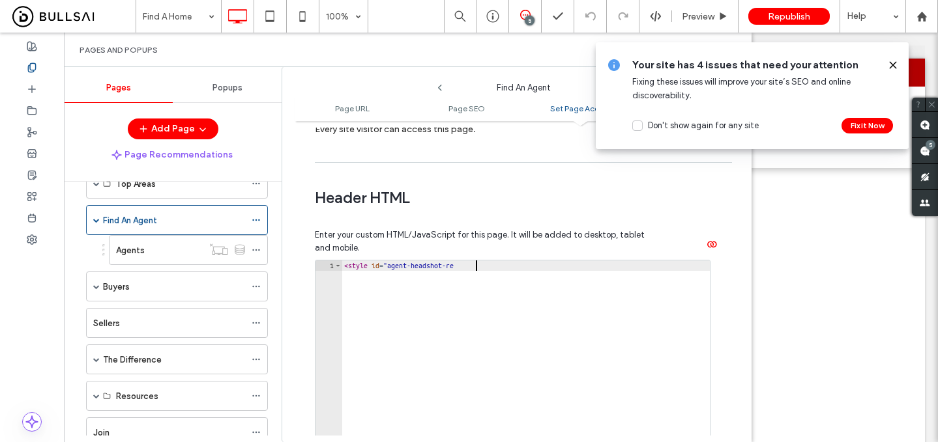
scroll to position [1177, 0]
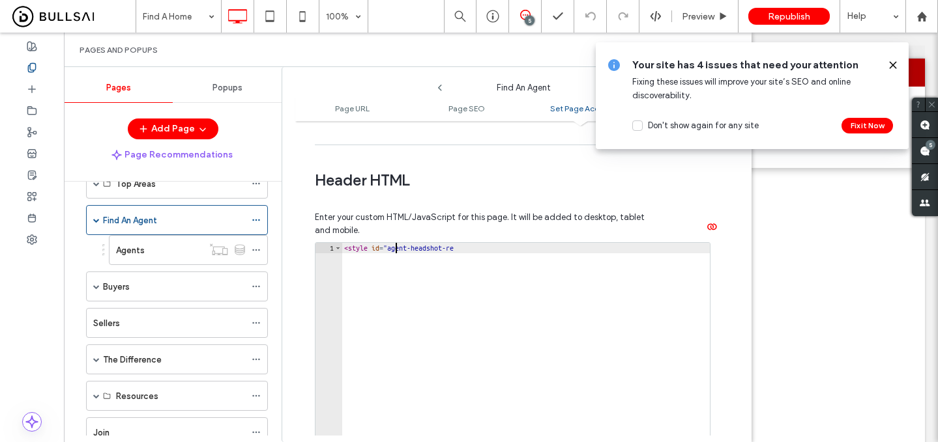
click at [398, 252] on div "< style id = "agent-headshot-re" at bounding box center [525, 383] width 368 height 280
paste textarea "Cursor at row 1"
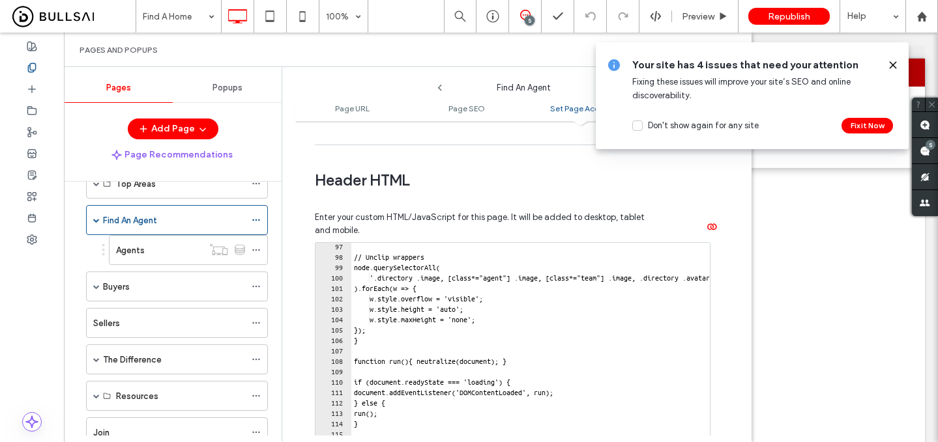
scroll to position [1308, 0]
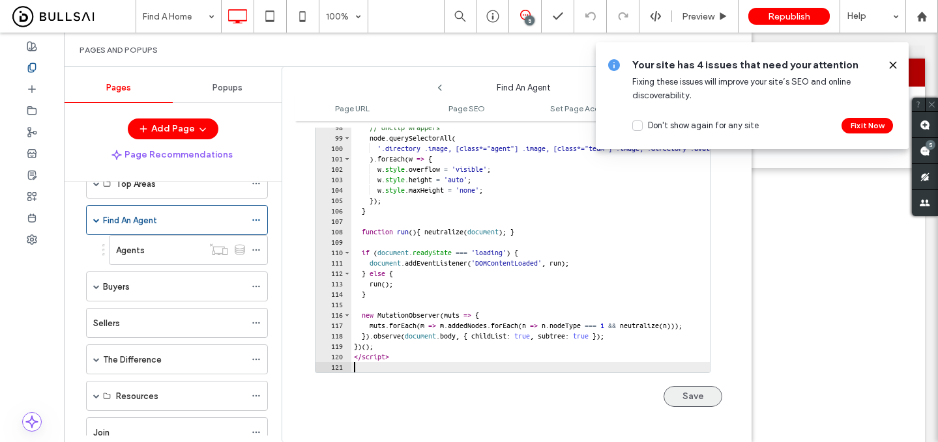
click at [684, 394] on button "Save" at bounding box center [692, 396] width 59 height 21
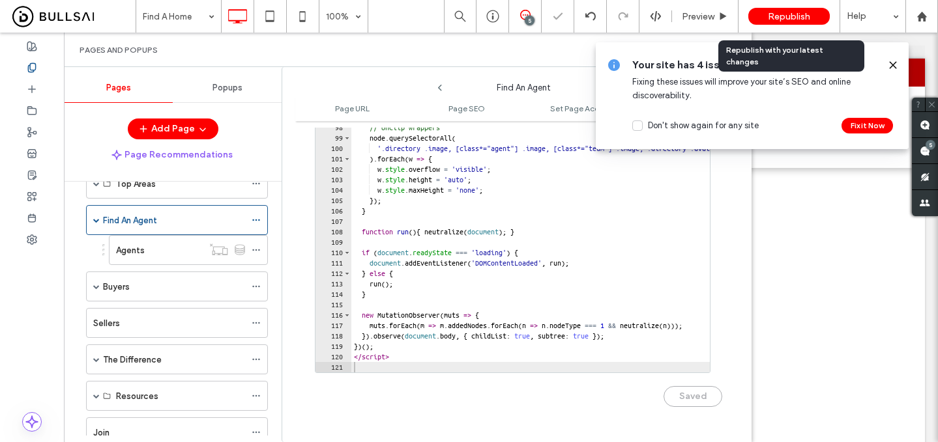
click at [763, 21] on div "Republish" at bounding box center [788, 16] width 81 height 17
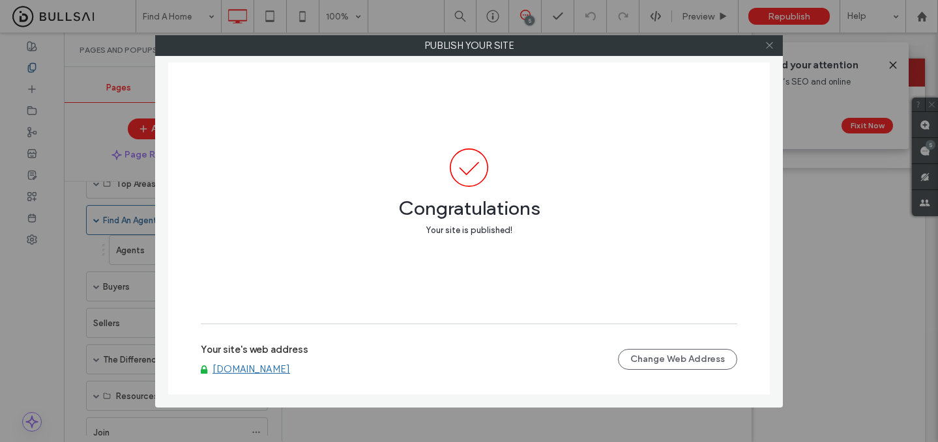
click at [765, 44] on icon at bounding box center [769, 45] width 10 height 10
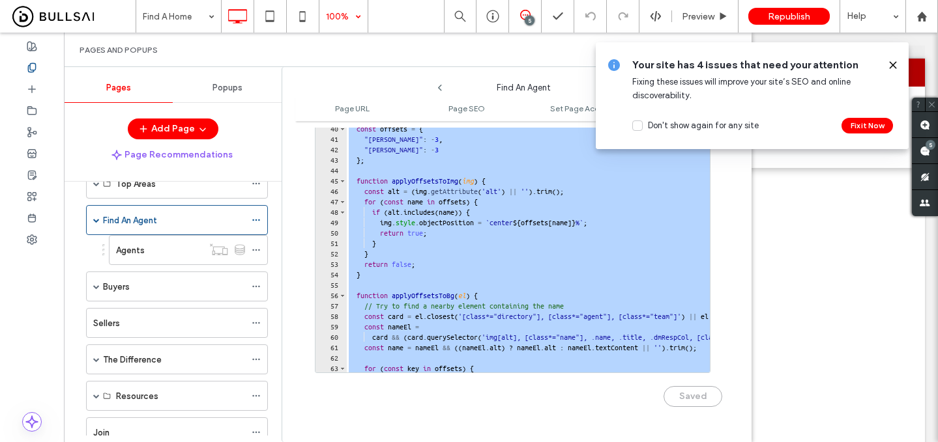
scroll to position [115, 0]
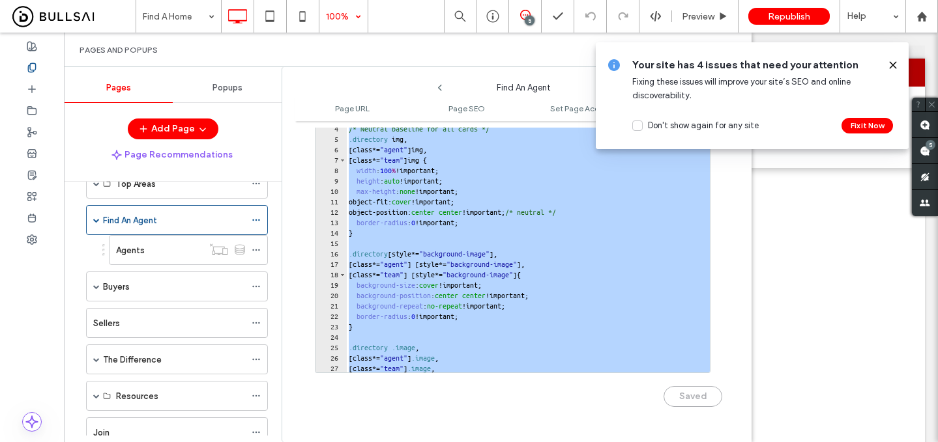
drag, startPoint x: 399, startPoint y: 356, endPoint x: 326, endPoint y: 29, distance: 335.3
click at [326, 29] on div "Find A Home 100% 5 Preview Republish Help Site Comments Team & Clients Automate…" at bounding box center [469, 221] width 938 height 442
type textarea "**********"
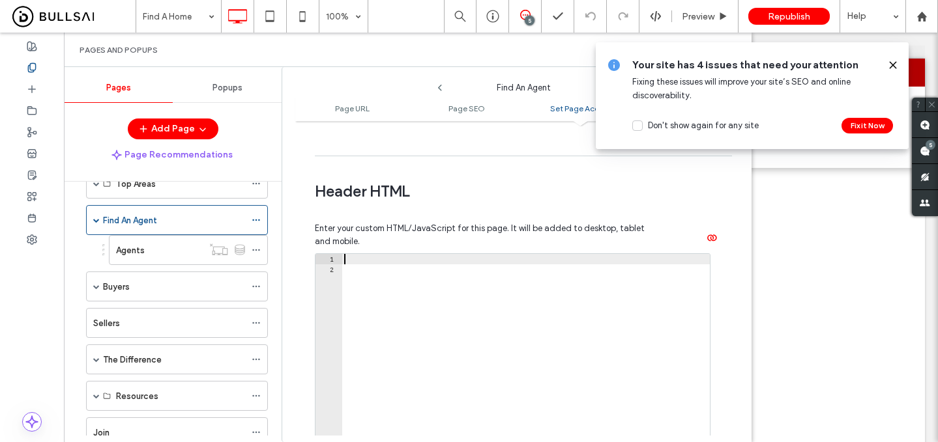
scroll to position [1151, 0]
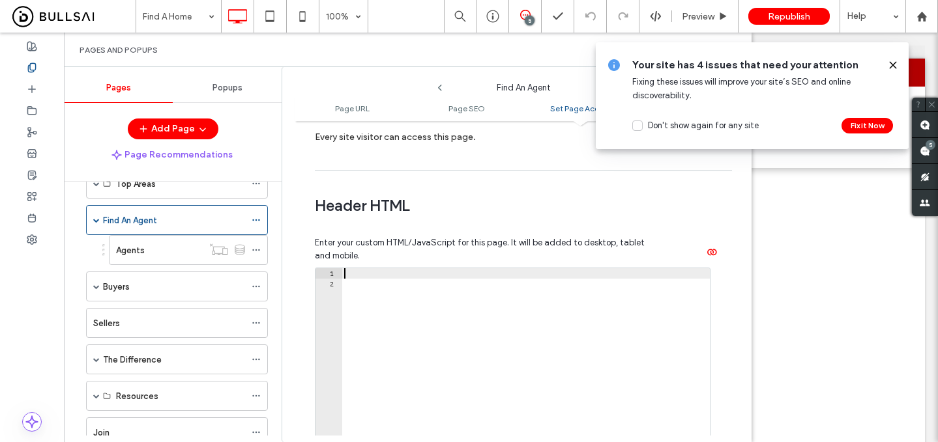
click at [379, 276] on div at bounding box center [525, 408] width 368 height 280
click at [370, 288] on div at bounding box center [525, 408] width 368 height 280
type textarea "*"
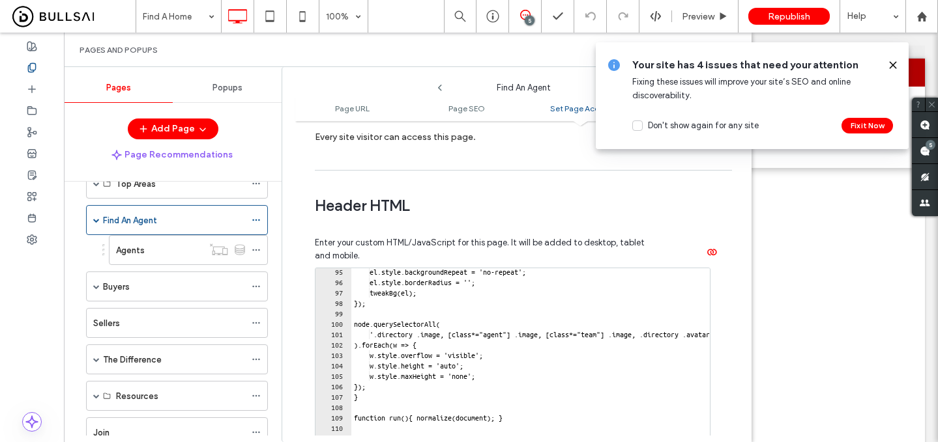
scroll to position [1308, 0]
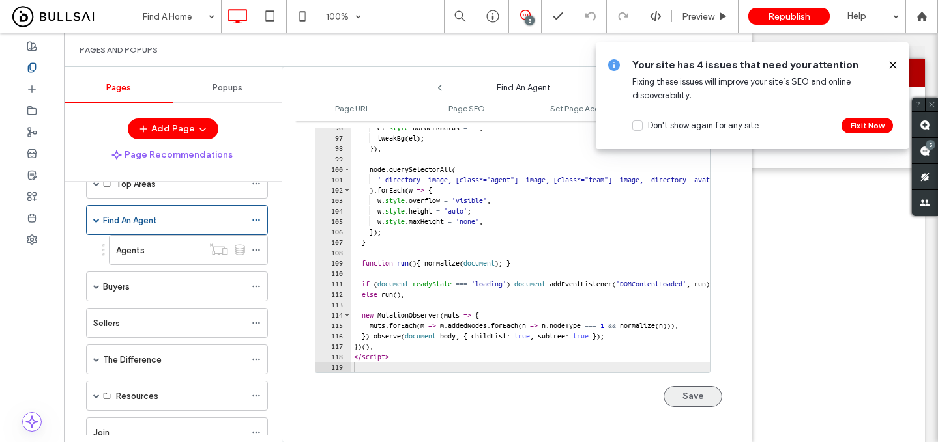
click at [681, 402] on button "Save" at bounding box center [692, 396] width 59 height 21
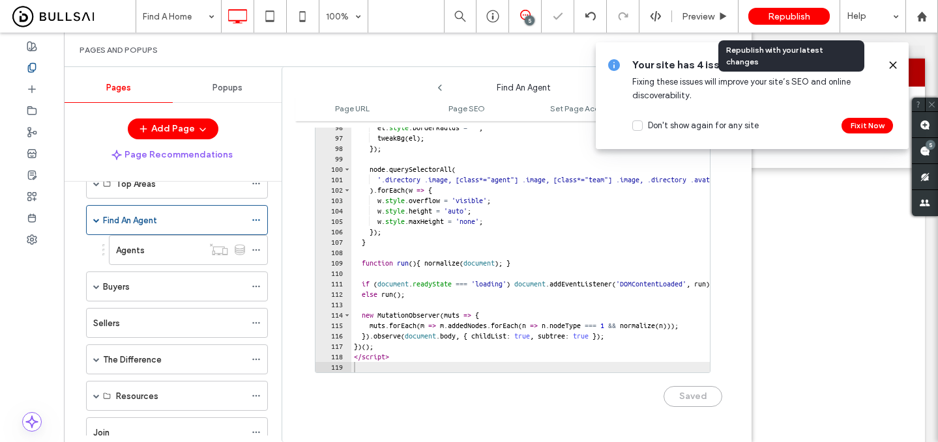
click at [779, 18] on span "Republish" at bounding box center [789, 16] width 42 height 11
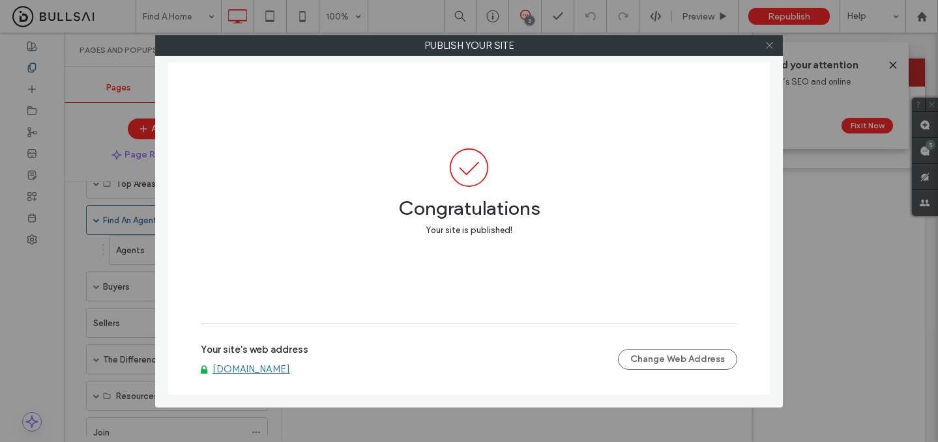
click at [773, 48] on icon at bounding box center [769, 45] width 10 height 10
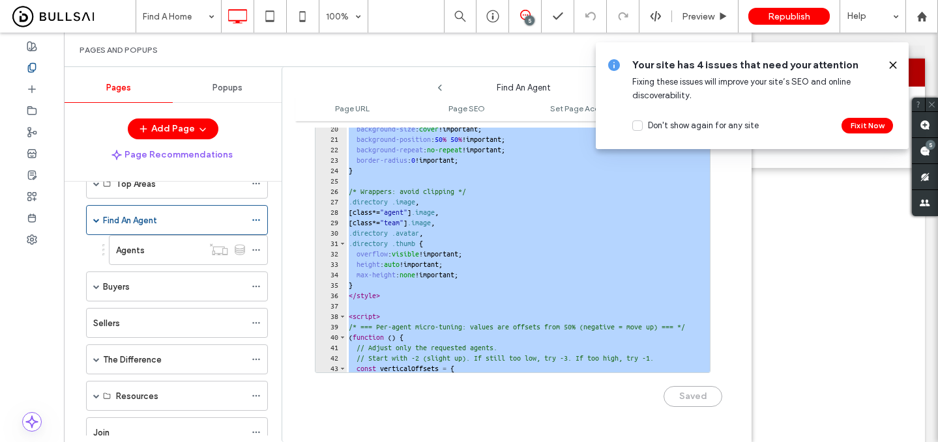
scroll to position [0, 0]
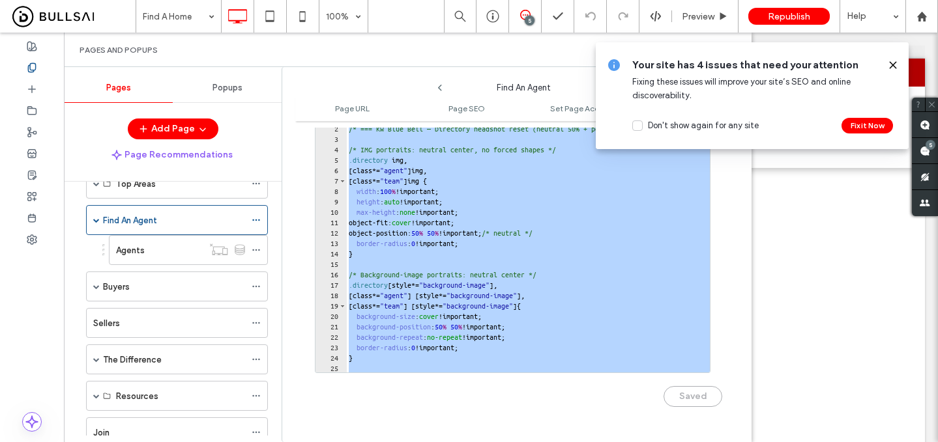
drag, startPoint x: 405, startPoint y: 354, endPoint x: 328, endPoint y: 95, distance: 270.5
click at [328, 95] on div "**********" at bounding box center [523, 258] width 456 height 369
type textarea "**********"
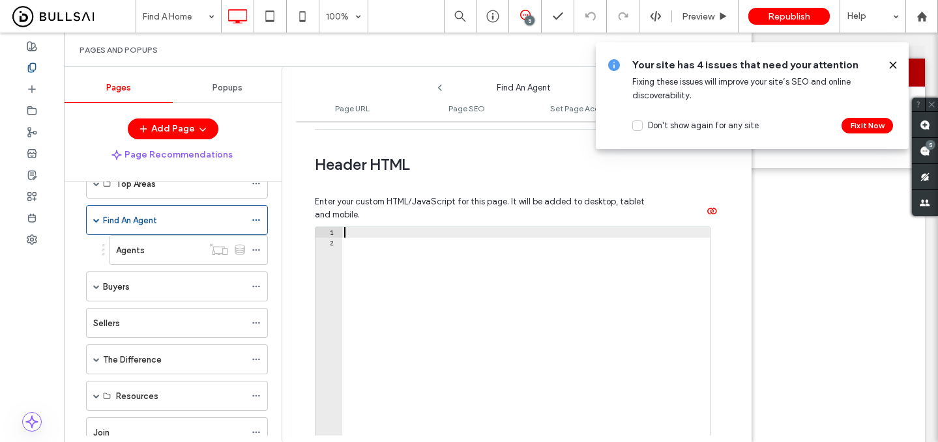
scroll to position [1154, 0]
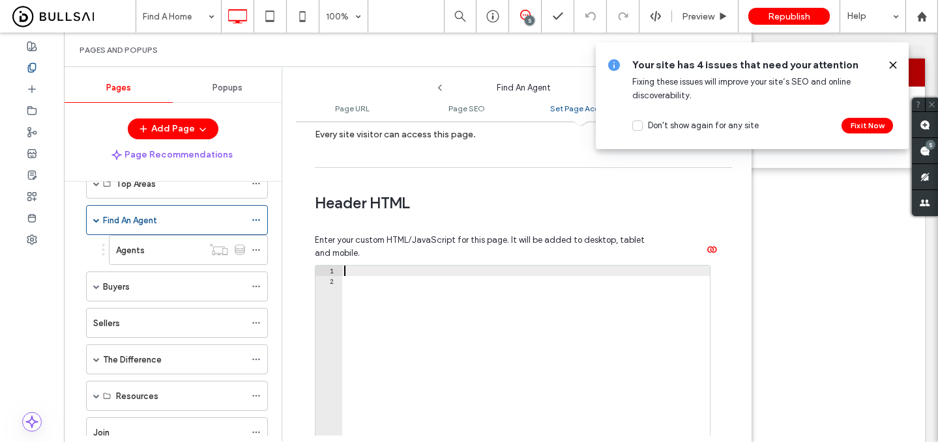
click at [407, 282] on div at bounding box center [525, 406] width 368 height 280
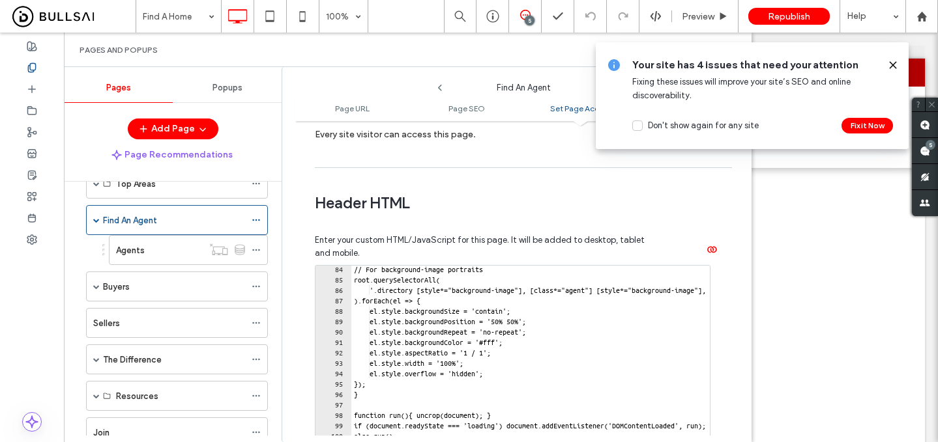
scroll to position [1308, 0]
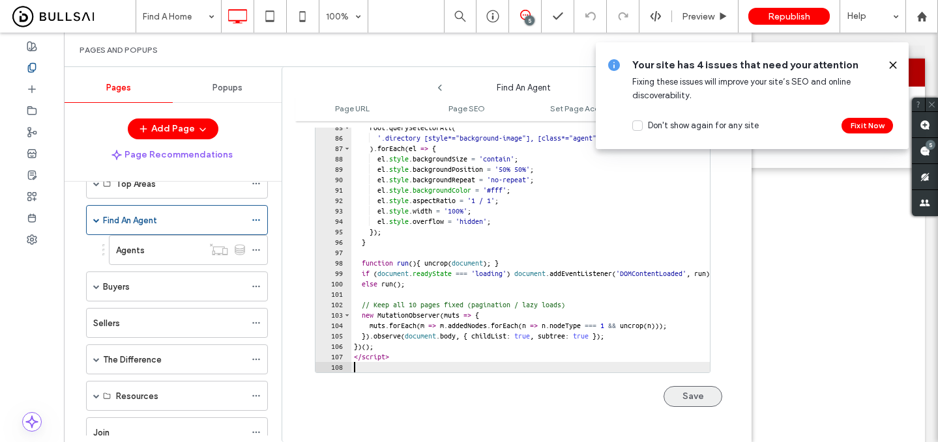
click at [702, 398] on button "Save" at bounding box center [692, 396] width 59 height 21
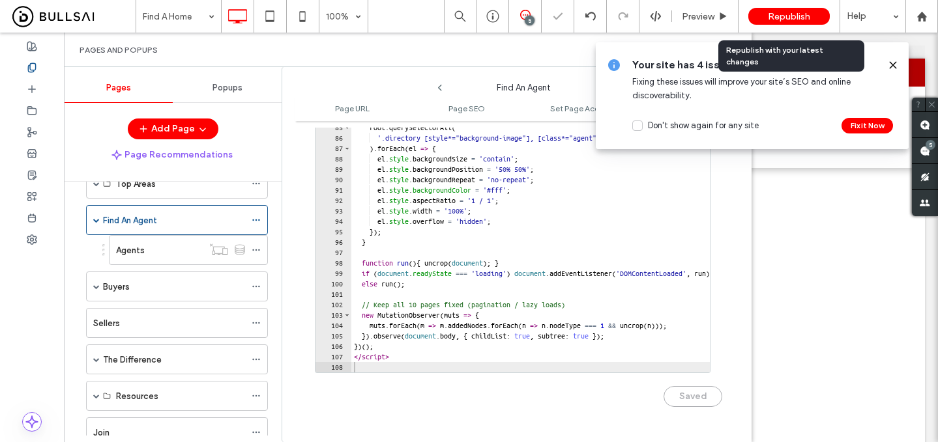
click at [785, 17] on span "Republish" at bounding box center [789, 16] width 42 height 11
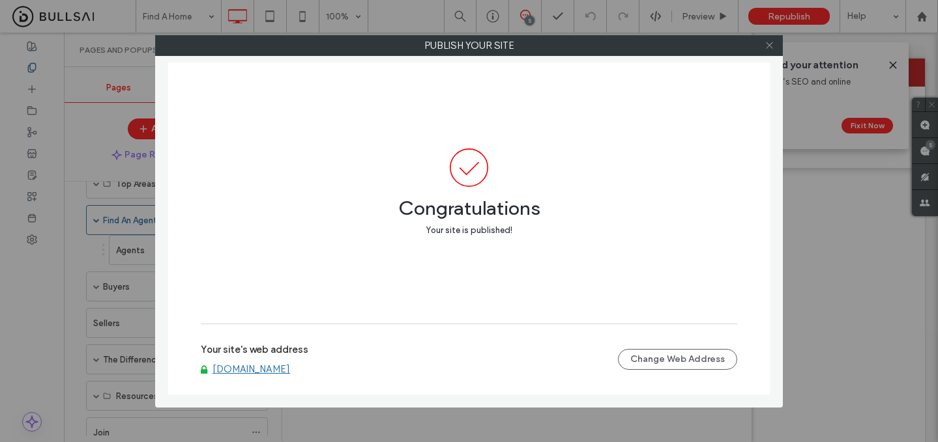
click at [771, 47] on use at bounding box center [769, 45] width 7 height 7
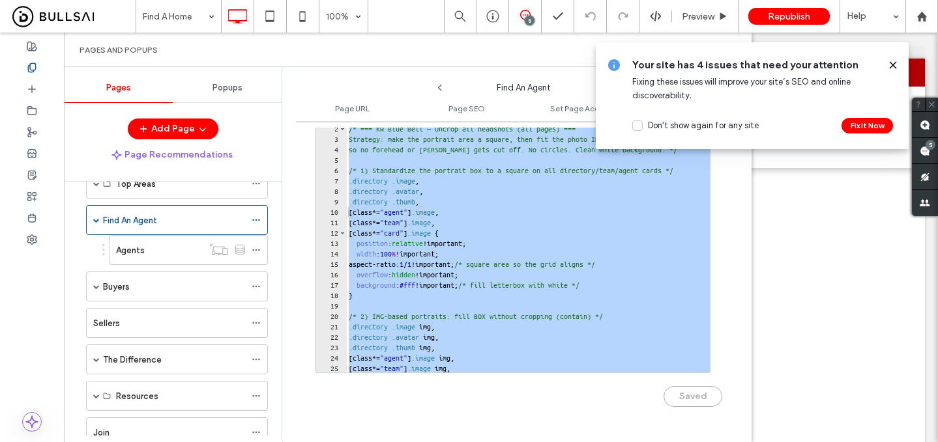
scroll to position [0, 0]
drag, startPoint x: 405, startPoint y: 355, endPoint x: 312, endPoint y: 65, distance: 304.4
click at [312, 65] on div "Pages and Popups Pages Popups Add Page Page Recommendations Home About Our Lead…" at bounding box center [407, 238] width 687 height 410
type textarea "**********"
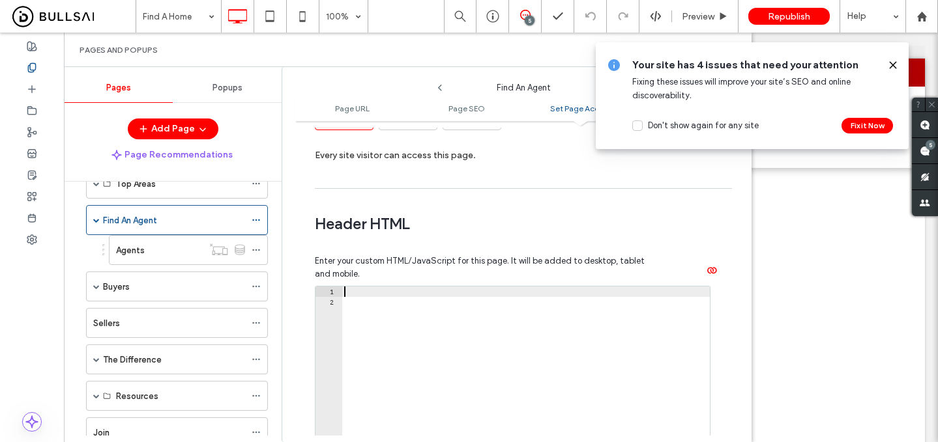
scroll to position [1098, 0]
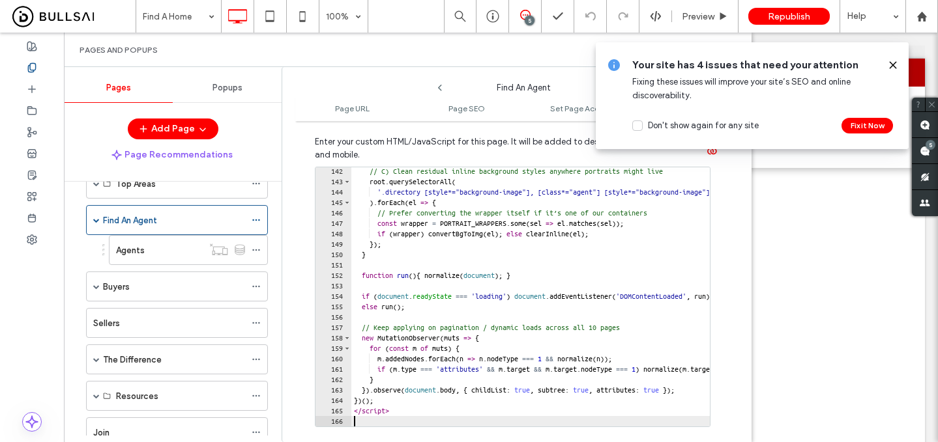
scroll to position [1308, 0]
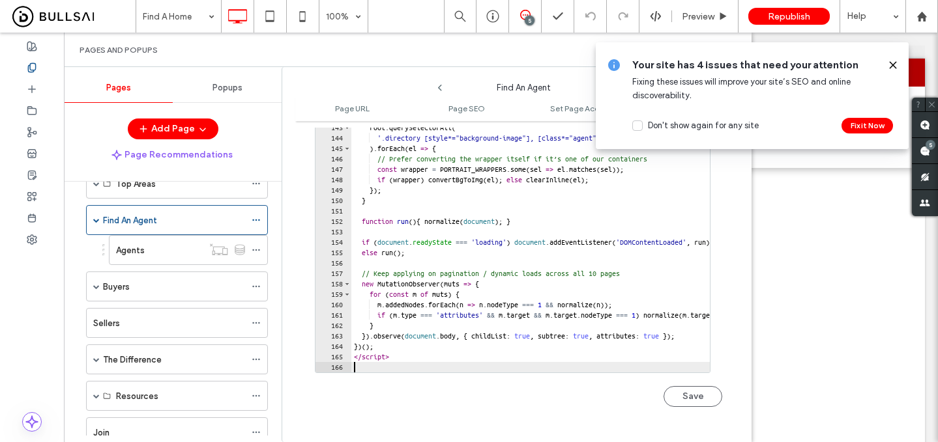
click at [665, 403] on button "Save" at bounding box center [692, 396] width 59 height 21
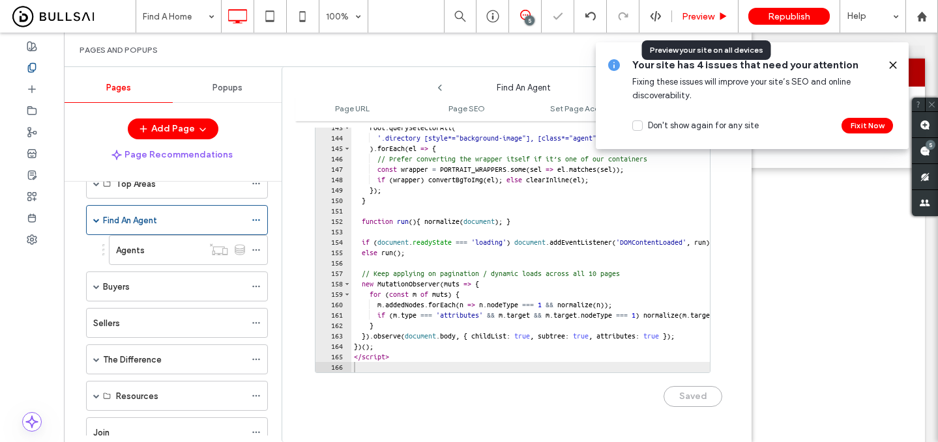
click at [701, 13] on span "Preview" at bounding box center [698, 16] width 33 height 11
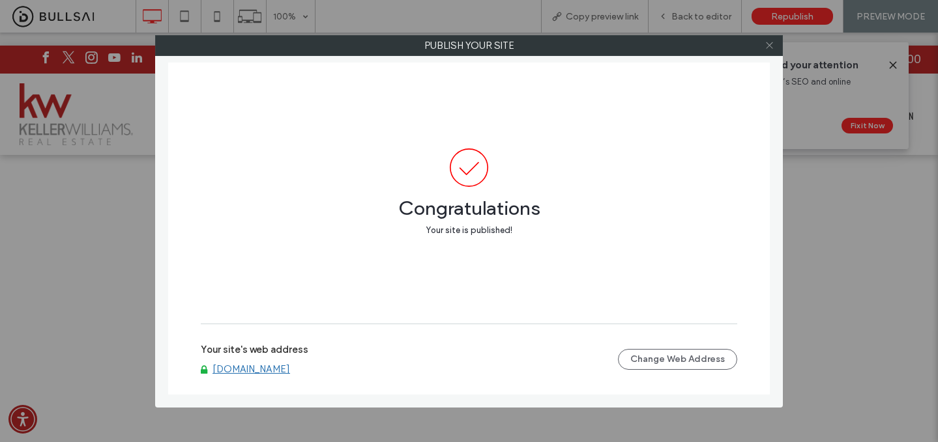
click at [768, 40] on icon at bounding box center [769, 45] width 10 height 10
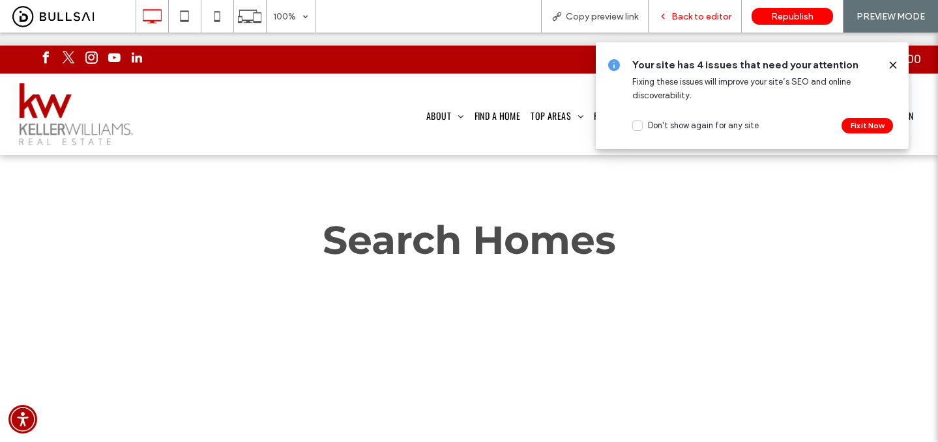
click at [693, 16] on span "Back to editor" at bounding box center [701, 16] width 60 height 11
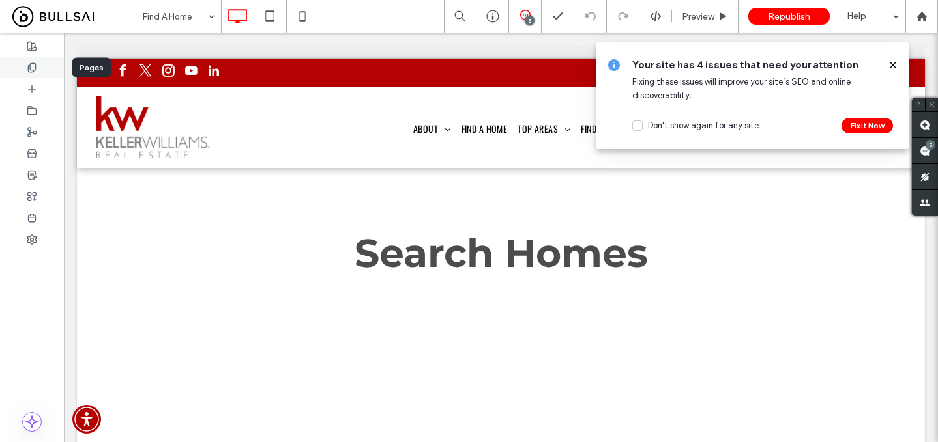
click at [40, 71] on div at bounding box center [32, 68] width 64 height 22
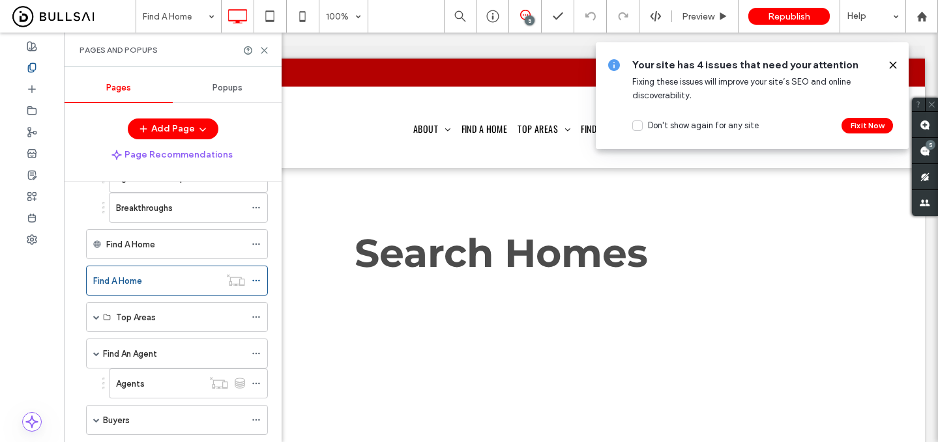
scroll to position [145, 0]
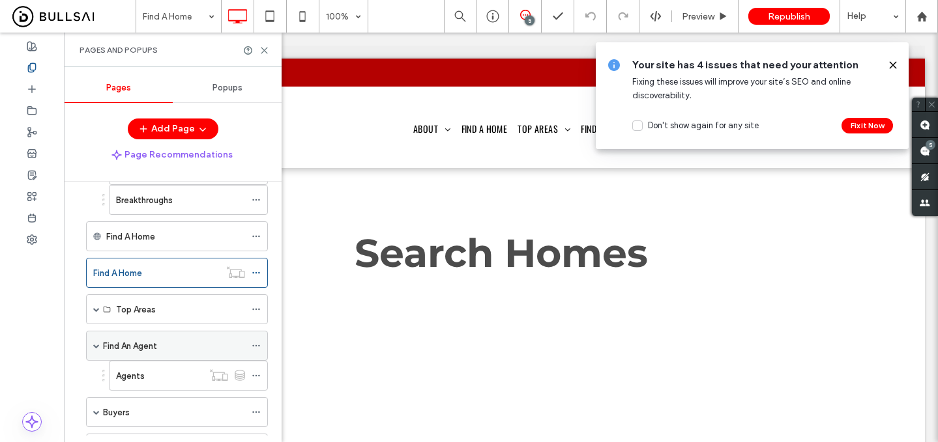
click at [160, 336] on div "Find An Agent" at bounding box center [174, 346] width 142 height 29
click at [257, 348] on div "Find An Agent 100% 5 Preview Republish Help Site Comments Team & Clients Automa…" at bounding box center [469, 221] width 938 height 442
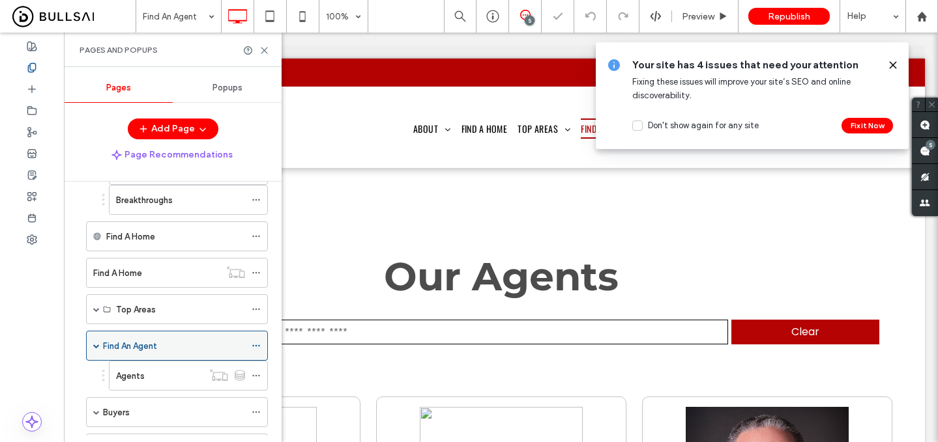
click at [257, 346] on icon at bounding box center [256, 345] width 9 height 9
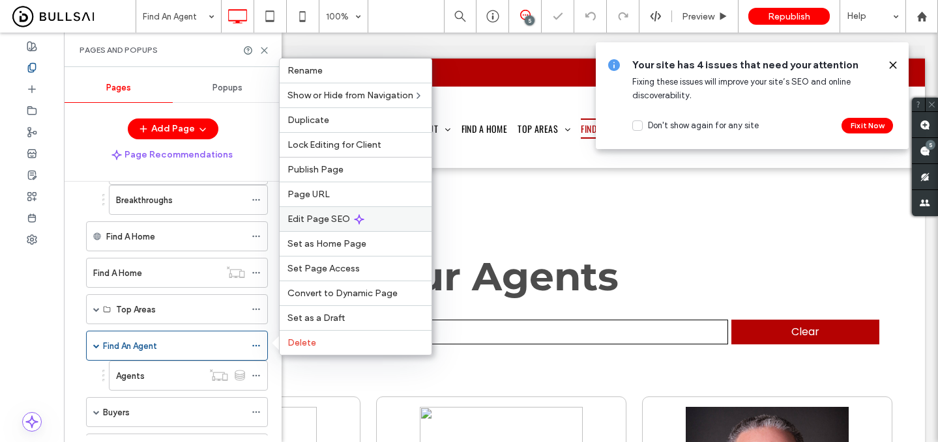
click at [346, 218] on span "Edit Page SEO" at bounding box center [318, 219] width 63 height 11
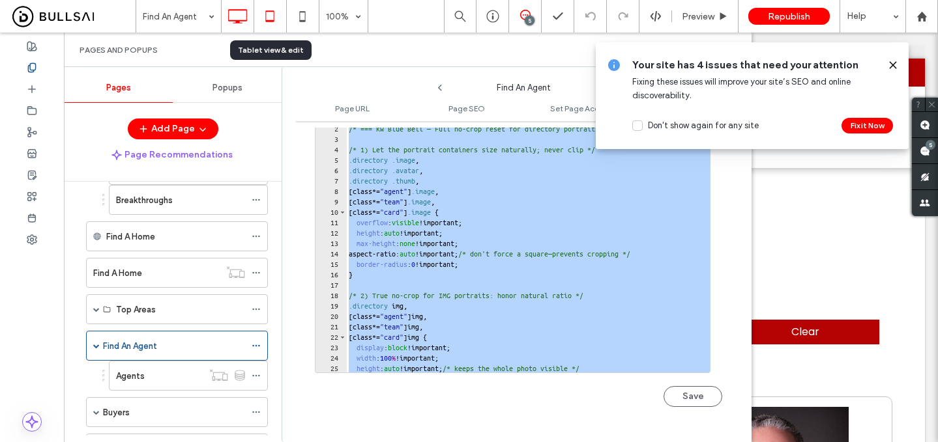
drag, startPoint x: 402, startPoint y: 353, endPoint x: 280, endPoint y: 12, distance: 362.5
click at [280, 12] on div "Find An Agent 100% 5 Preview Republish Help Site Comments Team & Clients Automa…" at bounding box center [469, 221] width 938 height 442
type textarea "**********"
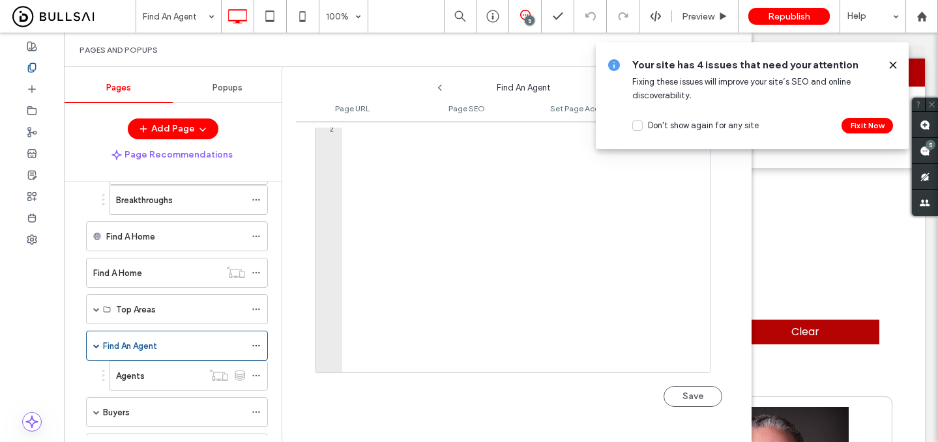
scroll to position [1249, 0]
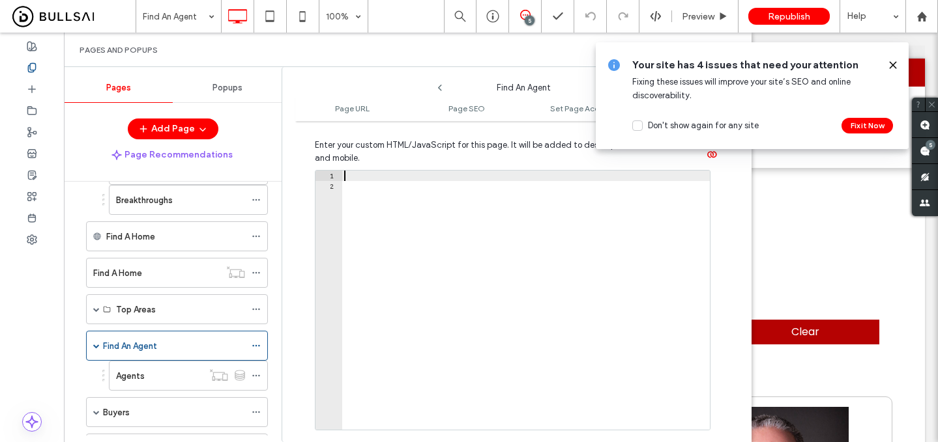
click at [377, 184] on div at bounding box center [525, 311] width 368 height 280
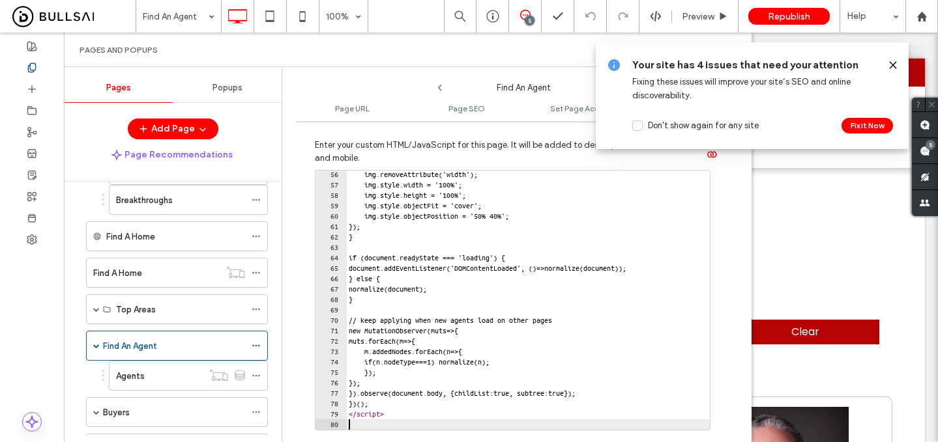
scroll to position [1308, 0]
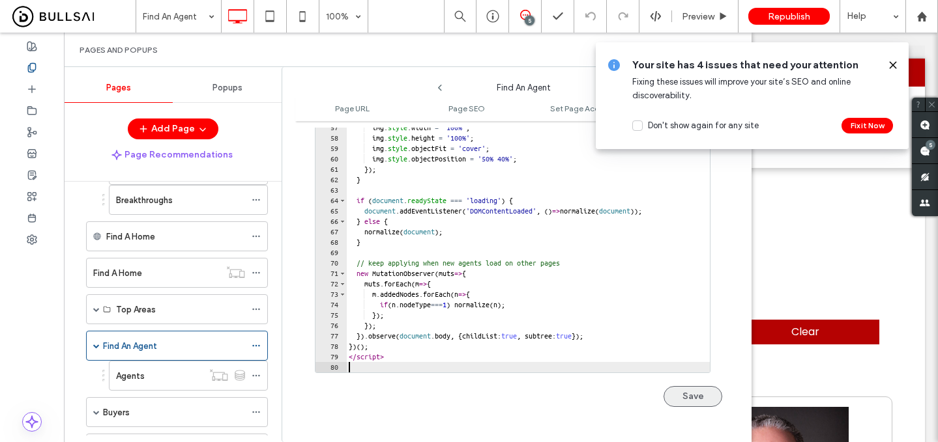
click at [676, 393] on button "Save" at bounding box center [692, 396] width 59 height 21
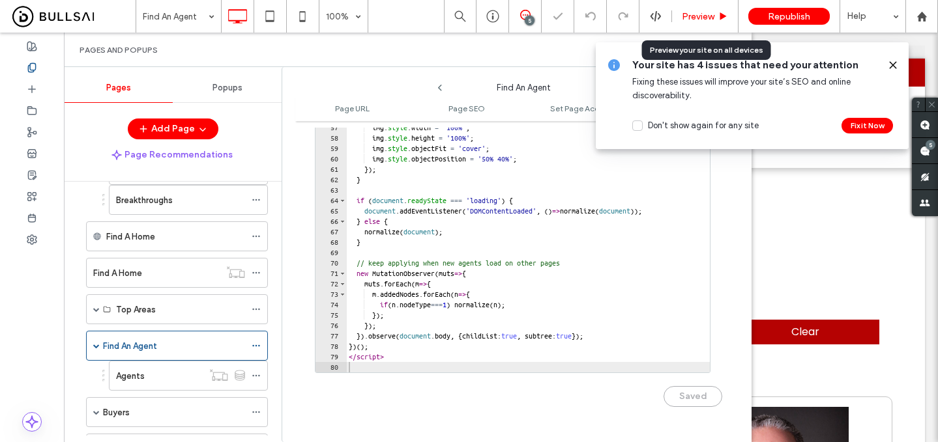
click at [674, 17] on div "Preview" at bounding box center [705, 16] width 66 height 11
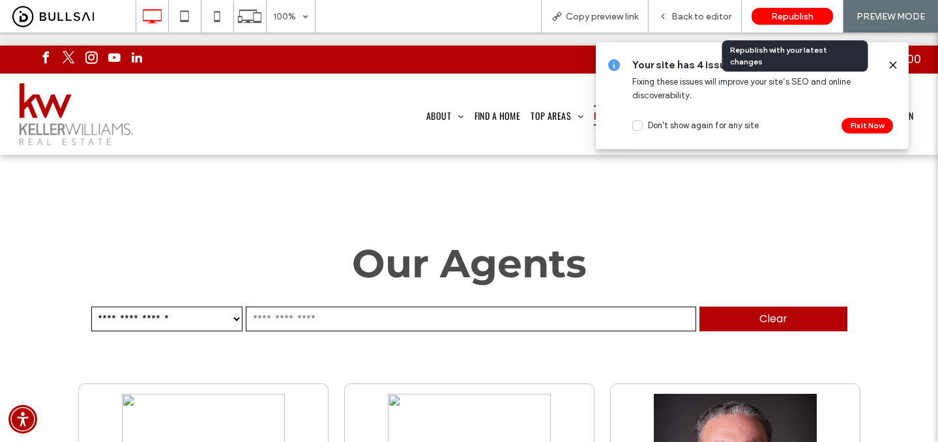
click at [785, 12] on span "Republish" at bounding box center [792, 16] width 42 height 11
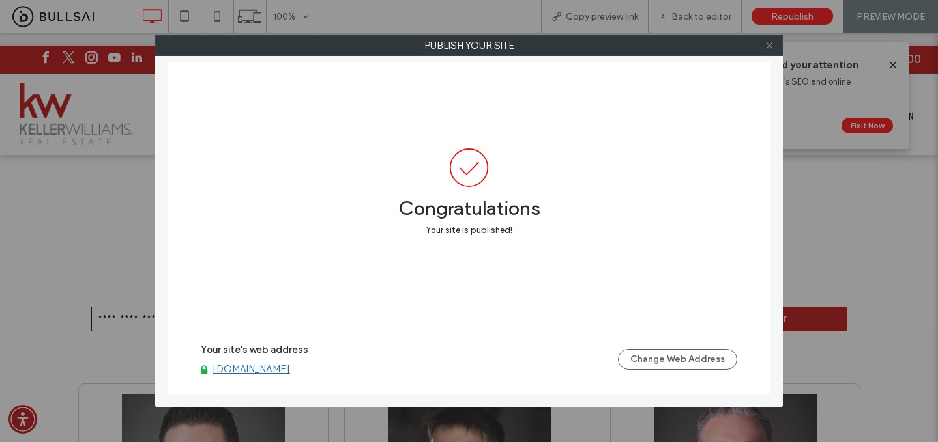
click at [766, 47] on icon at bounding box center [769, 45] width 10 height 10
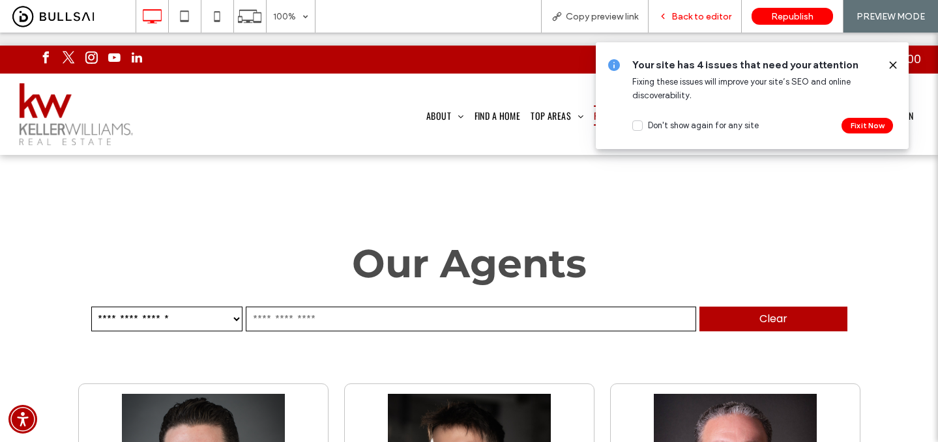
click at [677, 18] on span "Back to editor" at bounding box center [701, 16] width 60 height 11
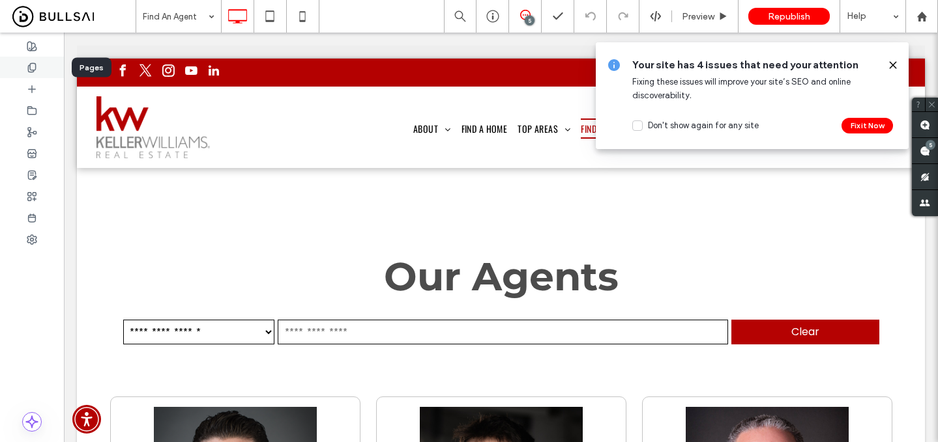
click at [35, 68] on use at bounding box center [31, 67] width 7 height 8
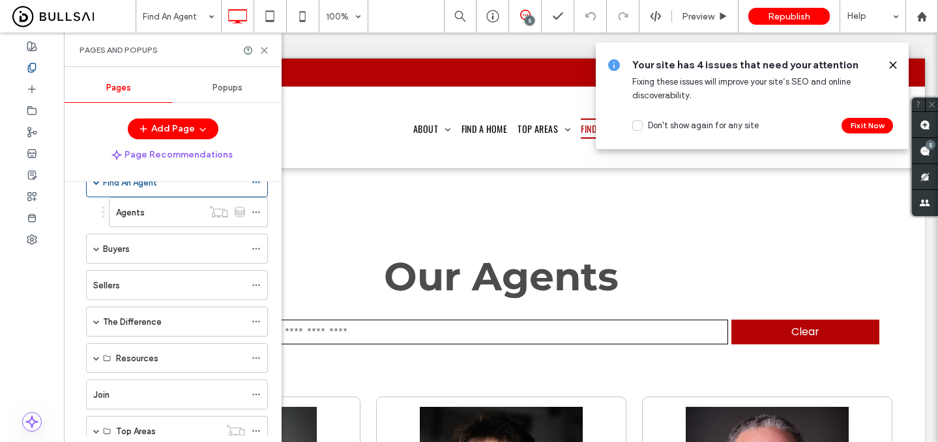
scroll to position [291, 0]
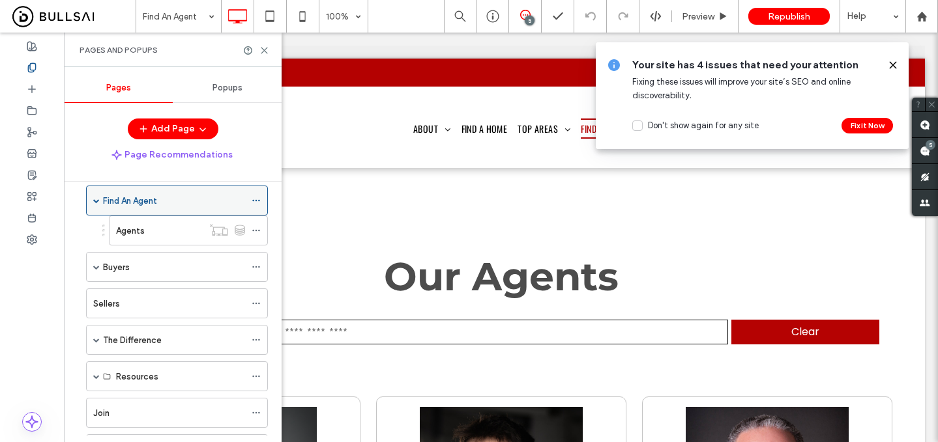
click at [257, 201] on icon at bounding box center [256, 200] width 9 height 9
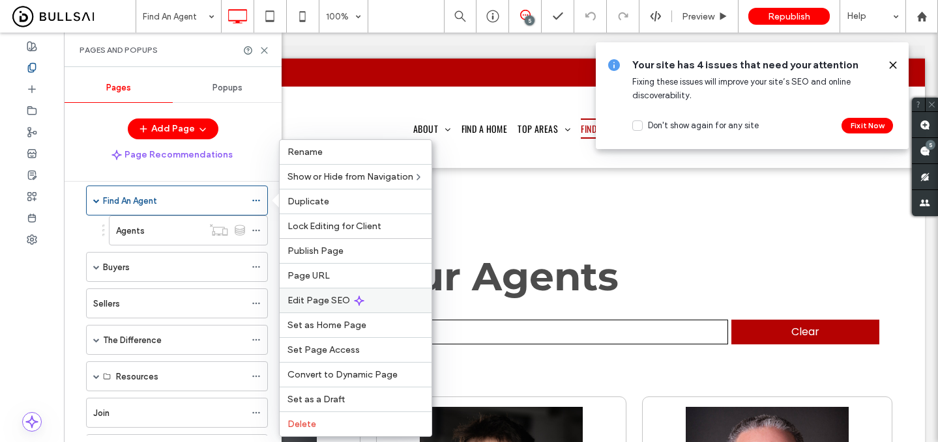
click at [334, 304] on span "Edit Page SEO" at bounding box center [318, 300] width 63 height 11
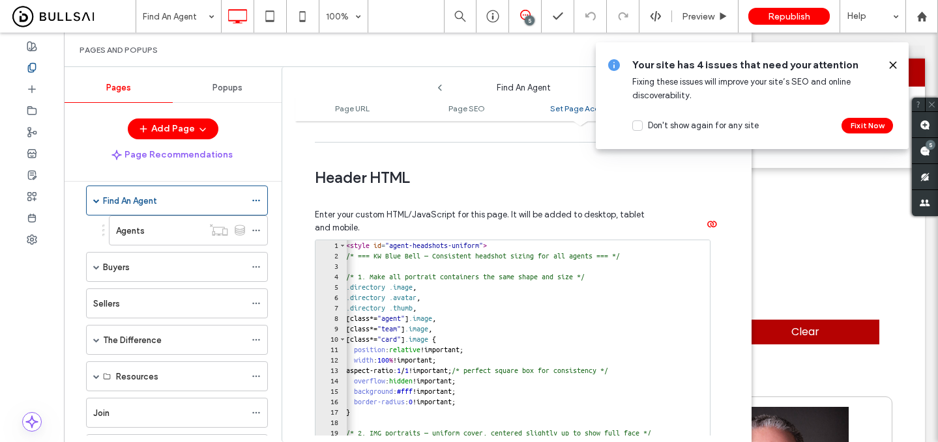
scroll to position [0, 0]
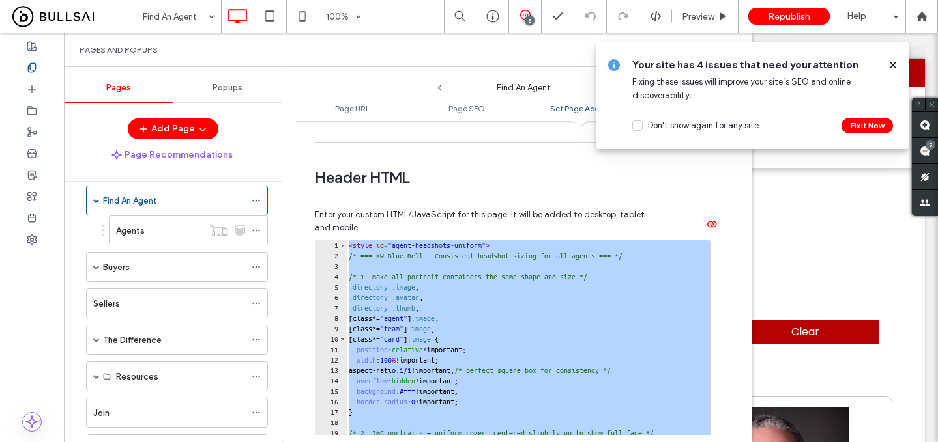
drag, startPoint x: 347, startPoint y: 248, endPoint x: 450, endPoint y: 491, distance: 263.4
click at [450, 442] on html ".wqwq-1{fill:#231f20;} .cls-1q, .cls-2q { fill-rule: evenodd; } .cls-2q { fill:…" at bounding box center [469, 221] width 938 height 442
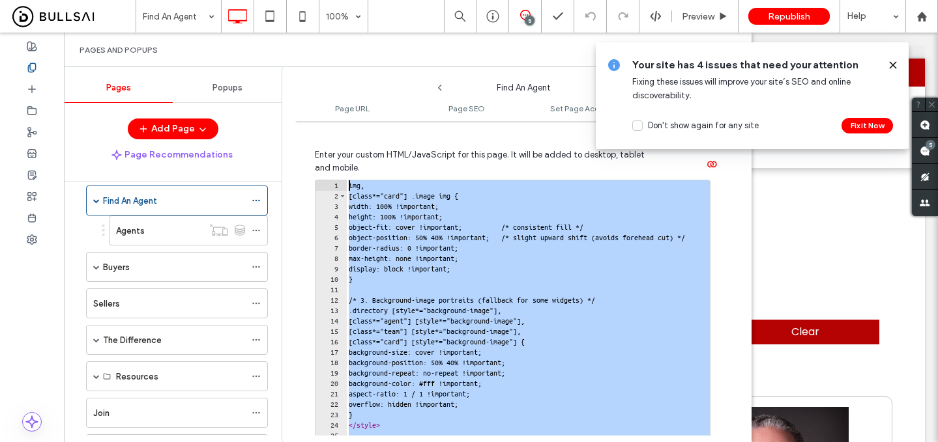
drag, startPoint x: 408, startPoint y: 426, endPoint x: 341, endPoint y: 40, distance: 392.2
click at [341, 40] on div "Pages and Popups Pages Popups Add Page Page Recommendations Home About Our Lead…" at bounding box center [407, 238] width 687 height 410
type textarea "**********"
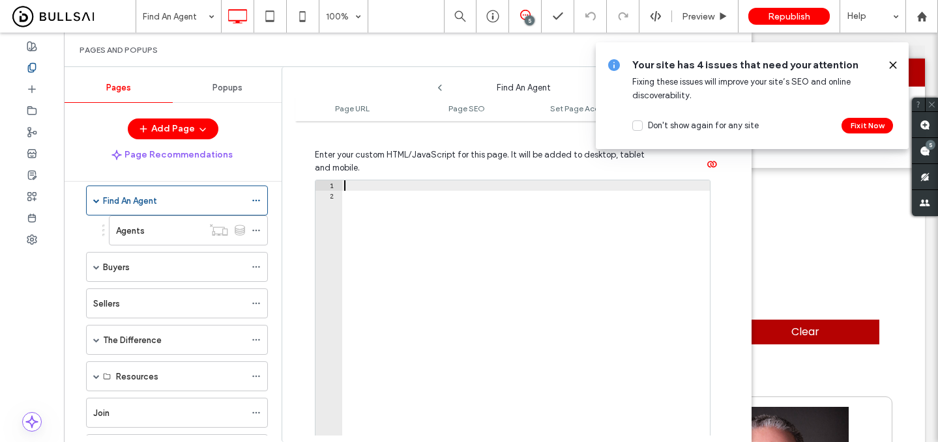
click at [362, 205] on div at bounding box center [525, 320] width 368 height 280
paste textarea "Cursor at row 172"
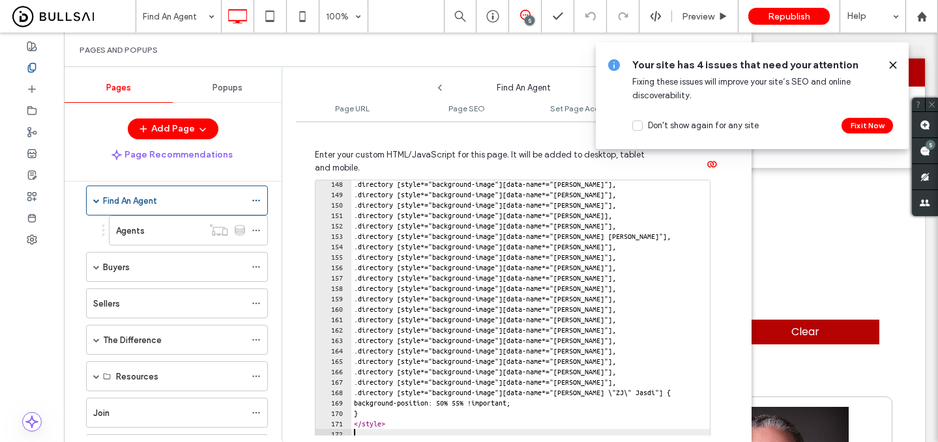
scroll to position [1308, 0]
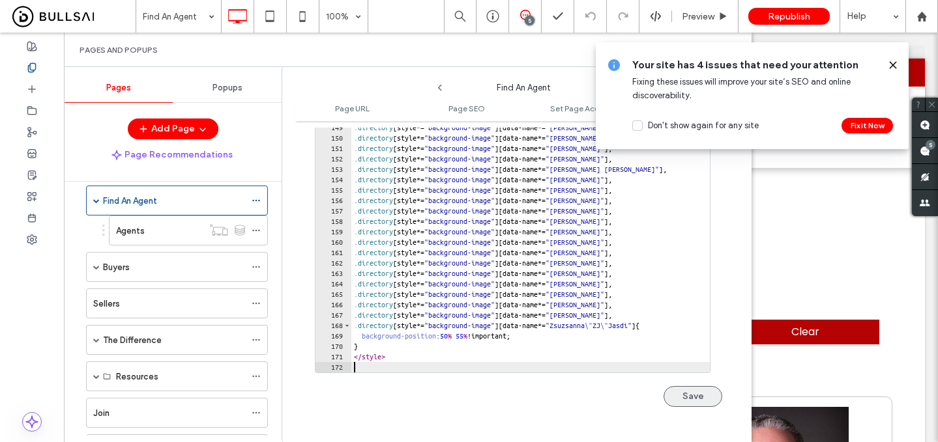
click at [692, 393] on button "Save" at bounding box center [692, 396] width 59 height 21
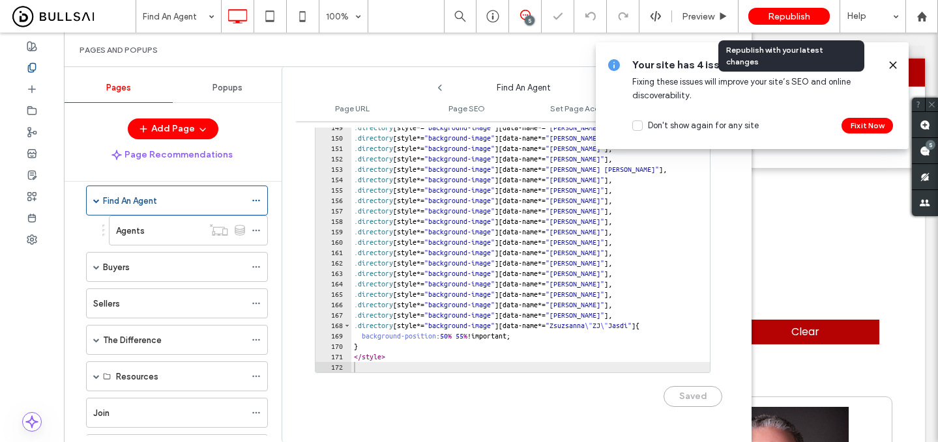
click at [781, 17] on span "Republish" at bounding box center [789, 16] width 42 height 11
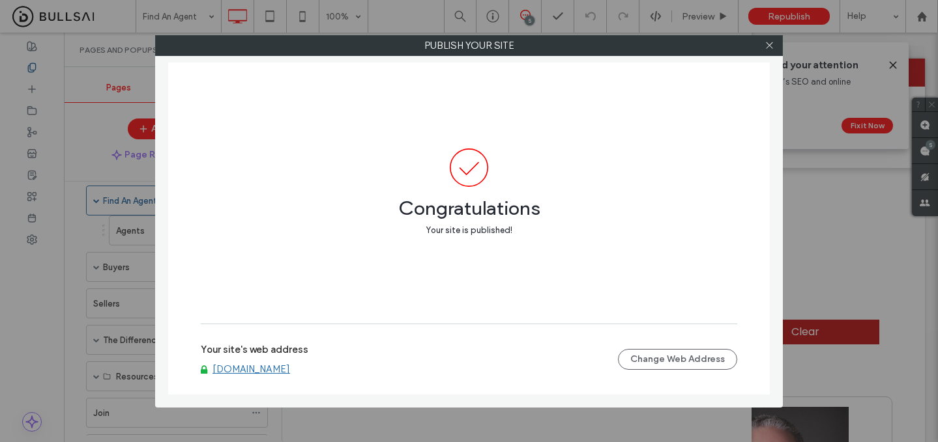
click at [776, 44] on div at bounding box center [769, 46] width 20 height 20
click at [765, 50] on span at bounding box center [769, 46] width 10 height 20
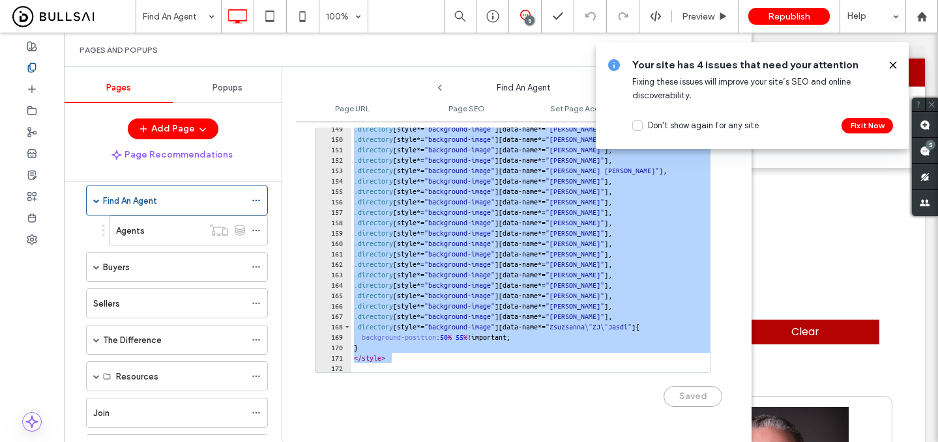
scroll to position [1533, 0]
drag, startPoint x: 403, startPoint y: 359, endPoint x: 343, endPoint y: 121, distance: 245.9
click at [343, 121] on div "**********" at bounding box center [523, 258] width 456 height 369
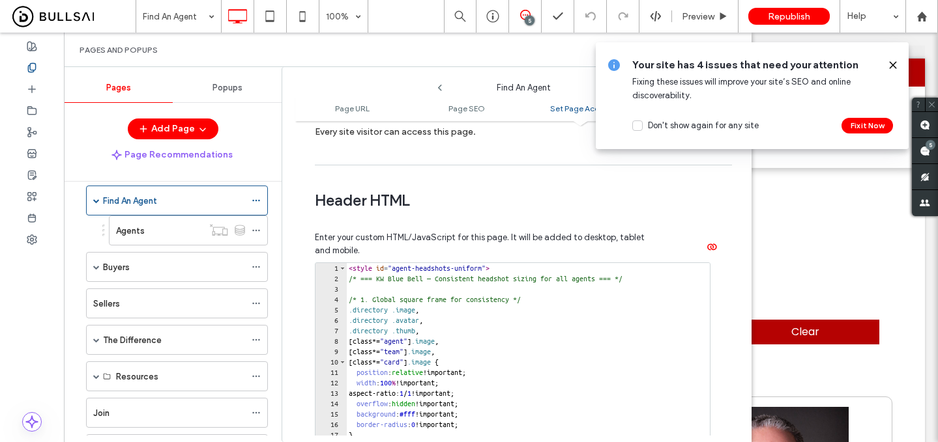
scroll to position [1197, 0]
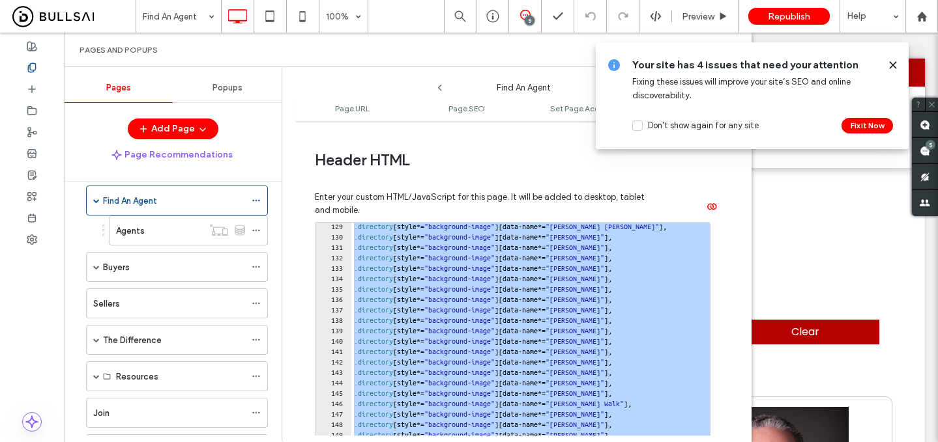
drag, startPoint x: 350, startPoint y: 234, endPoint x: 516, endPoint y: 487, distance: 302.5
click at [516, 442] on html ".wqwq-1{fill:#231f20;} .cls-1q, .cls-2q { fill-rule: evenodd; } .cls-2q { fill:…" at bounding box center [469, 221] width 938 height 442
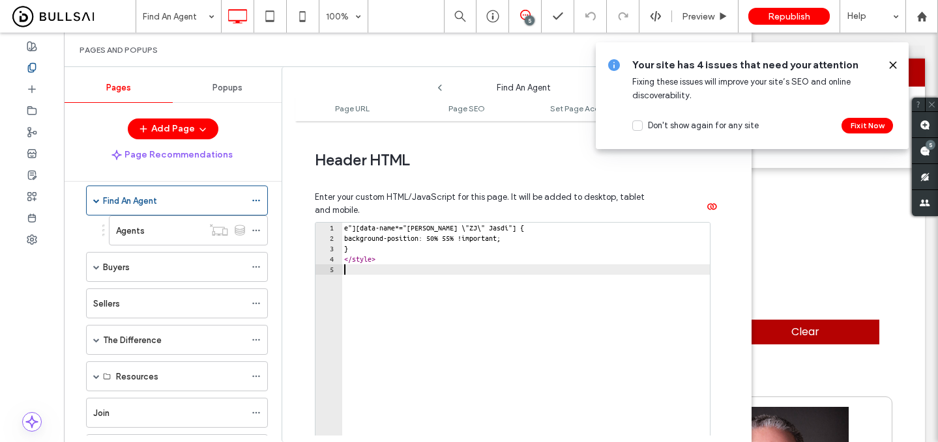
drag, startPoint x: 422, startPoint y: 279, endPoint x: 347, endPoint y: 187, distance: 118.2
click at [346, 188] on div "**********" at bounding box center [518, 360] width 407 height 370
type textarea "**********"
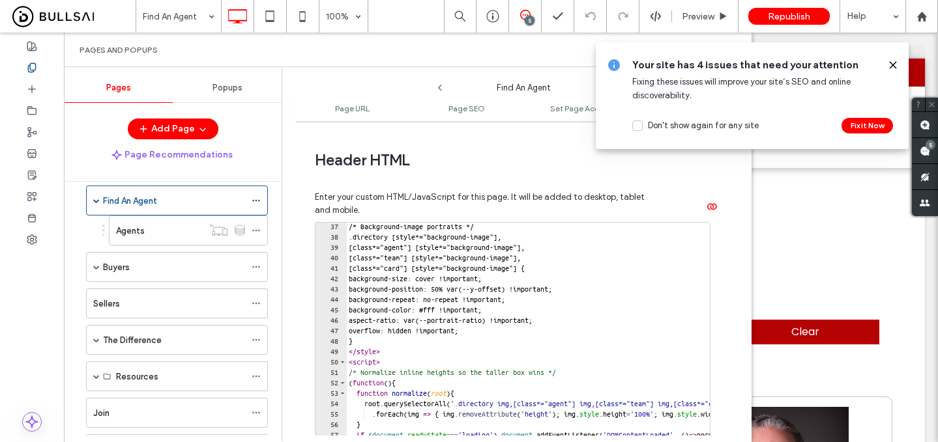
scroll to position [1308, 0]
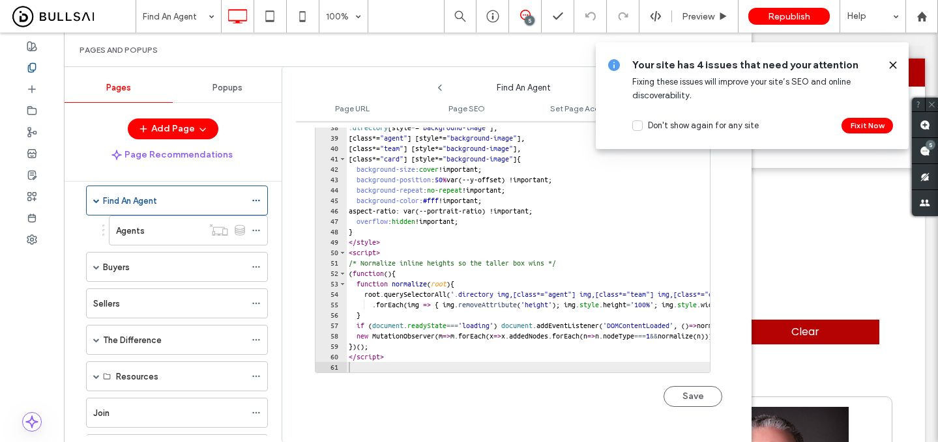
click at [687, 407] on div "37 38 39 40 41 42 43 44 45 46 47 48 49 50 51 52 53 54 55 56 57 58 59 60 61 /* B…" at bounding box center [518, 267] width 407 height 308
click at [695, 389] on button "Save" at bounding box center [692, 396] width 59 height 21
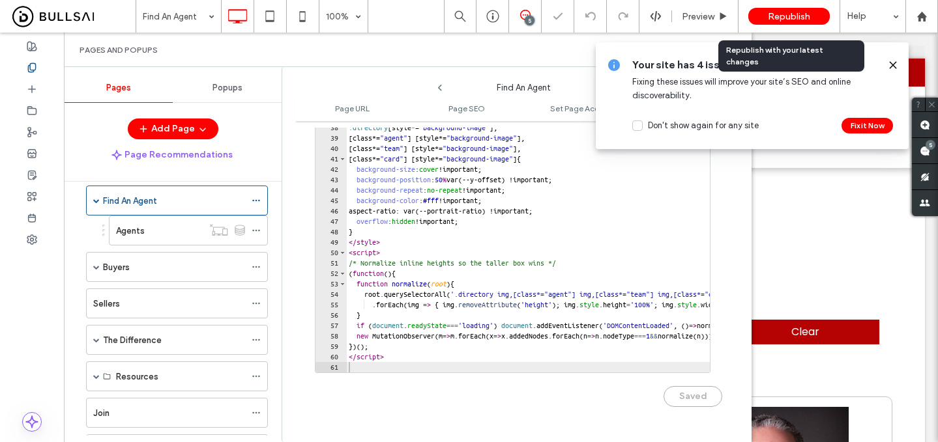
click at [779, 17] on span "Republish" at bounding box center [789, 16] width 42 height 11
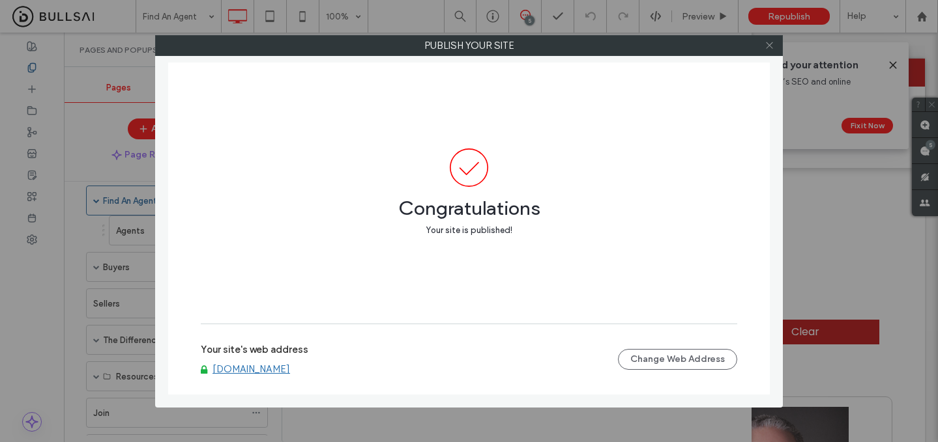
click at [765, 48] on icon at bounding box center [769, 45] width 10 height 10
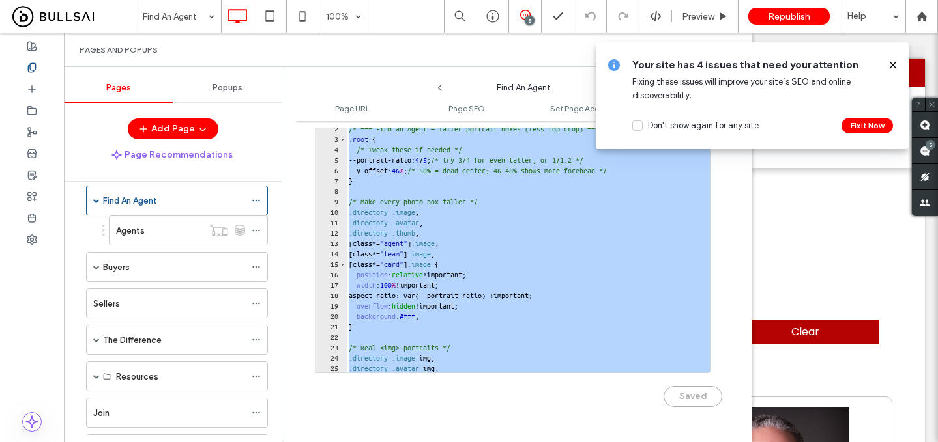
scroll to position [0, 0]
drag, startPoint x: 405, startPoint y: 360, endPoint x: 316, endPoint y: -37, distance: 406.7
click at [316, 0] on html ".wqwq-1{fill:#231f20;} .cls-1q, .cls-2q { fill-rule: evenodd; } .cls-2q { fill:…" at bounding box center [469, 221] width 938 height 442
click at [393, 130] on div "< style id = "agent-headshots-taller" > /* === Find an Agent — Taller portrait …" at bounding box center [696, 253] width 700 height 280
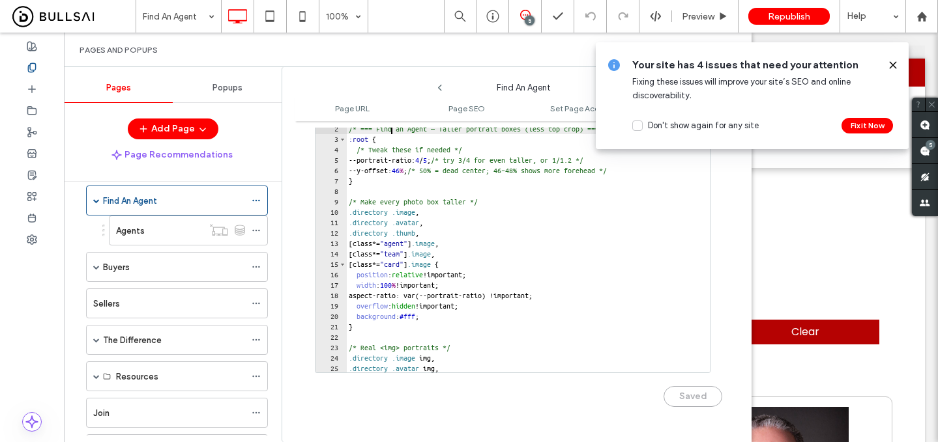
click at [393, 130] on div "< style id = "agent-headshots-taller" > /* === Find an Agent — Taller portrait …" at bounding box center [696, 253] width 700 height 280
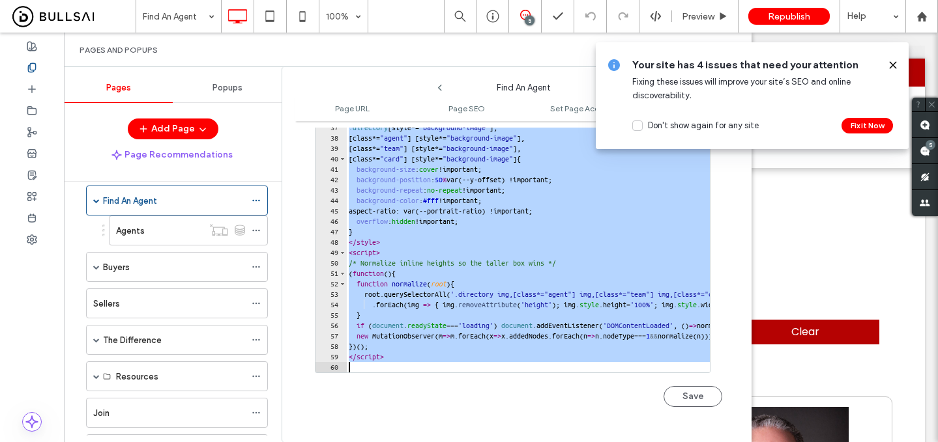
scroll to position [366, 0]
drag, startPoint x: 349, startPoint y: 134, endPoint x: 590, endPoint y: 486, distance: 426.7
click at [590, 442] on html ".wqwq-1{fill:#231f20;} .cls-1q, .cls-2q { fill-rule: evenodd; } .cls-2q { fill:…" at bounding box center [469, 221] width 938 height 442
type textarea "*********"
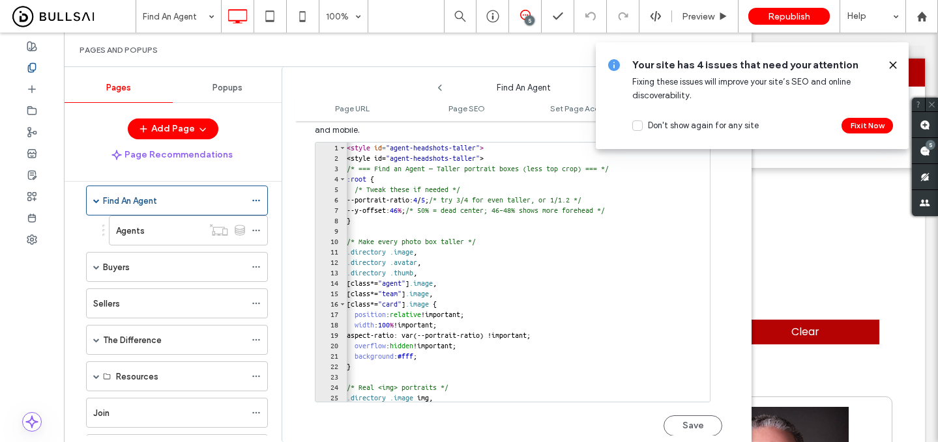
scroll to position [1308, 0]
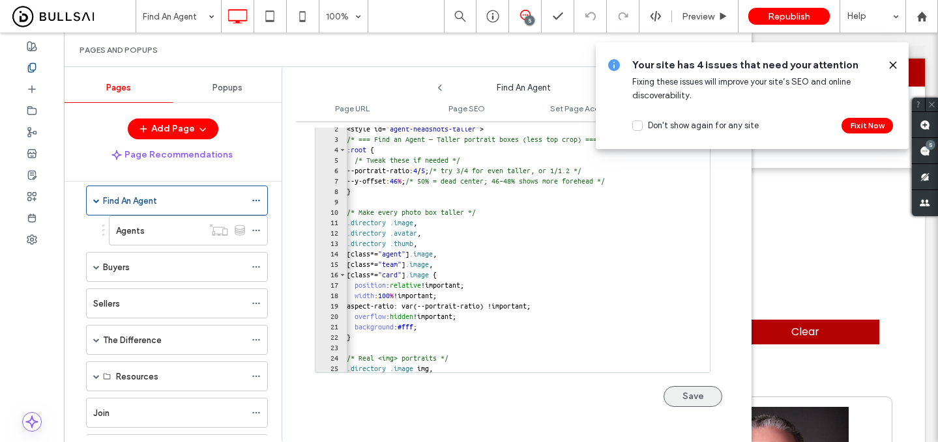
click at [700, 406] on button "Save" at bounding box center [692, 396] width 59 height 21
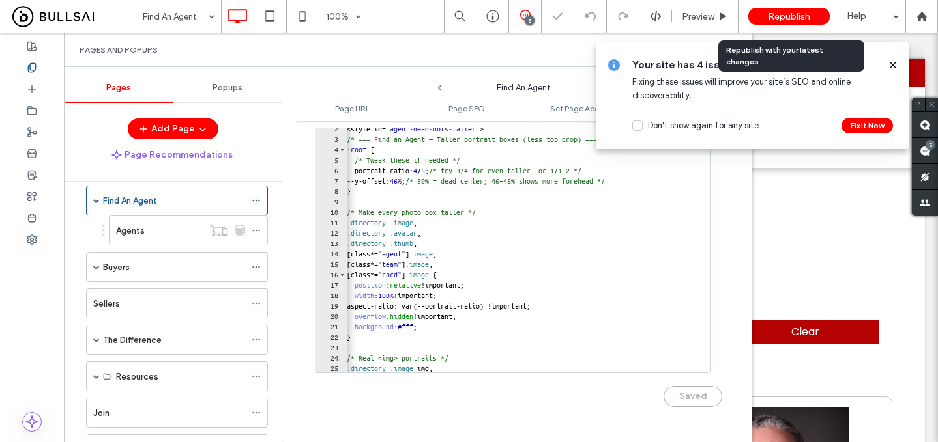
click at [782, 13] on span "Republish" at bounding box center [789, 16] width 42 height 11
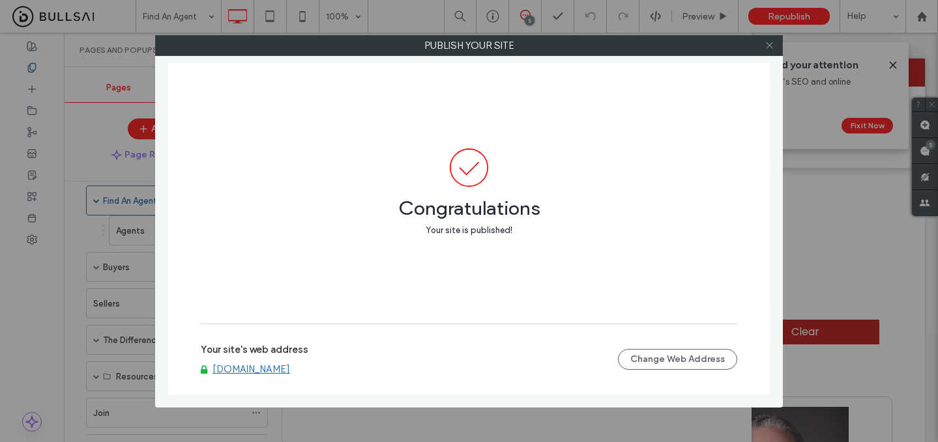
click at [767, 50] on icon at bounding box center [769, 45] width 10 height 10
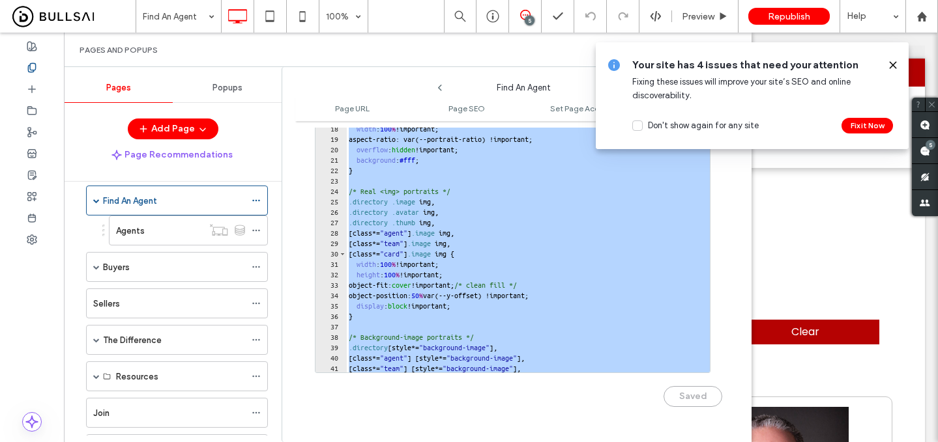
scroll to position [0, 0]
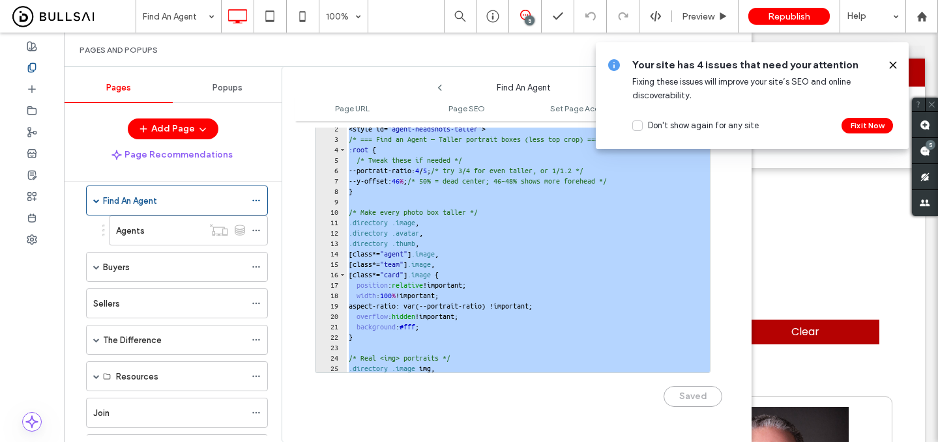
drag, startPoint x: 422, startPoint y: 361, endPoint x: 347, endPoint y: 65, distance: 305.8
click at [347, 65] on div "Pages and Popups Pages Popups Add Page Page Recommendations Home About Our Lead…" at bounding box center [407, 238] width 687 height 410
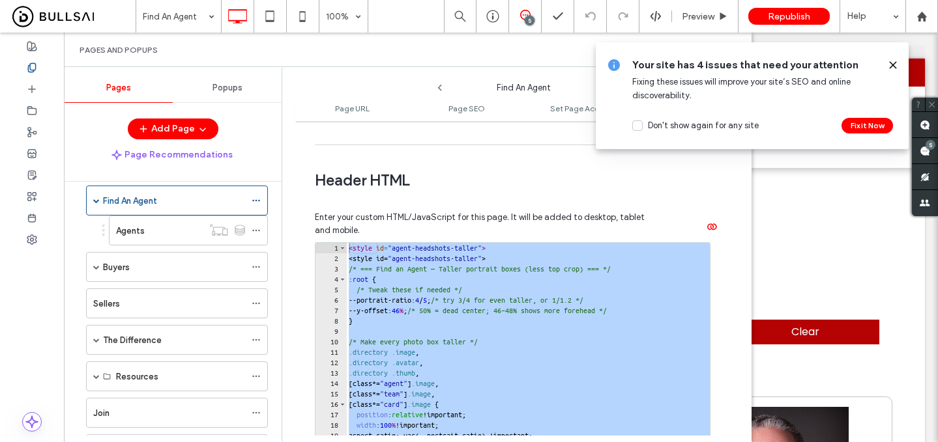
scroll to position [1164, 0]
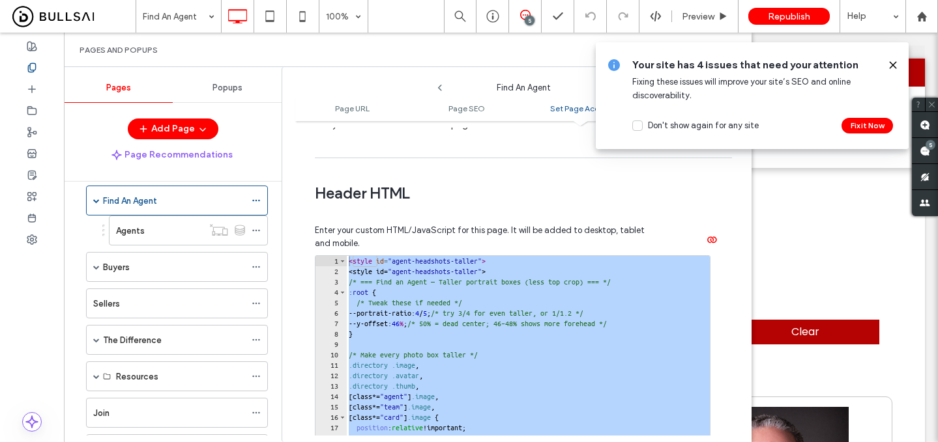
click at [353, 258] on div "< style id = "agent-headshots-taller" > < style id = " agent-headshots-taller "…" at bounding box center [696, 396] width 700 height 280
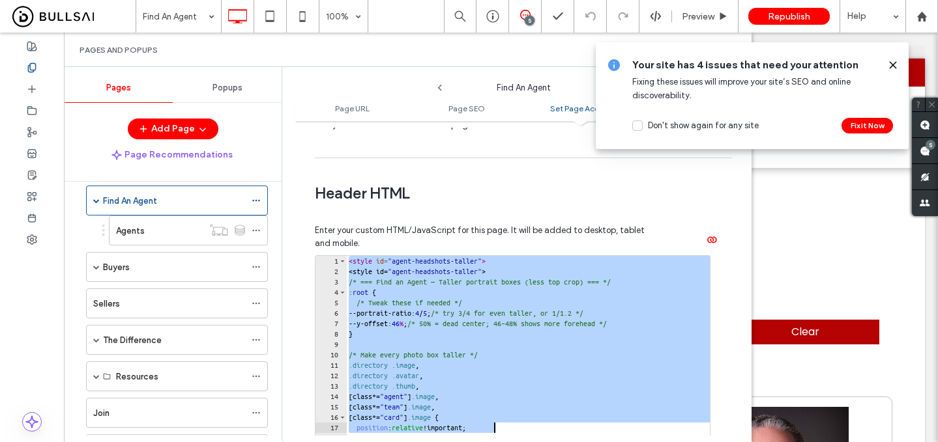
drag, startPoint x: 350, startPoint y: 267, endPoint x: 496, endPoint y: 430, distance: 219.2
click at [496, 430] on div "< style id = "agent-headshots-taller" > < style id = " agent-headshots-taller "…" at bounding box center [696, 396] width 700 height 280
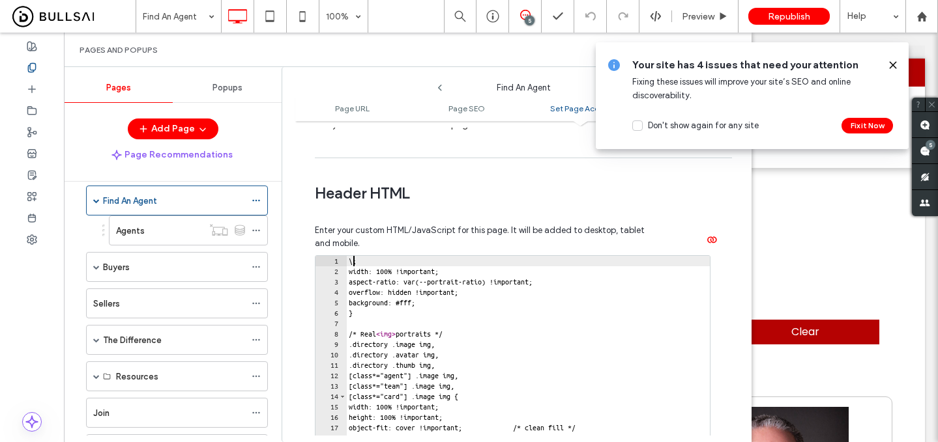
scroll to position [0, 0]
click at [346, 265] on div "1" at bounding box center [330, 261] width 31 height 10
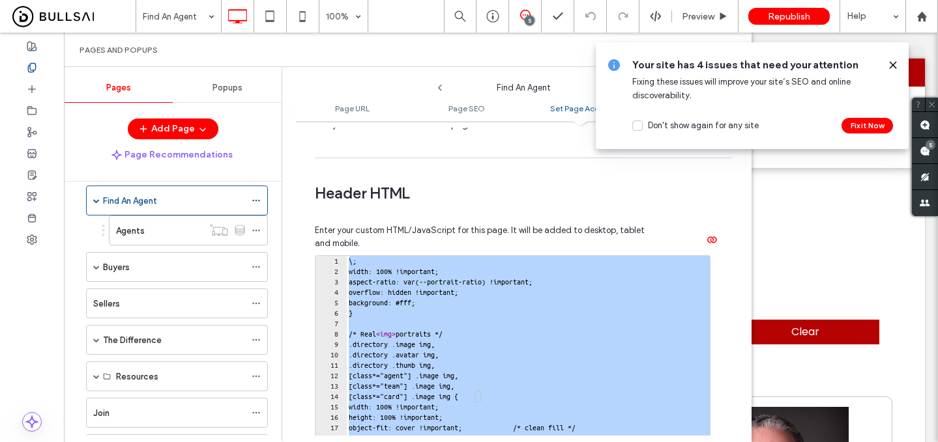
drag, startPoint x: 348, startPoint y: 259, endPoint x: 482, endPoint y: 462, distance: 243.1
click at [482, 442] on html ".wqwq-1{fill:#231f20;} .cls-1q, .cls-2q { fill-rule: evenodd; } .cls-2q { fill:…" at bounding box center [469, 221] width 938 height 442
type textarea "**********"
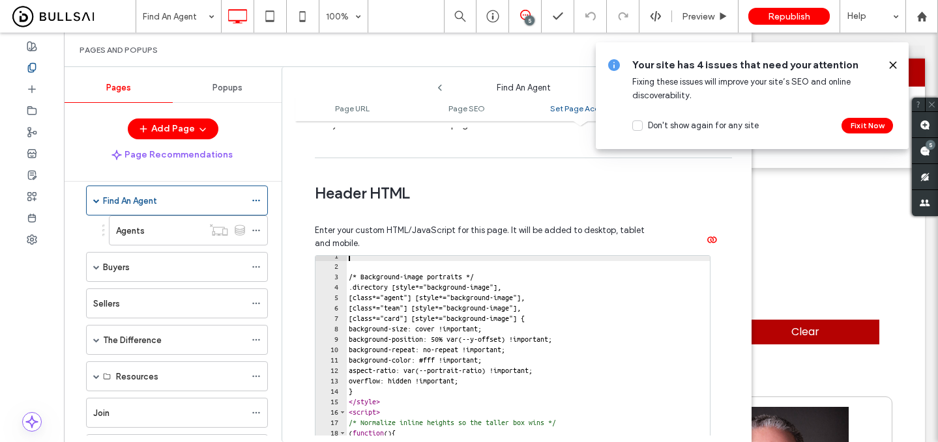
scroll to position [8, 0]
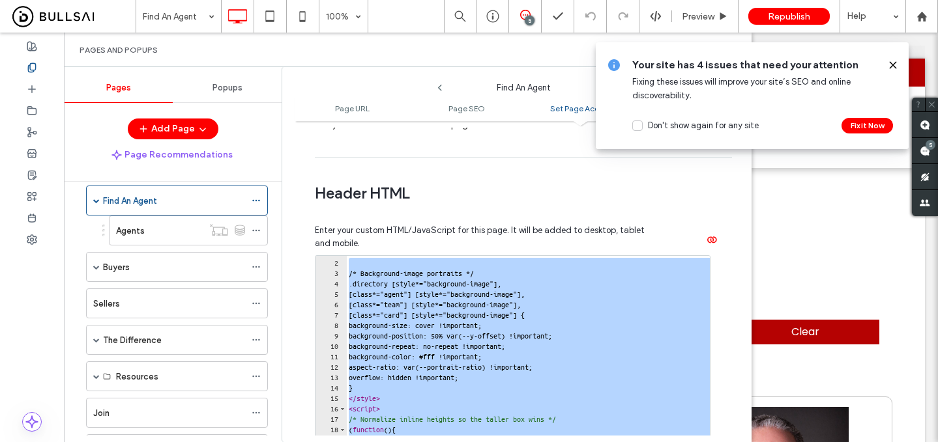
drag, startPoint x: 349, startPoint y: 267, endPoint x: 557, endPoint y: 472, distance: 293.0
click at [557, 442] on html ".wqwq-1{fill:#231f20;} .cls-1q, .cls-2q { fill-rule: evenodd; } .cls-2q { fill:…" at bounding box center [469, 221] width 938 height 442
type textarea "**********"
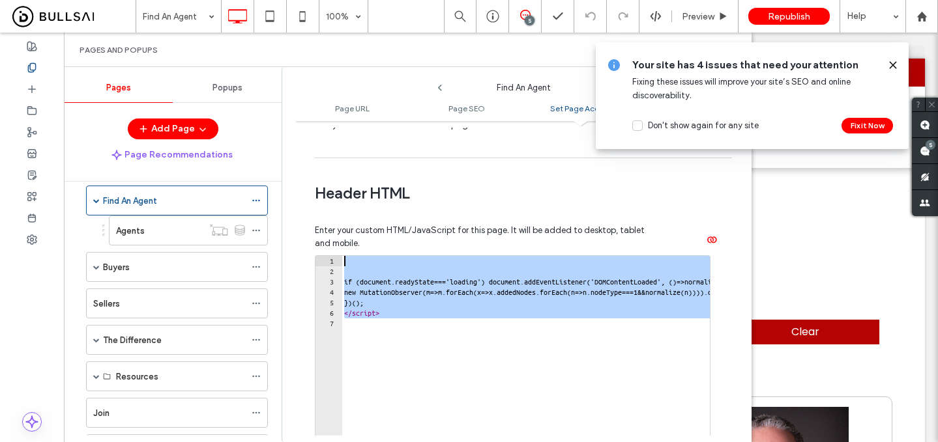
drag, startPoint x: 378, startPoint y: 269, endPoint x: 251, endPoint y: 131, distance: 187.7
click at [251, 131] on div "Pages Popups Add Page Page Recommendations Home About Our Leadership Team Agent…" at bounding box center [407, 254] width 687 height 375
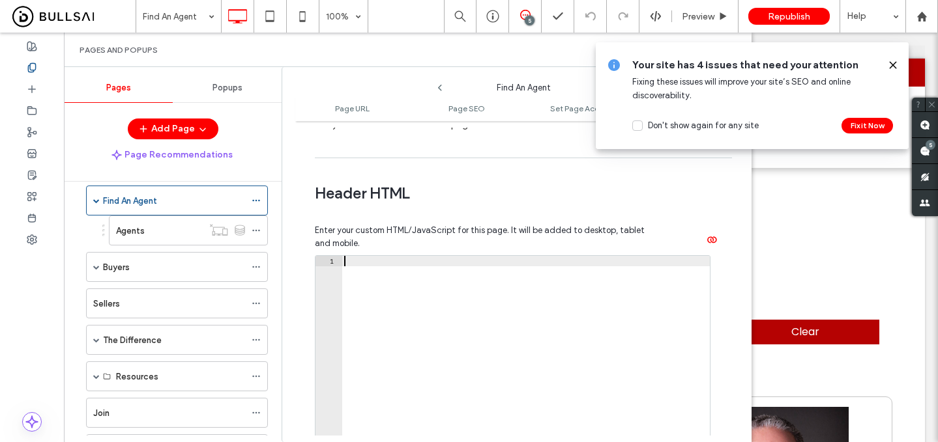
scroll to position [1308, 0]
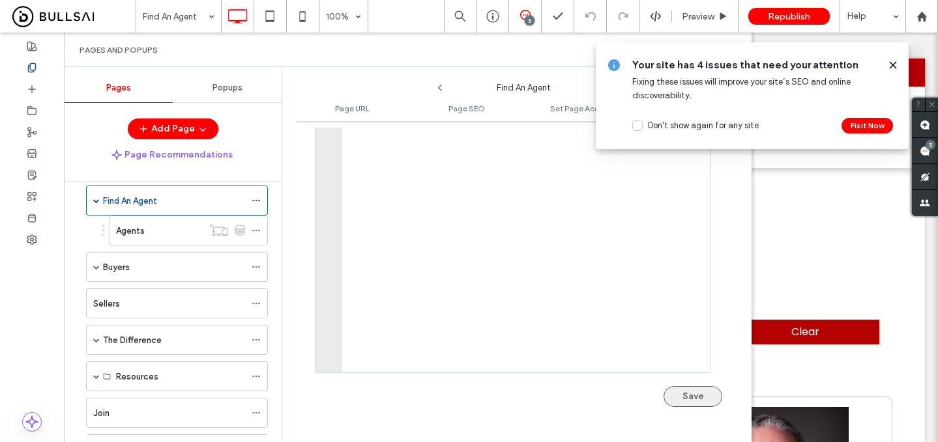
click at [701, 399] on button "Save" at bounding box center [692, 396] width 59 height 21
click at [719, 8] on div "Preview" at bounding box center [705, 16] width 66 height 33
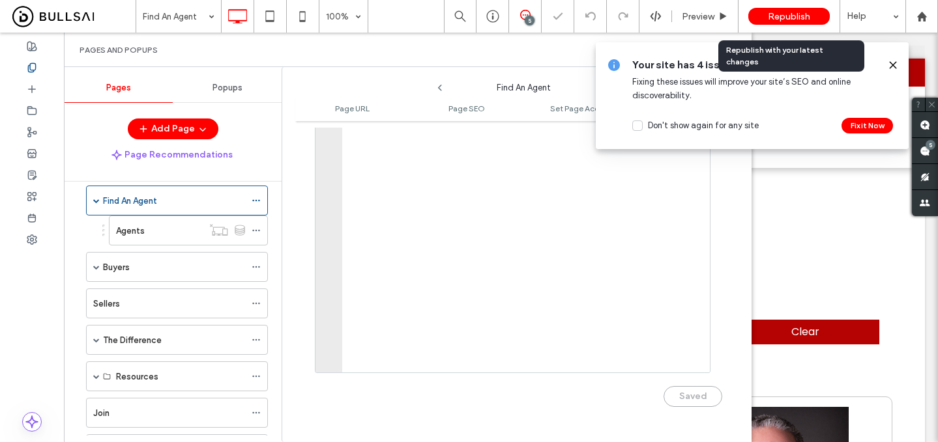
click at [786, 15] on span "Republish" at bounding box center [789, 16] width 42 height 11
